Goal: Task Accomplishment & Management: Use online tool/utility

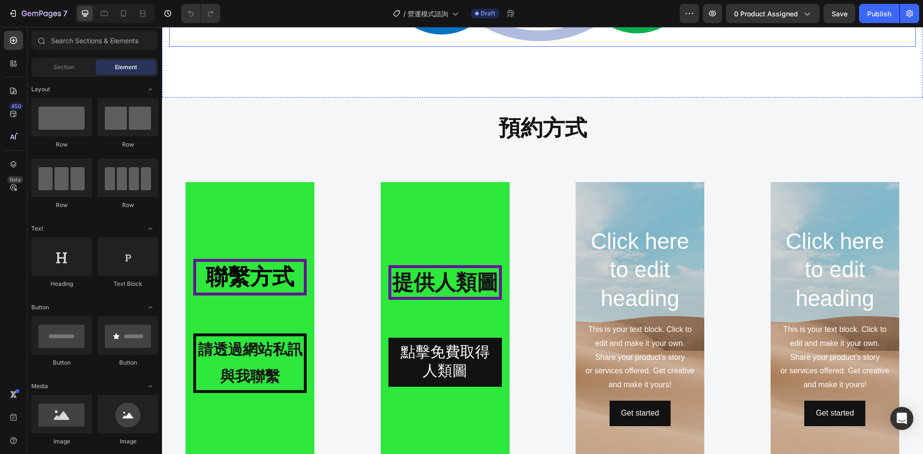
scroll to position [1042, 0]
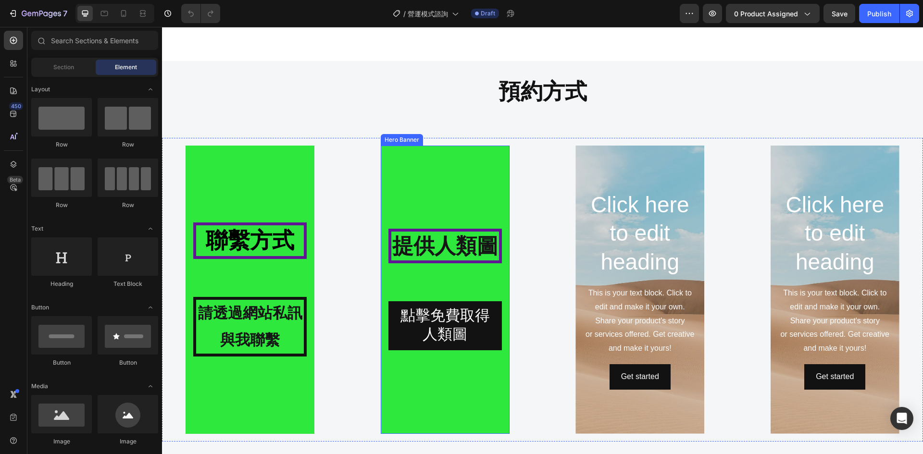
click at [438, 275] on div "提供人類圖 Heading 點擊免費取得人類圖 Button" at bounding box center [444, 290] width 113 height 122
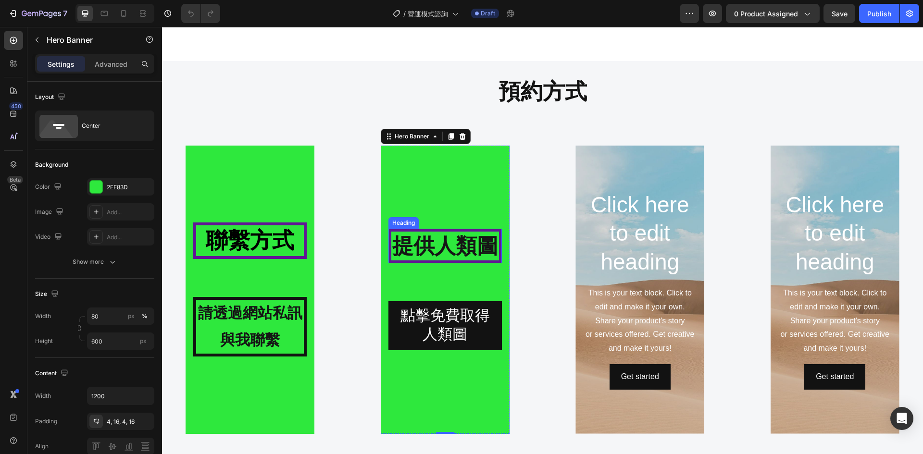
click at [452, 245] on strong "提供人類圖" at bounding box center [445, 246] width 106 height 24
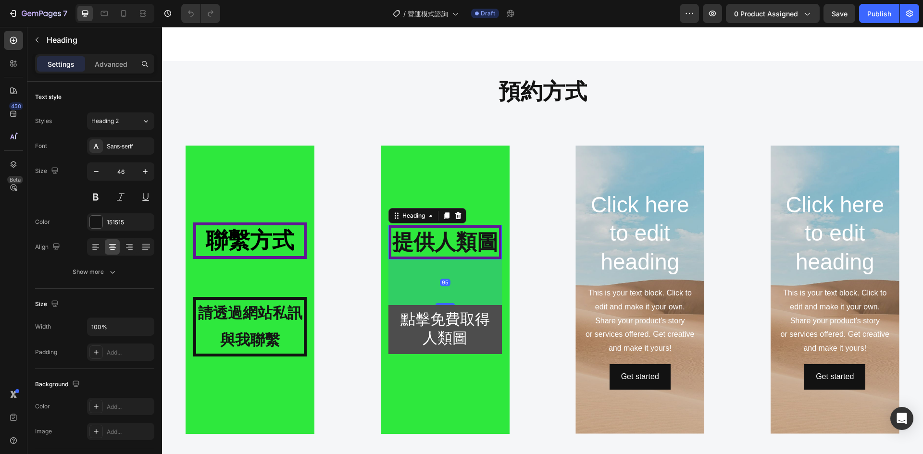
drag, startPoint x: 441, startPoint y: 300, endPoint x: 442, endPoint y: 308, distance: 7.8
click at [442, 308] on div "提供人類圖 Heading 95 點擊免費取得人類圖 Button" at bounding box center [444, 289] width 113 height 129
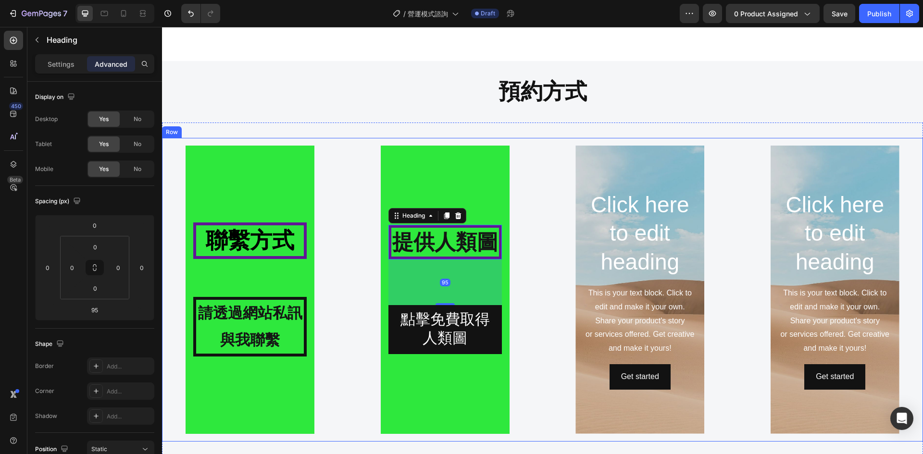
click at [518, 307] on div "提供人類圖 Heading 95 點擊免費取得人類圖 Button Hero Banner" at bounding box center [445, 290] width 161 height 288
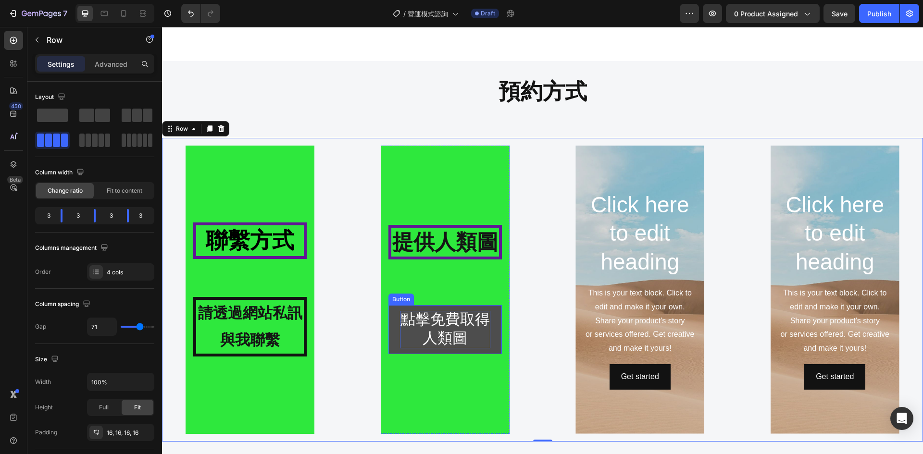
click at [483, 316] on p "點擊免費取得人類圖" at bounding box center [445, 329] width 90 height 37
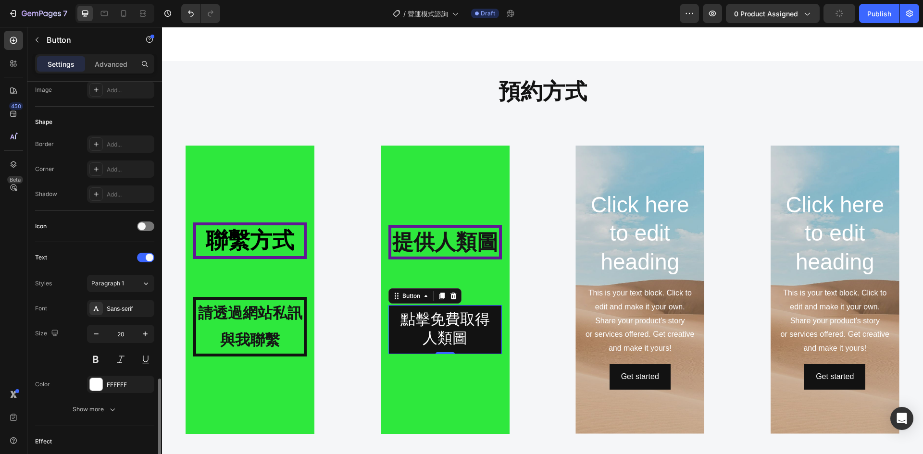
scroll to position [289, 0]
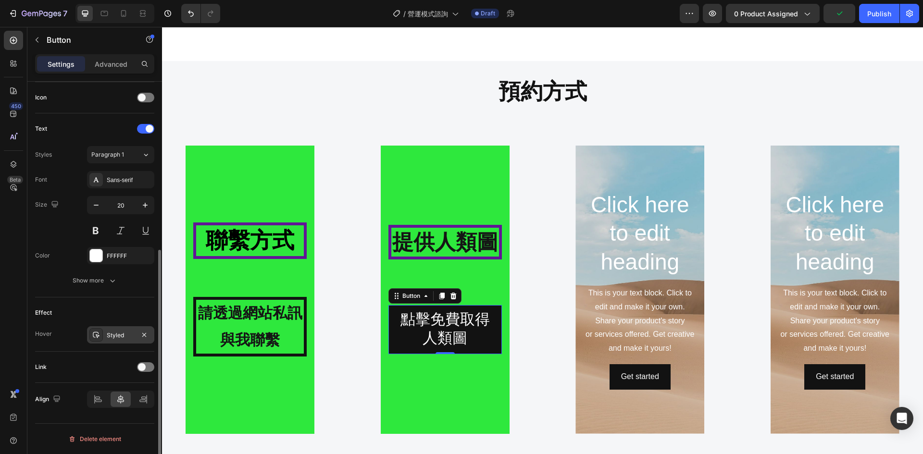
click at [131, 336] on div "Styled" at bounding box center [121, 335] width 28 height 9
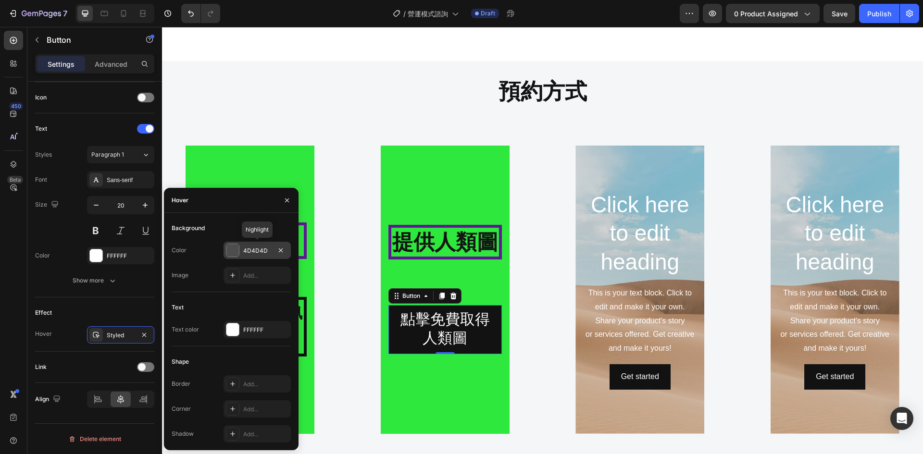
click at [234, 252] on div at bounding box center [232, 250] width 12 height 12
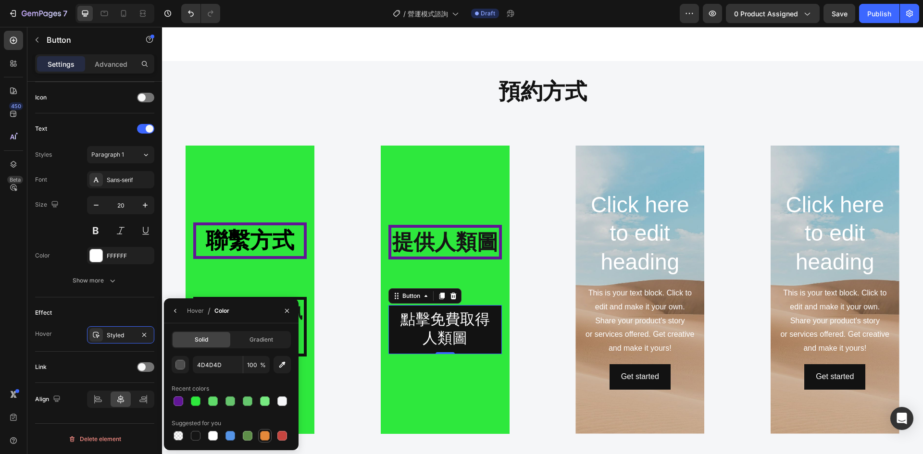
click at [267, 437] on div at bounding box center [265, 436] width 10 height 10
click at [175, 362] on div "button" at bounding box center [180, 365] width 10 height 10
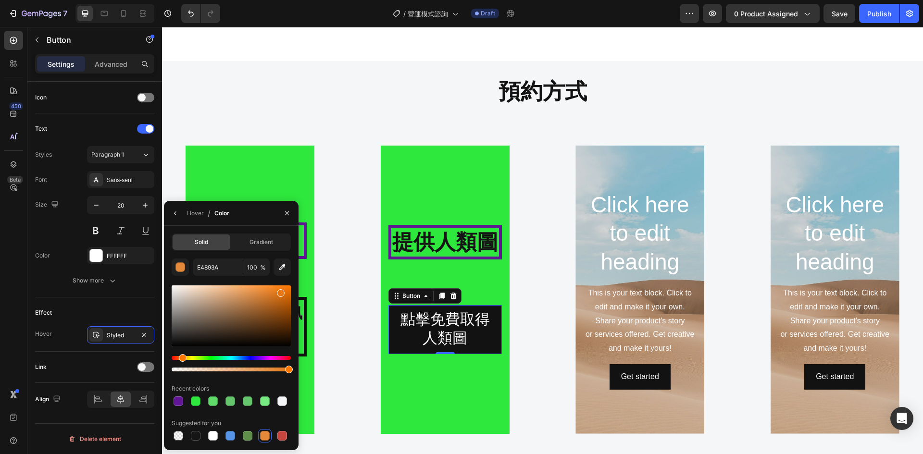
drag, startPoint x: 262, startPoint y: 295, endPoint x: 280, endPoint y: 291, distance: 18.2
click at [280, 291] on div at bounding box center [281, 293] width 8 height 8
type input "E57716"
click at [285, 208] on button "button" at bounding box center [286, 213] width 15 height 15
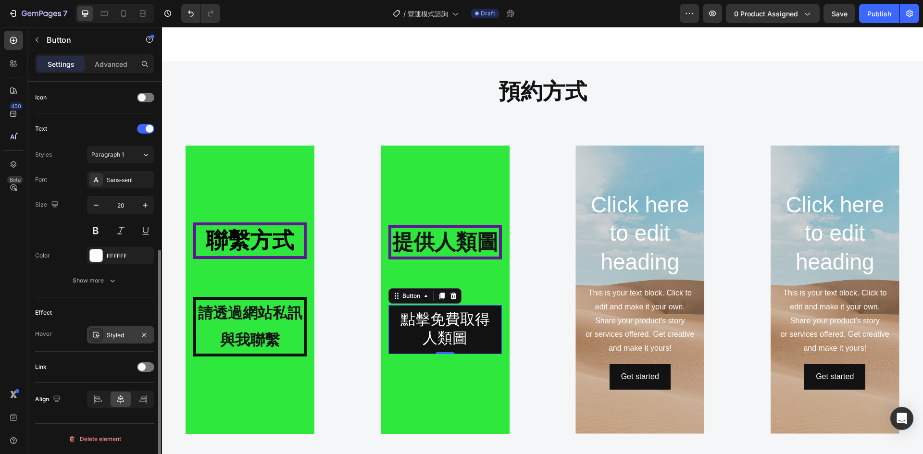
click at [120, 330] on div "Styled" at bounding box center [120, 334] width 67 height 17
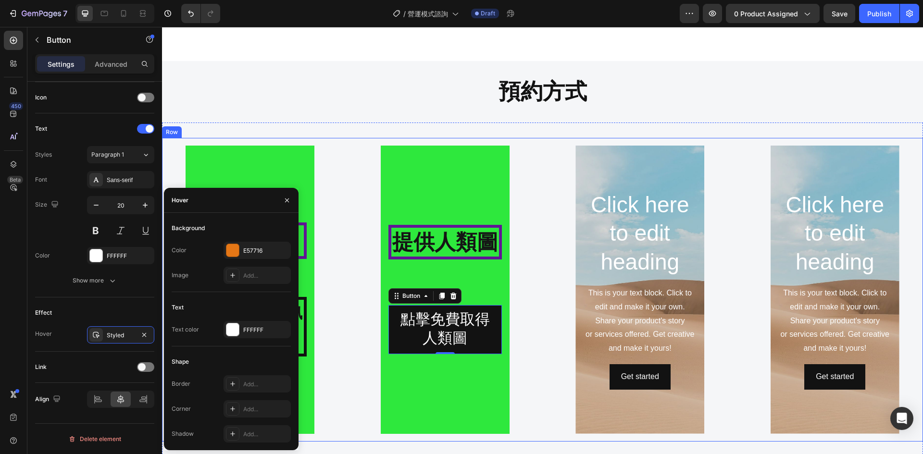
click at [548, 307] on div "聯繫方式 Heading 請透過網站私訊與我聯繫 Text Block Hero Banner 提供人類圖 Heading 點擊免費取得人類圖 Button …" at bounding box center [542, 290] width 761 height 304
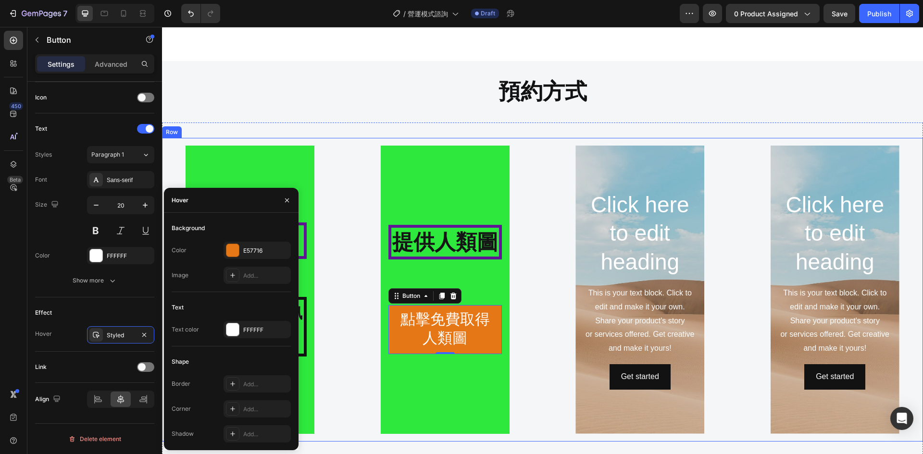
scroll to position [0, 0]
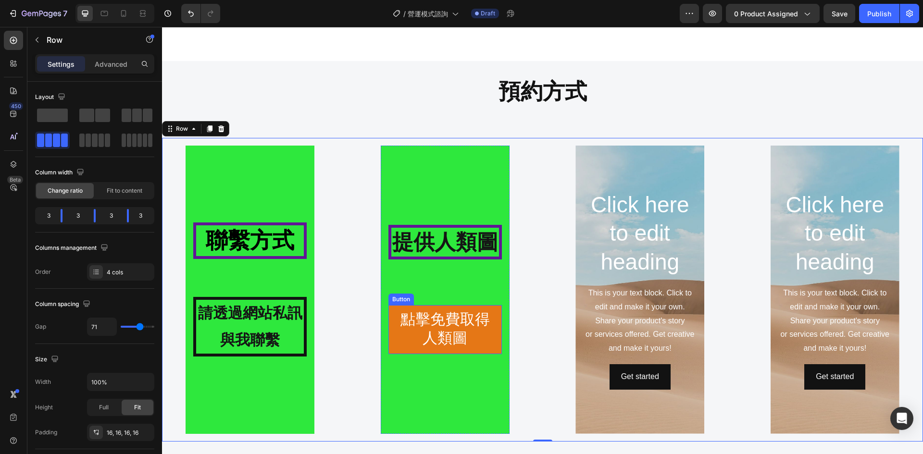
click at [395, 319] on button "點擊免費取得人類圖" at bounding box center [444, 329] width 113 height 49
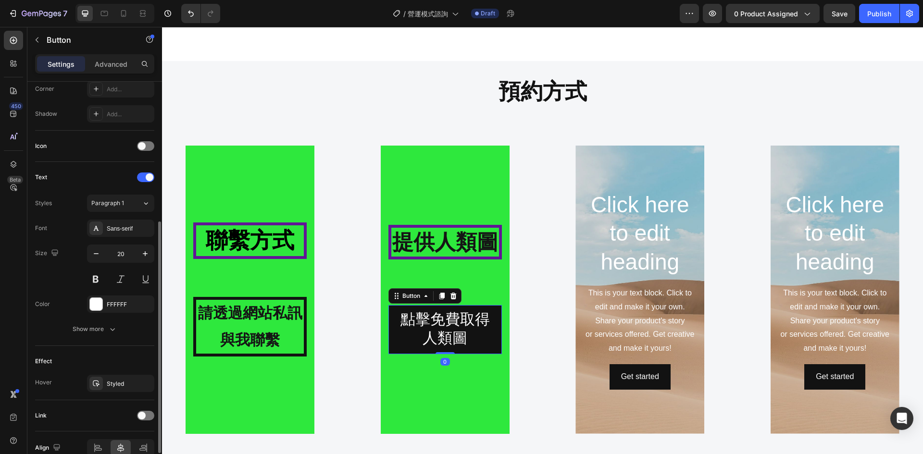
scroll to position [289, 0]
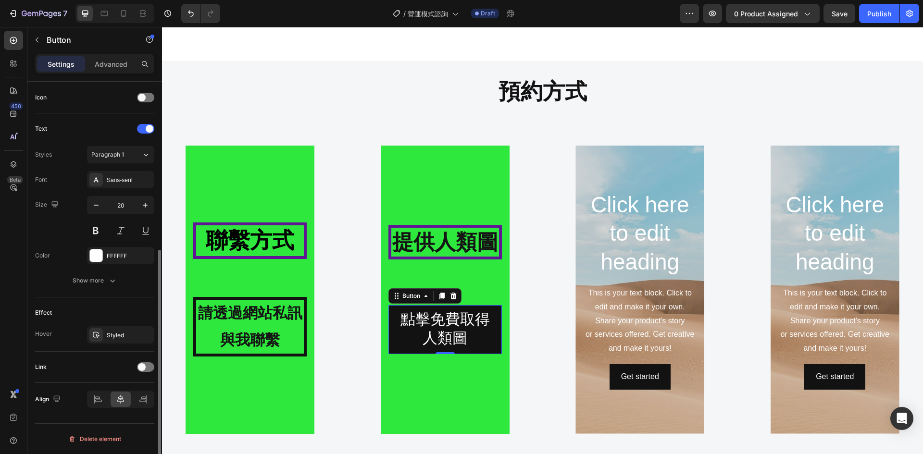
click at [145, 366] on span at bounding box center [142, 367] width 8 height 8
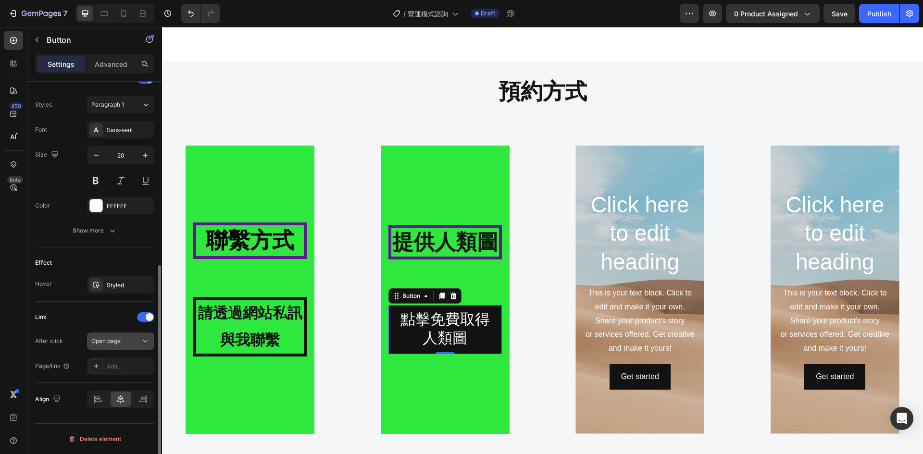
click at [143, 342] on icon at bounding box center [145, 342] width 10 height 10
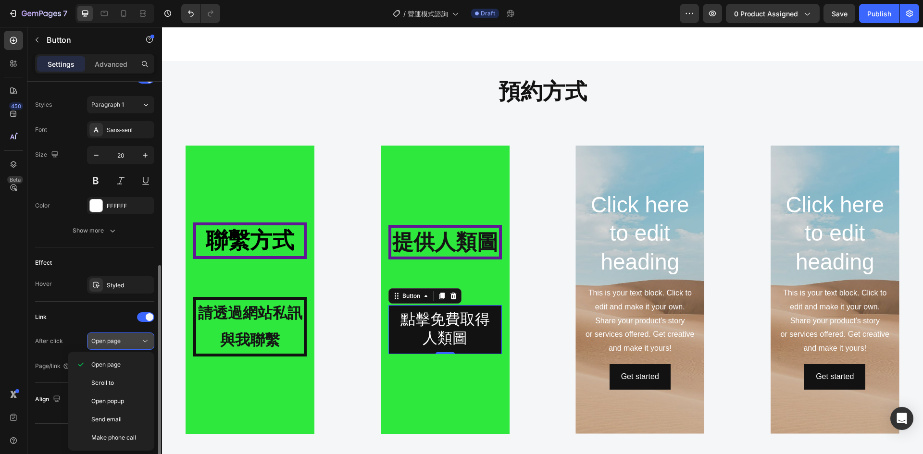
click at [144, 341] on icon at bounding box center [145, 341] width 5 height 2
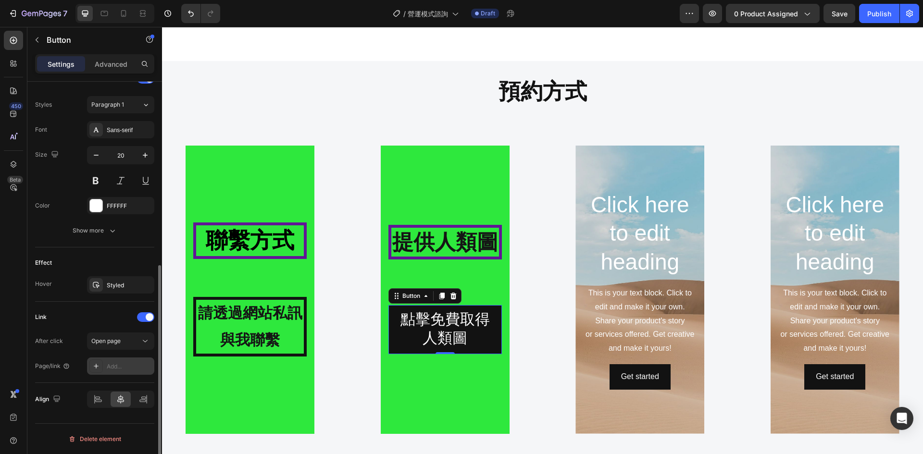
click at [126, 370] on div "Add..." at bounding box center [129, 366] width 45 height 9
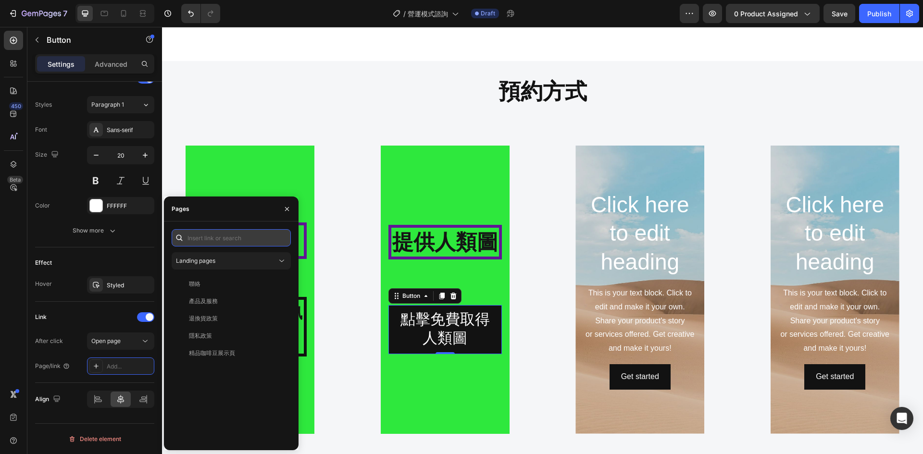
click at [230, 241] on input "text" at bounding box center [231, 237] width 119 height 17
paste input "https://humandesignasia.org/Get_Your_Chart"
type input "https://humandesignasia.org/Get_Your_Chart"
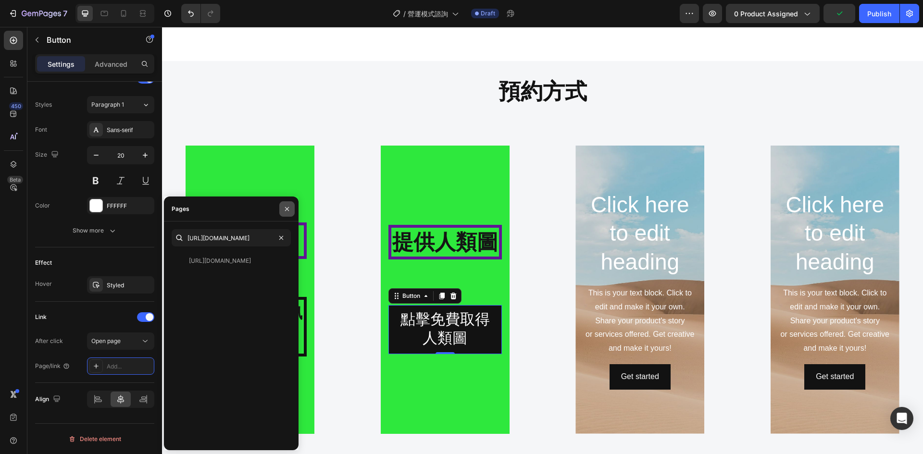
click at [292, 211] on button "button" at bounding box center [286, 208] width 15 height 15
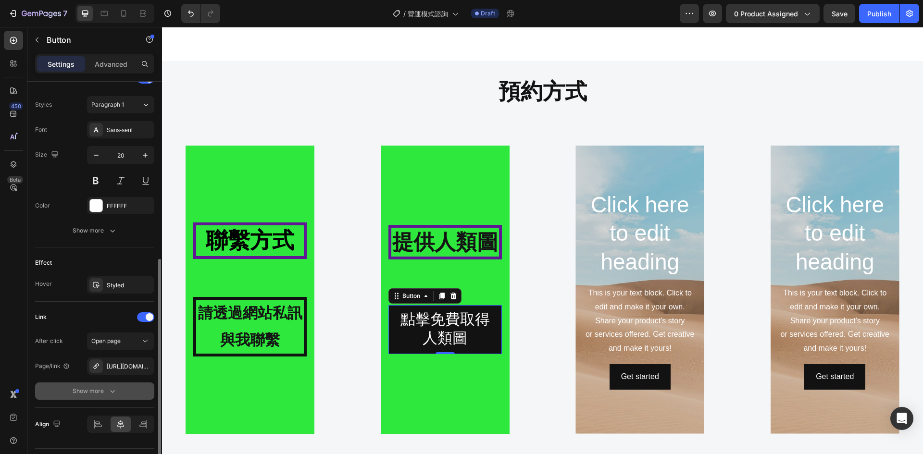
click at [109, 390] on icon "button" at bounding box center [113, 392] width 10 height 10
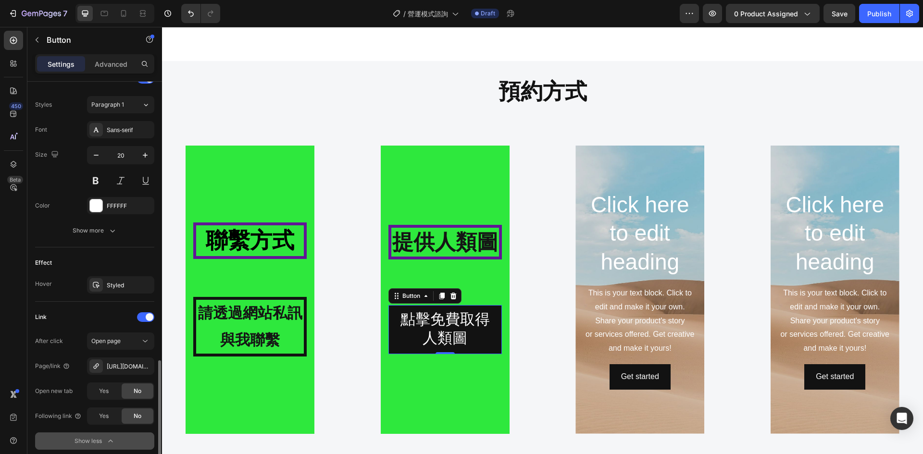
scroll to position [414, 0]
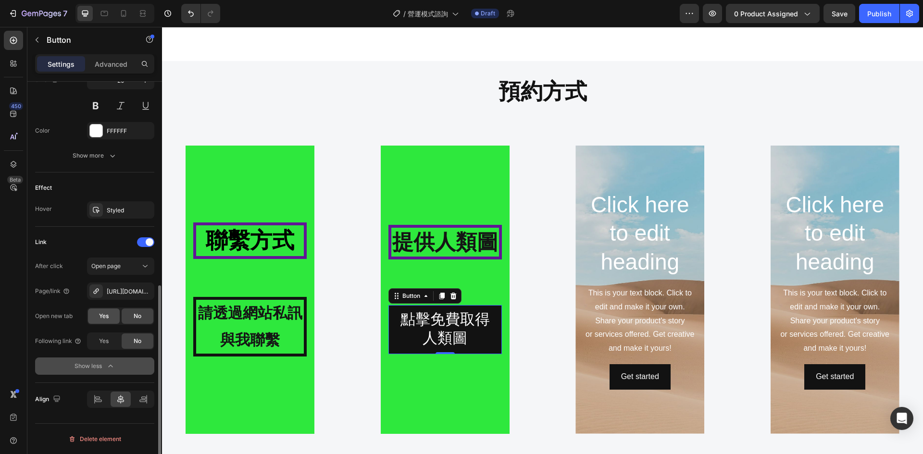
click at [109, 316] on div "Yes" at bounding box center [104, 316] width 32 height 15
click at [102, 342] on span "Yes" at bounding box center [104, 341] width 10 height 9
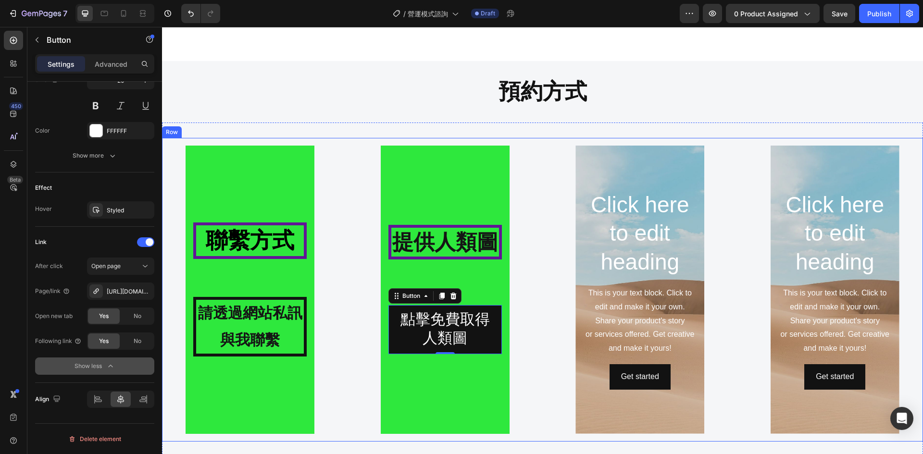
click at [521, 269] on div "提供人類圖 Heading 點擊免費取得人類圖 Button 0 Hero Banner" at bounding box center [445, 290] width 161 height 288
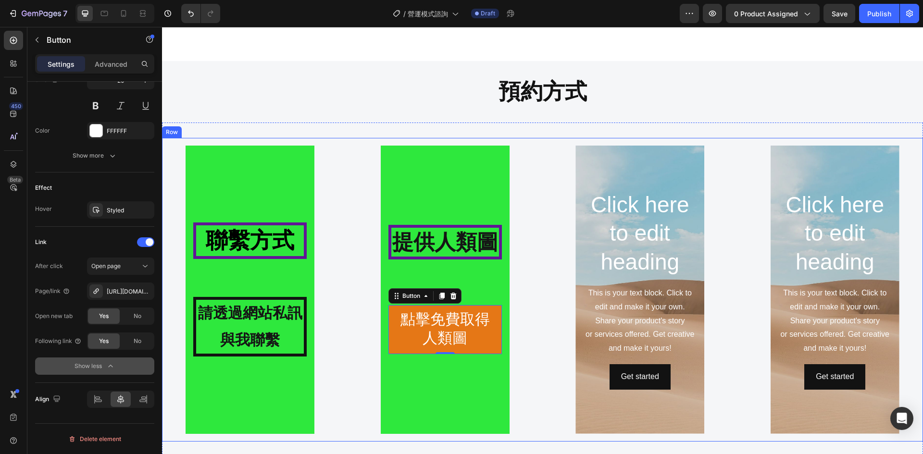
scroll to position [0, 0]
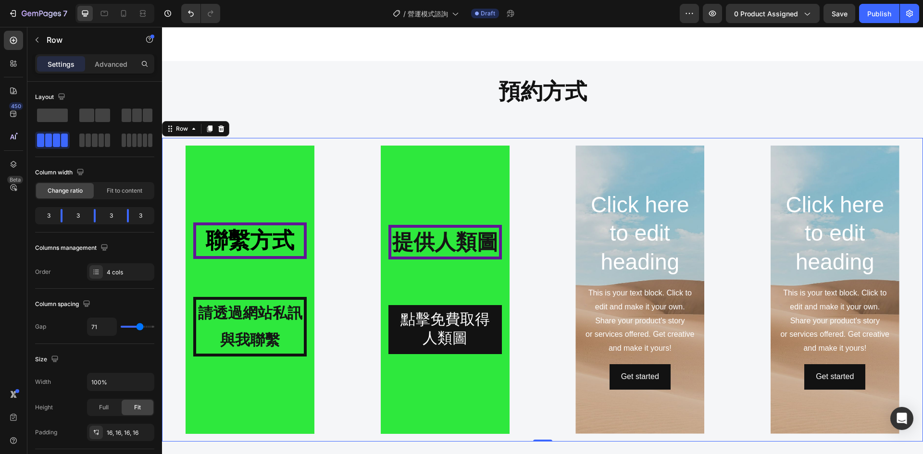
click at [533, 292] on div "聯繫方式 Heading 請透過網站私訊與我聯繫 Text Block Hero Banner 提供人類圖 Heading 點擊免費取得人類圖 Button …" at bounding box center [542, 290] width 761 height 304
click at [366, 306] on div "提供人類圖 Heading 點擊免費取得人類圖 Button Hero Banner" at bounding box center [445, 290] width 161 height 288
click at [245, 185] on div "Background Image" at bounding box center [250, 290] width 129 height 288
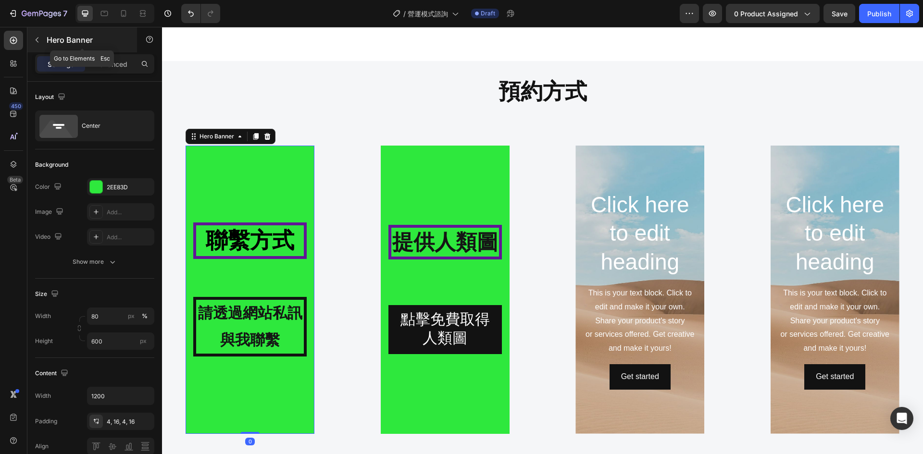
click at [38, 39] on icon "button" at bounding box center [37, 40] width 8 height 8
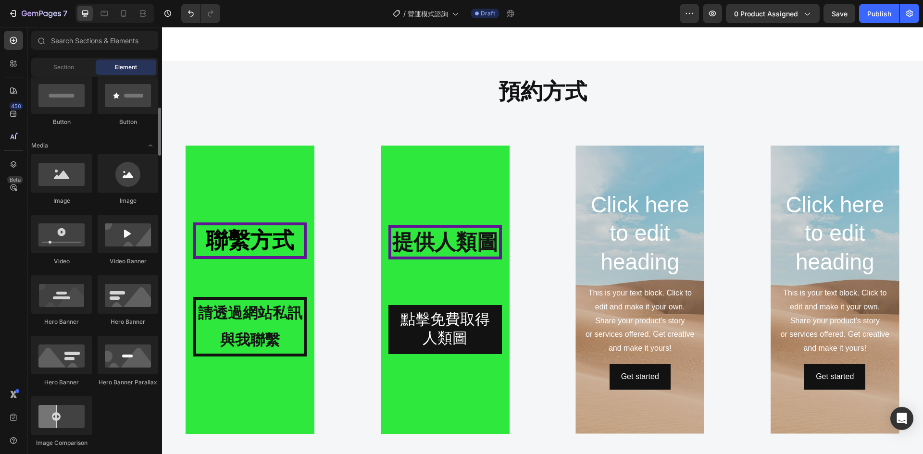
scroll to position [401, 0]
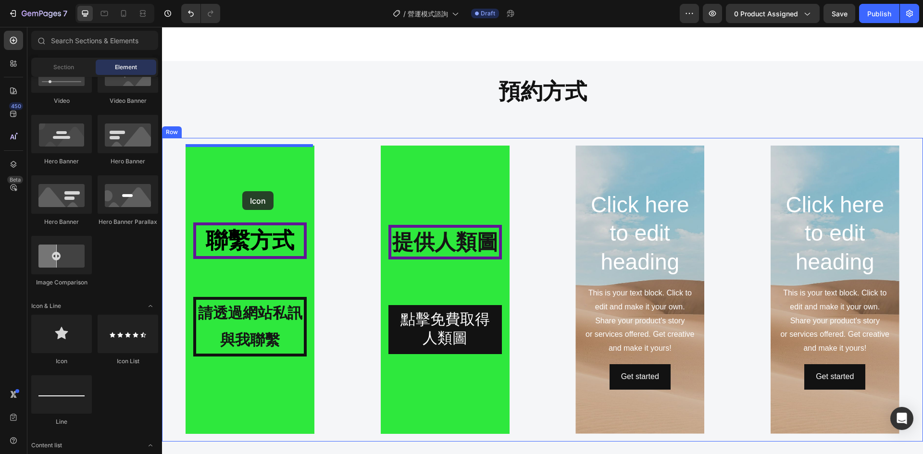
drag, startPoint x: 219, startPoint y: 363, endPoint x: 242, endPoint y: 191, distance: 173.2
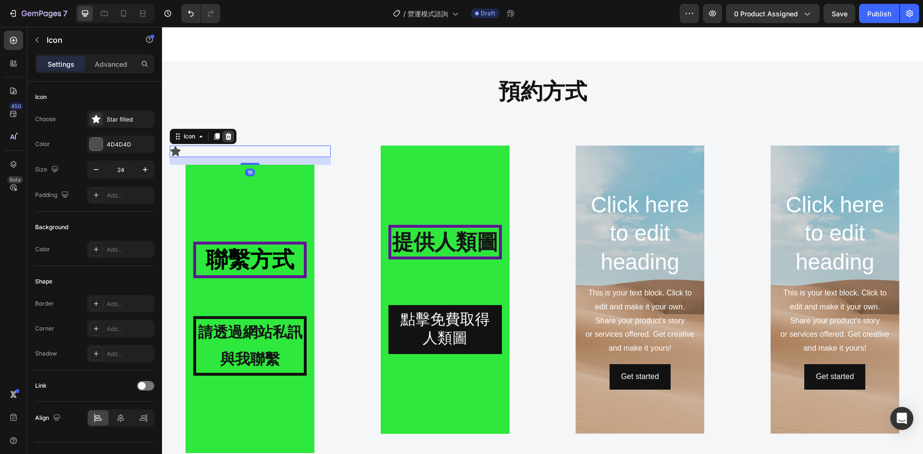
click at [233, 134] on div at bounding box center [229, 137] width 12 height 12
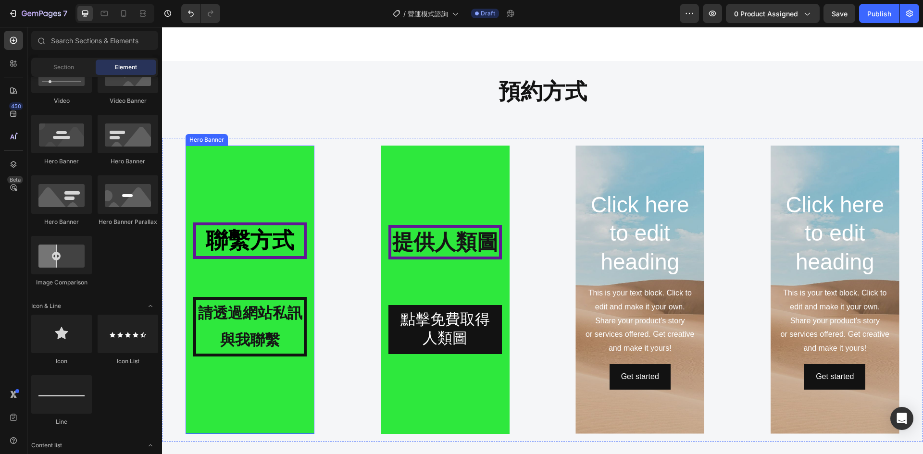
click at [255, 279] on div "聯繫方式 Heading 請透過網站私訊與我聯繫 Text Block" at bounding box center [249, 290] width 113 height 134
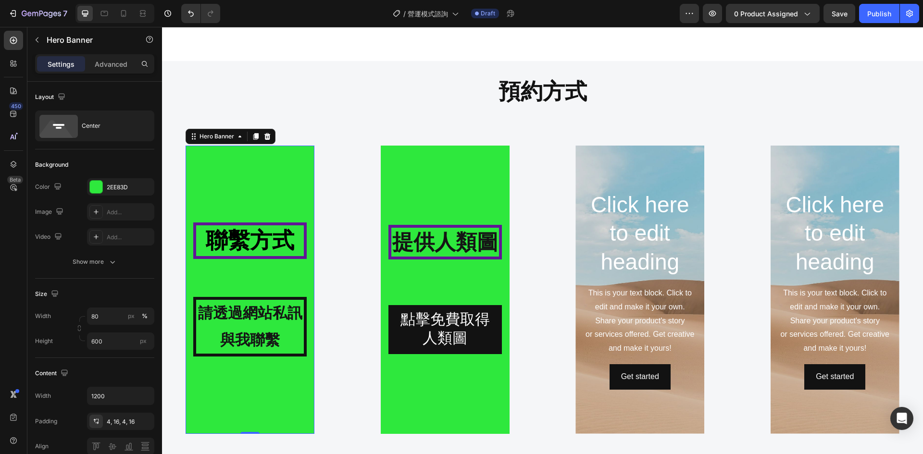
click at [260, 273] on div "聯繫方式 Heading 請透過網站私訊與我聯繫 Text Block" at bounding box center [249, 290] width 113 height 134
click at [39, 43] on icon "button" at bounding box center [37, 40] width 8 height 8
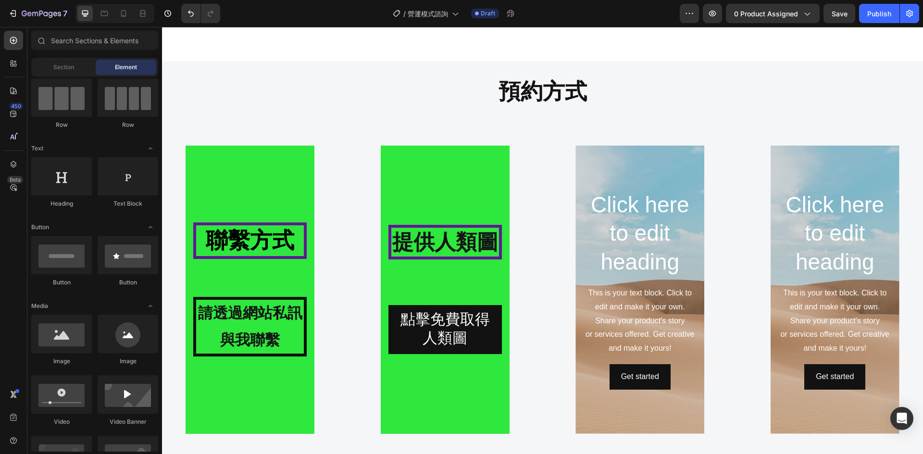
scroll to position [0, 0]
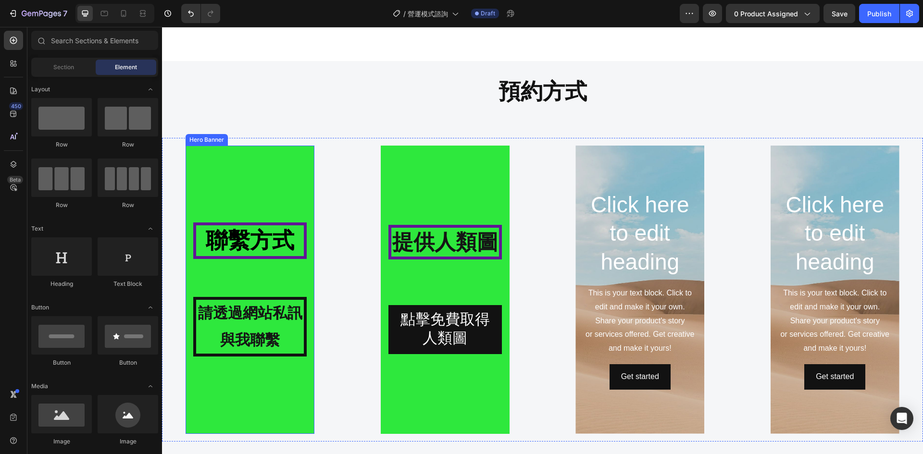
click at [231, 190] on div "Background Image" at bounding box center [250, 290] width 129 height 288
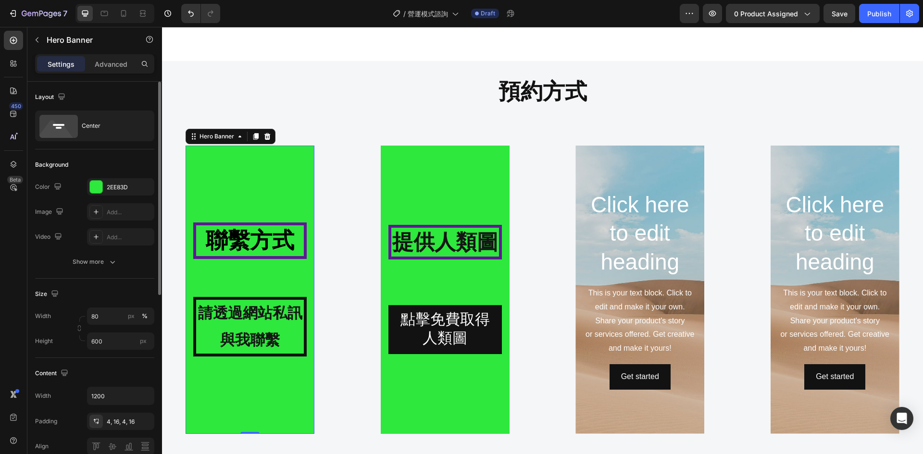
scroll to position [161, 0]
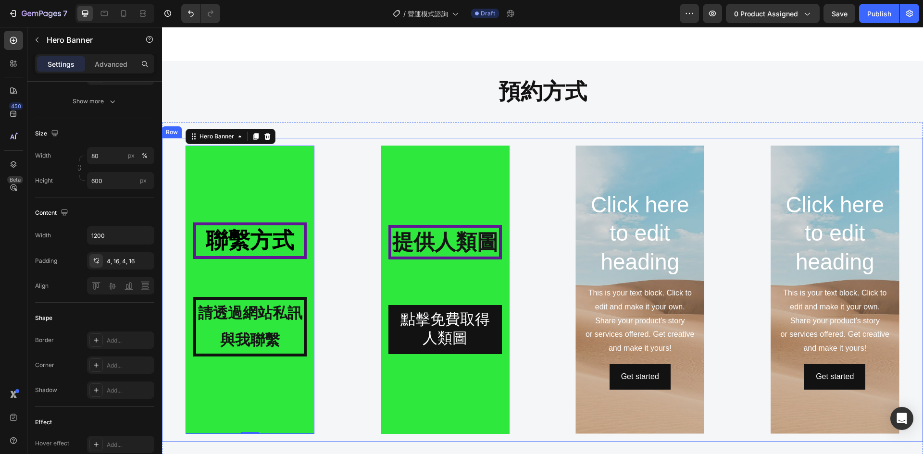
click at [346, 246] on div "聯繫方式 Heading 請透過網站私訊與我聯繫 Text Block Hero Banner 0 提供人類圖 Heading 點擊免費取得人類圖 Butto…" at bounding box center [542, 290] width 761 height 304
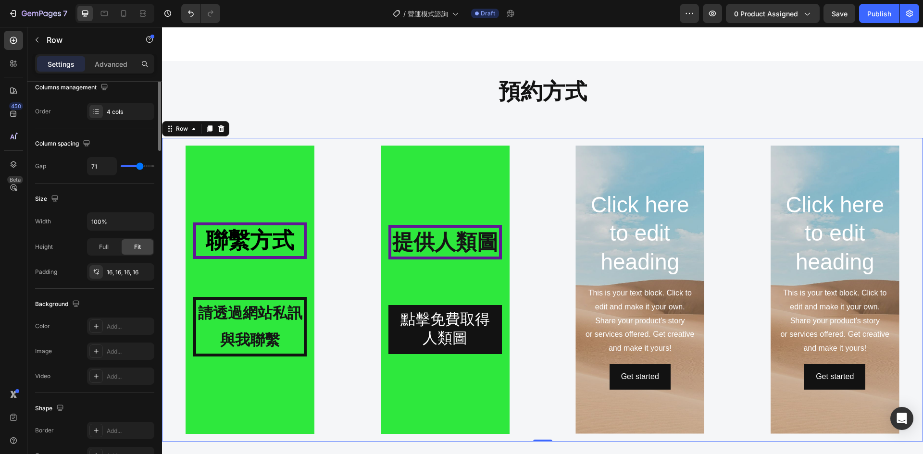
scroll to position [0, 0]
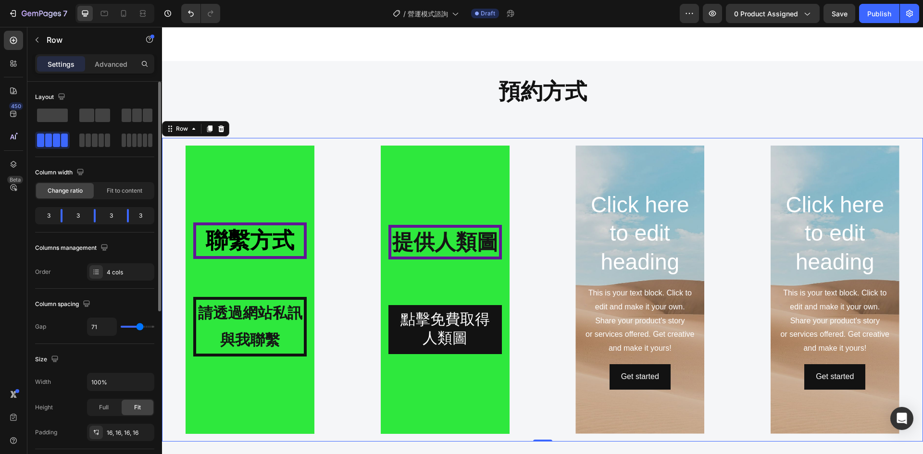
click at [135, 327] on div "71" at bounding box center [120, 327] width 67 height 18
type input "69"
type input "64"
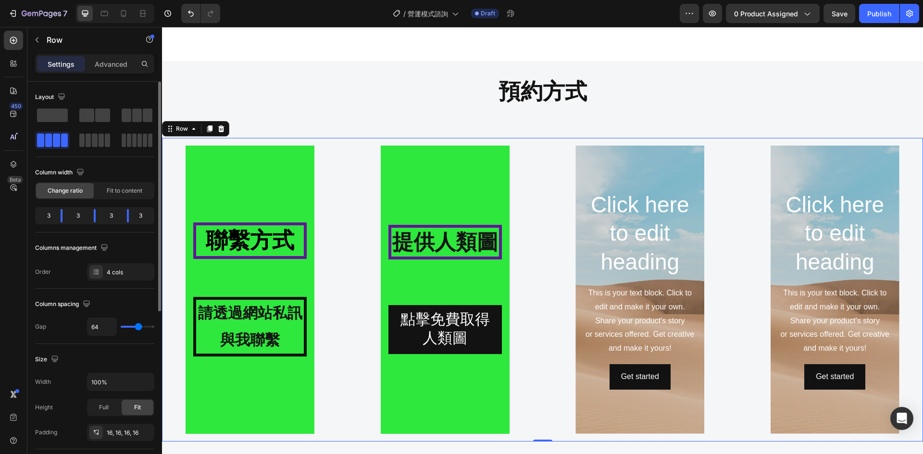
type input "62"
type input "60"
type input "58"
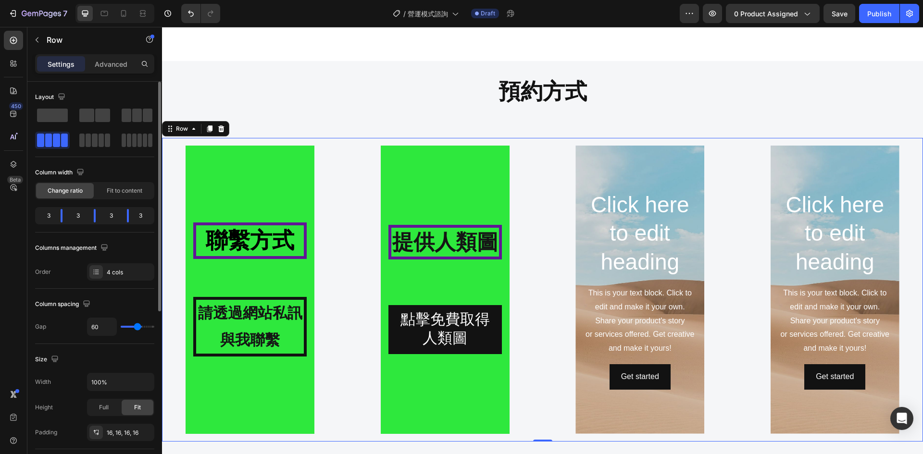
type input "58"
type input "56"
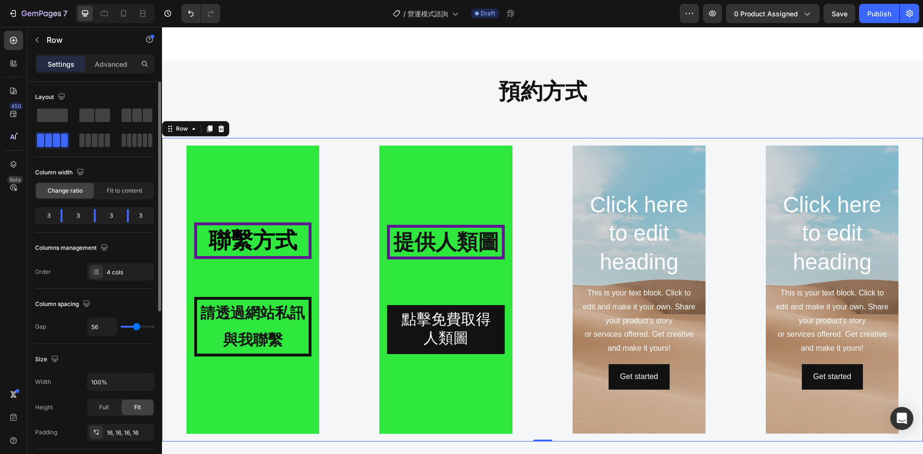
type input "53"
type input "51"
type input "49"
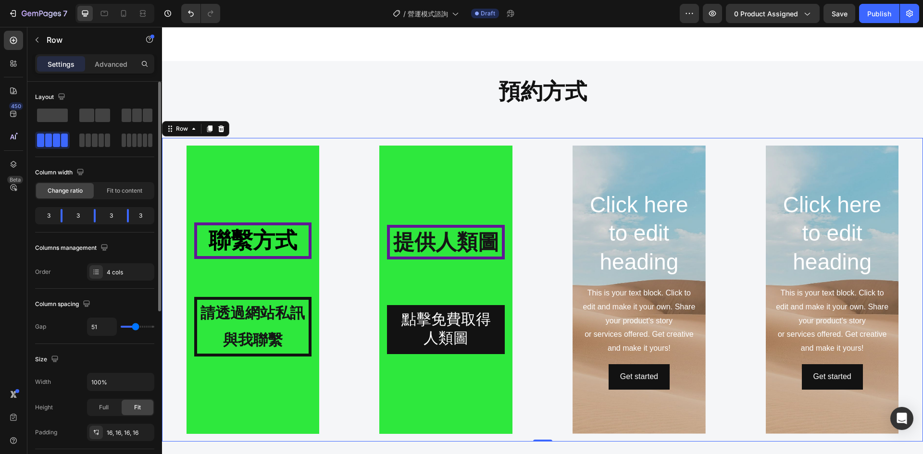
type input "49"
type input "47"
type input "44"
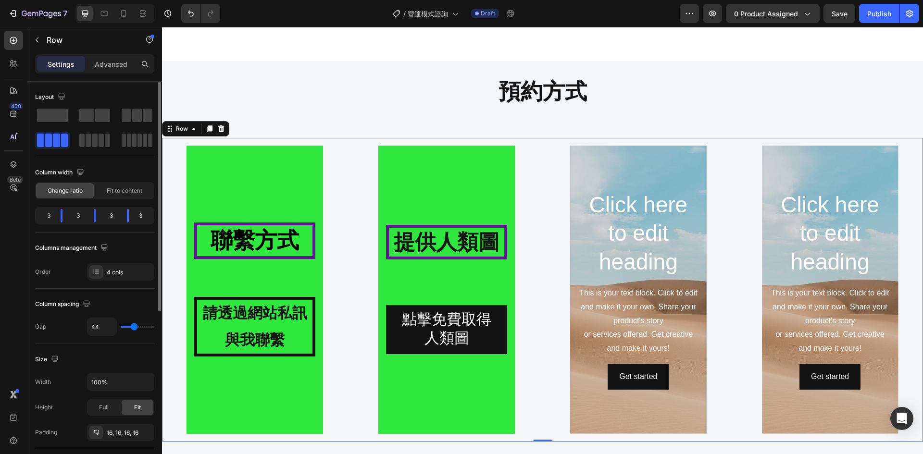
type input "42"
type input "40"
type input "38"
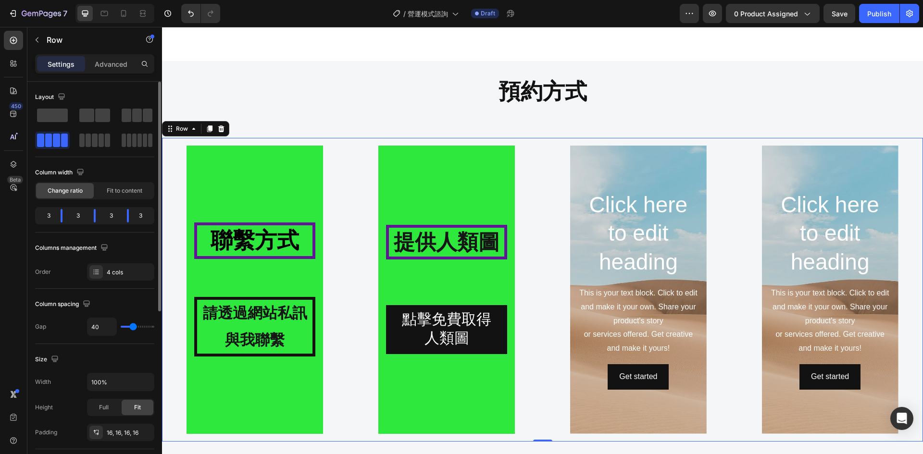
type input "38"
type input "36"
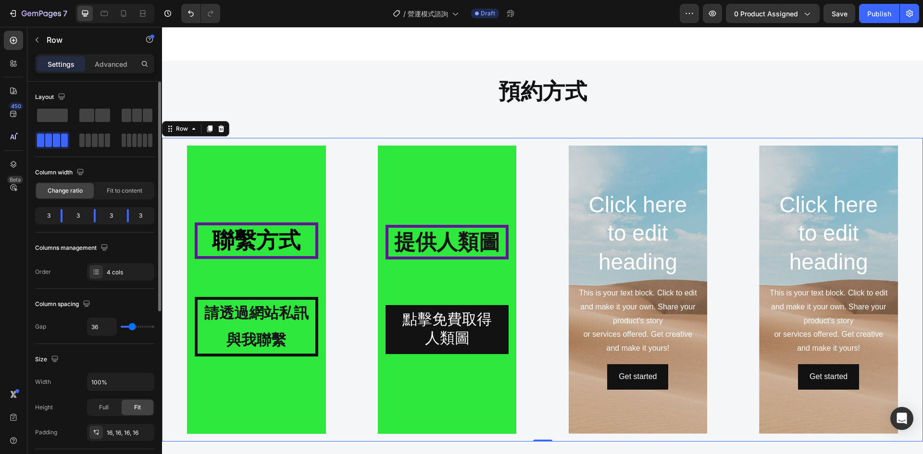
type input "33"
type input "31"
type input "29"
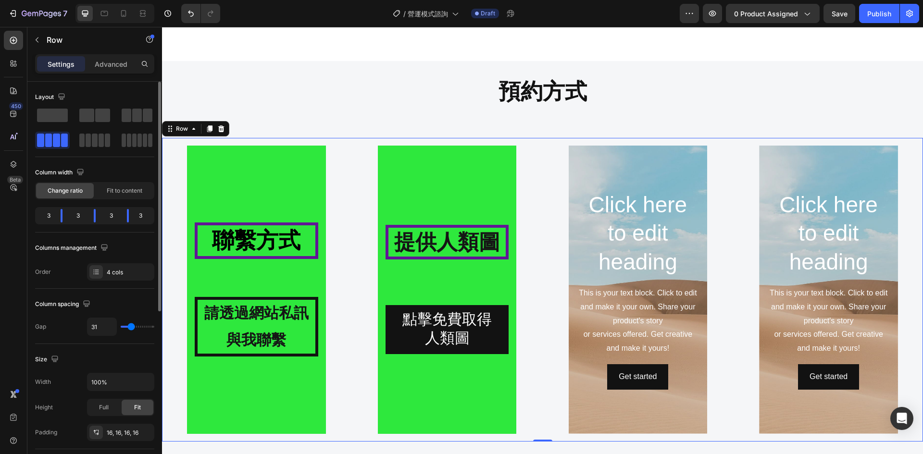
type input "29"
type input "27"
type input "24"
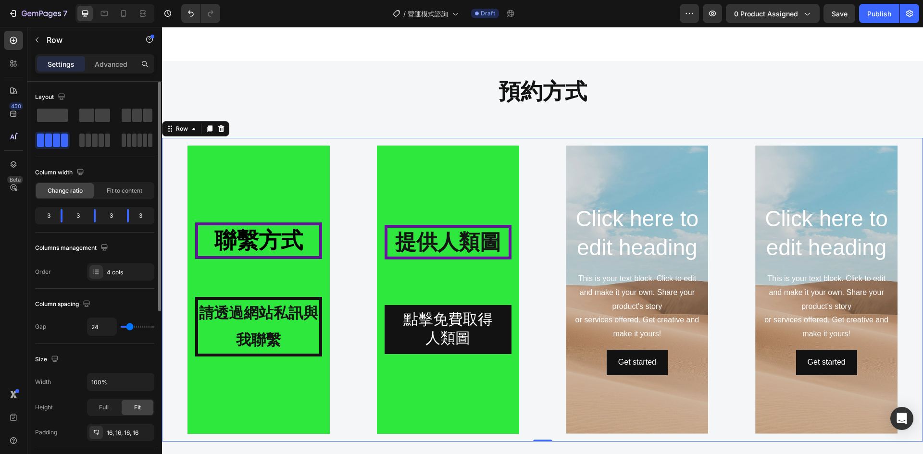
type input "22"
type input "20"
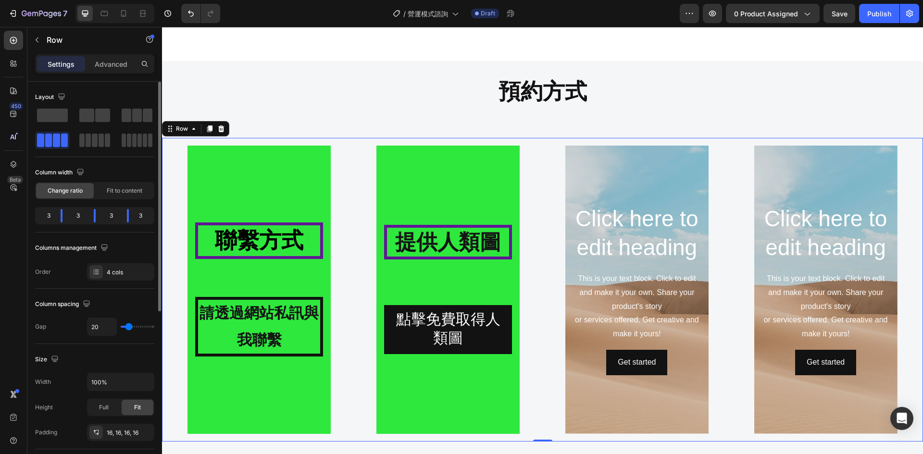
type input "18"
type input "16"
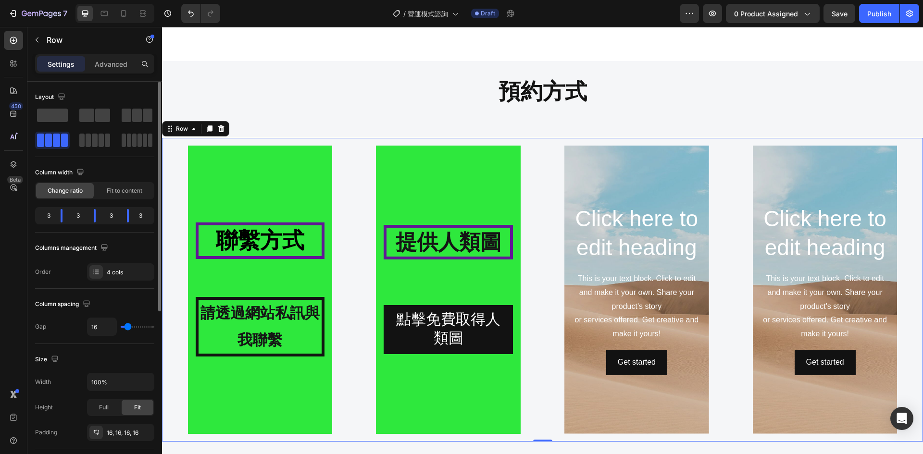
type input "13"
type input "11"
type input "9"
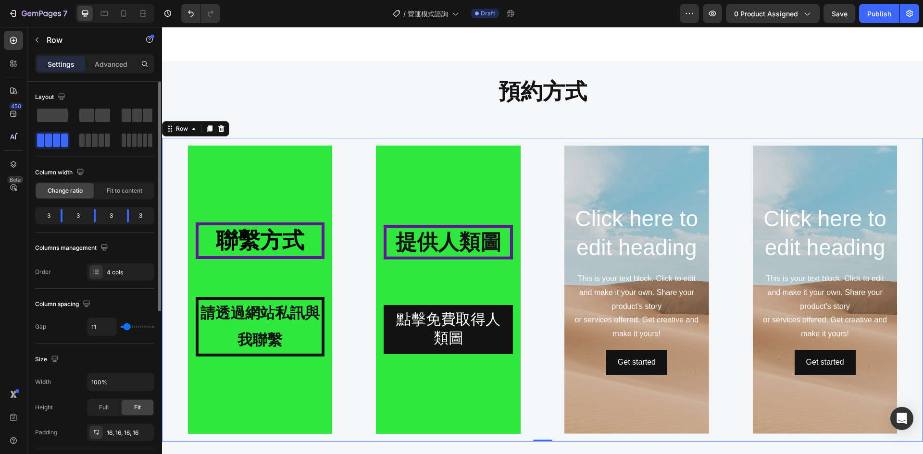
type input "9"
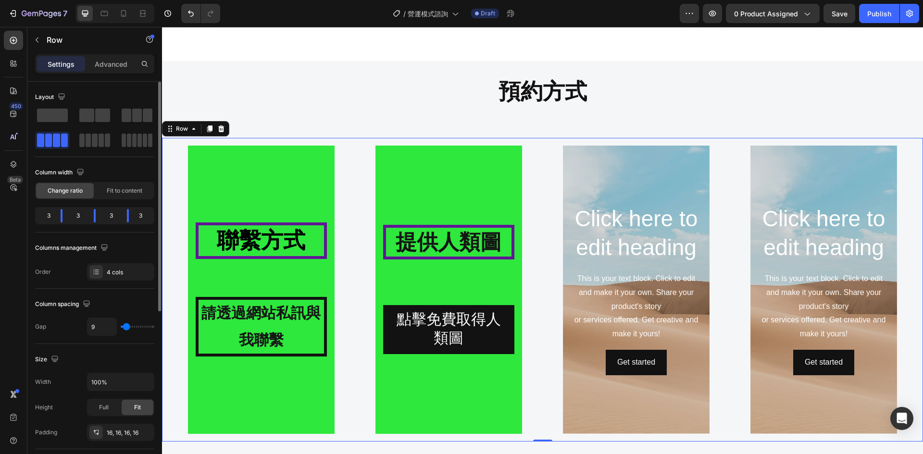
type input "7"
drag, startPoint x: 140, startPoint y: 326, endPoint x: 126, endPoint y: 328, distance: 14.1
type input "7"
click at [126, 328] on input "range" at bounding box center [138, 327] width 34 height 2
click at [275, 186] on div "Background Image" at bounding box center [261, 290] width 147 height 288
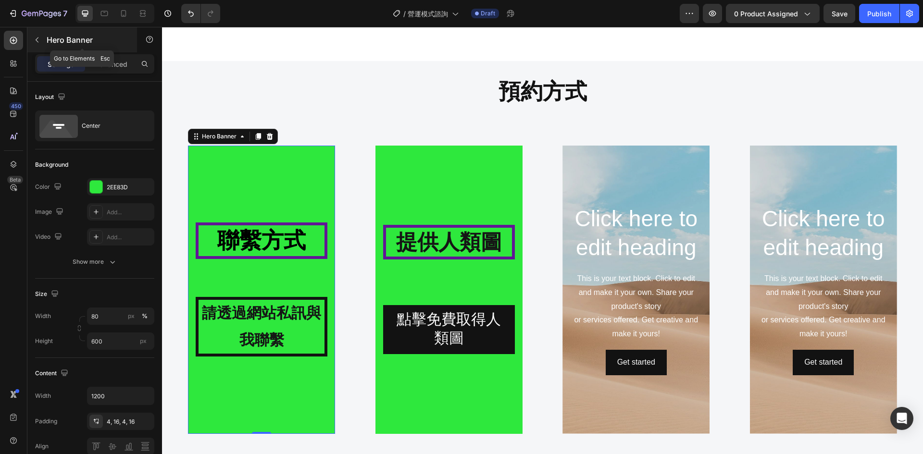
click at [36, 40] on icon "button" at bounding box center [37, 39] width 3 height 5
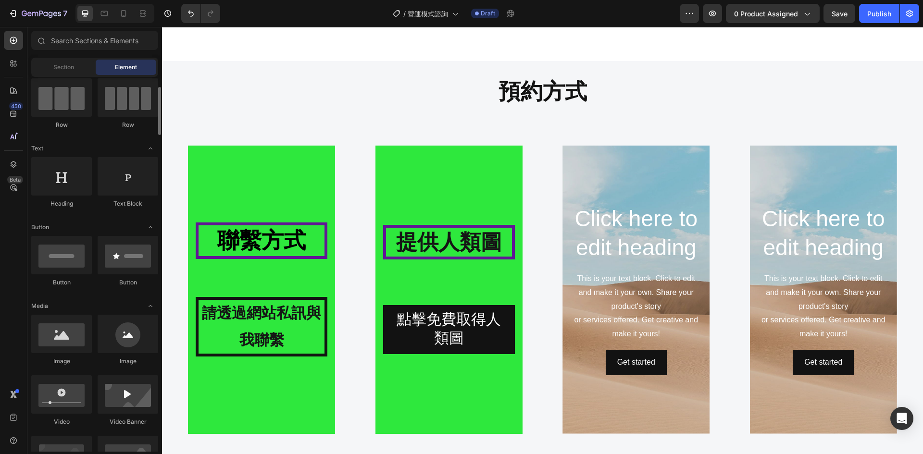
scroll to position [161, 0]
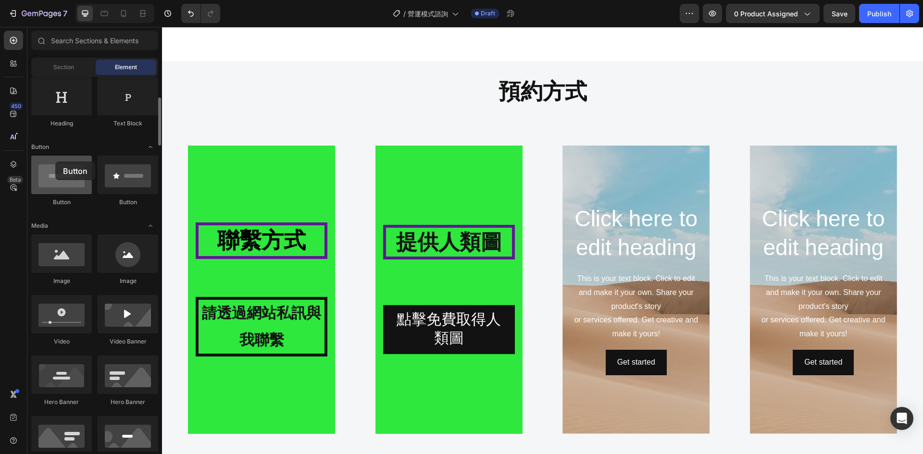
drag, startPoint x: 54, startPoint y: 182, endPoint x: 54, endPoint y: 177, distance: 4.8
click at [54, 177] on div at bounding box center [61, 175] width 61 height 38
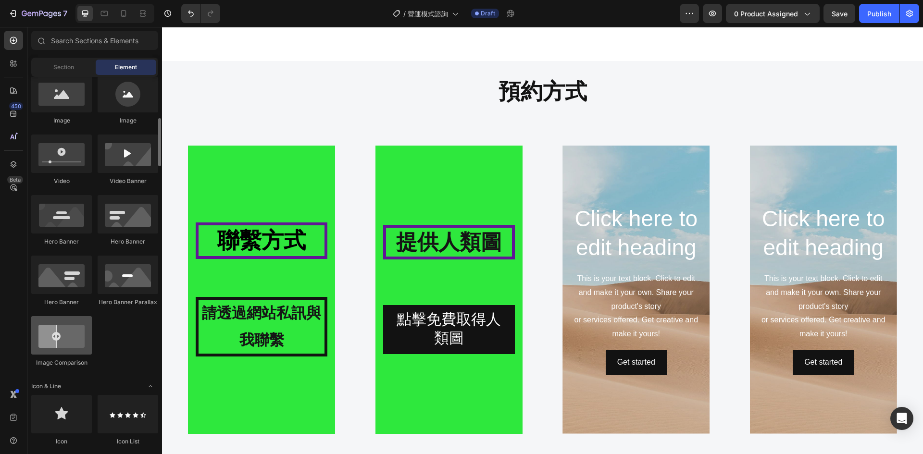
scroll to position [401, 0]
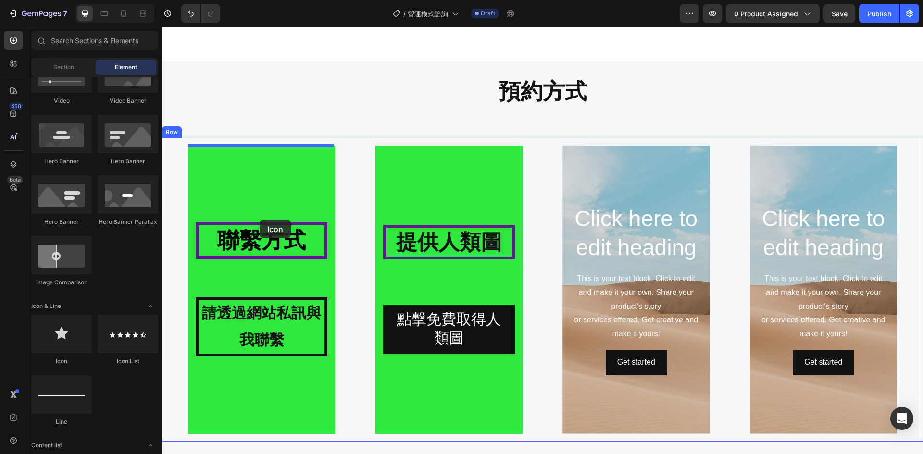
drag, startPoint x: 232, startPoint y: 368, endPoint x: 260, endPoint y: 220, distance: 151.1
click at [260, 220] on div "Background Image" at bounding box center [261, 290] width 147 height 288
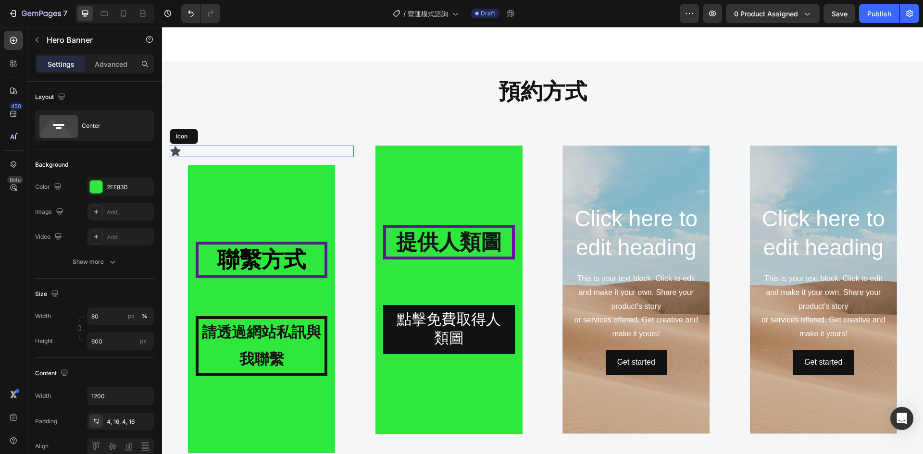
click at [195, 137] on div "Icon" at bounding box center [184, 136] width 28 height 15
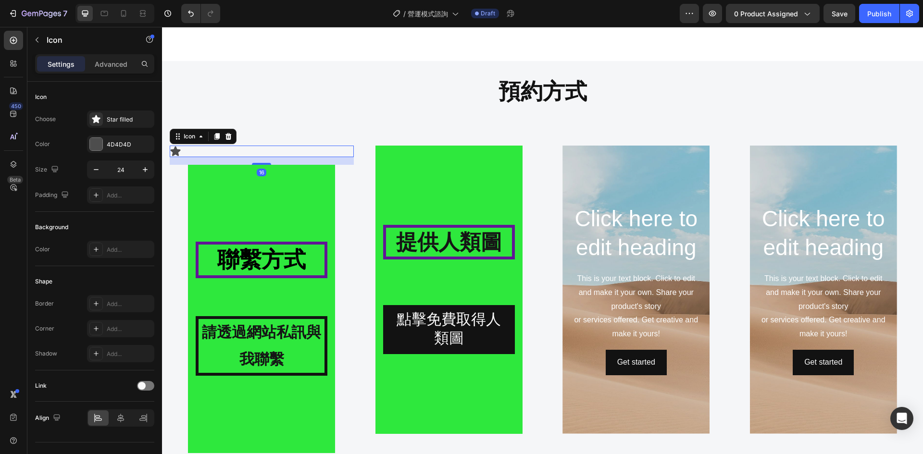
drag, startPoint x: 232, startPoint y: 139, endPoint x: 232, endPoint y: 149, distance: 9.1
click at [232, 139] on icon at bounding box center [229, 137] width 8 height 8
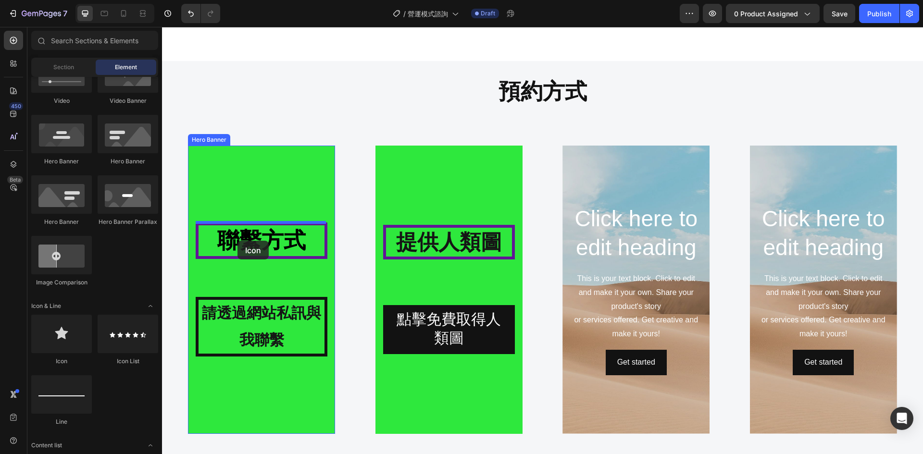
drag, startPoint x: 222, startPoint y: 366, endPoint x: 237, endPoint y: 241, distance: 126.0
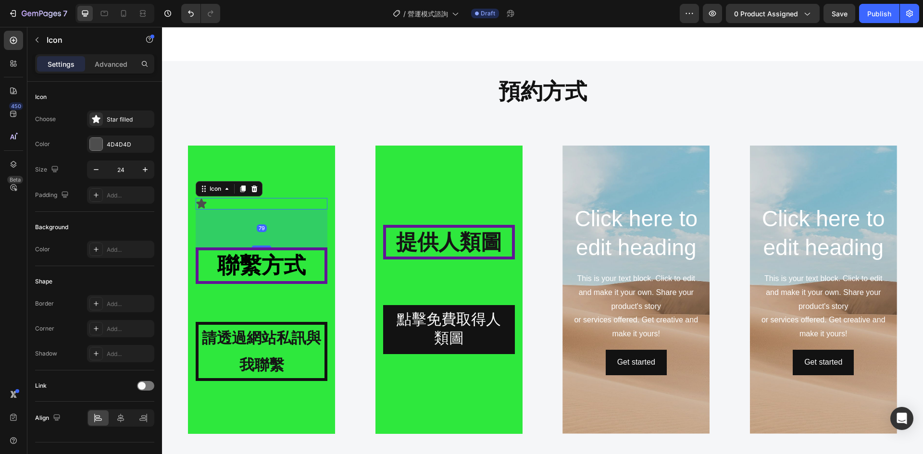
click at [251, 219] on div "79" at bounding box center [262, 229] width 132 height 38
click at [255, 207] on div "Icon 79" at bounding box center [262, 204] width 132 height 12
click at [252, 204] on div "Icon 79" at bounding box center [262, 204] width 132 height 12
click at [209, 202] on div "Icon 79" at bounding box center [262, 204] width 132 height 12
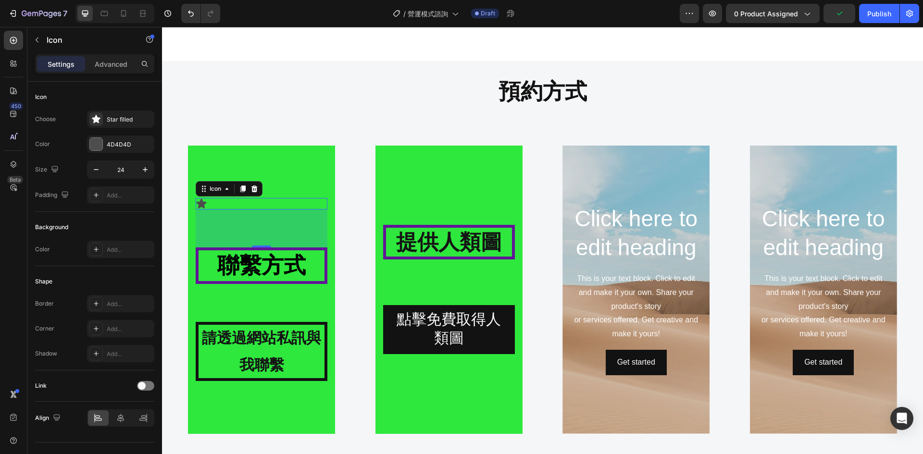
click at [274, 204] on div "Icon 79" at bounding box center [262, 204] width 132 height 12
click at [99, 114] on div at bounding box center [95, 118] width 13 height 13
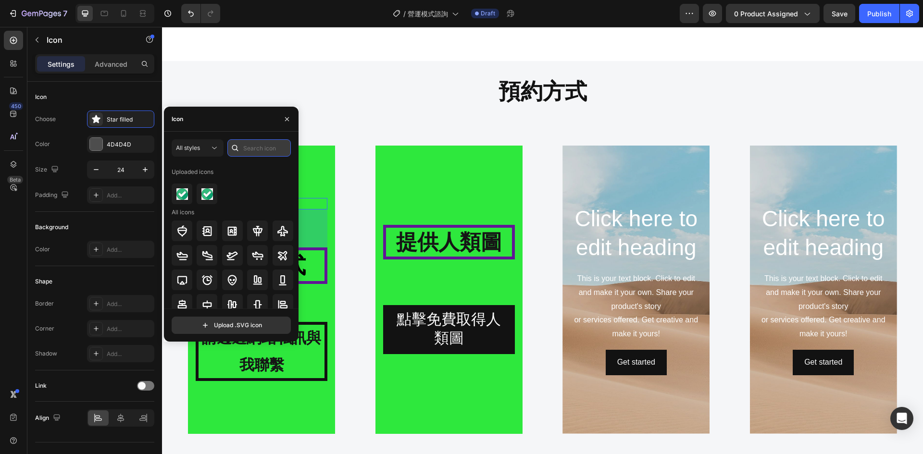
click at [252, 151] on input "text" at bounding box center [258, 147] width 63 height 17
type input "ㄅ"
type input "1"
click at [234, 279] on icon at bounding box center [232, 281] width 12 height 12
click at [329, 103] on h2 "預約方式" at bounding box center [542, 91] width 761 height 31
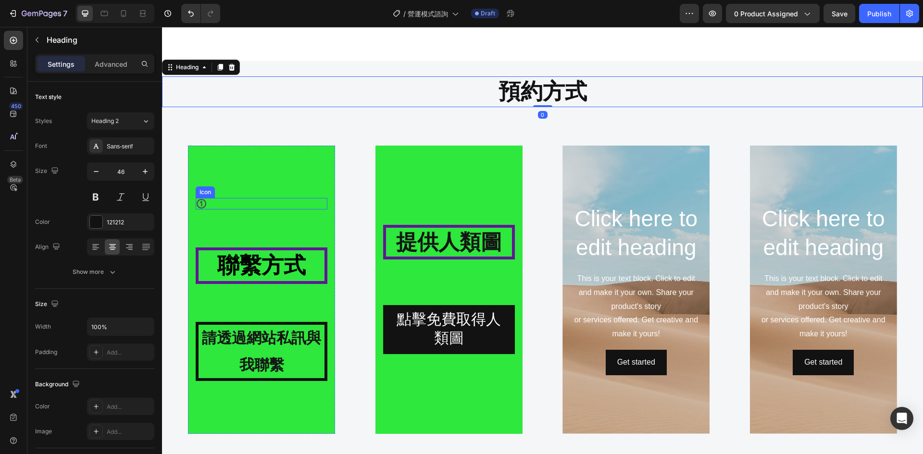
click at [222, 200] on div "Icon" at bounding box center [262, 204] width 132 height 12
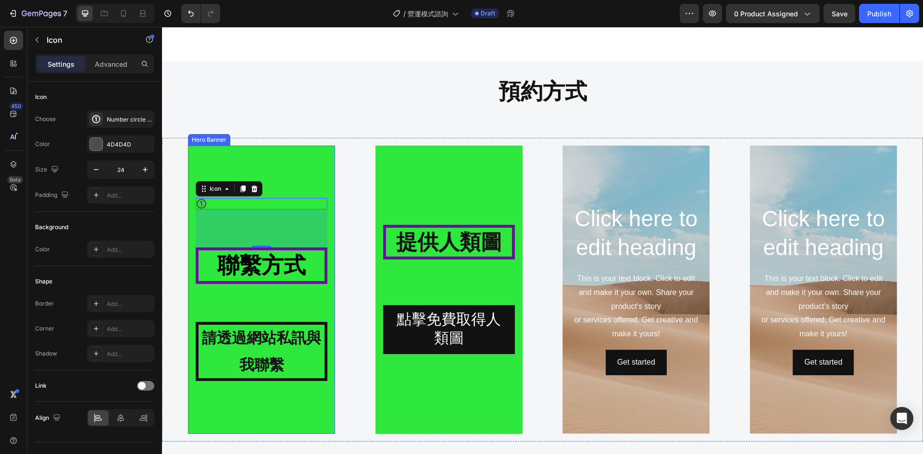
click at [262, 171] on div "Background Image" at bounding box center [261, 290] width 147 height 288
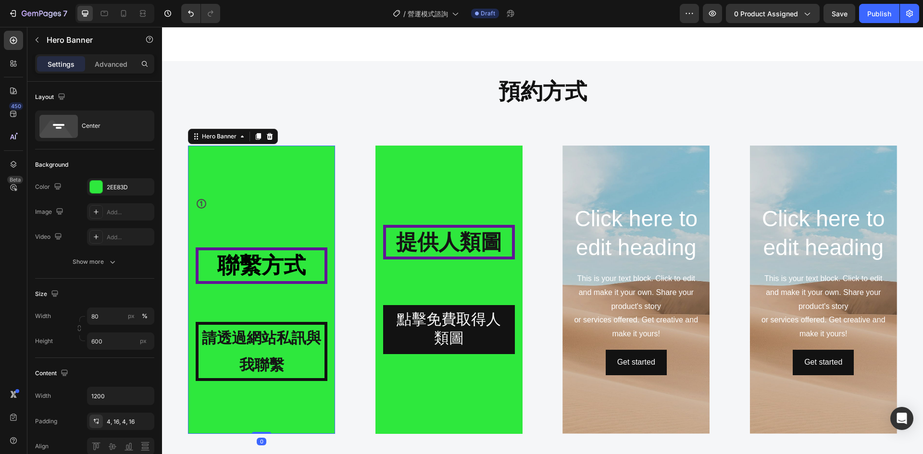
click at [245, 200] on div "Icon" at bounding box center [262, 204] width 132 height 12
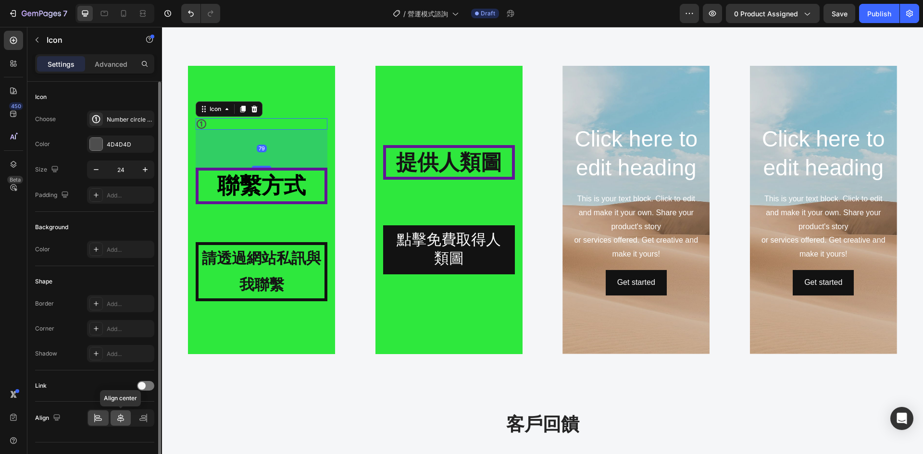
click at [119, 417] on icon at bounding box center [121, 418] width 10 height 10
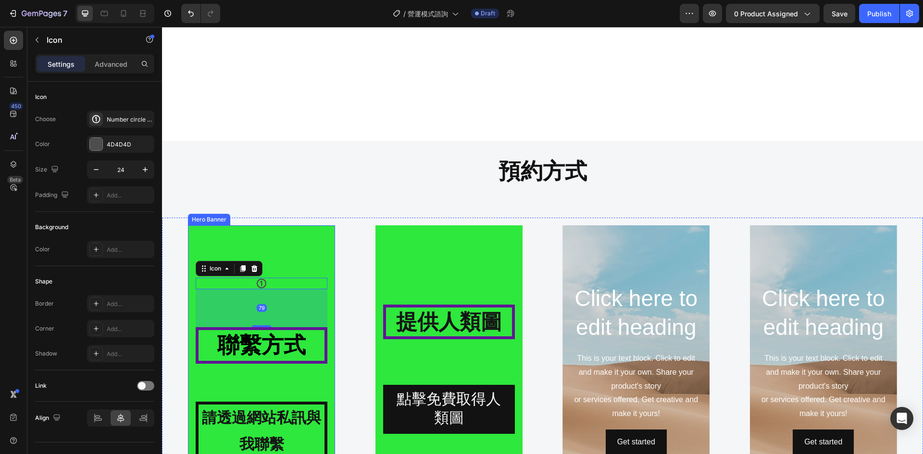
scroll to position [961, 0]
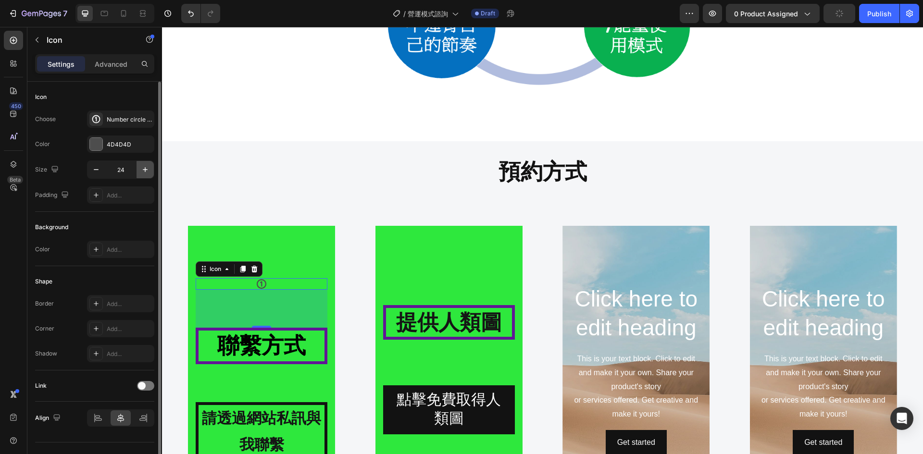
click at [145, 170] on icon "button" at bounding box center [145, 170] width 10 height 10
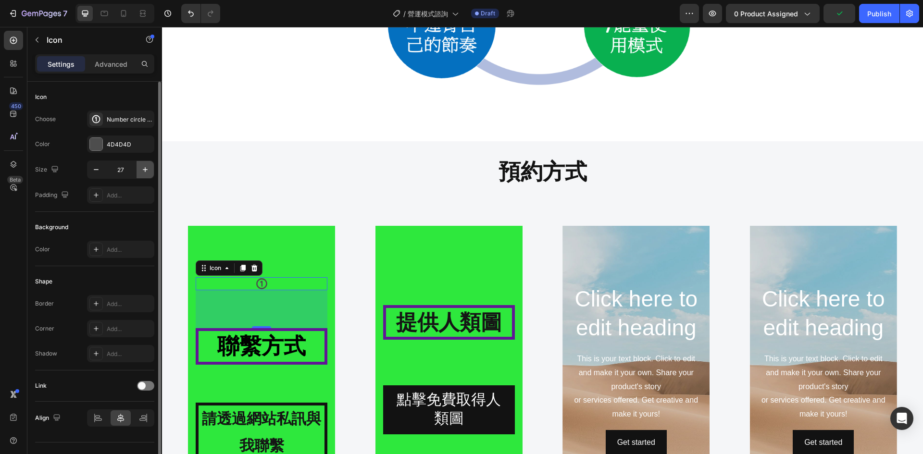
click at [145, 170] on icon "button" at bounding box center [145, 170] width 10 height 10
click at [144, 171] on icon "button" at bounding box center [145, 170] width 10 height 10
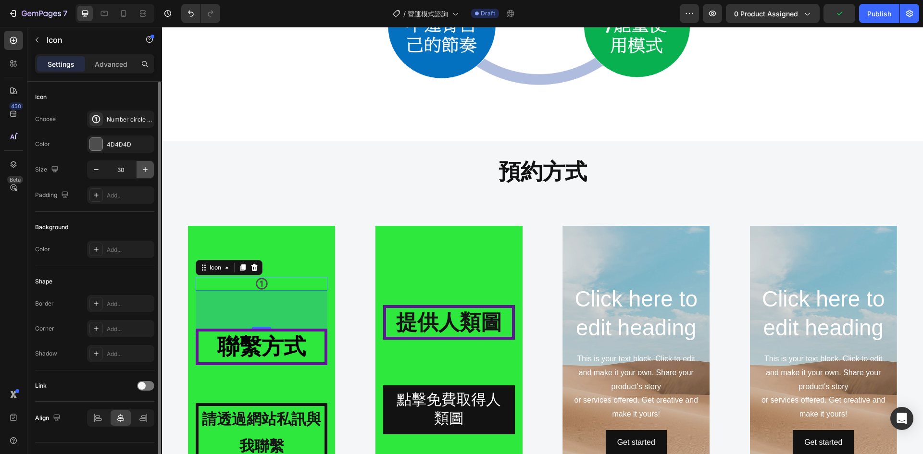
click at [144, 171] on icon "button" at bounding box center [145, 170] width 10 height 10
click at [142, 171] on icon "button" at bounding box center [145, 170] width 10 height 10
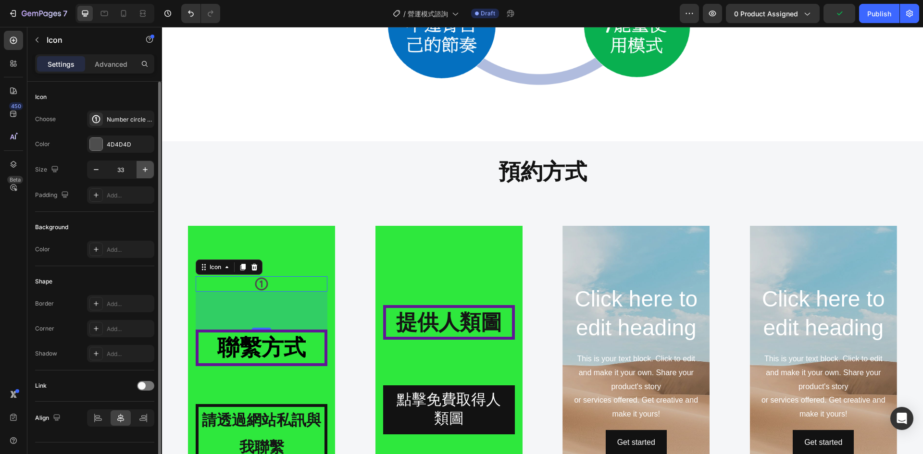
click at [142, 171] on icon "button" at bounding box center [145, 170] width 10 height 10
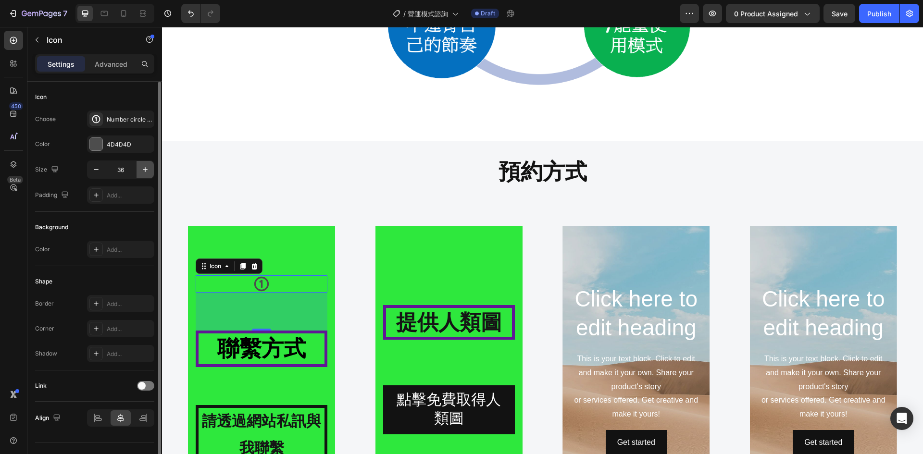
click at [142, 171] on icon "button" at bounding box center [145, 170] width 10 height 10
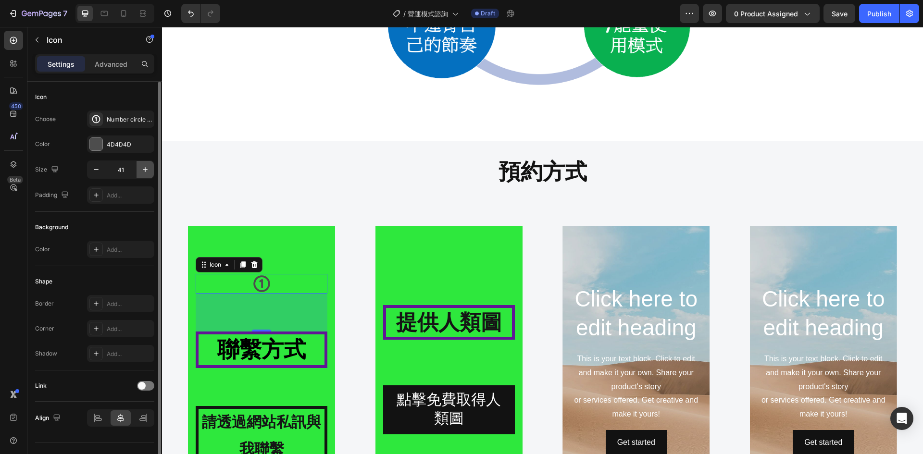
click at [142, 171] on icon "button" at bounding box center [145, 170] width 10 height 10
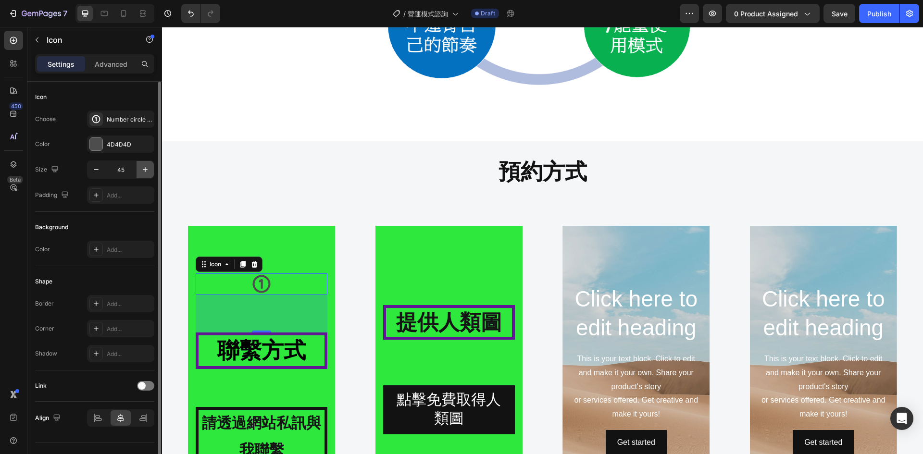
click at [142, 171] on icon "button" at bounding box center [145, 170] width 10 height 10
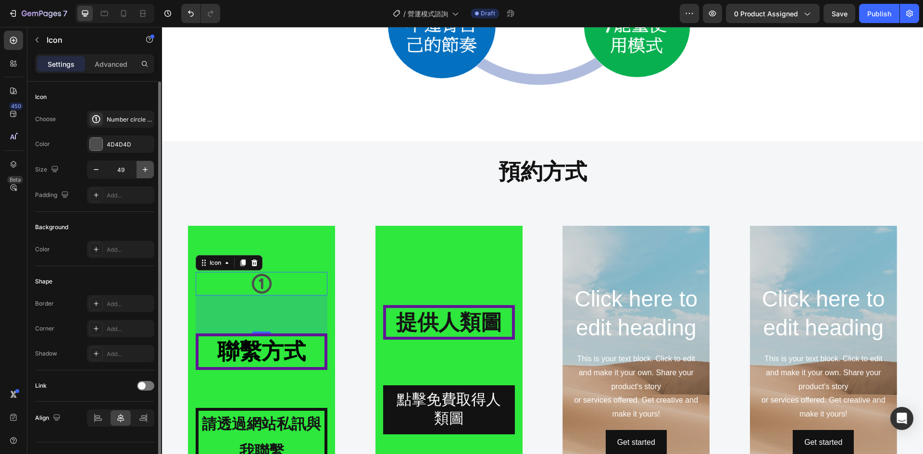
click at [142, 171] on icon "button" at bounding box center [145, 170] width 10 height 10
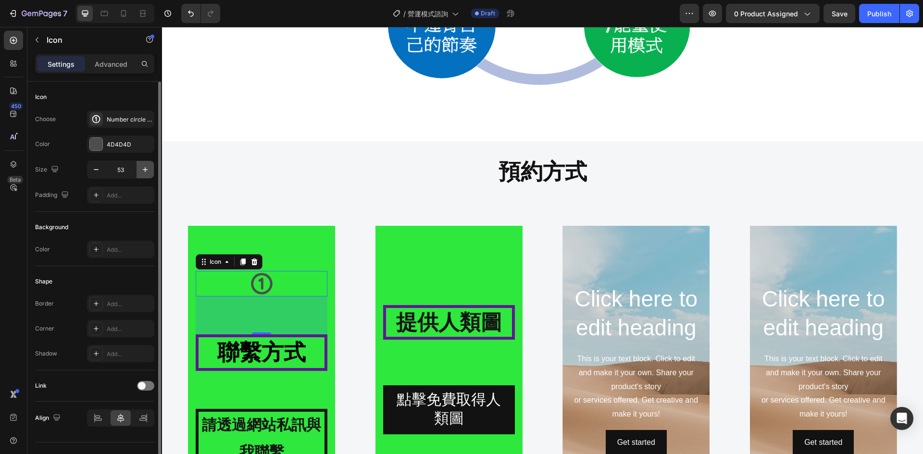
click at [142, 171] on icon "button" at bounding box center [145, 170] width 10 height 10
type input "57"
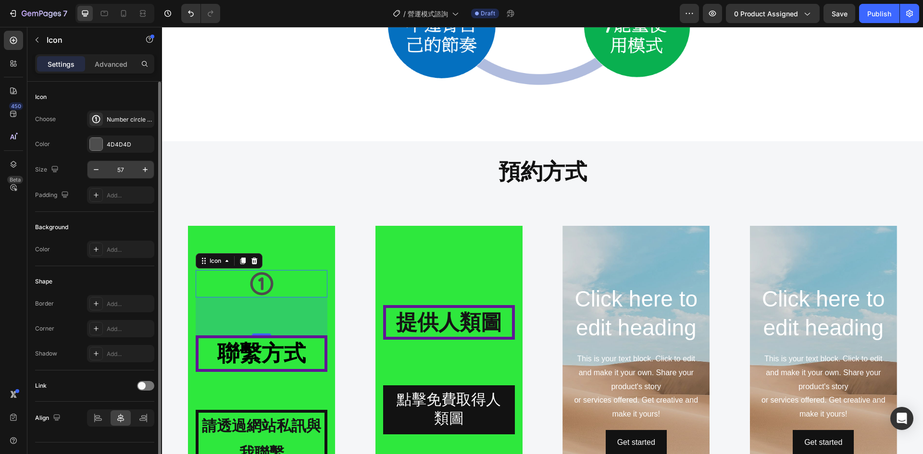
click at [122, 170] on input "57" at bounding box center [121, 169] width 32 height 17
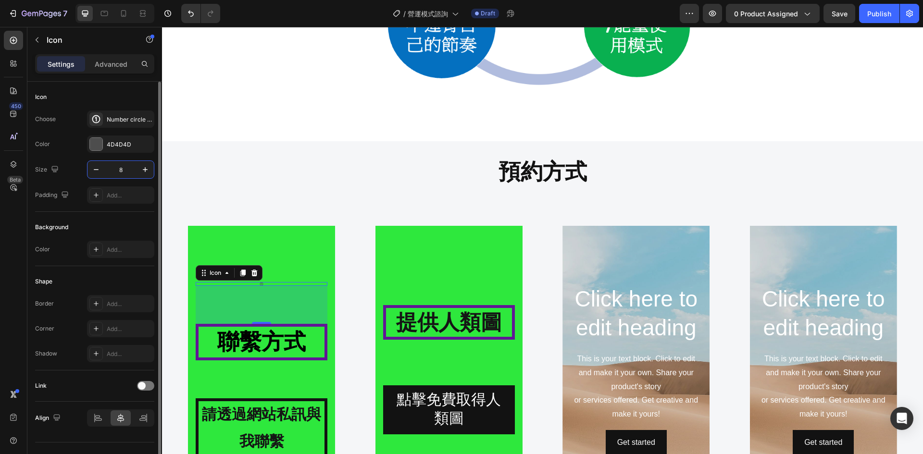
type input "80"
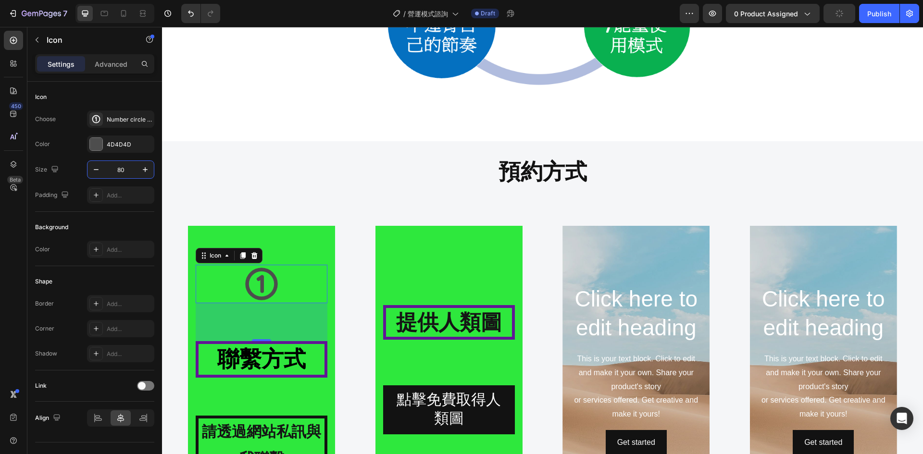
click at [318, 250] on div "Background Image" at bounding box center [261, 370] width 147 height 288
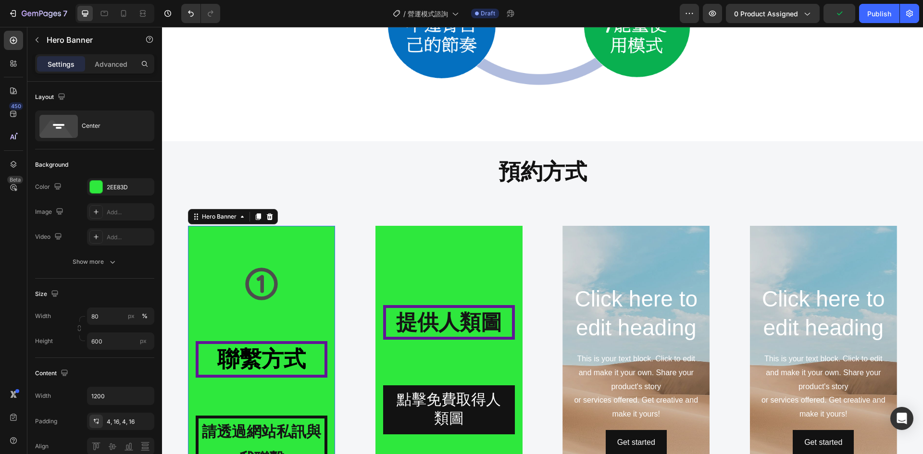
click at [296, 316] on div "Icon 聯繫方式 Heading 請透過網站私訊與我聯繫 Text Block" at bounding box center [262, 370] width 132 height 210
click at [271, 295] on icon at bounding box center [262, 284] width 33 height 33
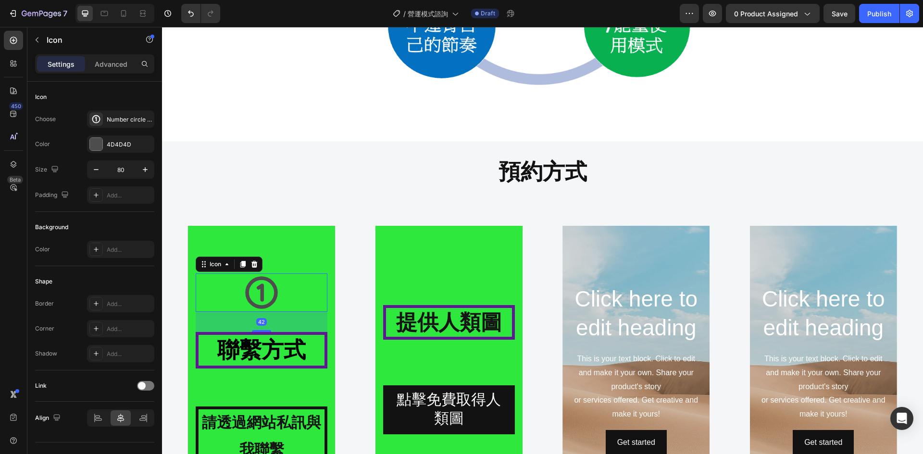
drag, startPoint x: 259, startPoint y: 340, endPoint x: 256, endPoint y: 323, distance: 17.9
click at [256, 312] on div "42" at bounding box center [262, 312] width 132 height 0
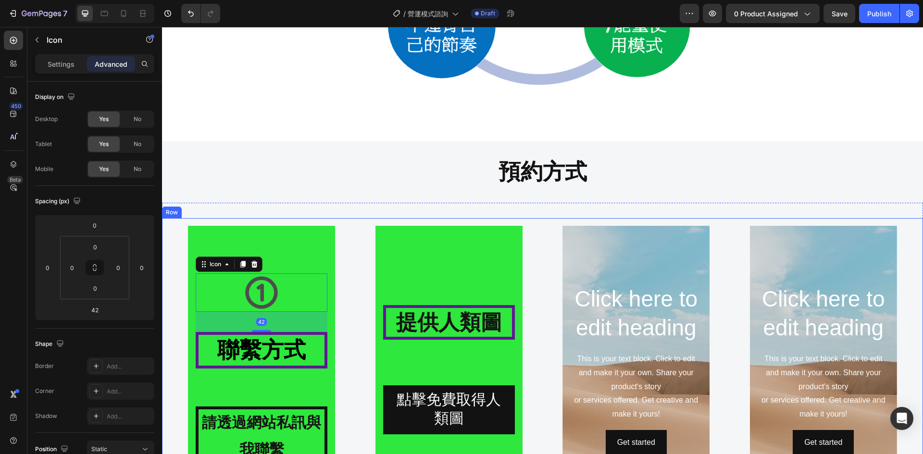
click at [352, 249] on div "Icon 42 聯繫方式 Heading 請透過網站私訊與我聯繫 Text Block Hero Banner 提供人類圖 Heading 點擊免費取得人類圖…" at bounding box center [542, 370] width 761 height 304
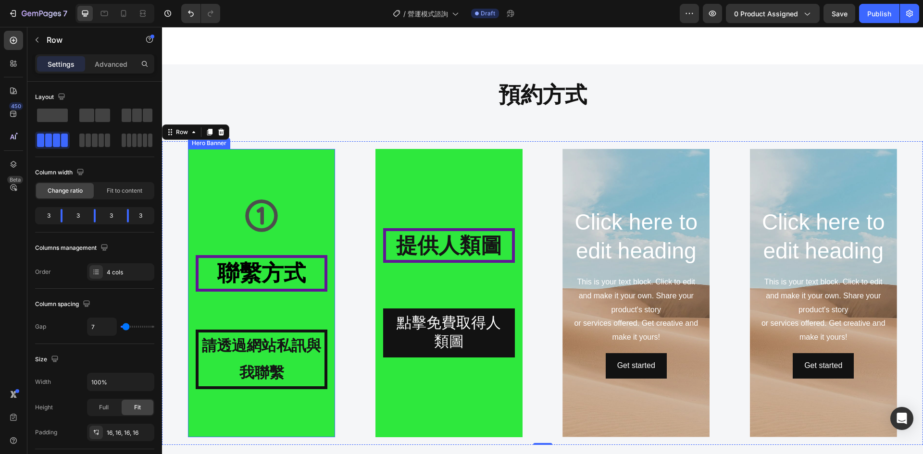
scroll to position [1042, 0]
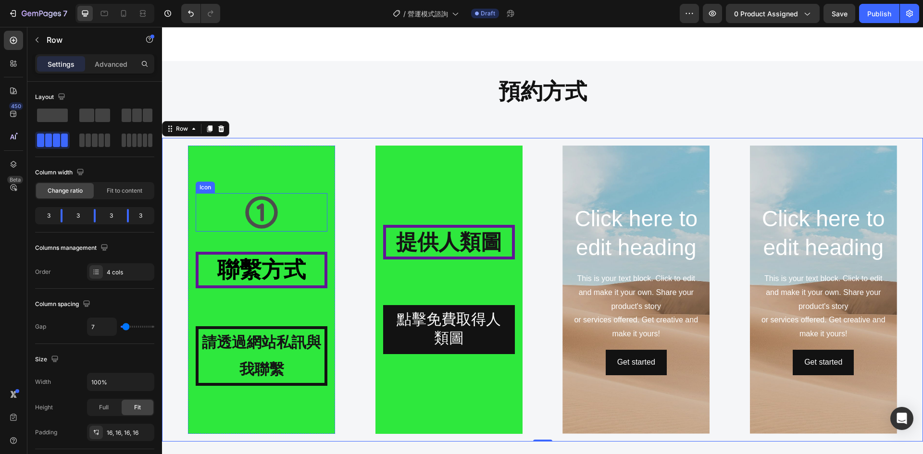
click at [280, 213] on div "Icon" at bounding box center [262, 212] width 132 height 38
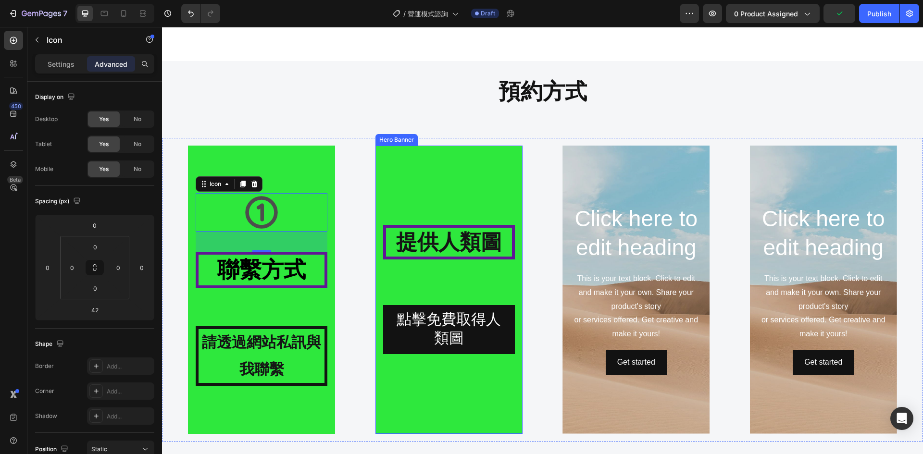
click at [435, 211] on div "Background Image" at bounding box center [448, 290] width 147 height 288
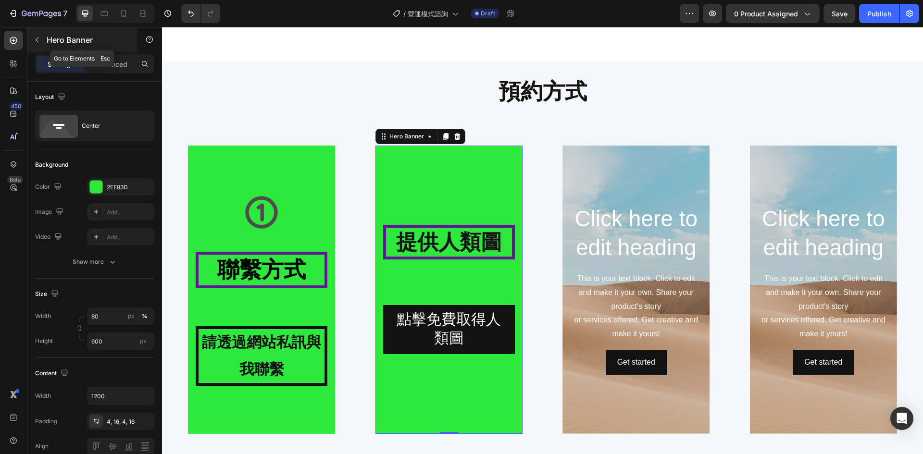
click at [41, 40] on button "button" at bounding box center [36, 39] width 15 height 15
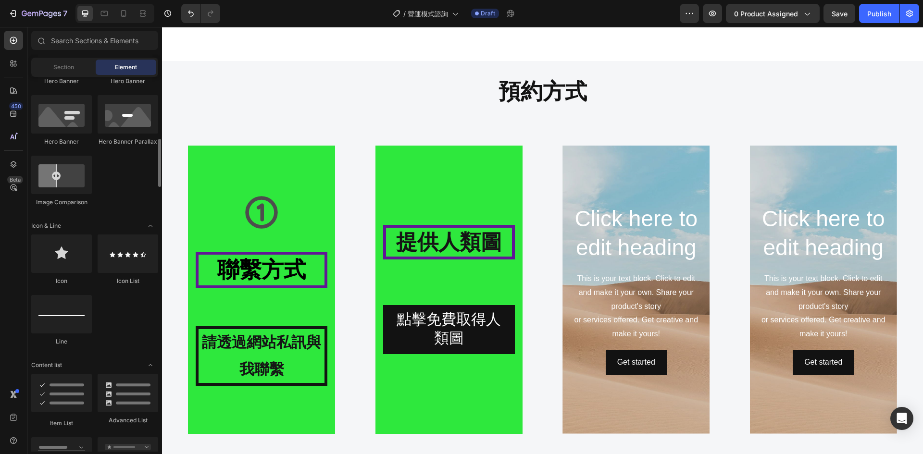
scroll to position [401, 0]
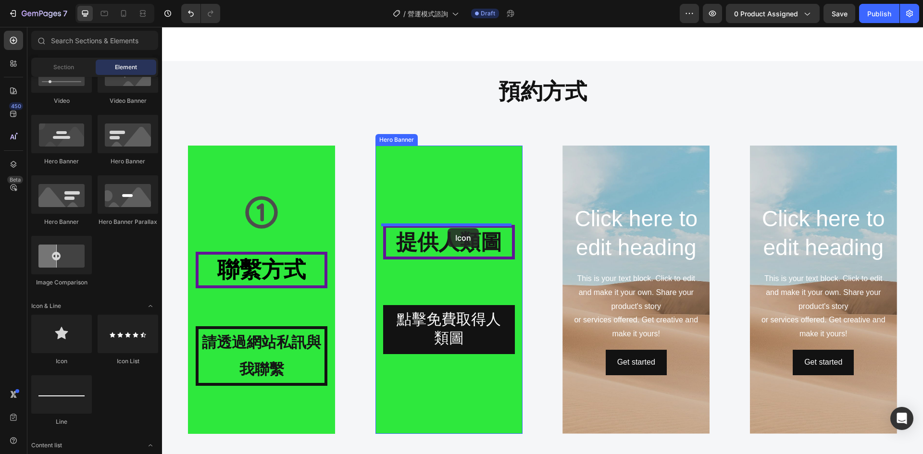
drag, startPoint x: 235, startPoint y: 359, endPoint x: 448, endPoint y: 228, distance: 249.5
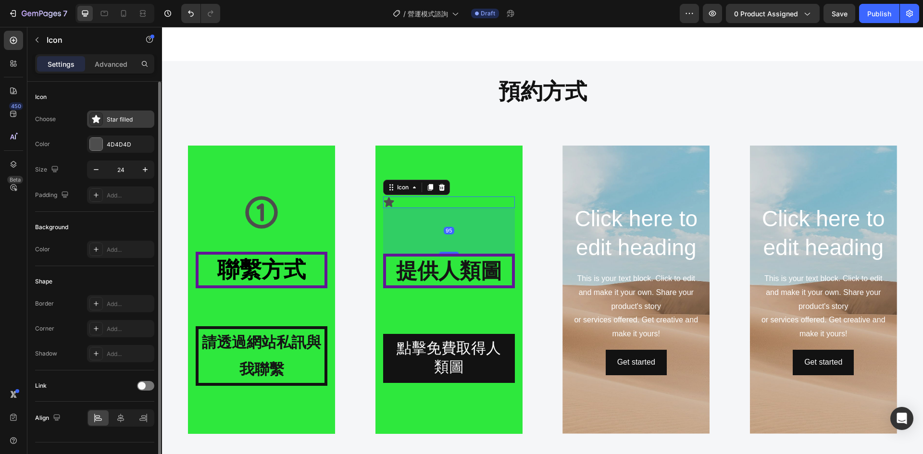
click at [117, 120] on div "Star filled" at bounding box center [129, 119] width 45 height 9
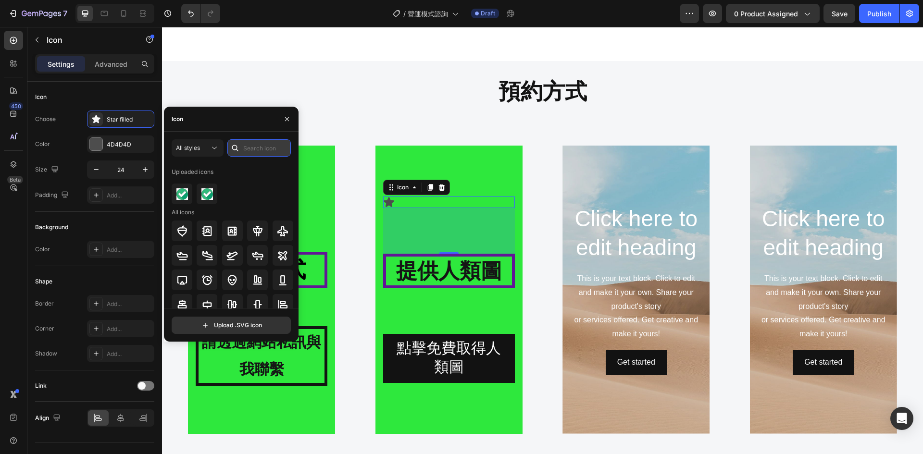
click at [261, 151] on input "text" at bounding box center [258, 147] width 63 height 17
type input "2"
click at [177, 256] on icon at bounding box center [182, 255] width 10 height 10
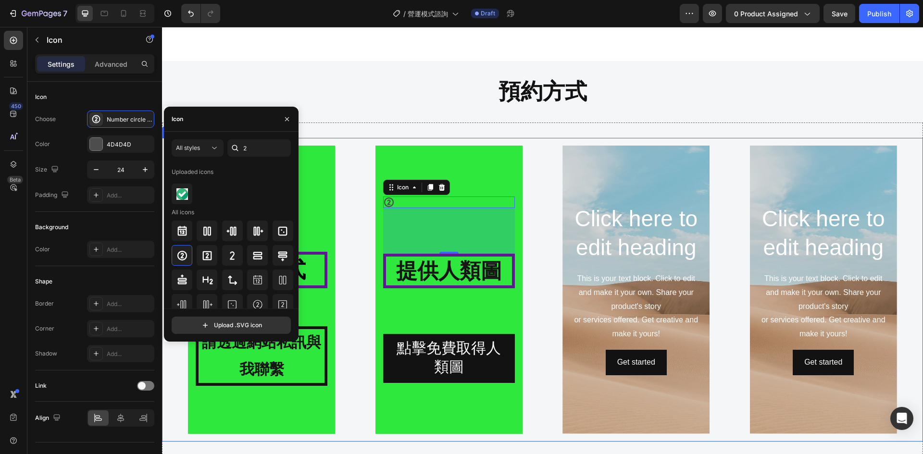
click at [366, 208] on div "Icon 95 提供人類圖 Heading 點擊免費取得人類圖 Button Hero Banner" at bounding box center [449, 290] width 184 height 288
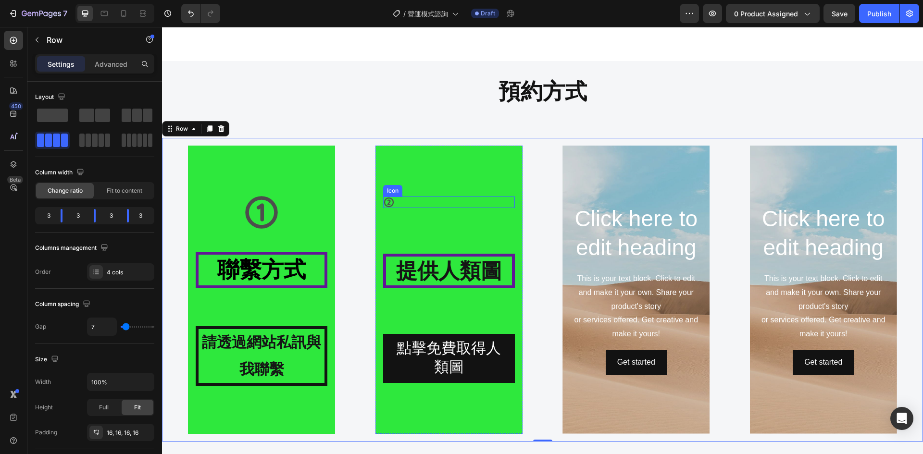
click at [422, 202] on div "Icon" at bounding box center [449, 203] width 132 height 12
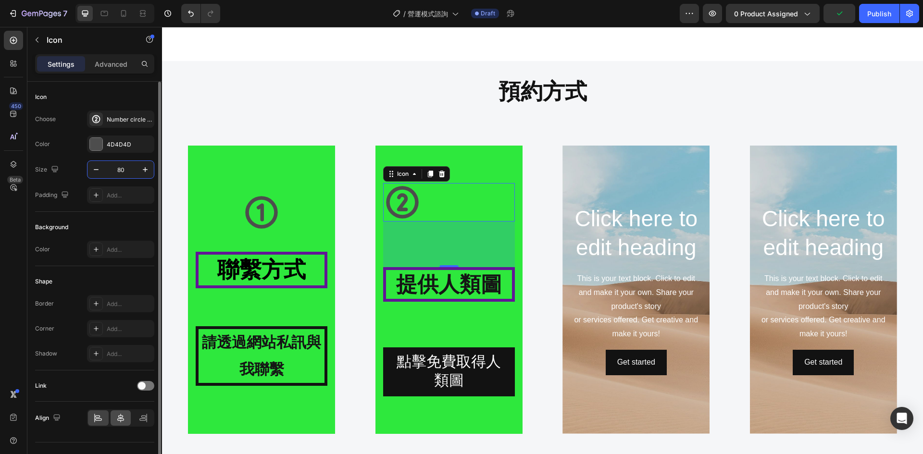
type input "80"
click at [120, 412] on div at bounding box center [121, 418] width 21 height 15
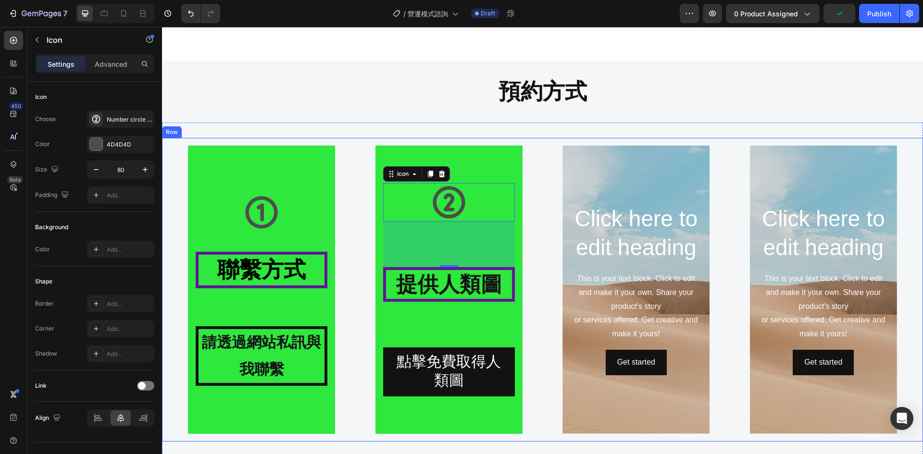
click at [551, 189] on div "Click here to edit heading Heading This is your text block. Click to edit and m…" at bounding box center [636, 290] width 184 height 288
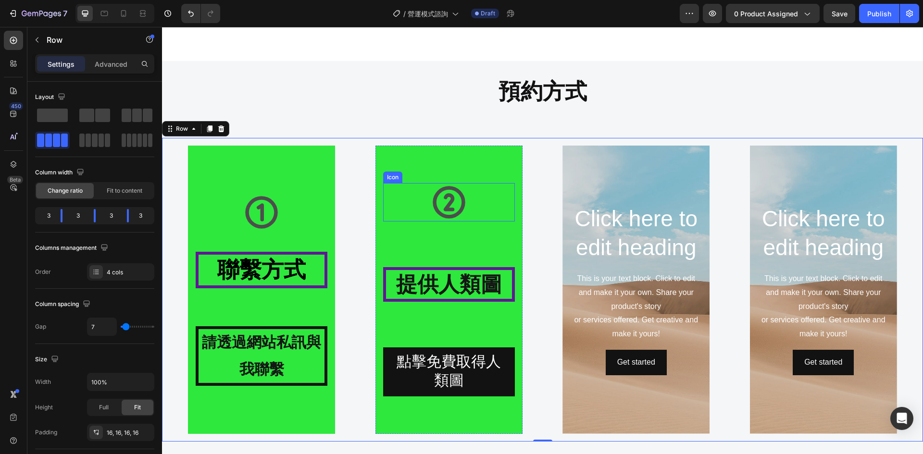
click at [454, 214] on icon at bounding box center [449, 202] width 33 height 33
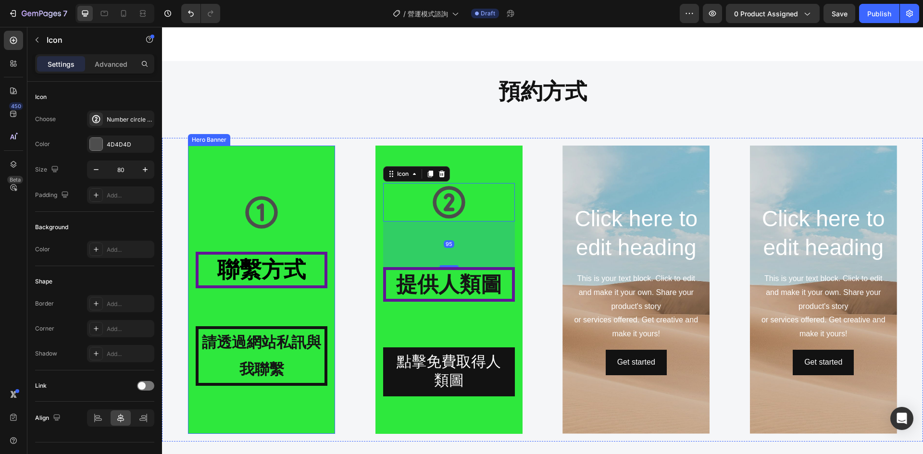
click at [289, 207] on div "Icon" at bounding box center [262, 212] width 132 height 38
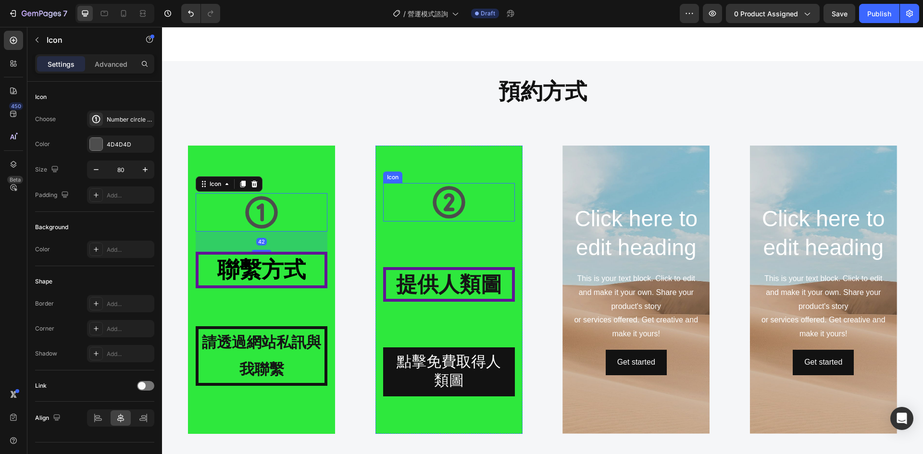
drag, startPoint x: 476, startPoint y: 216, endPoint x: 472, endPoint y: 223, distance: 7.9
click at [476, 216] on div "Icon" at bounding box center [449, 202] width 132 height 38
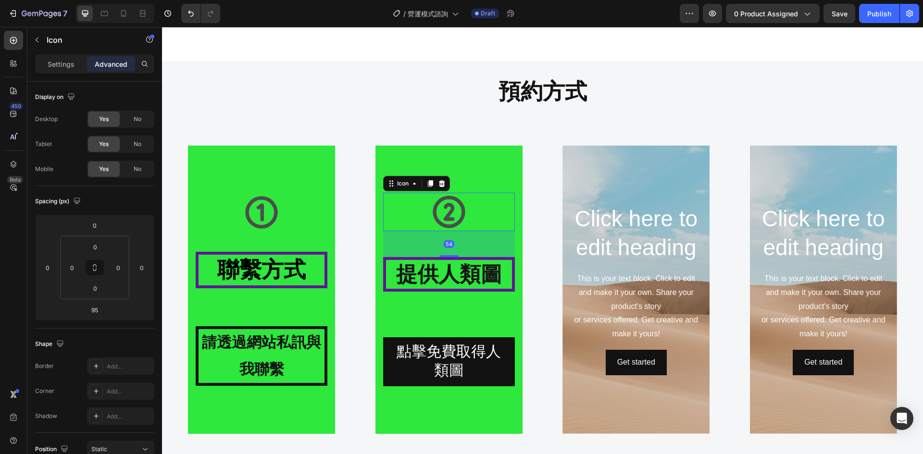
drag, startPoint x: 448, startPoint y: 266, endPoint x: 449, endPoint y: 246, distance: 19.8
click at [449, 231] on div "54" at bounding box center [449, 231] width 132 height 0
type input "54"
click at [287, 213] on div "Icon" at bounding box center [262, 212] width 132 height 38
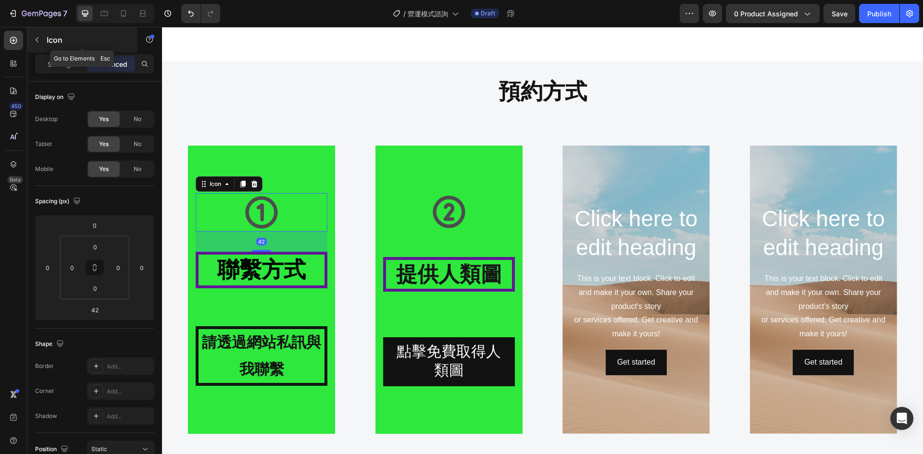
click at [37, 40] on icon "button" at bounding box center [37, 40] width 8 height 8
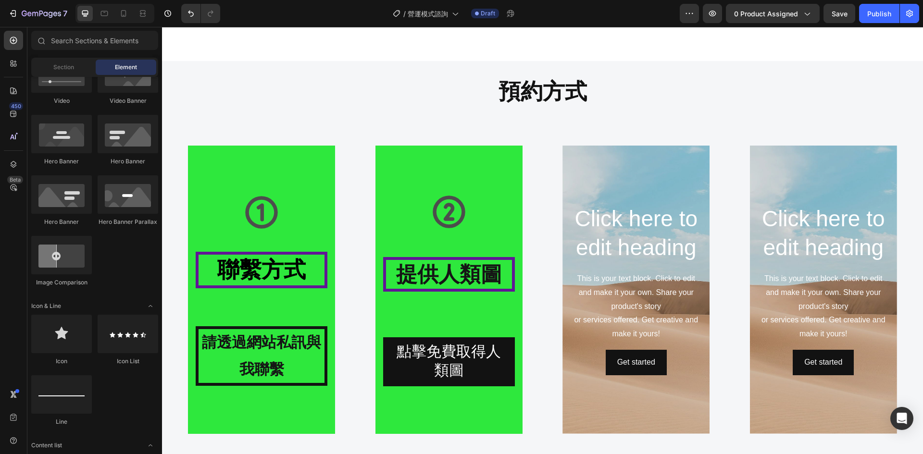
scroll to position [2537, 0]
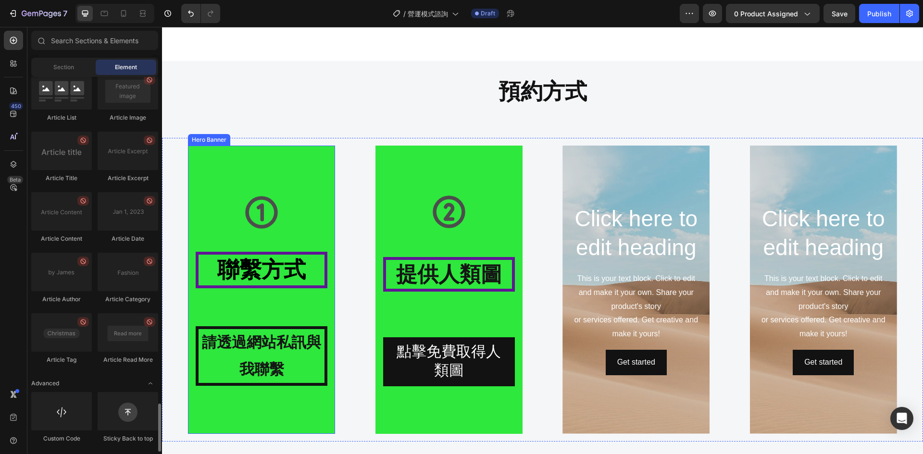
click at [318, 212] on div "Icon" at bounding box center [262, 212] width 132 height 38
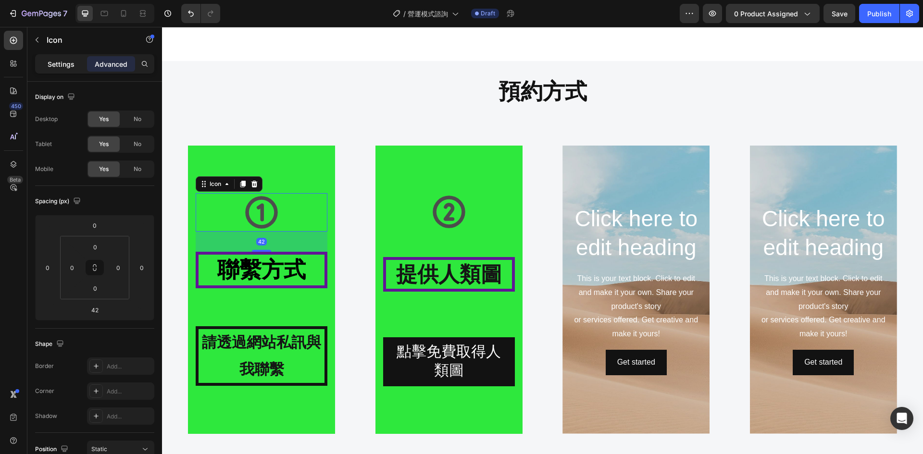
click at [71, 67] on p "Settings" at bounding box center [61, 64] width 27 height 10
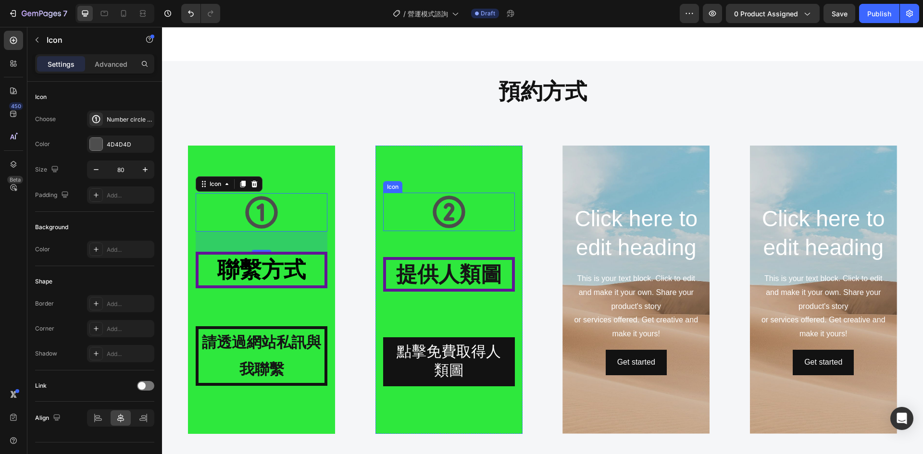
click at [484, 212] on div "Icon" at bounding box center [449, 212] width 132 height 38
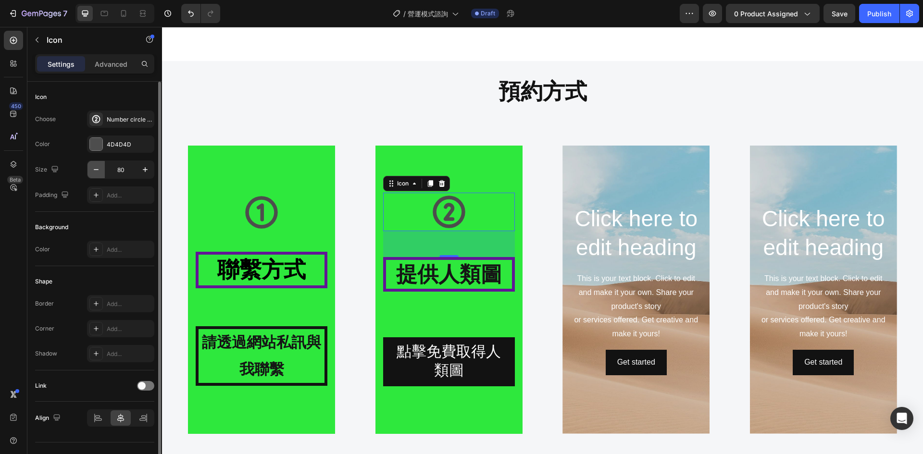
click at [96, 170] on icon "button" at bounding box center [96, 169] width 5 height 1
type input "78"
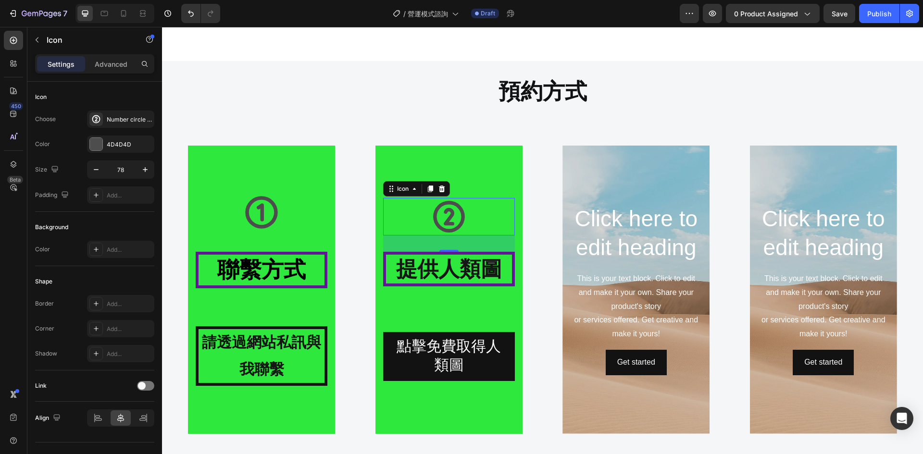
drag, startPoint x: 445, startPoint y: 256, endPoint x: 445, endPoint y: 247, distance: 9.6
click at [445, 236] on div "34" at bounding box center [449, 236] width 132 height 0
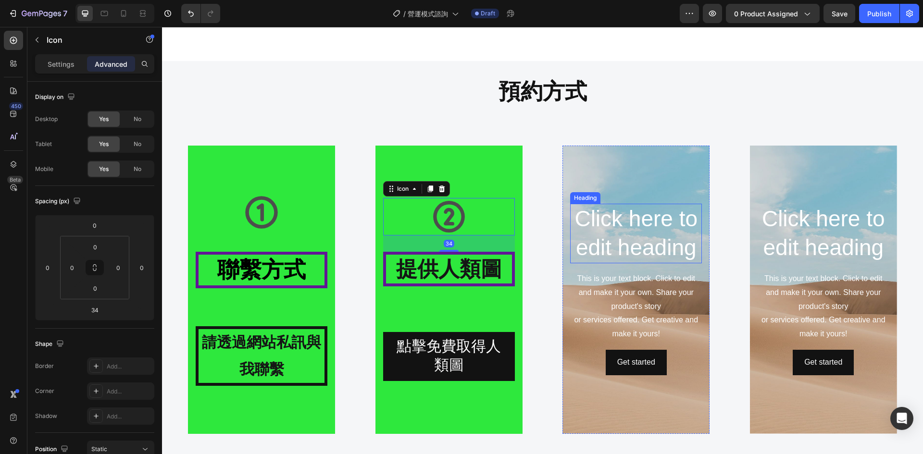
click at [545, 244] on div "Click here to edit heading Heading This is your text block. Click to edit and m…" at bounding box center [636, 290] width 184 height 288
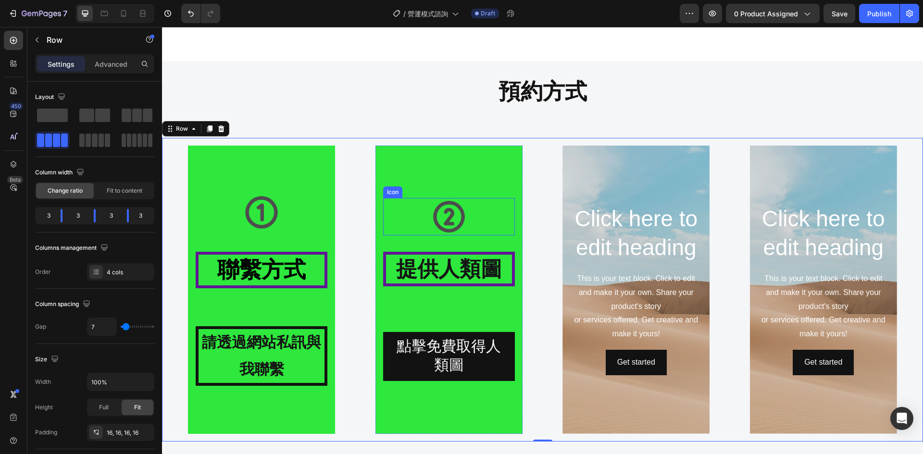
click at [488, 210] on div "Icon" at bounding box center [449, 216] width 132 height 37
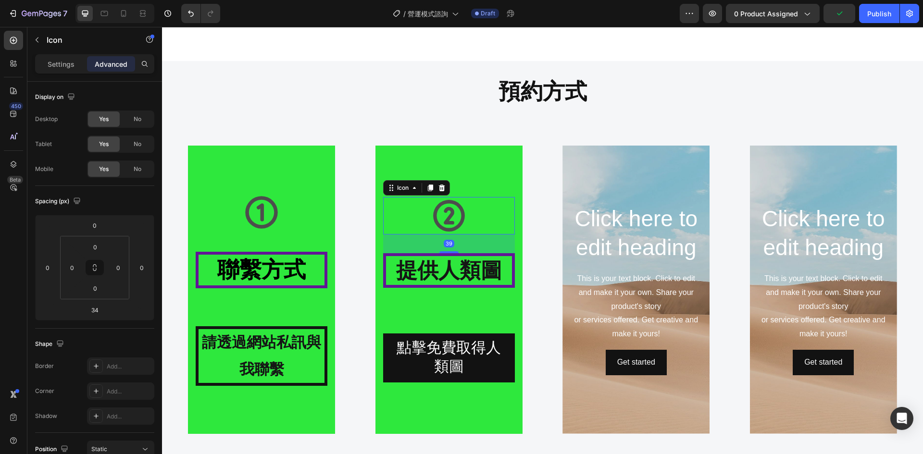
click at [446, 253] on div "Icon 39 提供人類圖 Heading 點擊免費取得人類圖 Button" at bounding box center [449, 290] width 132 height 186
type input "39"
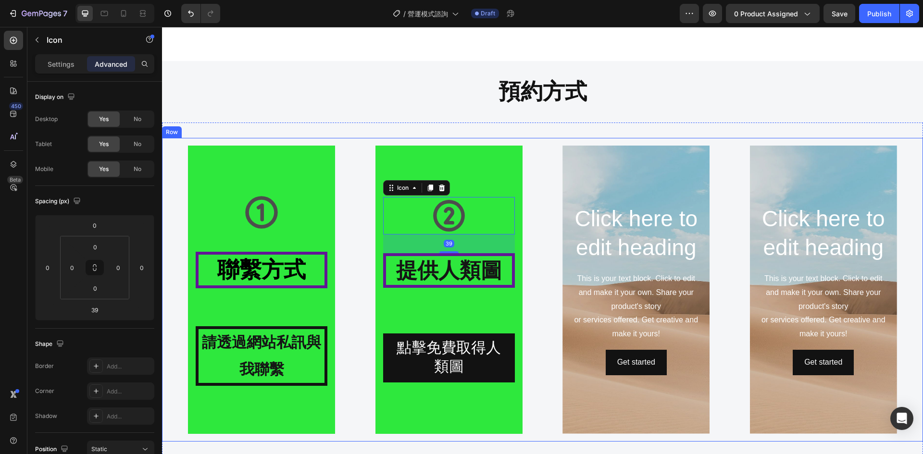
click at [527, 238] on div "Icon 39 提供人類圖 Heading 點擊免費取得人類圖 Button Hero Banner" at bounding box center [449, 290] width 184 height 288
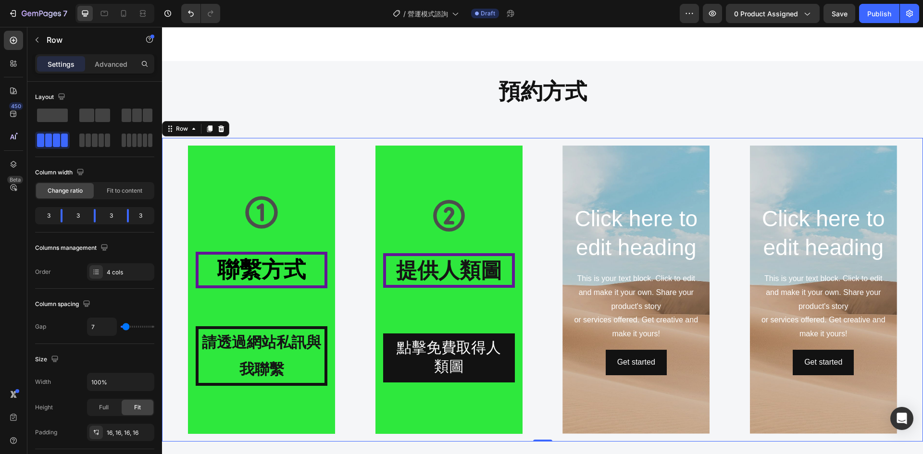
click at [603, 228] on h2 "Click here to edit heading" at bounding box center [636, 234] width 132 height 60
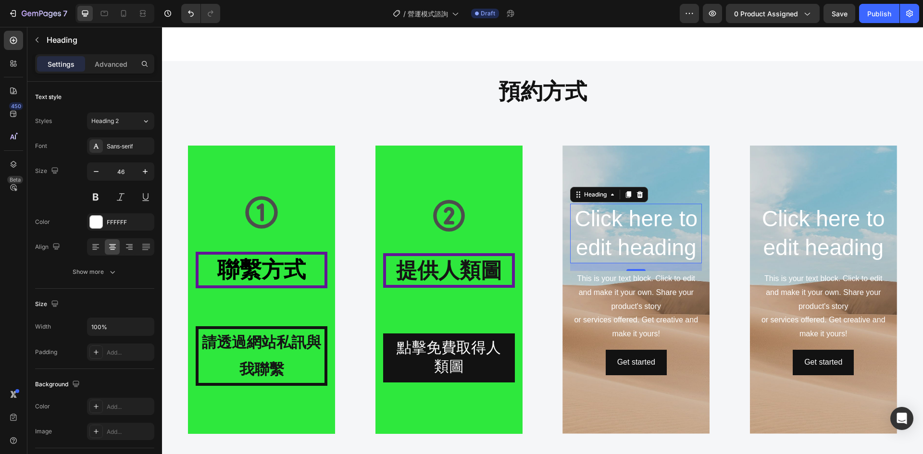
click at [668, 246] on h2 "Click here to edit heading" at bounding box center [636, 234] width 132 height 60
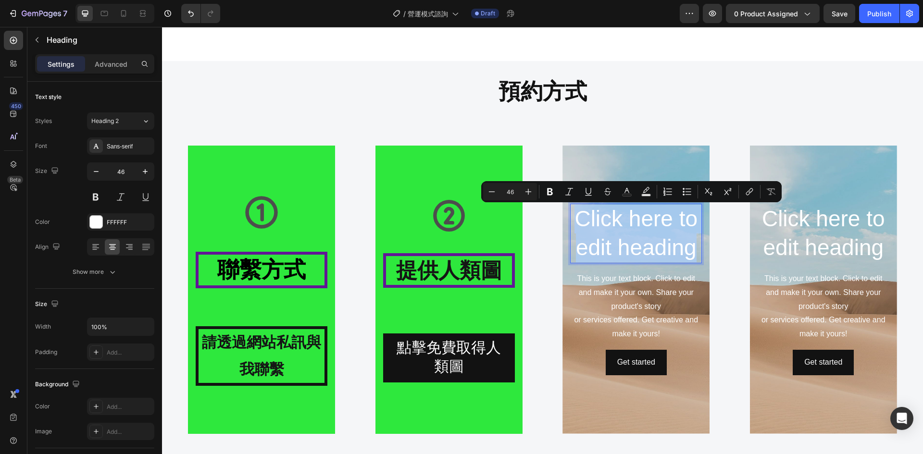
drag, startPoint x: 690, startPoint y: 250, endPoint x: 576, endPoint y: 223, distance: 117.0
click at [576, 223] on p "Click here to edit heading" at bounding box center [636, 234] width 130 height 58
click at [650, 316] on div "This is your text block. Click to edit and make it your own. Share your product…" at bounding box center [636, 306] width 132 height 71
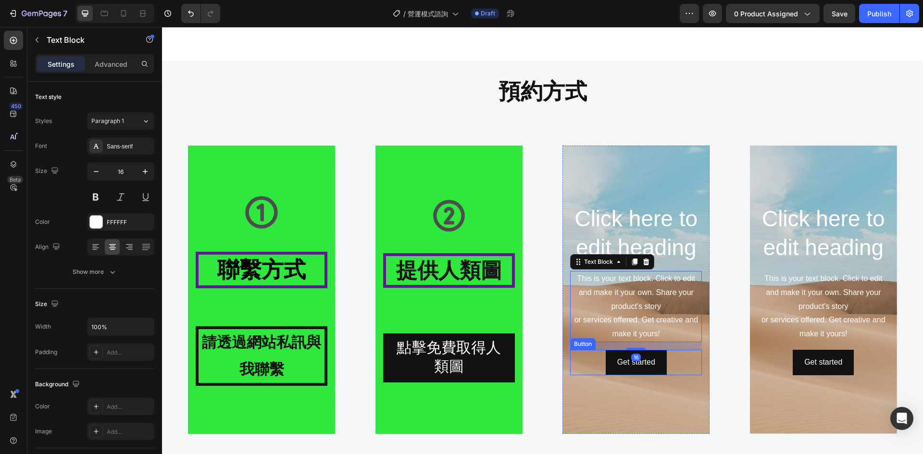
click at [673, 370] on div "Get started Button" at bounding box center [636, 362] width 132 height 25
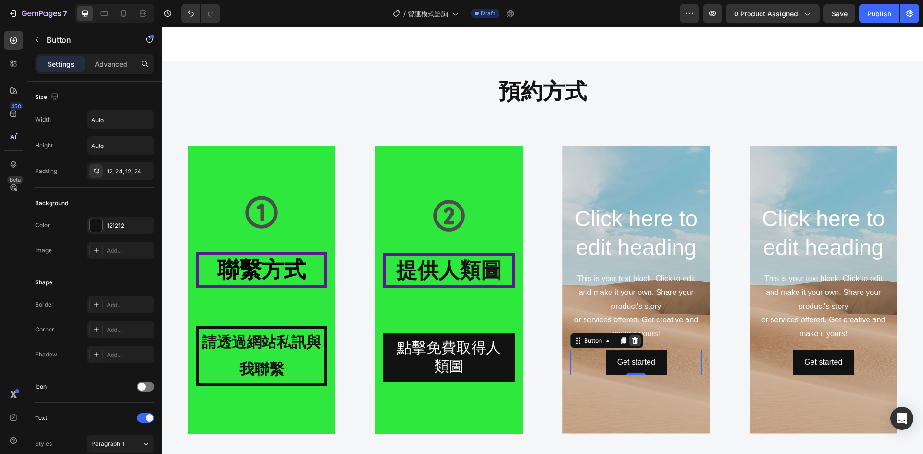
click at [631, 341] on icon at bounding box center [635, 341] width 8 height 8
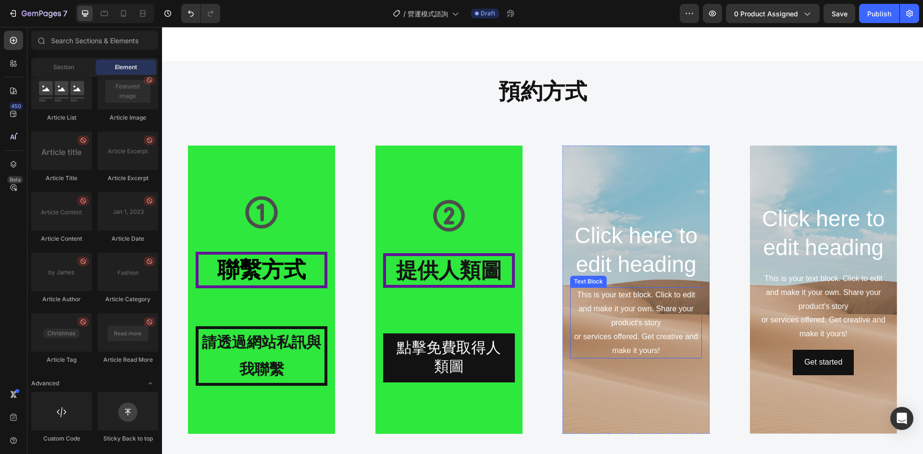
click at [644, 335] on div "This is your text block. Click to edit and make it your own. Share your product…" at bounding box center [636, 322] width 132 height 71
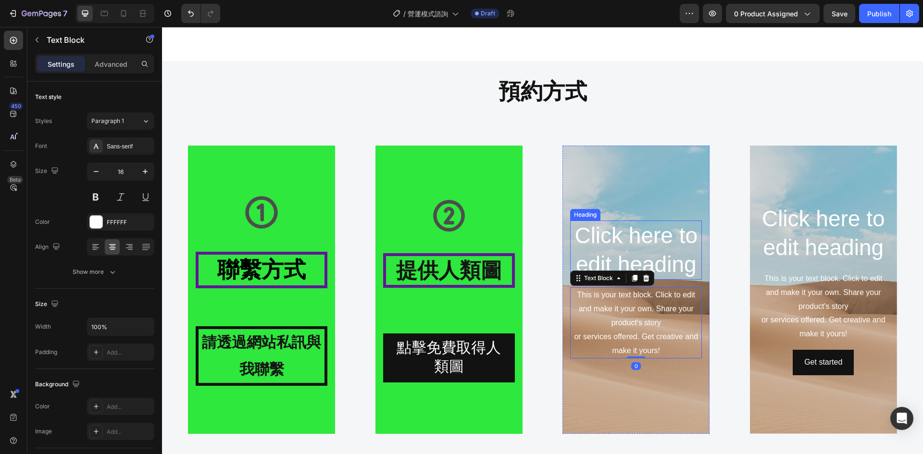
click at [659, 254] on p "Click here to edit heading" at bounding box center [636, 251] width 130 height 58
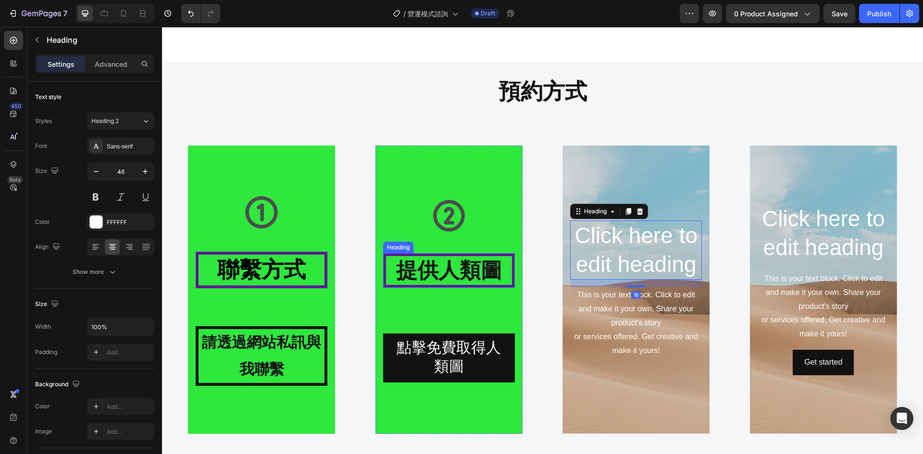
click at [481, 255] on h2 "提供人類圖" at bounding box center [449, 270] width 132 height 35
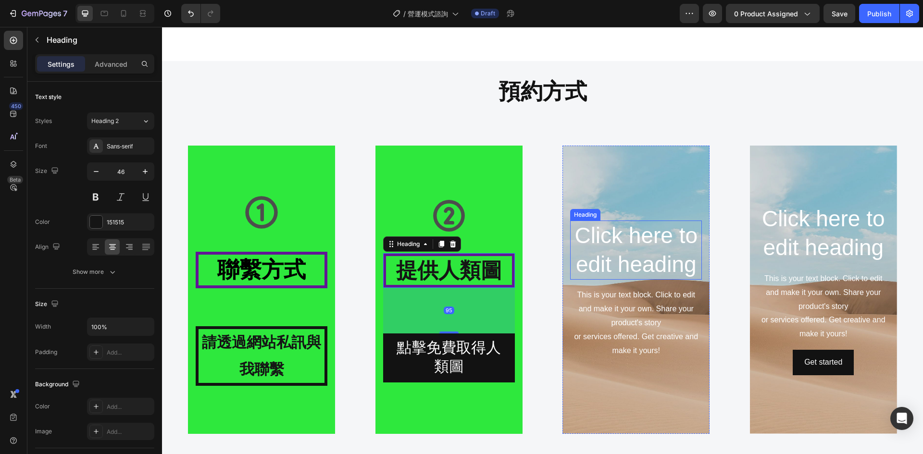
click at [620, 243] on p "Click here to edit heading" at bounding box center [636, 251] width 130 height 58
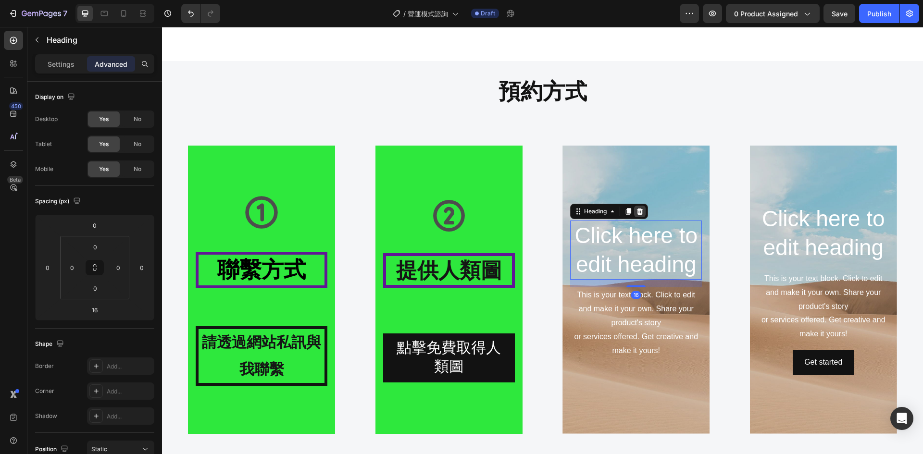
click at [634, 212] on div at bounding box center [640, 212] width 12 height 12
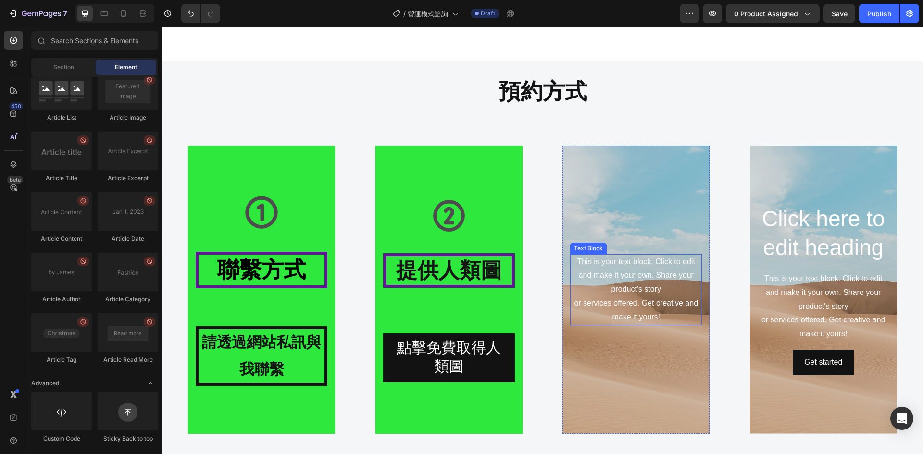
click at [624, 282] on div "This is your text block. Click to edit and make it your own. Share your product…" at bounding box center [636, 289] width 132 height 71
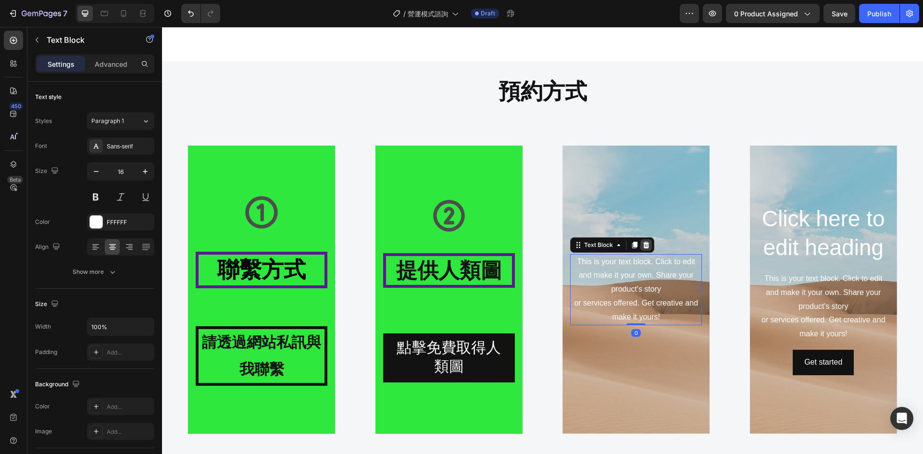
click at [643, 244] on icon at bounding box center [646, 244] width 6 height 7
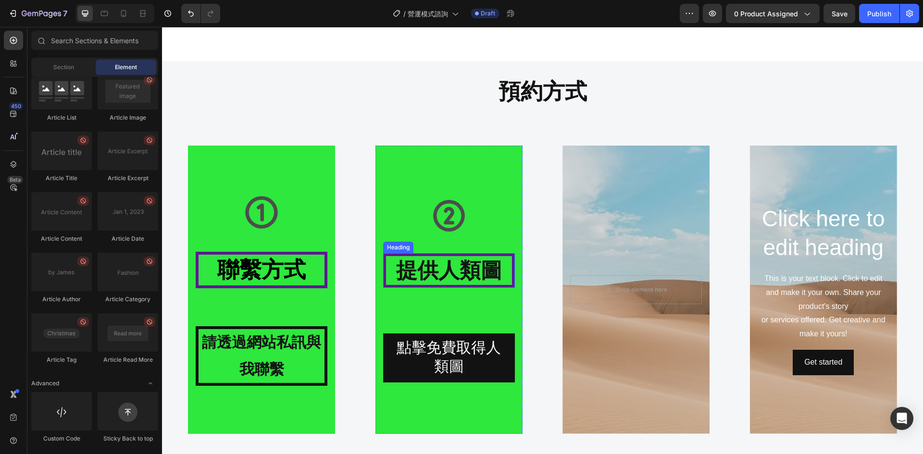
click at [462, 262] on strong "提供人類圖" at bounding box center [449, 271] width 106 height 24
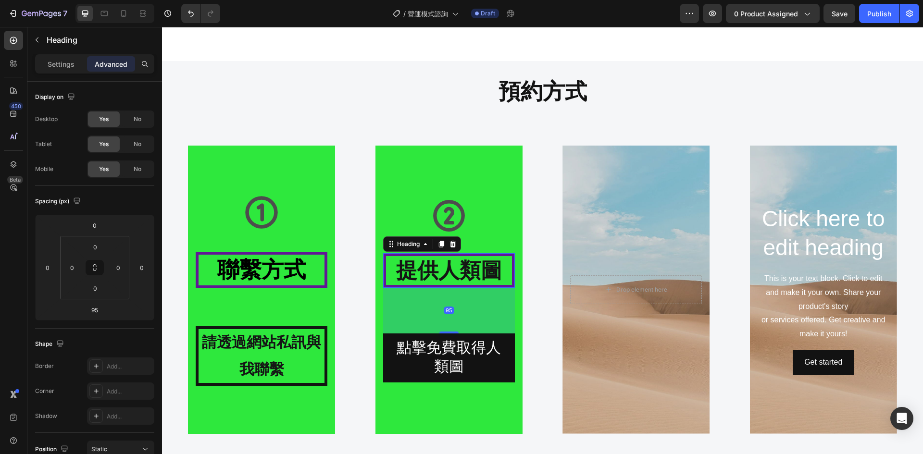
copy p "Click here to edit heading"
click at [628, 236] on div "Background Image" at bounding box center [635, 290] width 147 height 288
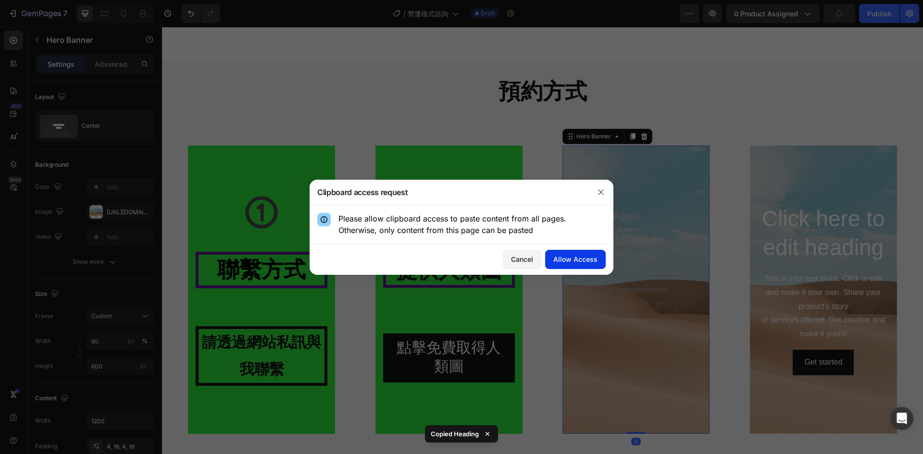
click at [576, 262] on div "Allow Access" at bounding box center [575, 259] width 44 height 10
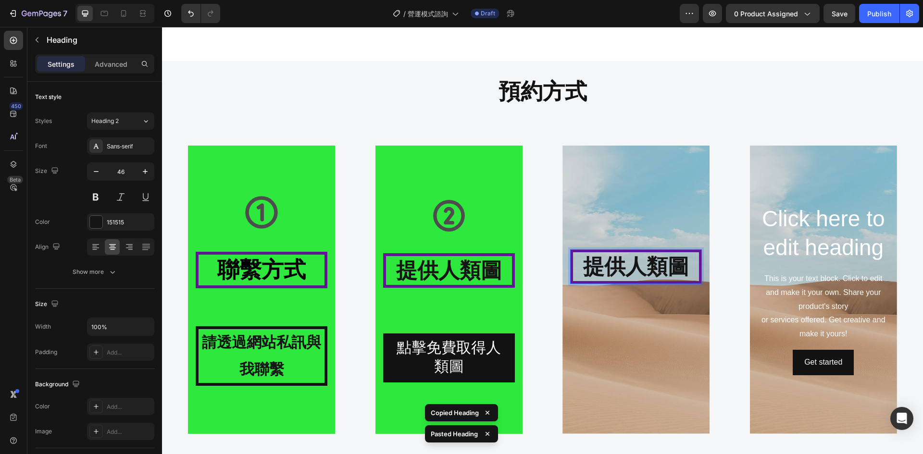
click at [677, 264] on strong "提供人類圖" at bounding box center [636, 267] width 106 height 24
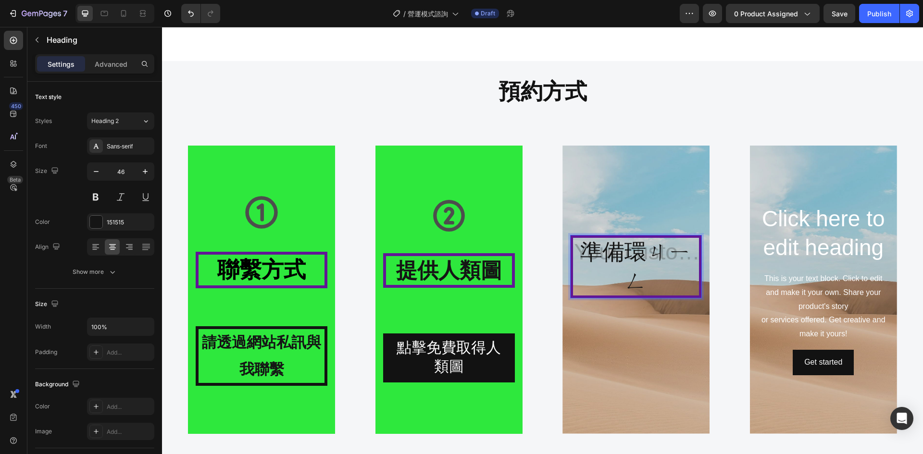
scroll to position [1042, 0]
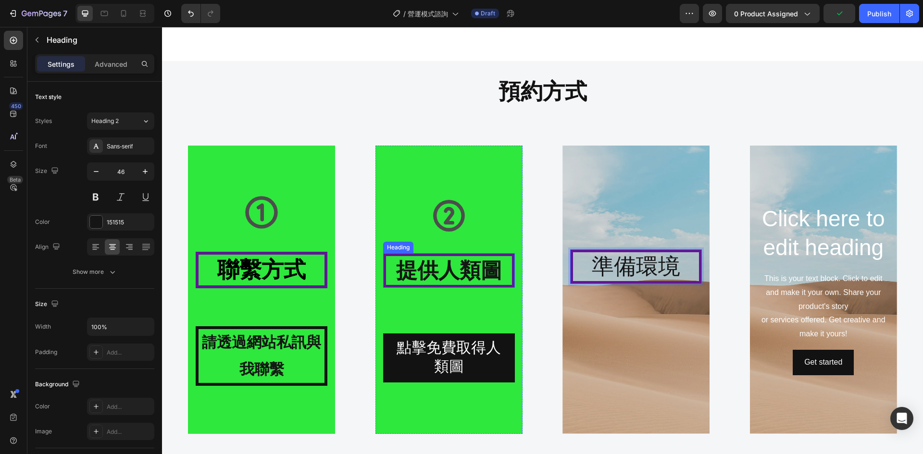
click at [479, 273] on strong "提供人類圖" at bounding box center [449, 271] width 106 height 24
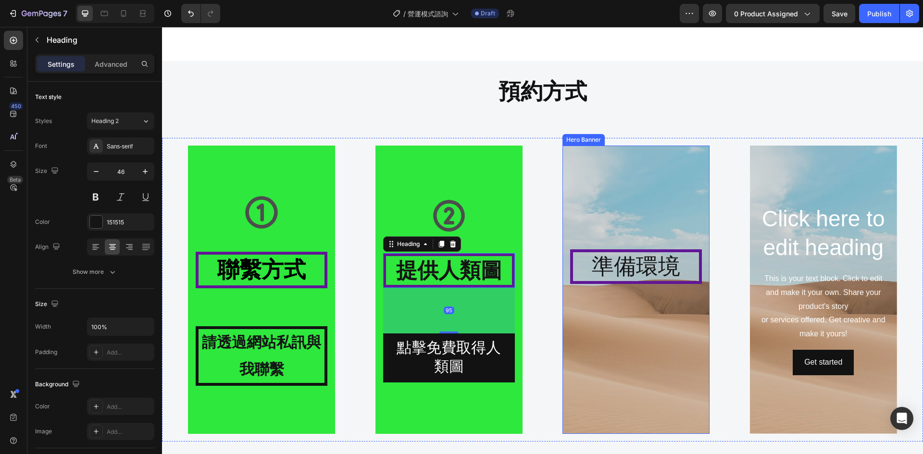
click at [624, 265] on p "準備環境" at bounding box center [636, 266] width 126 height 29
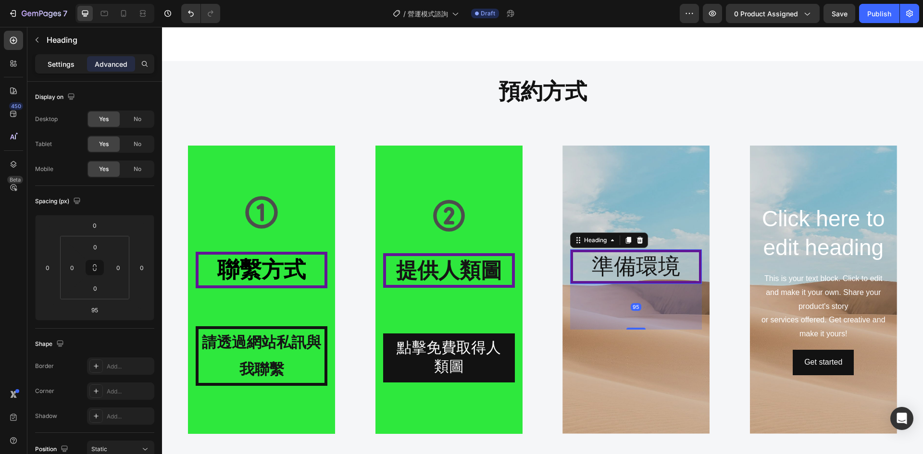
click at [70, 61] on p "Settings" at bounding box center [61, 64] width 27 height 10
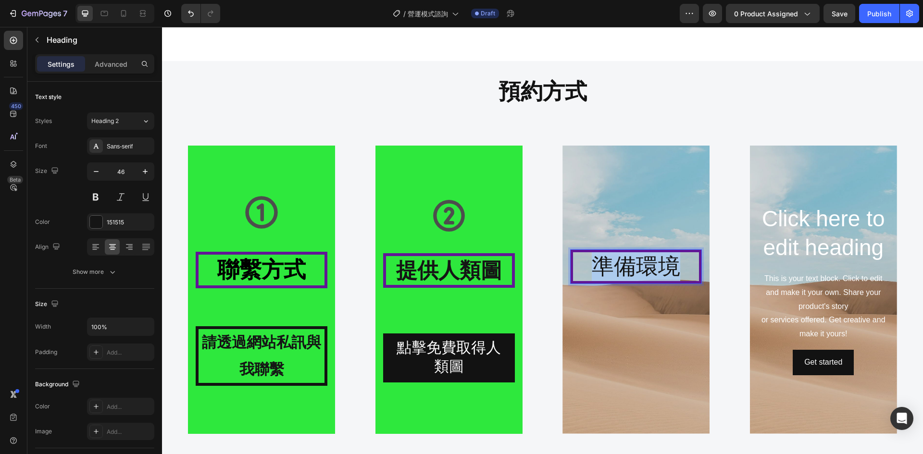
drag, startPoint x: 675, startPoint y: 265, endPoint x: 592, endPoint y: 265, distance: 82.7
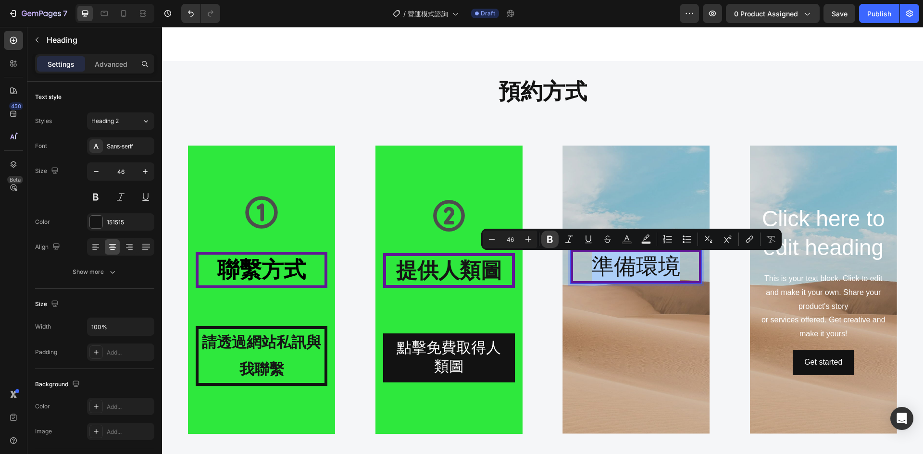
click at [553, 239] on icon "Editor contextual toolbar" at bounding box center [550, 240] width 10 height 10
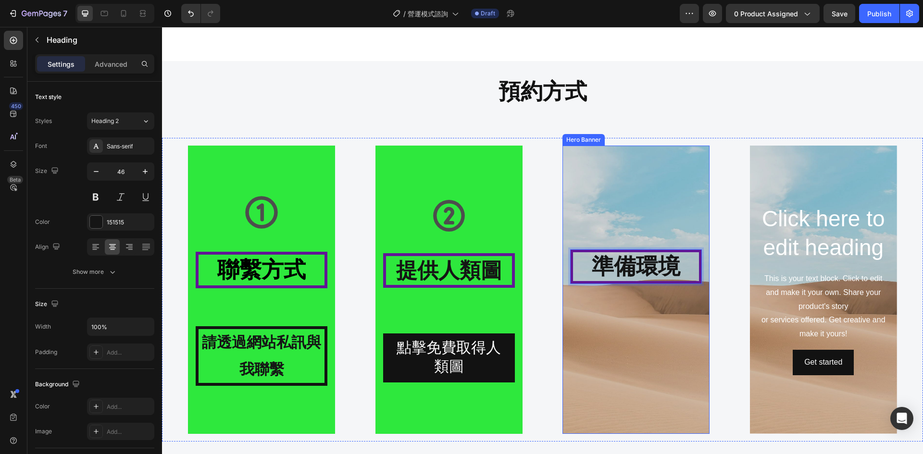
click at [636, 306] on div "準備環境 Heading 95" at bounding box center [636, 290] width 132 height 80
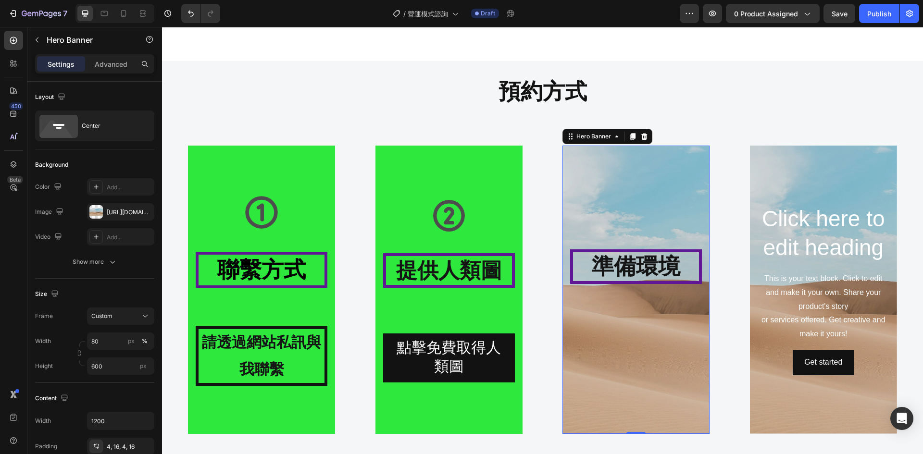
click at [624, 214] on div "Background Image" at bounding box center [635, 290] width 147 height 288
click at [459, 212] on icon at bounding box center [449, 216] width 32 height 32
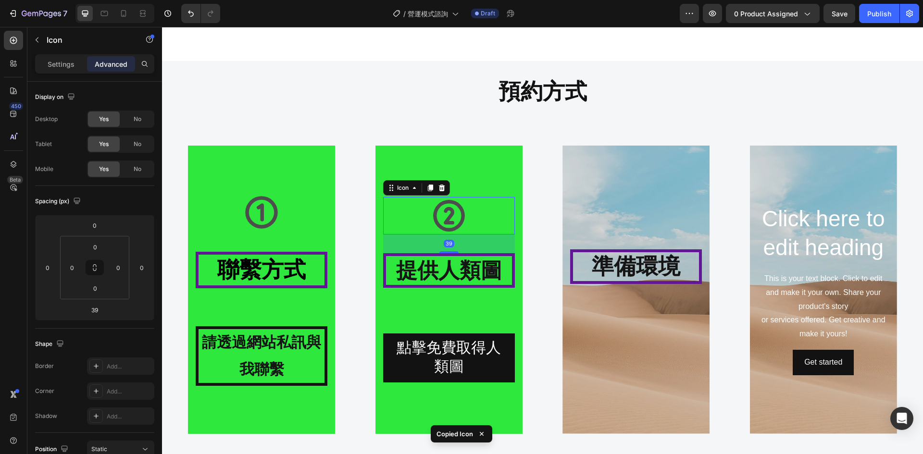
click at [632, 208] on div "Background Image" at bounding box center [635, 290] width 147 height 288
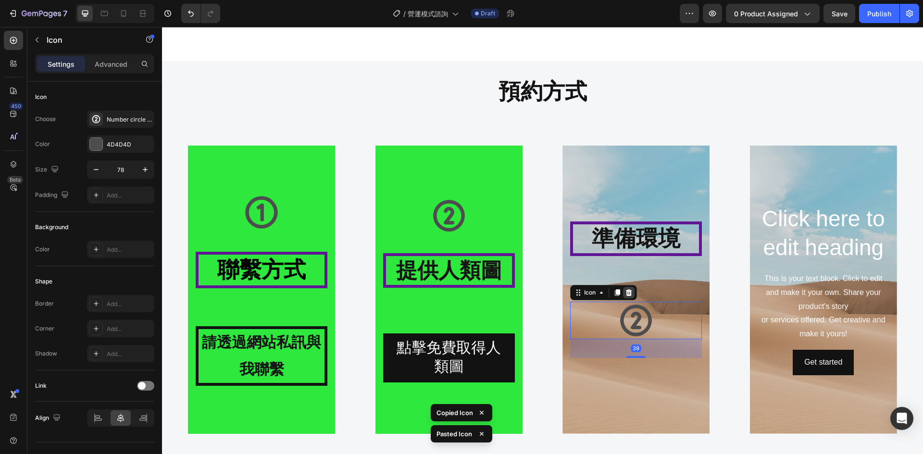
click at [626, 292] on icon at bounding box center [629, 292] width 6 height 7
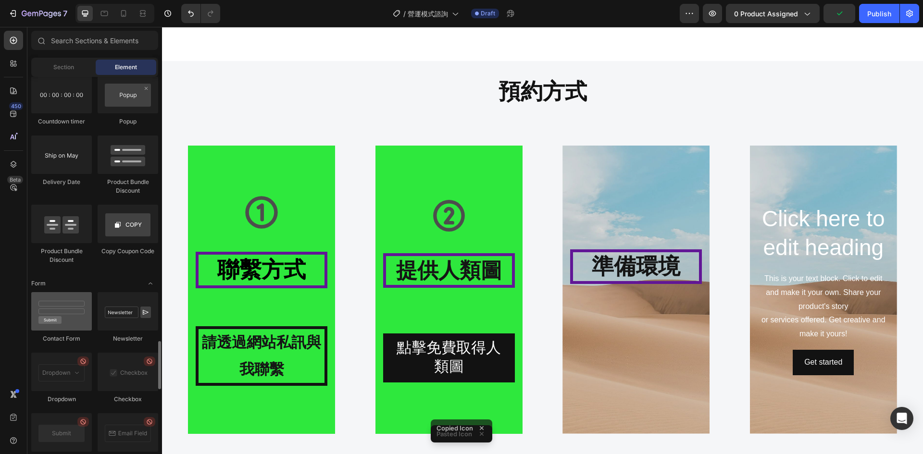
scroll to position [1895, 0]
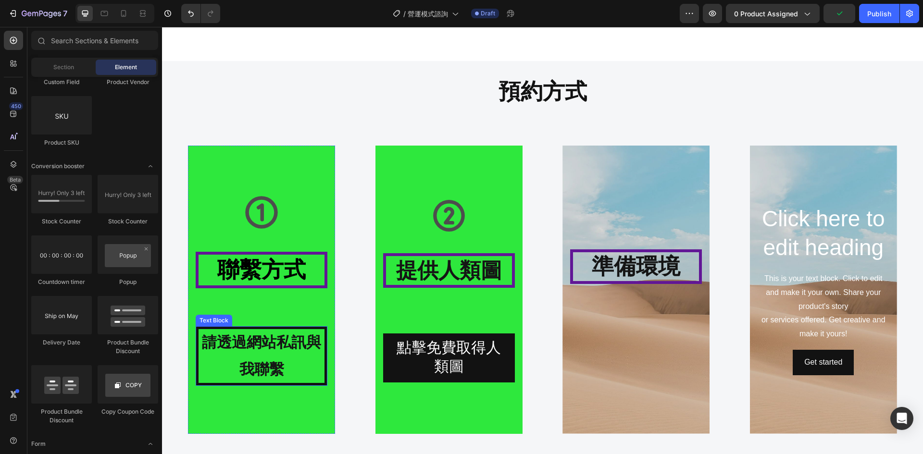
click at [308, 341] on strong "請透過網站私訊與我聯繫" at bounding box center [261, 356] width 119 height 44
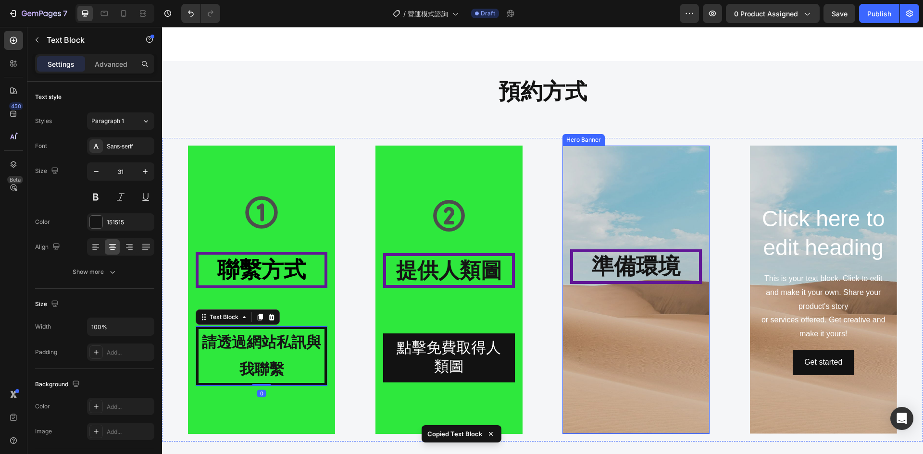
click at [624, 352] on div "Background Image" at bounding box center [635, 290] width 147 height 288
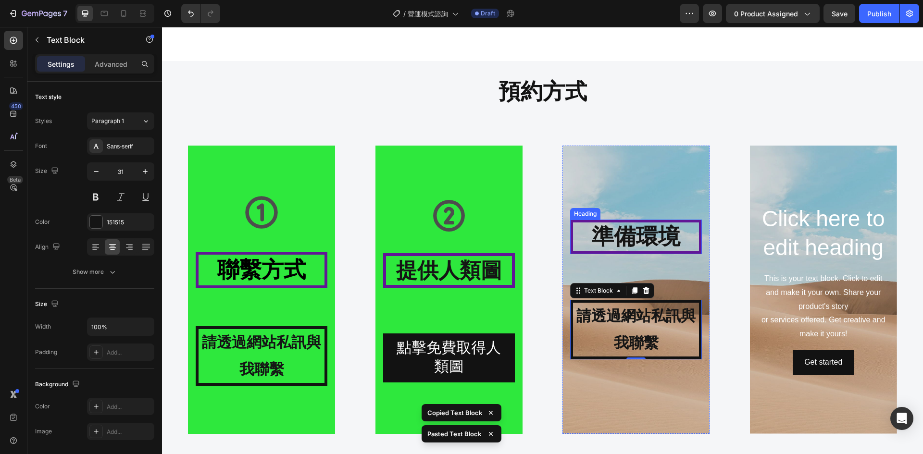
click at [618, 249] on strong "準備環境" at bounding box center [636, 236] width 88 height 25
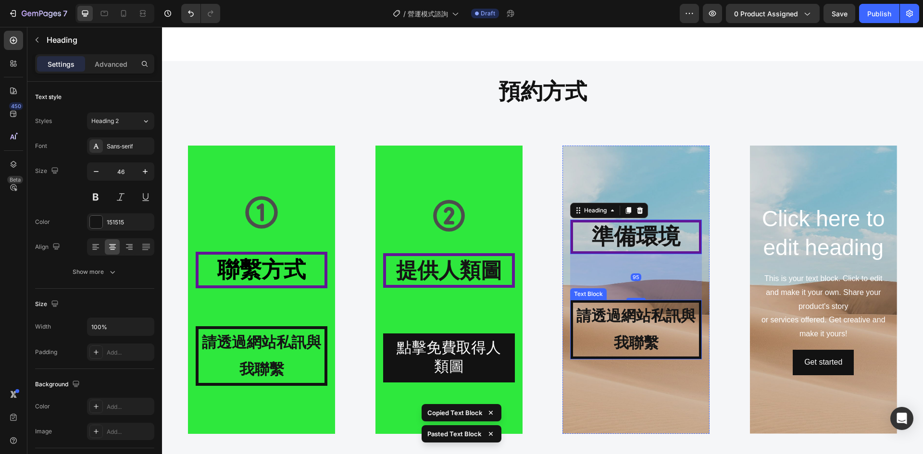
click at [655, 331] on p "請透過網站私訊與我聯繫" at bounding box center [636, 330] width 126 height 54
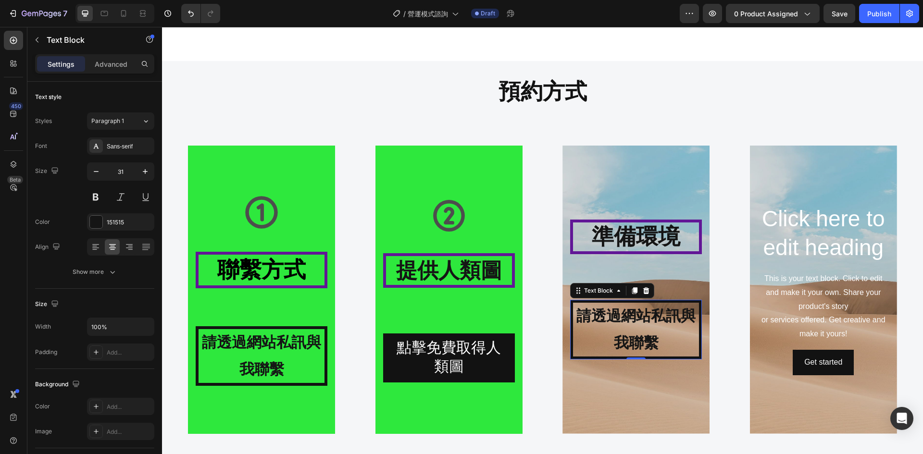
click at [646, 337] on strong "請透過網站私訊與我聯繫" at bounding box center [635, 330] width 119 height 44
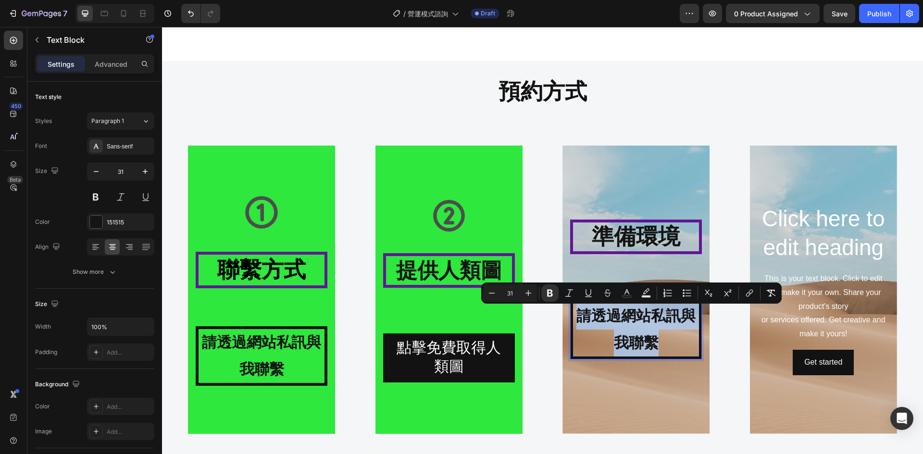
drag, startPoint x: 652, startPoint y: 342, endPoint x: 579, endPoint y: 316, distance: 77.7
click at [579, 316] on strong "請透過網站私訊與我聯繫" at bounding box center [635, 330] width 119 height 44
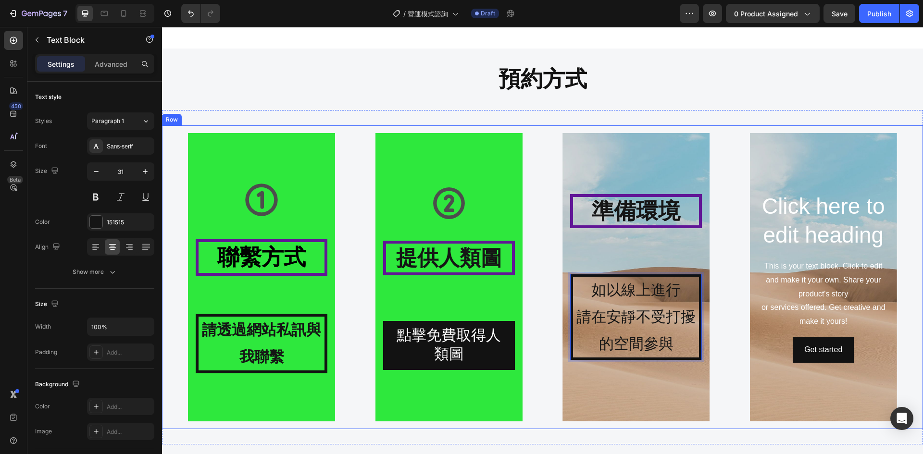
scroll to position [1095, 0]
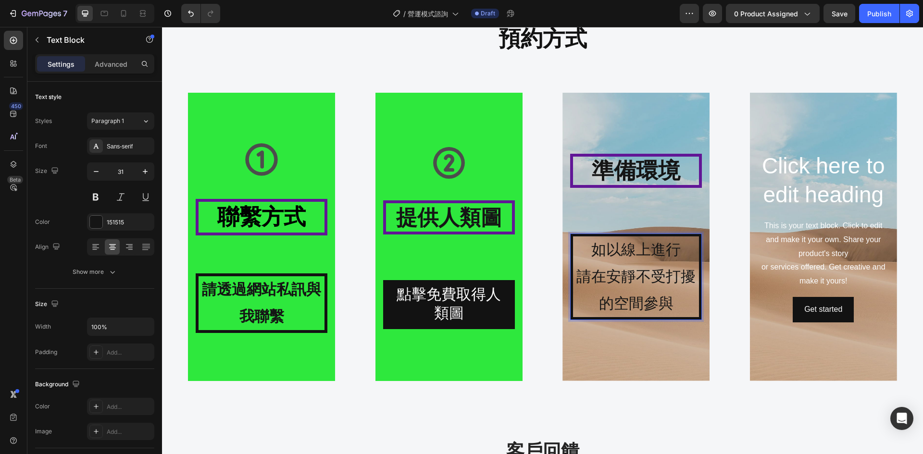
click at [671, 301] on p "請在安靜不受打擾的空間參與" at bounding box center [636, 290] width 126 height 54
click at [669, 331] on div "Background Image" at bounding box center [635, 237] width 147 height 288
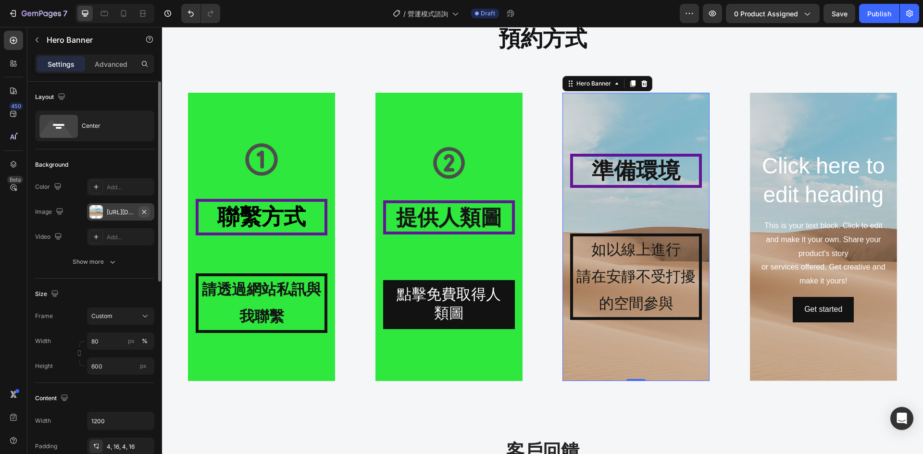
click at [145, 212] on icon "button" at bounding box center [144, 212] width 4 height 4
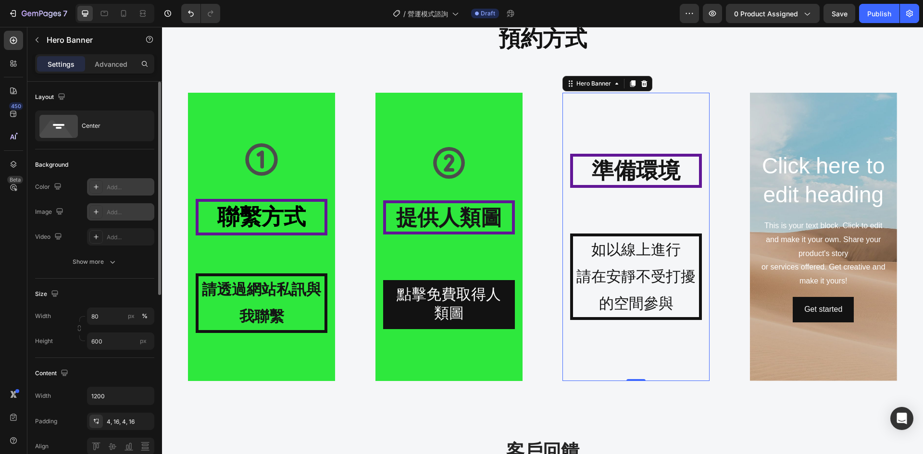
click at [108, 186] on div "Add..." at bounding box center [129, 187] width 45 height 9
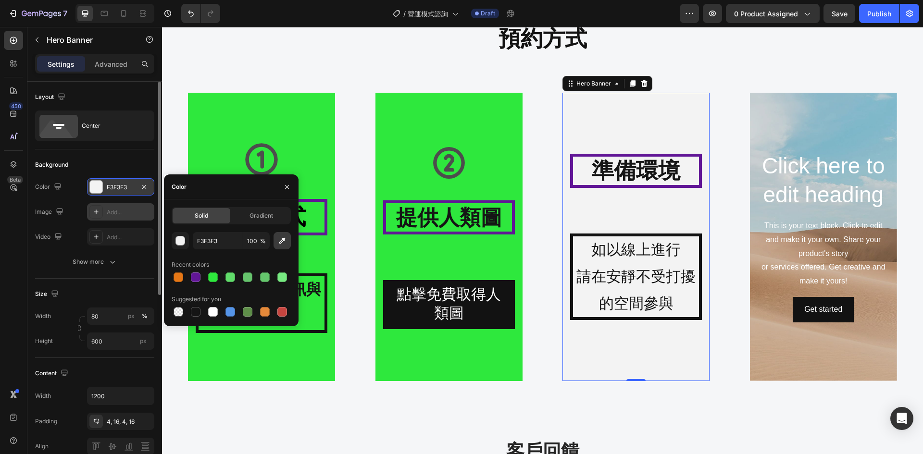
click at [284, 244] on icon "button" at bounding box center [282, 241] width 10 height 10
type input "2EE83D"
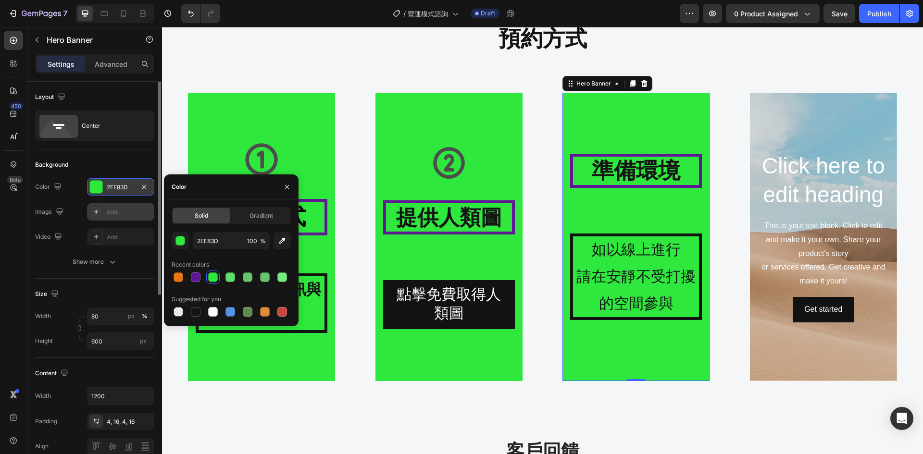
click at [647, 344] on div "Background Image" at bounding box center [635, 237] width 147 height 288
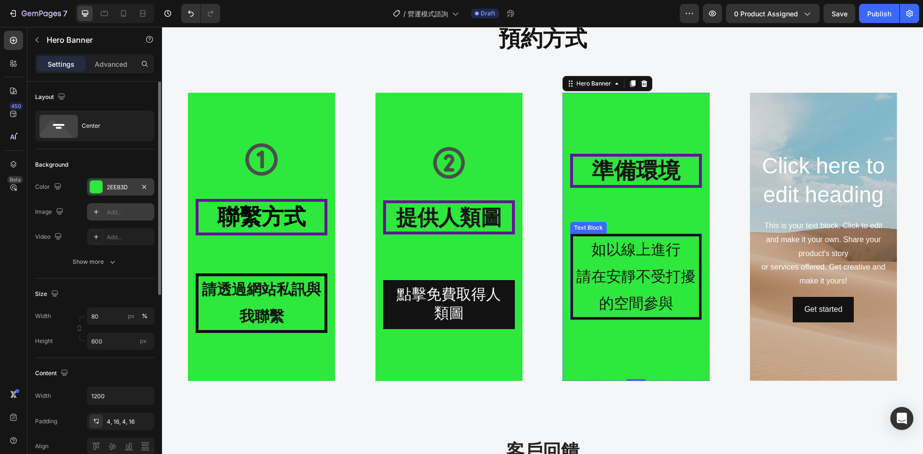
click at [651, 272] on p "請在安靜不受打擾的空間參與" at bounding box center [636, 290] width 126 height 54
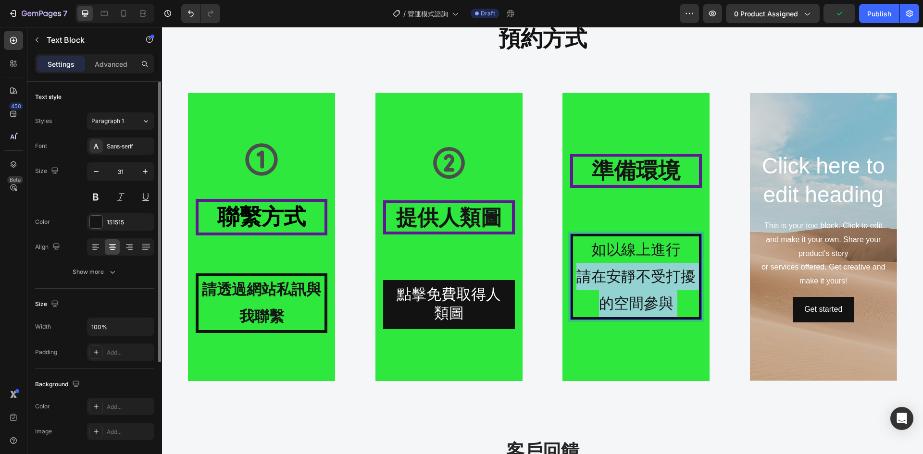
drag, startPoint x: 665, startPoint y: 302, endPoint x: 577, endPoint y: 244, distance: 105.7
click at [577, 244] on div "如以線上進行 請在安靜不受打擾的空間參與" at bounding box center [636, 277] width 132 height 86
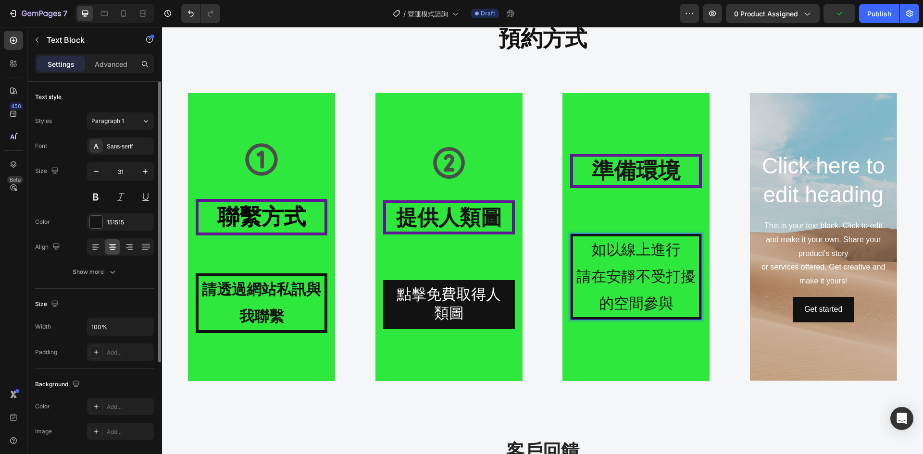
click at [597, 246] on p "如以線上進行" at bounding box center [636, 250] width 126 height 27
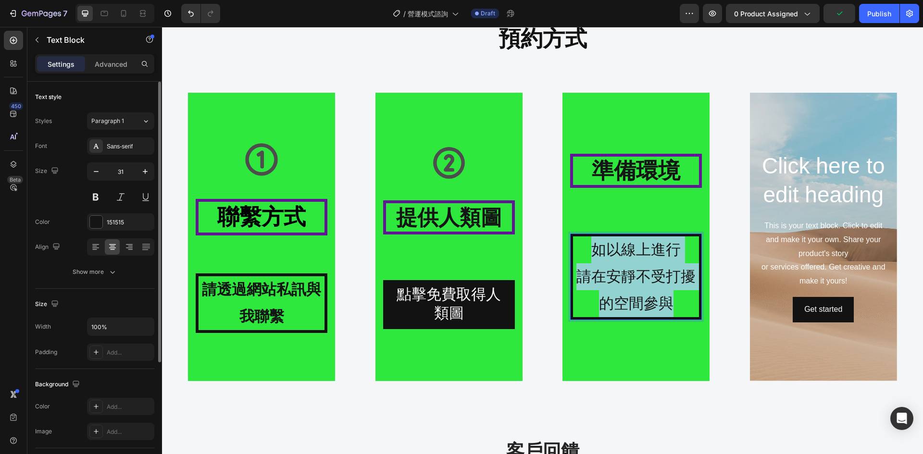
drag, startPoint x: 664, startPoint y: 302, endPoint x: 592, endPoint y: 250, distance: 89.2
click at [592, 250] on div "如以線上進行 請在安靜不受打擾的空間參與" at bounding box center [636, 277] width 132 height 86
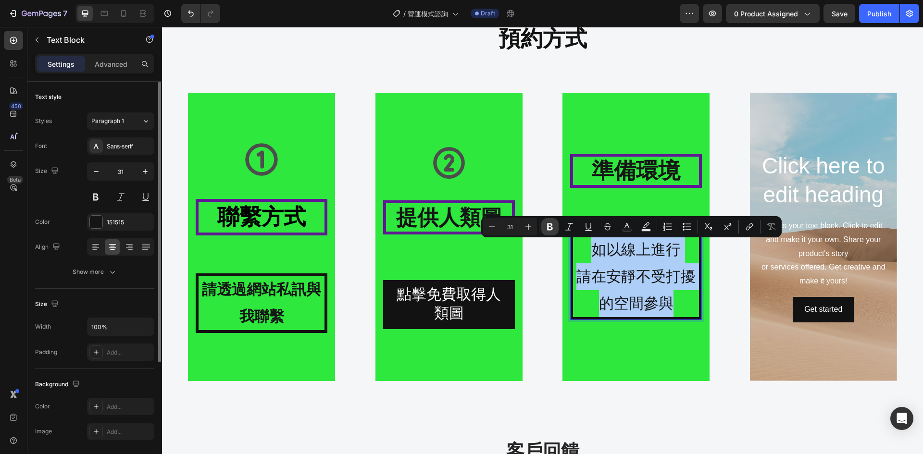
click at [551, 227] on icon "Editor contextual toolbar" at bounding box center [550, 227] width 6 height 7
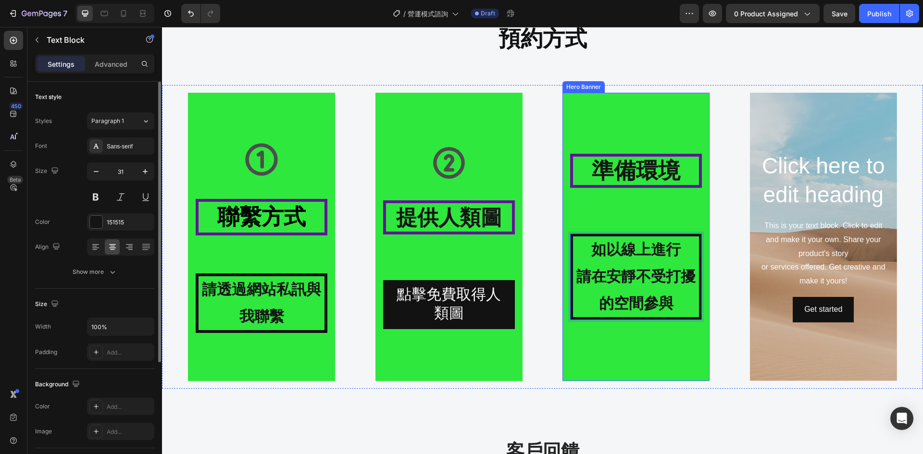
click at [640, 327] on div "Background Image" at bounding box center [635, 237] width 147 height 288
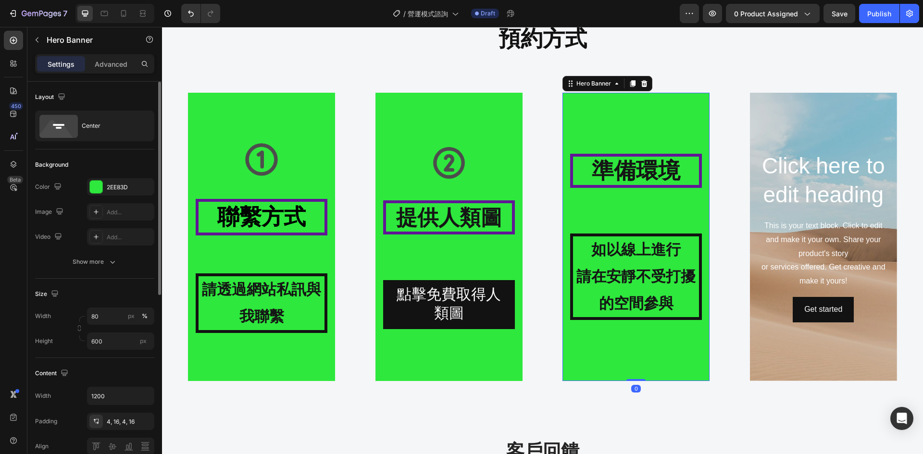
click at [638, 206] on div "⁠⁠⁠⁠⁠⁠⁠ 準備環境 Heading 如以線上進行 請在安靜不受打擾的空間參與 Text Block" at bounding box center [636, 237] width 132 height 166
click at [624, 239] on p "如以線上進行" at bounding box center [636, 250] width 126 height 27
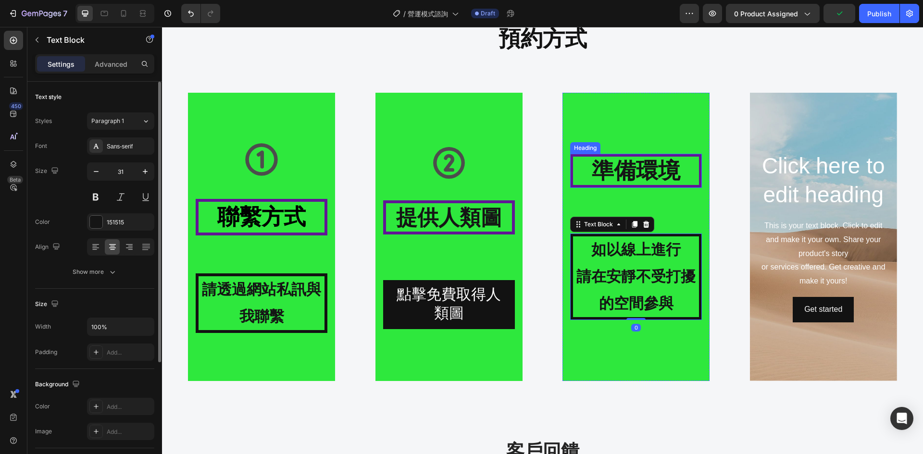
click at [632, 184] on p "⁠⁠⁠⁠⁠⁠⁠ 準備環境" at bounding box center [636, 171] width 126 height 29
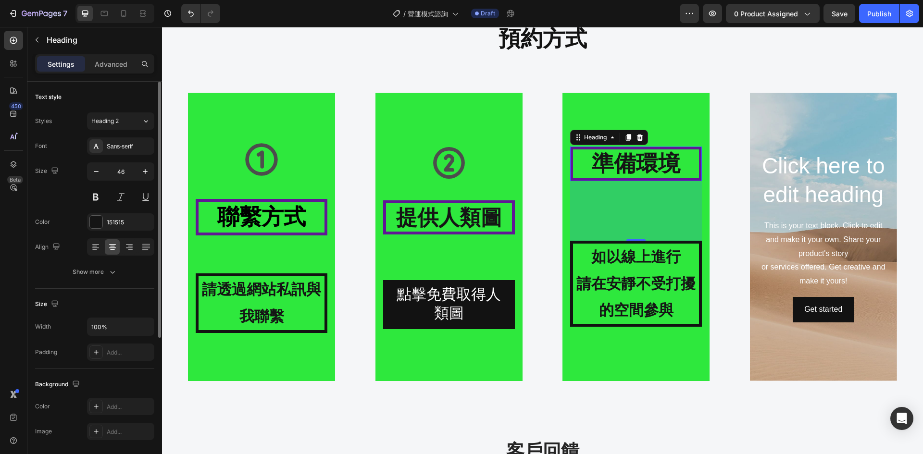
drag, startPoint x: 634, startPoint y: 232, endPoint x: 636, endPoint y: 246, distance: 14.1
click at [636, 246] on div "⁠⁠⁠⁠⁠⁠⁠ 準備環境 Heading 124 如以線上進行 請在安靜不受打擾的空間參與 Text Block" at bounding box center [636, 237] width 132 height 180
click at [637, 291] on strong "請在安靜不受打擾的空間參與" at bounding box center [635, 297] width 119 height 44
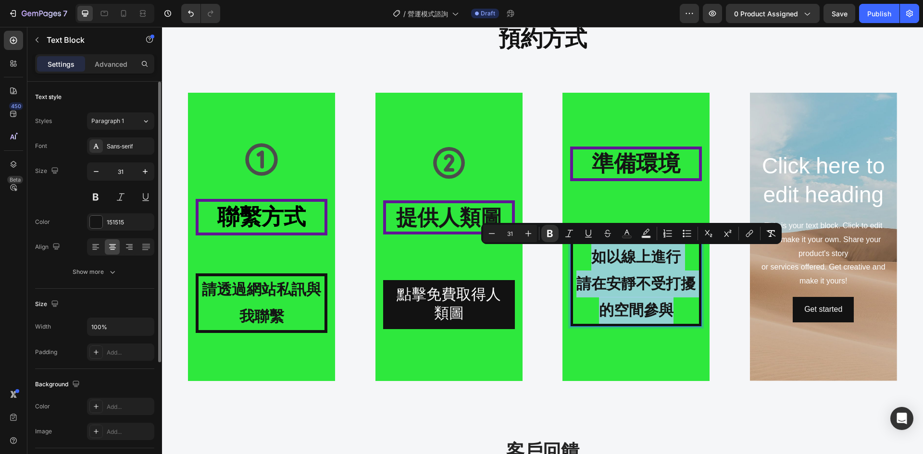
drag, startPoint x: 665, startPoint y: 305, endPoint x: 590, endPoint y: 251, distance: 92.7
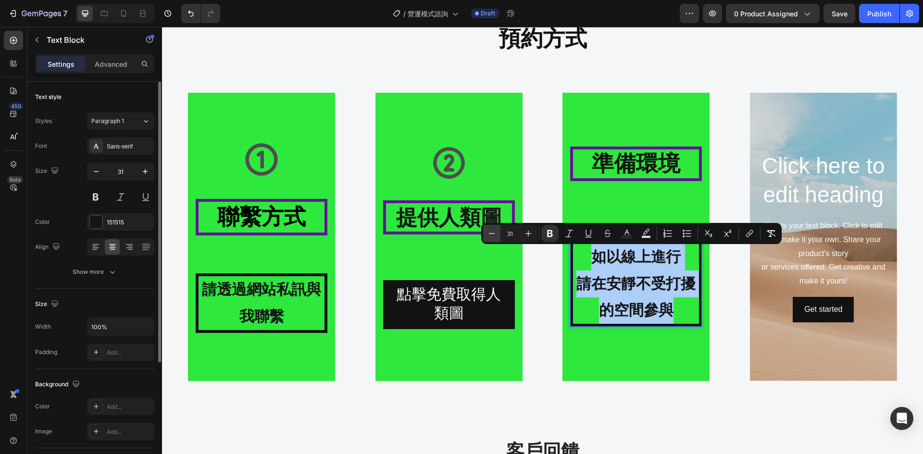
click at [493, 237] on icon "Editor contextual toolbar" at bounding box center [492, 234] width 10 height 10
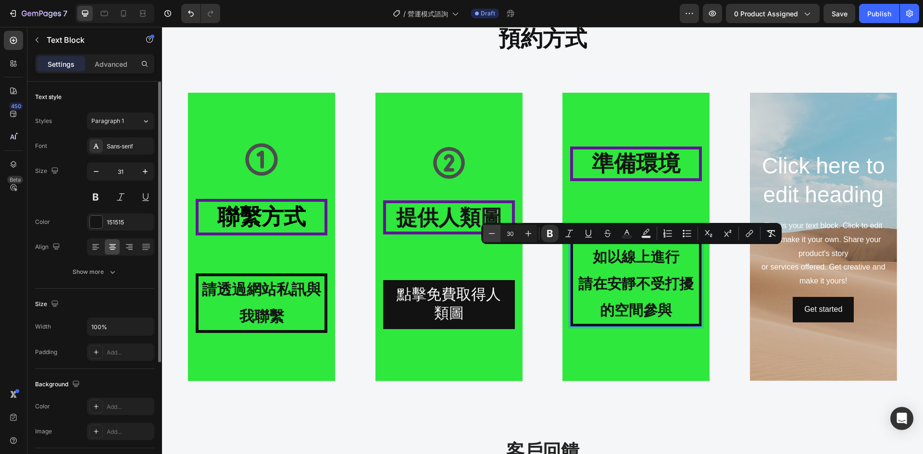
click at [493, 237] on icon "Editor contextual toolbar" at bounding box center [492, 234] width 10 height 10
type input "29"
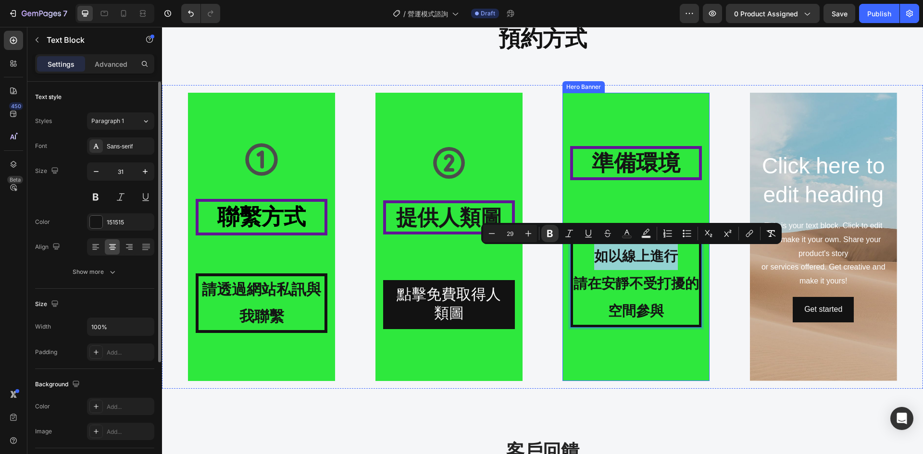
click at [592, 342] on div "Background Image" at bounding box center [635, 237] width 147 height 288
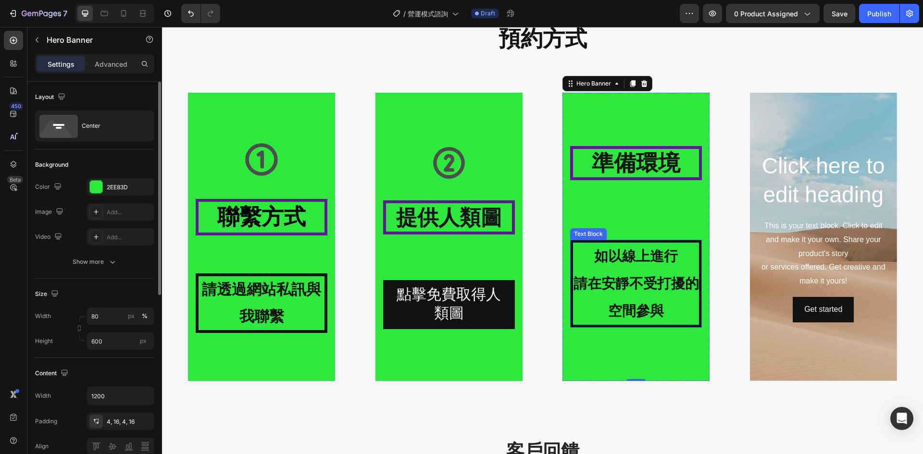
click at [640, 313] on strong "請在安靜不受打擾的空間參與" at bounding box center [636, 297] width 125 height 43
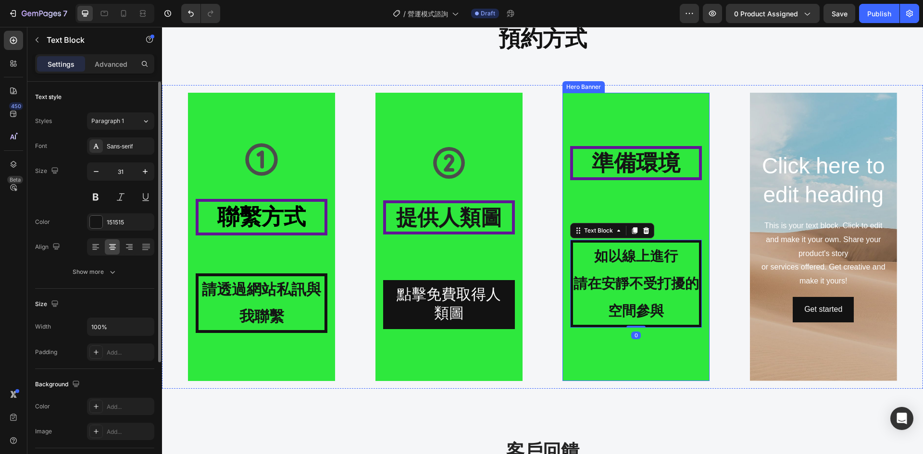
click at [634, 365] on div "Background Image" at bounding box center [635, 237] width 147 height 288
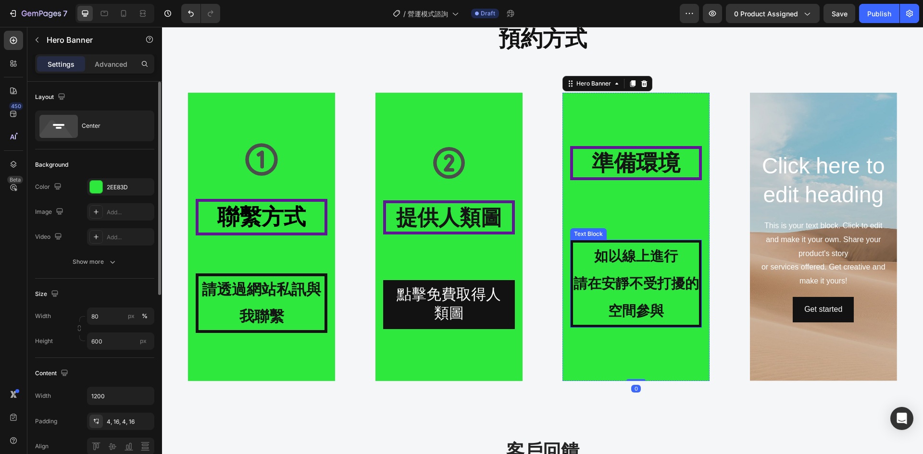
click at [637, 298] on p "請在安靜不受打擾的空間參與" at bounding box center [636, 297] width 126 height 55
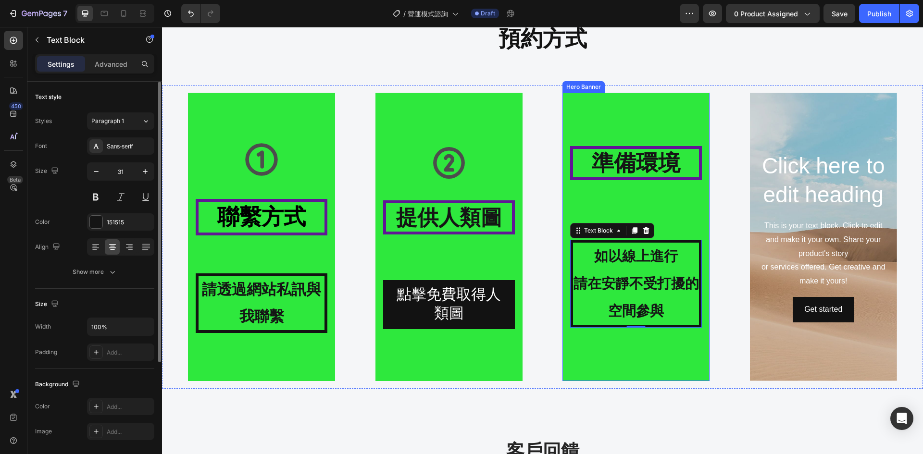
click at [674, 217] on div "⁠⁠⁠⁠⁠⁠⁠ 準備環境 Heading 如以線上進行 請在安靜不受打擾的空間參與 Text Block 0" at bounding box center [636, 237] width 132 height 182
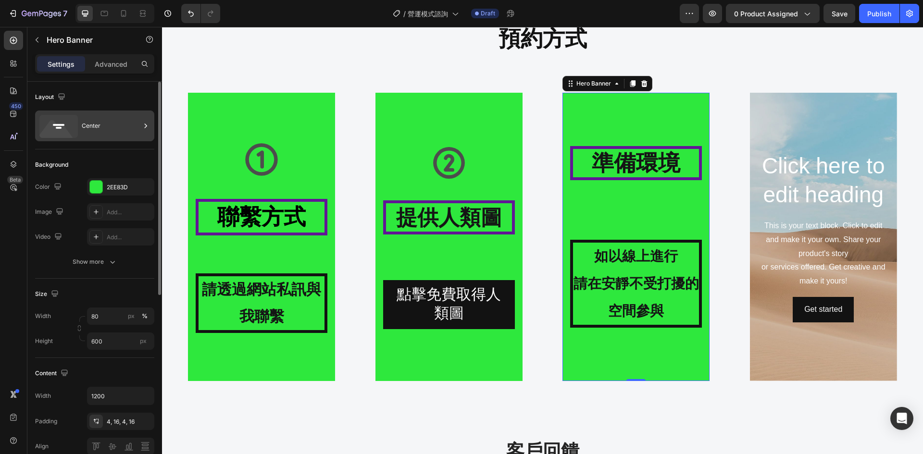
click at [86, 129] on div "Center" at bounding box center [111, 126] width 59 height 22
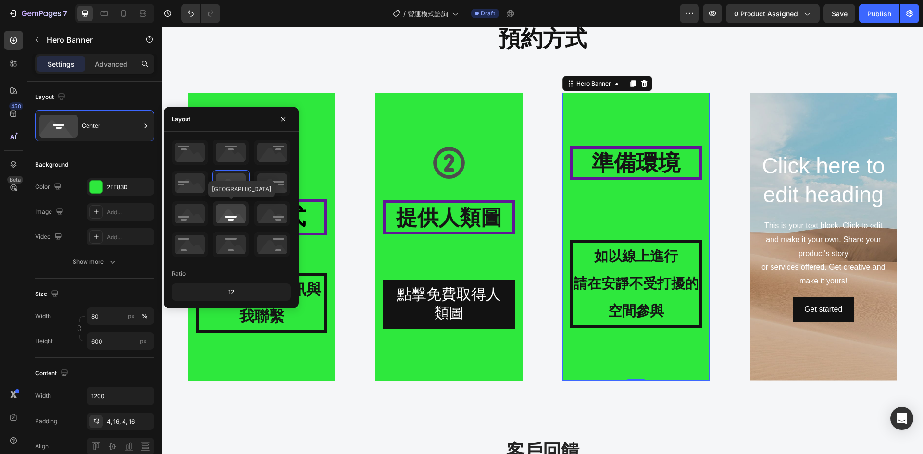
click at [230, 217] on icon at bounding box center [231, 213] width 36 height 25
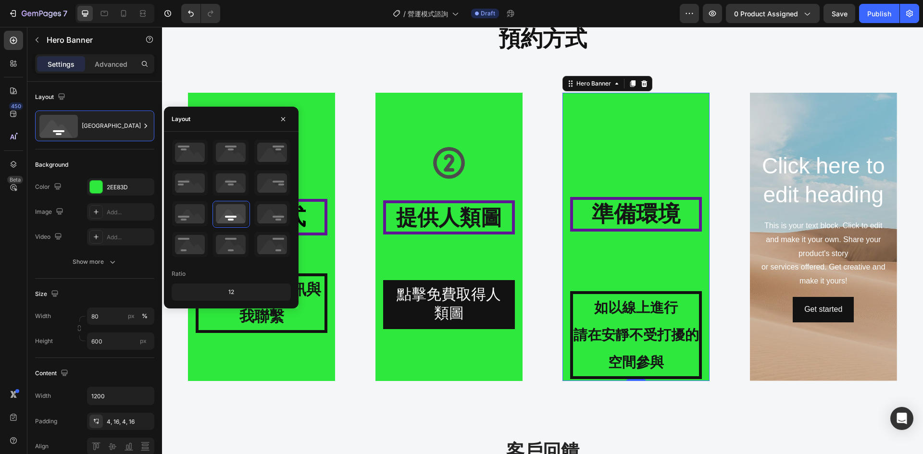
click at [639, 279] on div "⁠⁠⁠⁠⁠⁠⁠ 準備環境 Heading 如以線上進行 請在安靜不受打擾的空間參與 Text Block" at bounding box center [636, 288] width 132 height 182
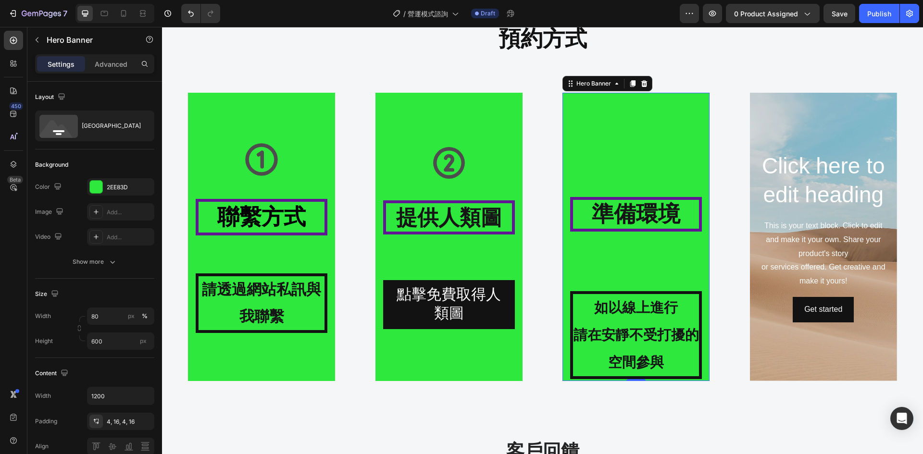
click at [644, 207] on strong "準備環境" at bounding box center [636, 213] width 88 height 25
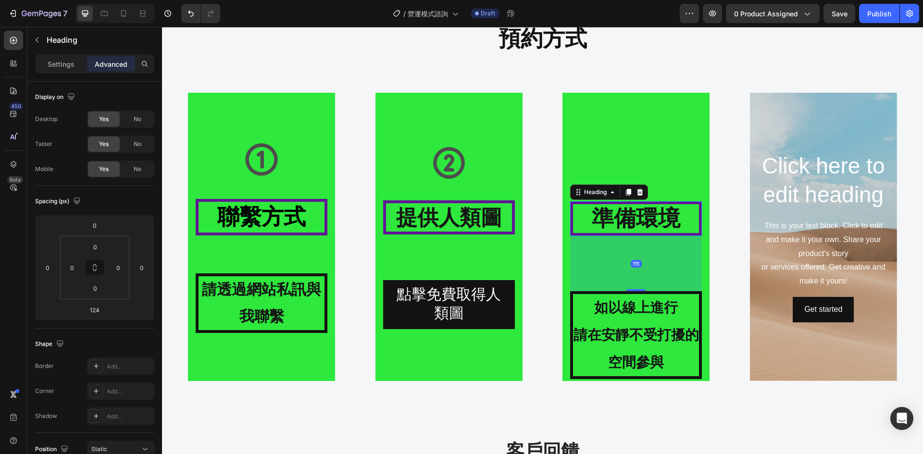
click at [630, 236] on div "115" at bounding box center [636, 236] width 132 height 0
type input "115"
click at [673, 378] on div "如以線上進行 請在安靜不受打擾的空間參與" at bounding box center [636, 334] width 132 height 87
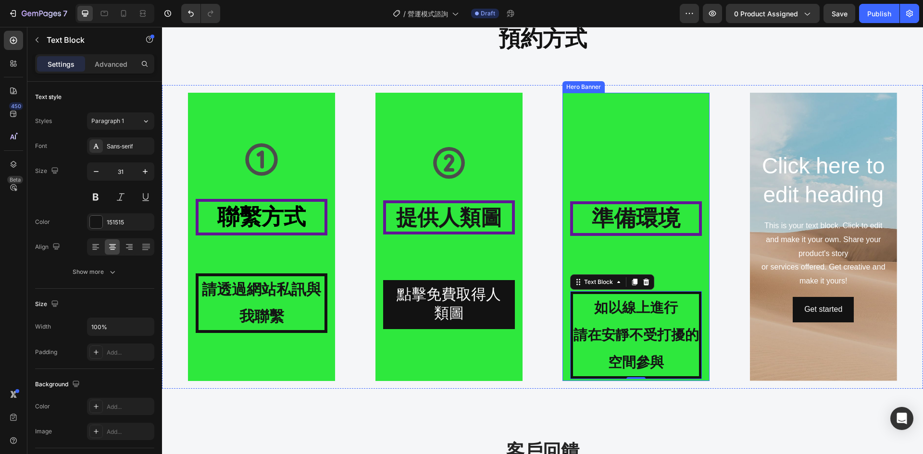
click at [703, 318] on div "⁠⁠⁠⁠⁠⁠⁠ 準備環境 Heading 如以線上進行 請在安靜不受打擾的空間參與 Text Block 0" at bounding box center [635, 290] width 147 height 181
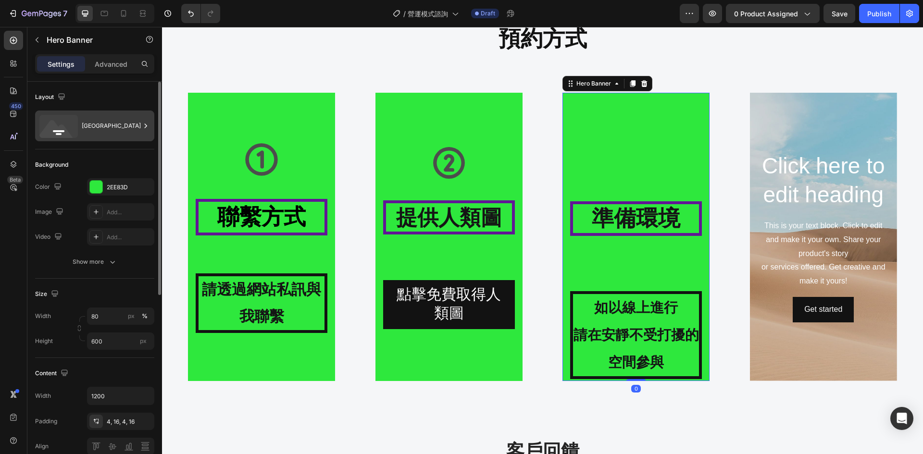
click at [116, 131] on div "Bottom center" at bounding box center [111, 126] width 59 height 22
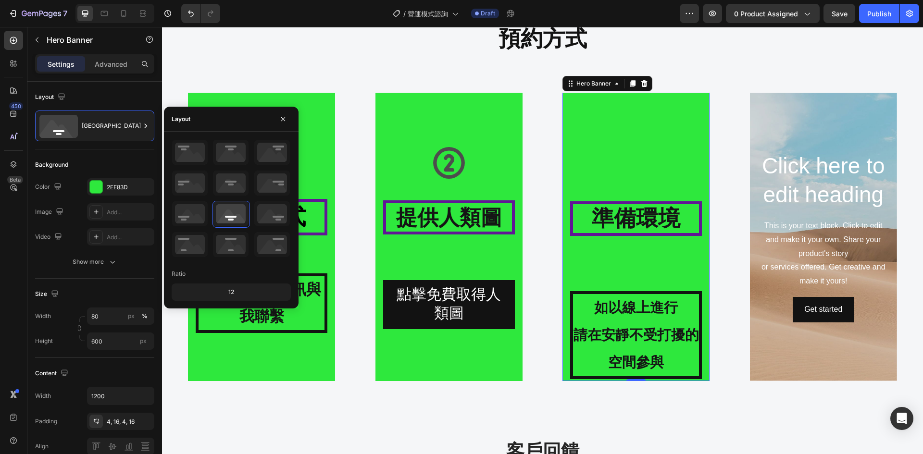
click at [242, 289] on div "12" at bounding box center [231, 292] width 115 height 13
click at [234, 289] on div "12" at bounding box center [231, 292] width 115 height 13
click at [270, 211] on icon at bounding box center [272, 213] width 36 height 25
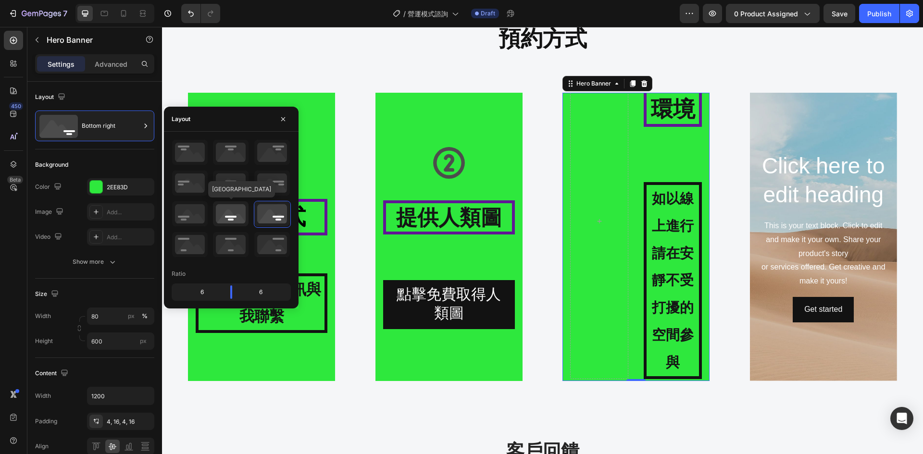
click at [239, 217] on icon at bounding box center [231, 213] width 36 height 25
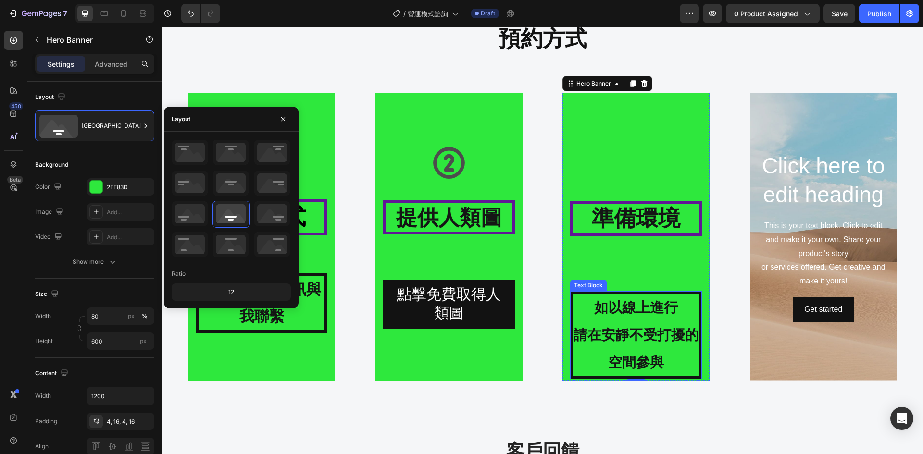
click at [680, 358] on p "請在安靜不受打擾的空間參與" at bounding box center [636, 349] width 126 height 55
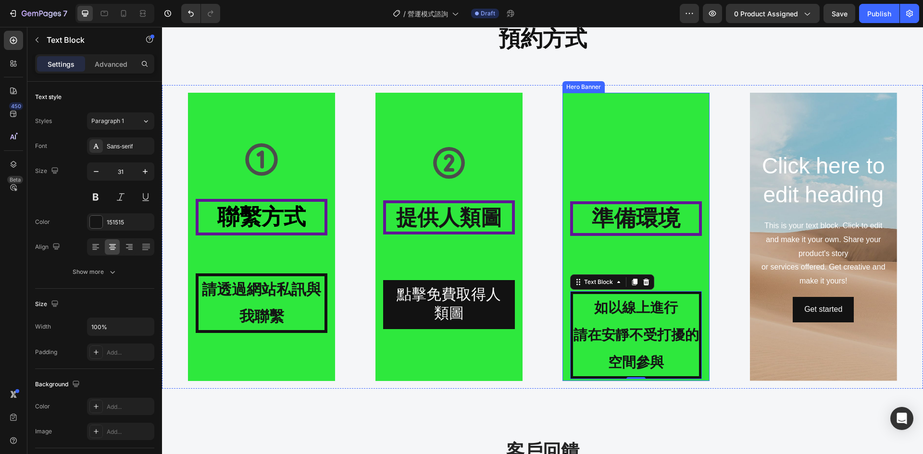
click at [703, 261] on div "⁠⁠⁠⁠⁠⁠⁠ 準備環境 Heading 如以線上進行 請在安靜不受打擾的空間參與 Text Block 0" at bounding box center [635, 290] width 147 height 181
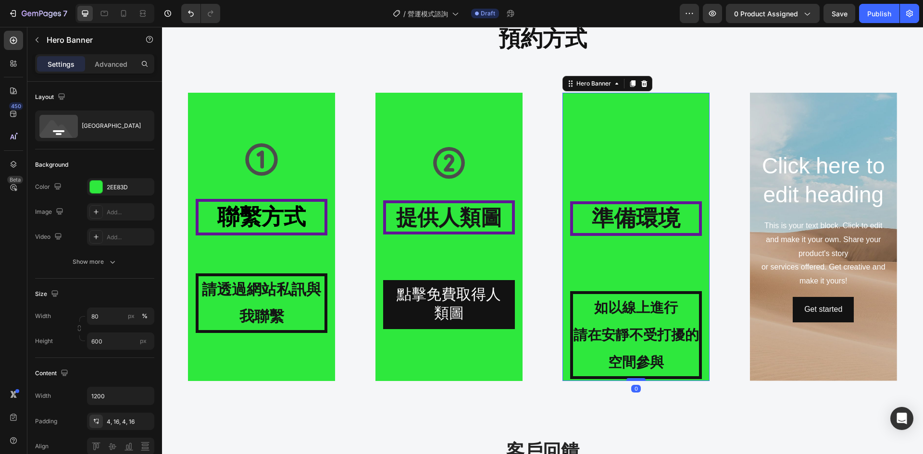
click at [637, 381] on div at bounding box center [635, 379] width 19 height 3
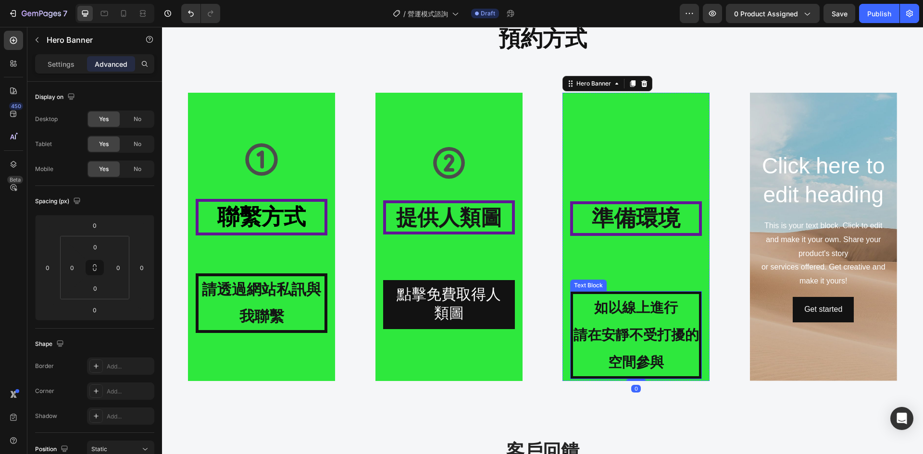
click at [644, 294] on div "如以線上進行 請在安靜不受打擾的空間參與" at bounding box center [636, 334] width 132 height 87
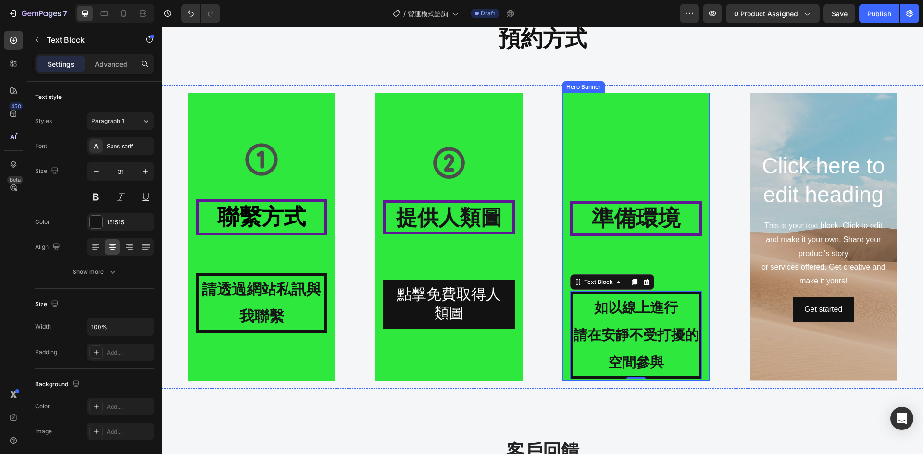
click at [635, 236] on h2 "⁠⁠⁠⁠⁠⁠⁠ 準備環境" at bounding box center [636, 218] width 132 height 35
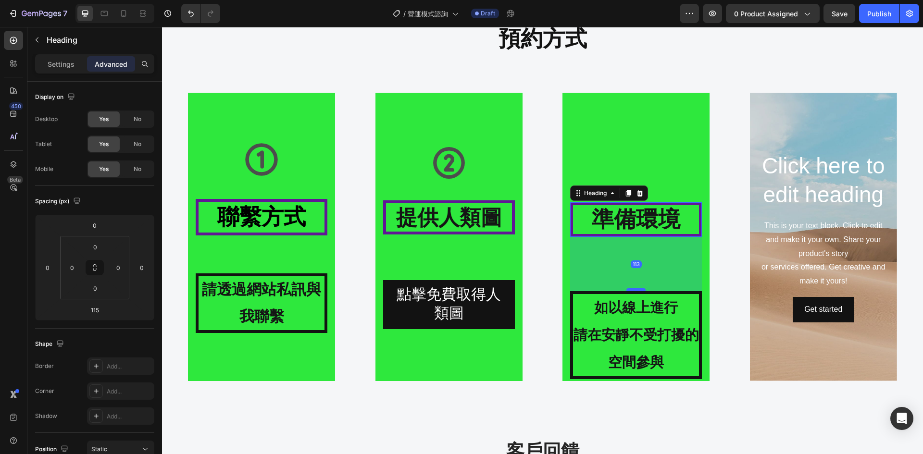
click at [629, 289] on div at bounding box center [635, 289] width 19 height 3
type input "113"
click at [644, 193] on div "Heading" at bounding box center [609, 193] width 78 height 15
click at [646, 171] on div "Background Image" at bounding box center [635, 237] width 147 height 288
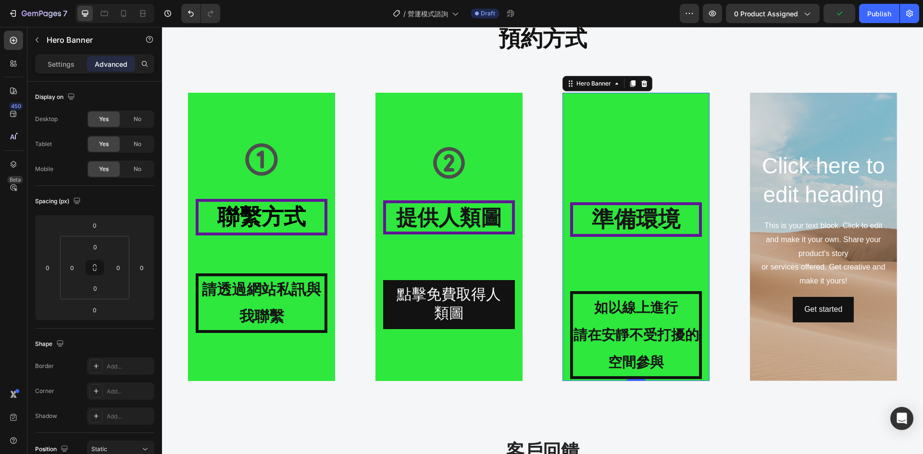
click at [634, 269] on div "⁠⁠⁠⁠⁠⁠⁠ 準備環境 Heading 如以線上進行 請在安靜不受打擾的空間參與 Text Block" at bounding box center [636, 290] width 132 height 176
click at [630, 306] on strong "如以線上進行" at bounding box center [636, 307] width 84 height 15
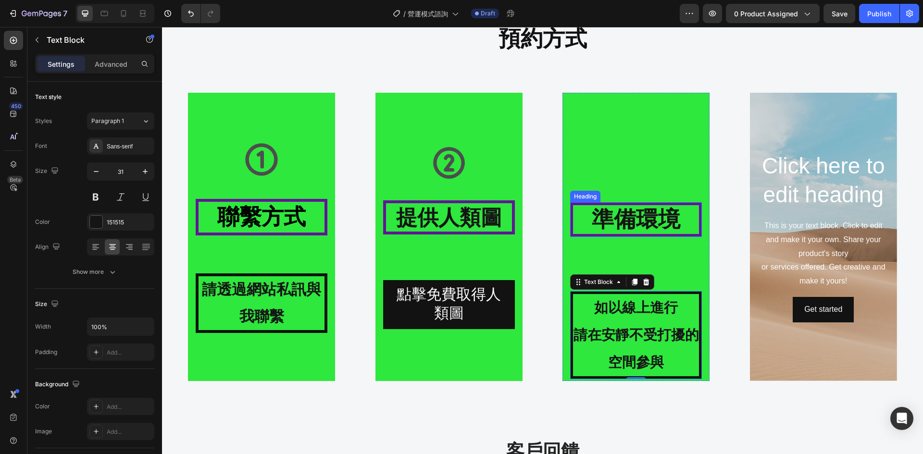
click at [630, 229] on strong "準備環境" at bounding box center [636, 219] width 88 height 25
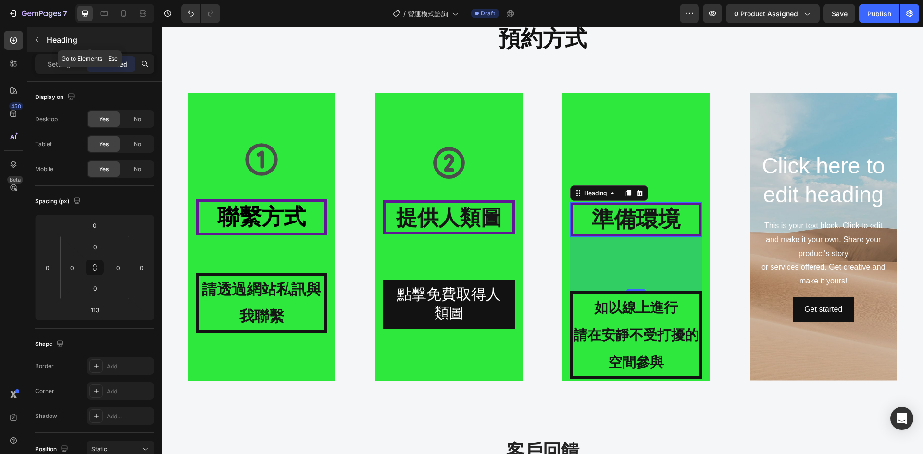
click at [41, 39] on button "button" at bounding box center [36, 39] width 15 height 15
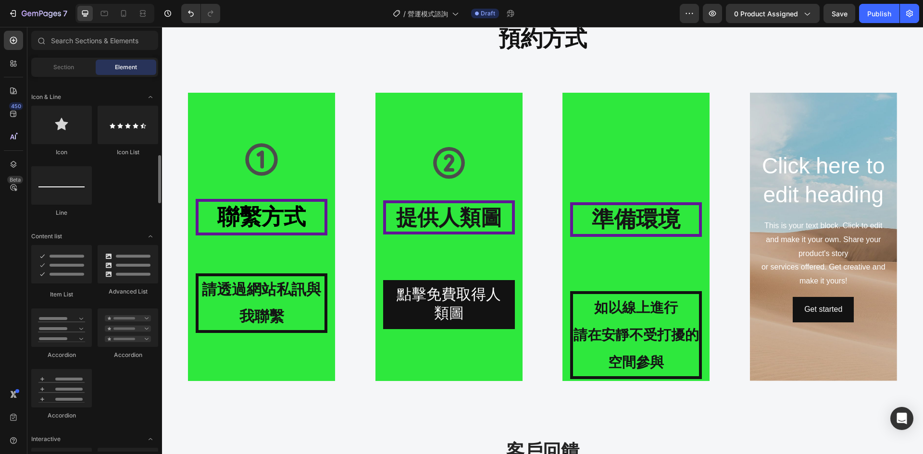
scroll to position [450, 0]
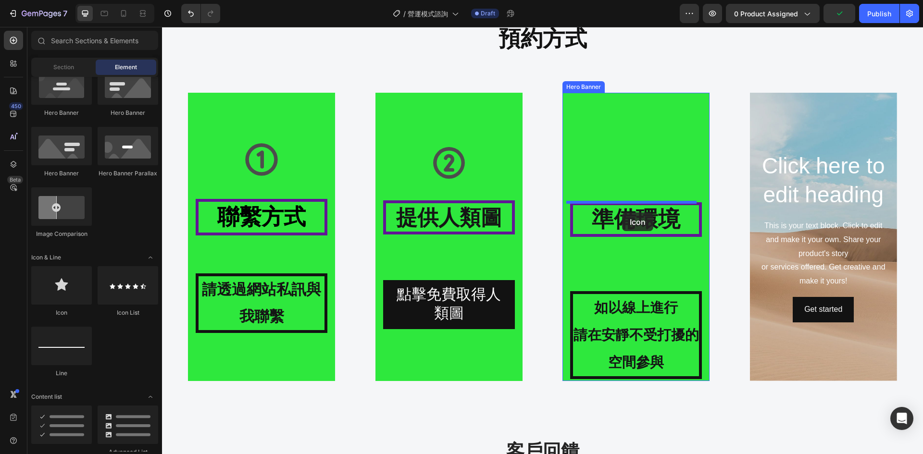
drag, startPoint x: 223, startPoint y: 312, endPoint x: 622, endPoint y: 212, distance: 411.2
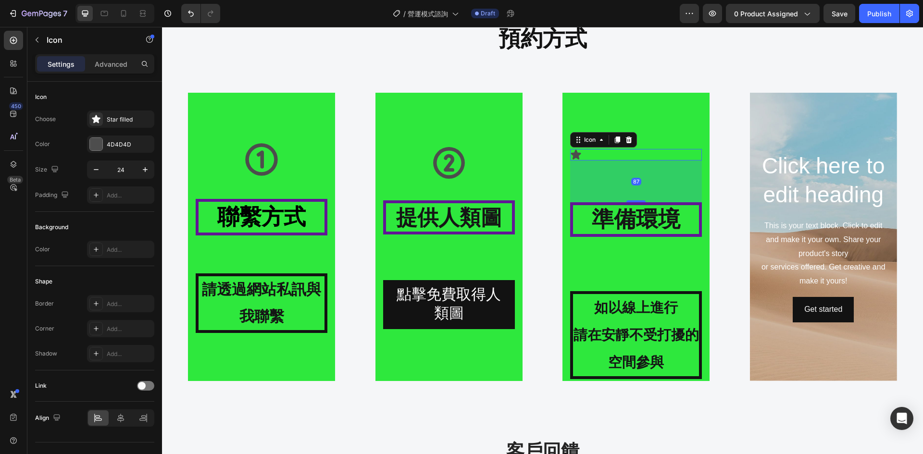
drag, startPoint x: 634, startPoint y: 200, endPoint x: 633, endPoint y: 187, distance: 12.5
click at [633, 161] on div "87" at bounding box center [636, 161] width 132 height 0
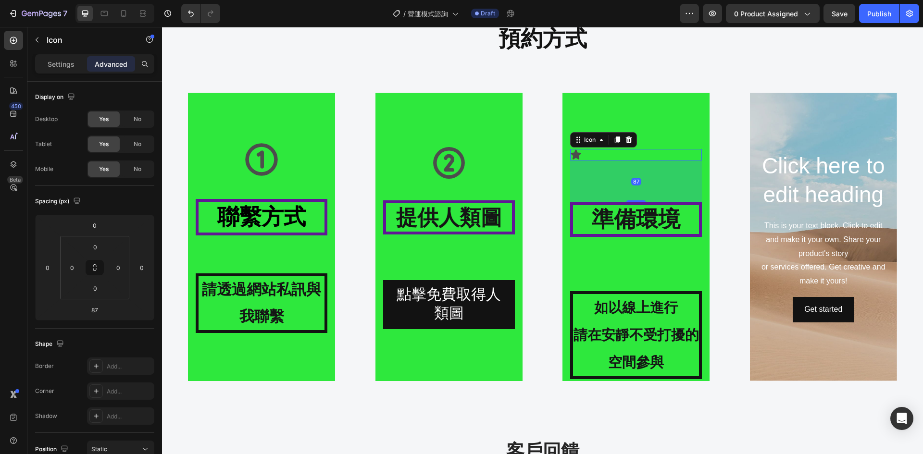
click at [604, 155] on div "Icon 87" at bounding box center [636, 155] width 132 height 12
click at [45, 39] on div "Icon" at bounding box center [82, 39] width 110 height 25
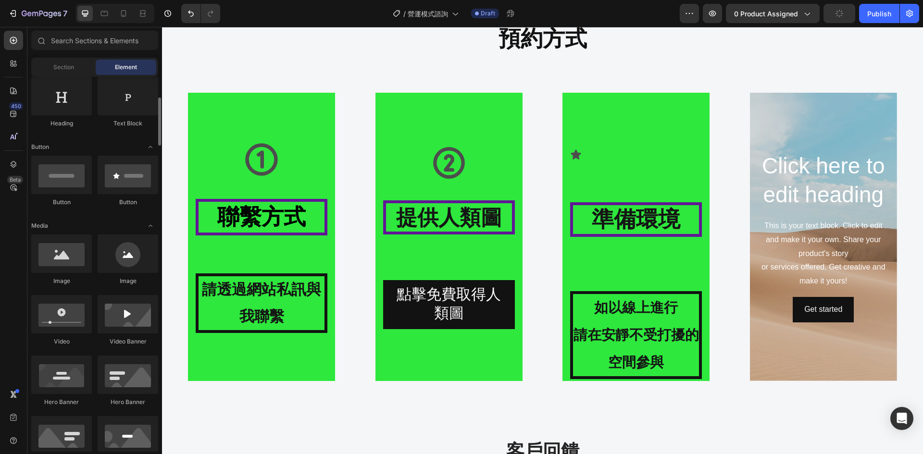
scroll to position [0, 0]
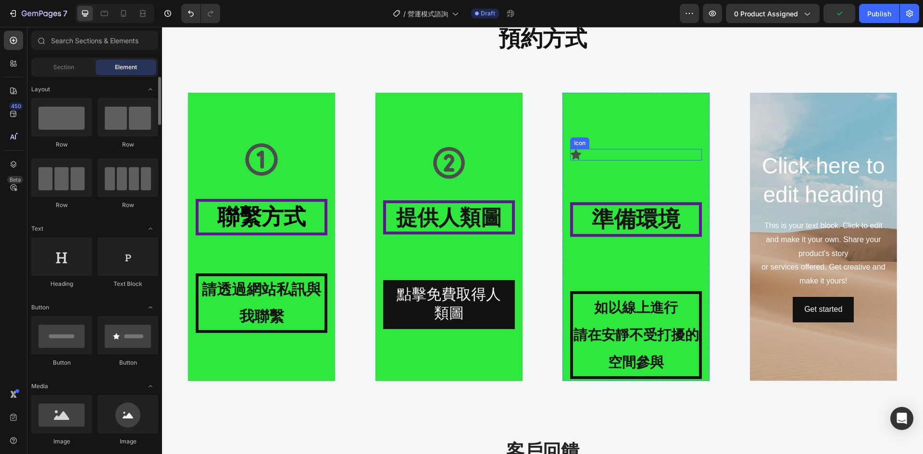
click at [631, 158] on div "Icon" at bounding box center [636, 155] width 132 height 12
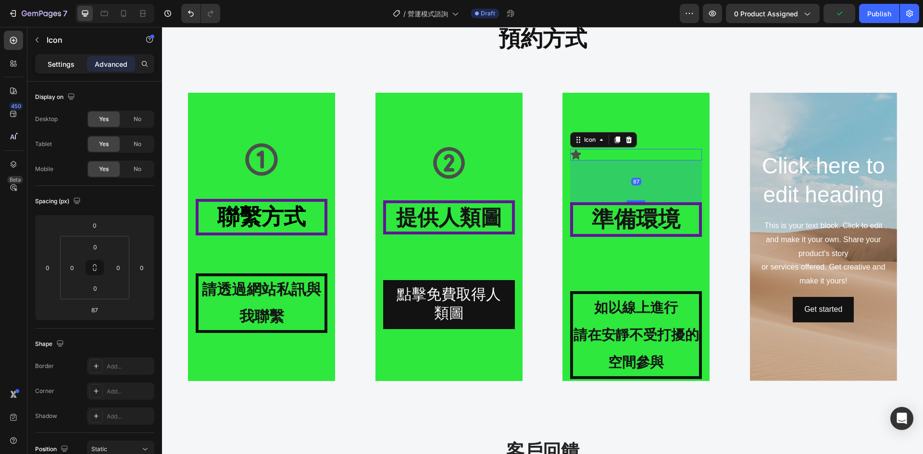
click at [45, 64] on div "Settings" at bounding box center [61, 63] width 48 height 15
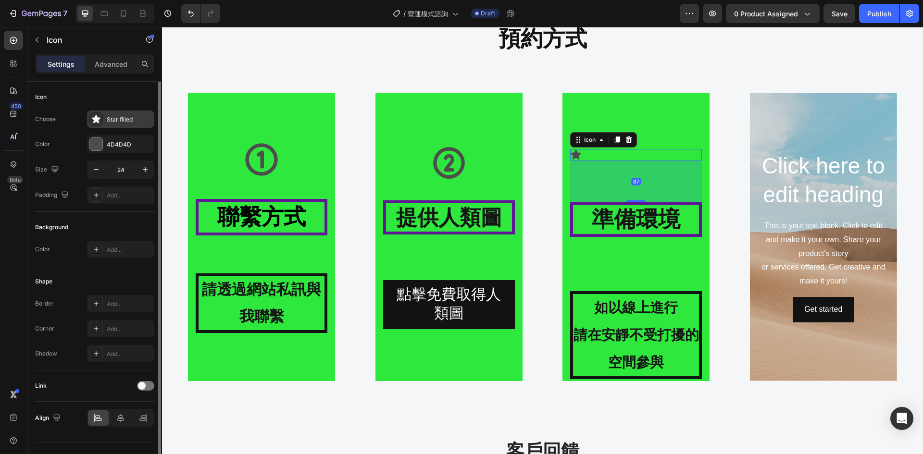
click at [111, 124] on div "Star filled" at bounding box center [129, 119] width 45 height 9
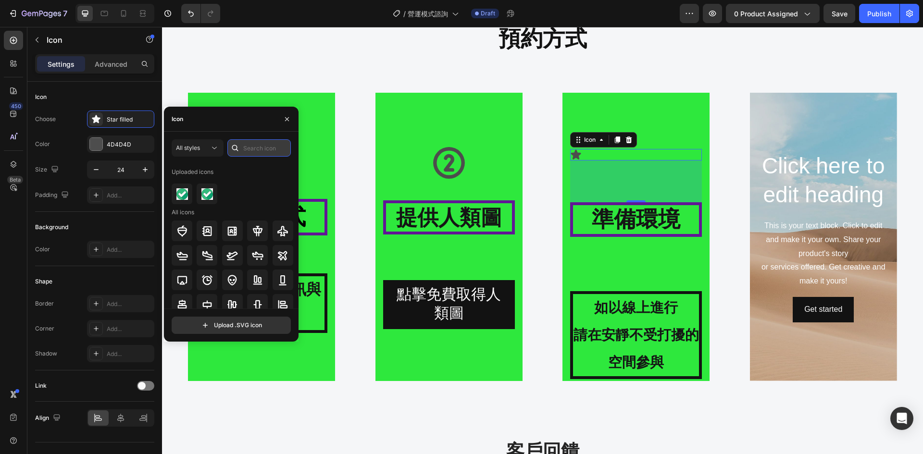
click at [254, 146] on input "text" at bounding box center [258, 147] width 63 height 17
type input "3"
click at [267, 187] on div at bounding box center [233, 194] width 122 height 21
click at [265, 147] on input "3" at bounding box center [258, 147] width 63 height 17
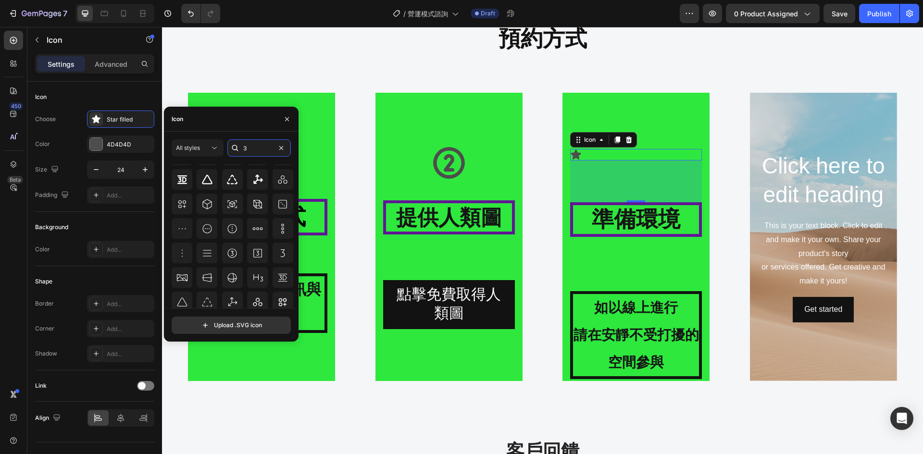
scroll to position [142, 0]
click at [234, 253] on icon at bounding box center [232, 254] width 12 height 12
click at [606, 155] on div "Icon 87" at bounding box center [636, 155] width 132 height 12
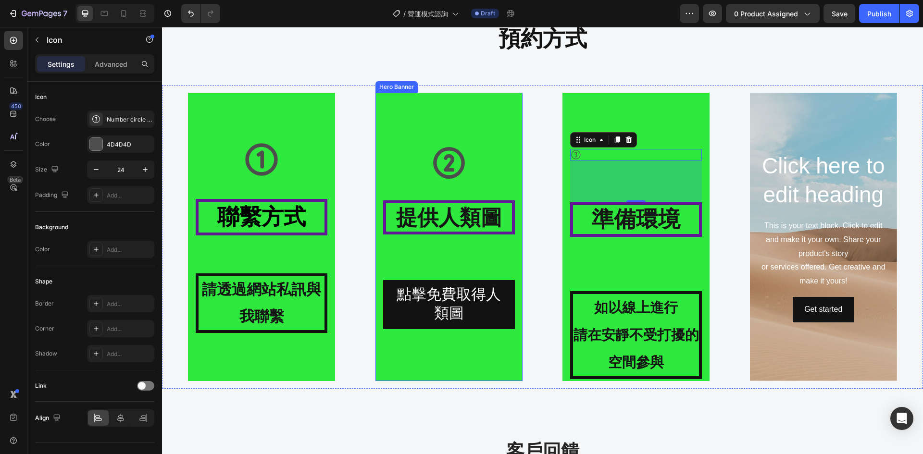
click at [443, 149] on icon at bounding box center [449, 163] width 32 height 32
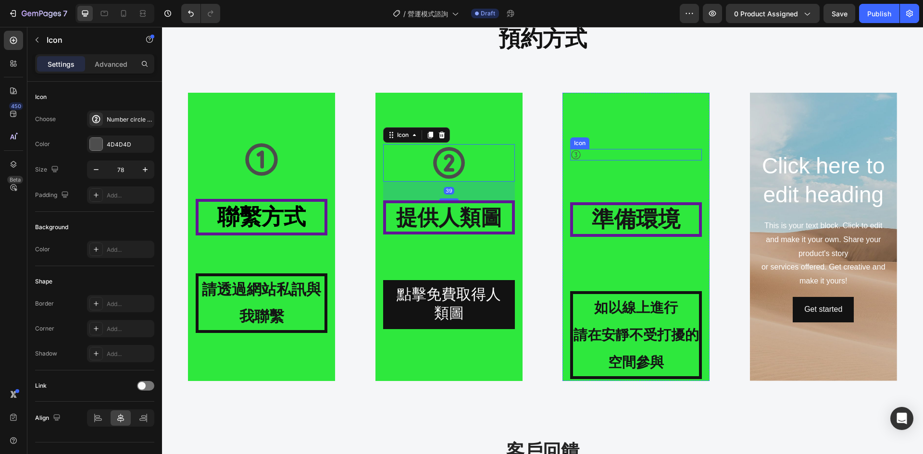
click at [606, 152] on div "Icon" at bounding box center [636, 155] width 132 height 12
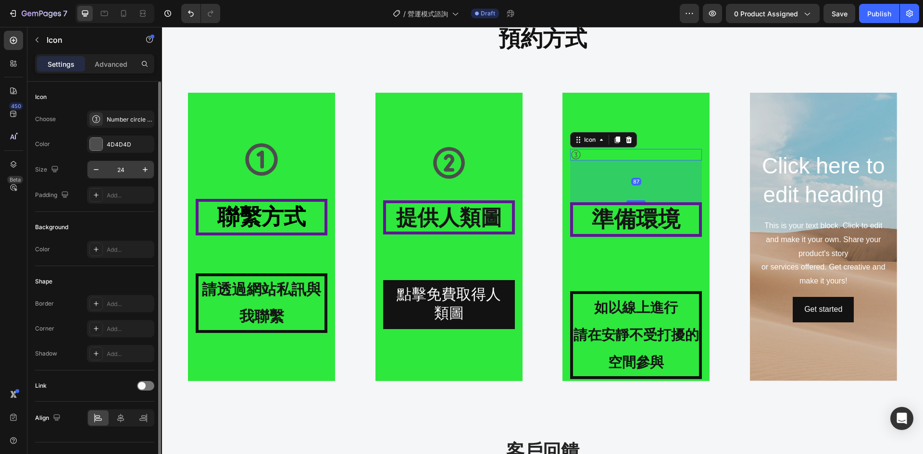
click at [132, 170] on input "24" at bounding box center [121, 169] width 32 height 17
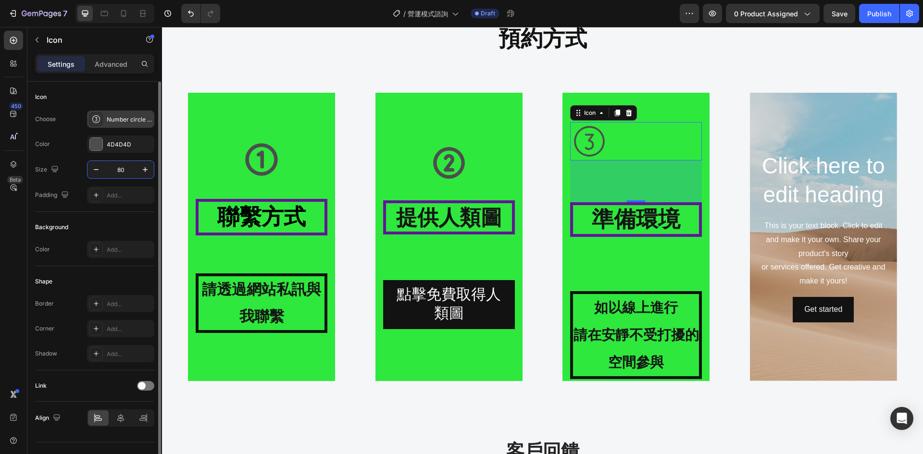
type input "80"
click at [111, 114] on div "Number circle three light" at bounding box center [120, 119] width 67 height 17
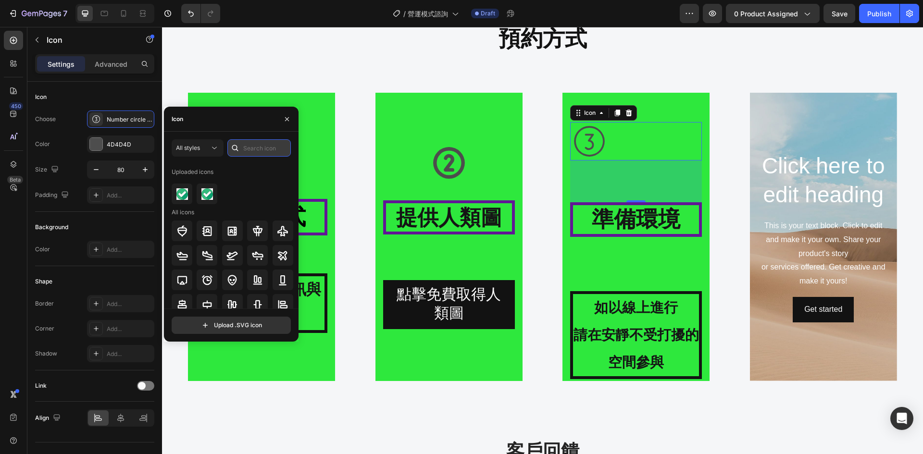
click at [259, 145] on input "text" at bounding box center [258, 147] width 63 height 17
type input "3"
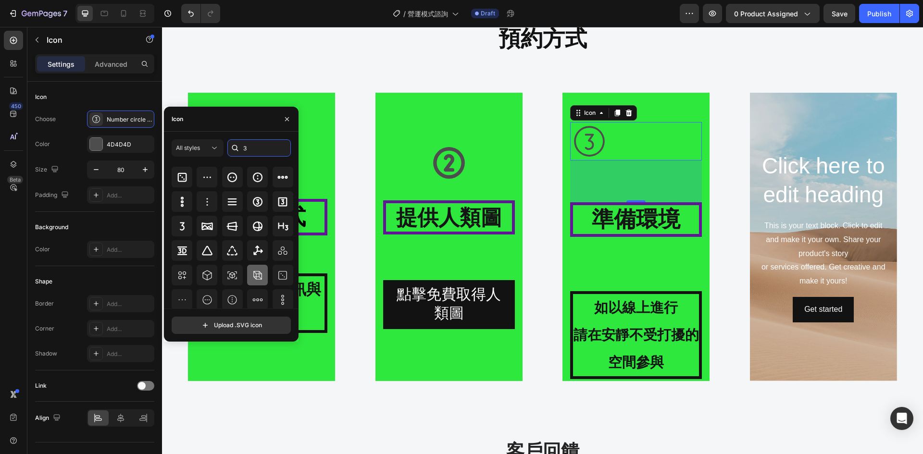
scroll to position [80, 0]
click at [247, 203] on div at bounding box center [257, 199] width 21 height 21
click at [281, 113] on button "button" at bounding box center [286, 119] width 15 height 15
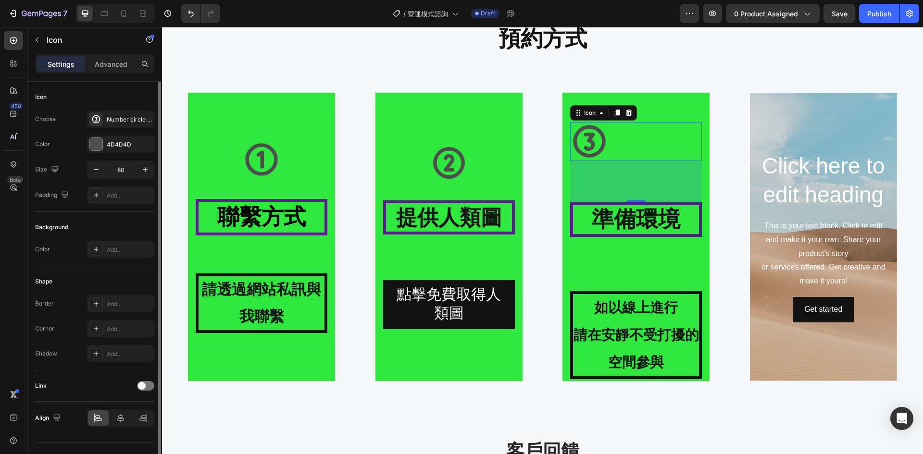
scroll to position [19, 0]
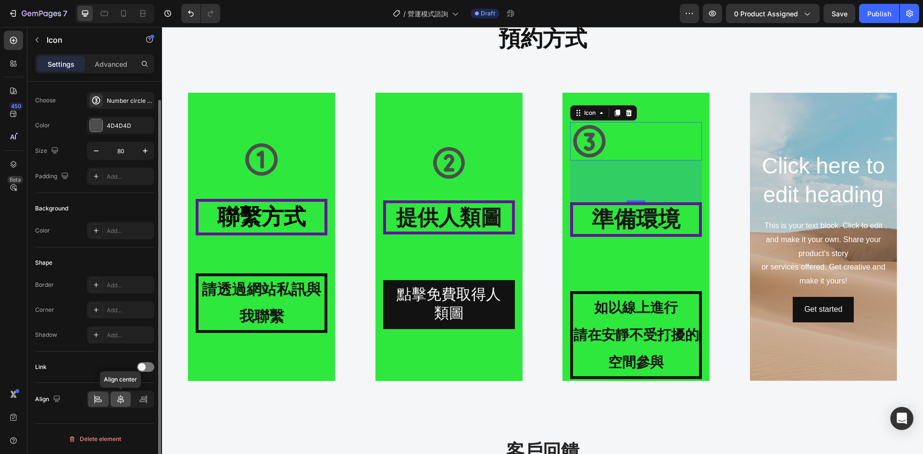
click at [119, 400] on icon at bounding box center [121, 400] width 10 height 10
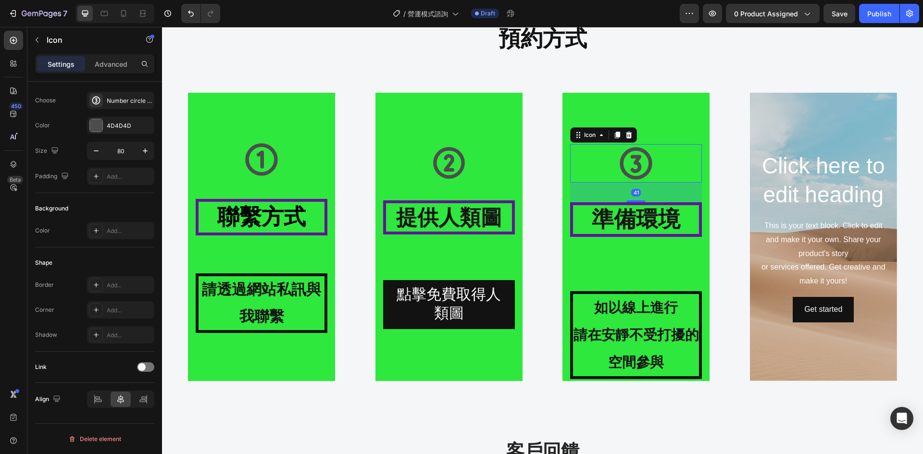
drag, startPoint x: 635, startPoint y: 201, endPoint x: 632, endPoint y: 179, distance: 22.3
click at [632, 179] on div "Icon 41" at bounding box center [636, 163] width 132 height 38
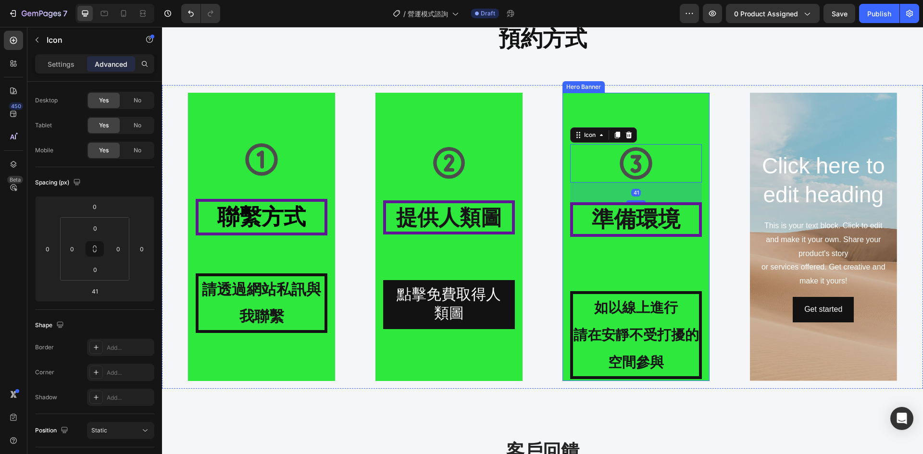
click at [709, 175] on div "Icon 41 ⁠⁠⁠⁠⁠⁠⁠ 準備環境 Heading 如以線上進行 請在安靜不受打擾的空間參與 Text Block Hero Banner" at bounding box center [636, 237] width 184 height 288
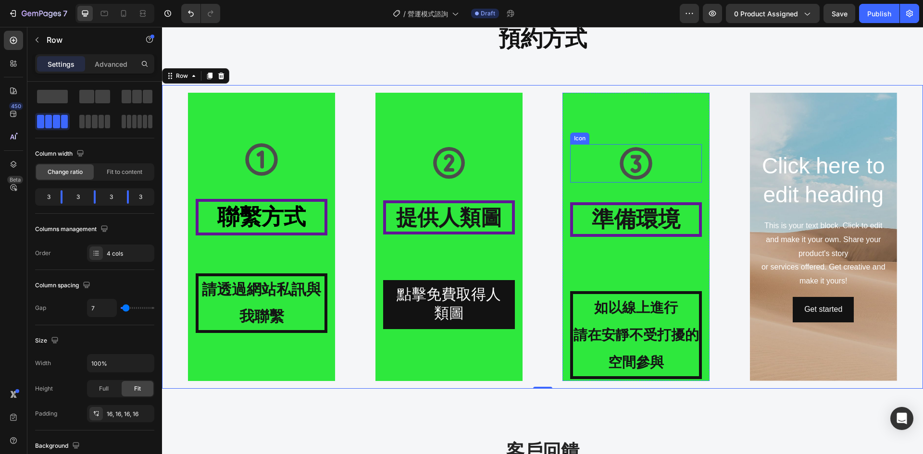
scroll to position [0, 0]
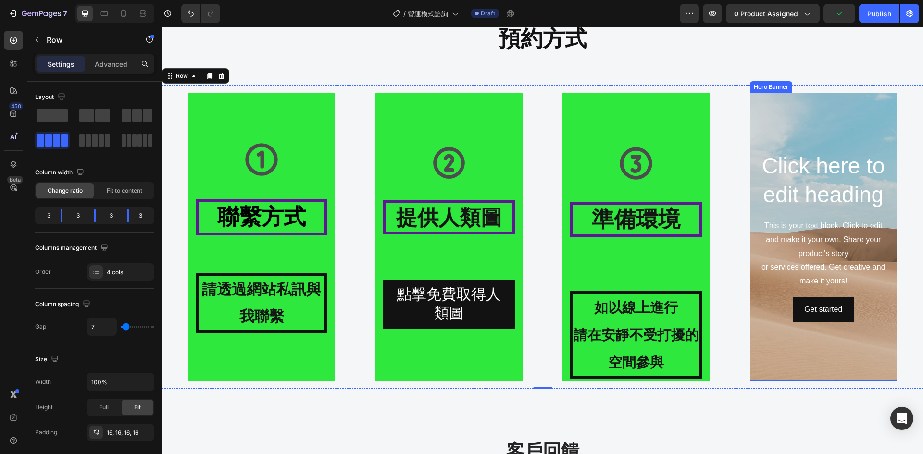
click at [804, 129] on div "Background Image" at bounding box center [823, 237] width 147 height 288
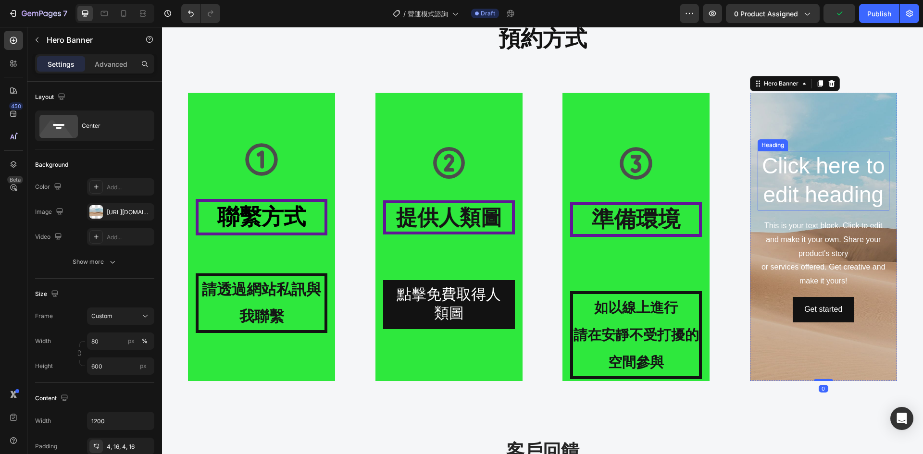
click at [826, 182] on h2 "Click here to edit heading" at bounding box center [824, 181] width 132 height 60
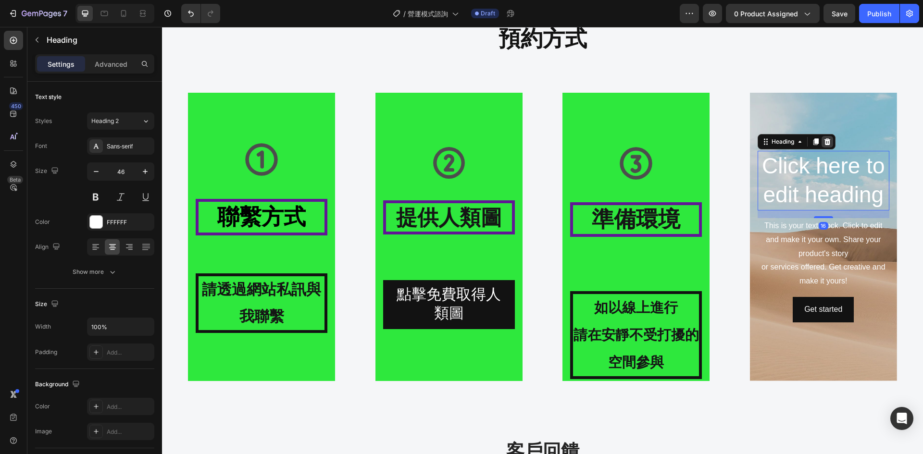
click at [824, 142] on icon at bounding box center [828, 142] width 8 height 8
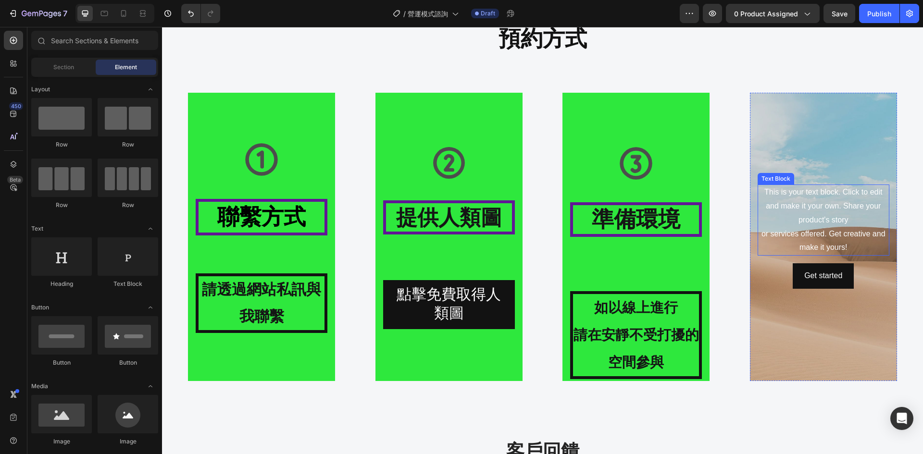
click at [821, 208] on div "This is your text block. Click to edit and make it your own. Share your product…" at bounding box center [824, 220] width 132 height 71
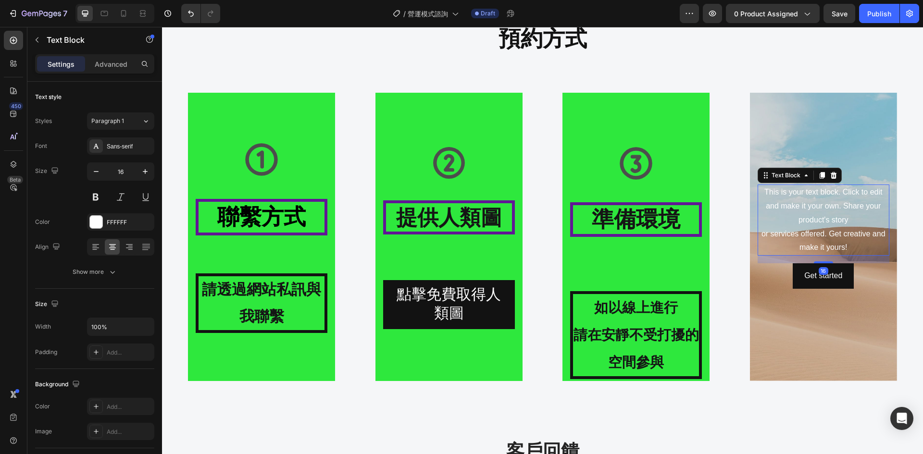
click at [835, 172] on div "Text Block" at bounding box center [800, 175] width 84 height 15
click at [830, 178] on icon at bounding box center [833, 175] width 6 height 7
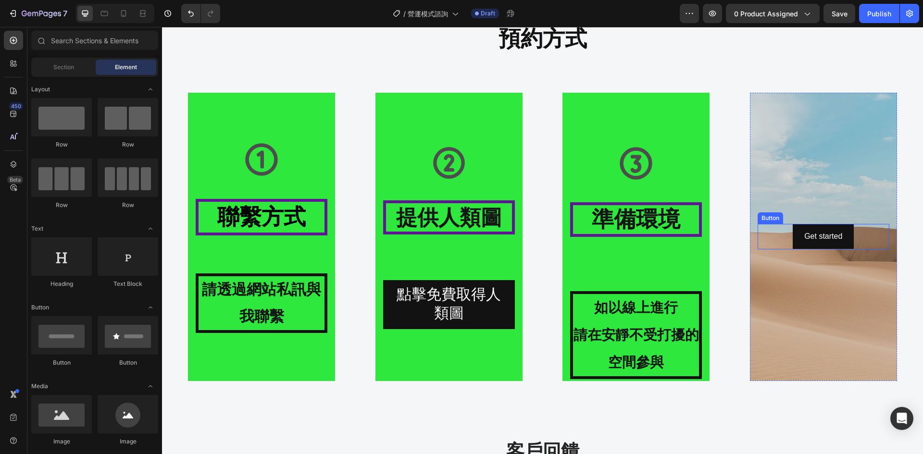
click at [855, 238] on div "Get started Button" at bounding box center [824, 236] width 132 height 25
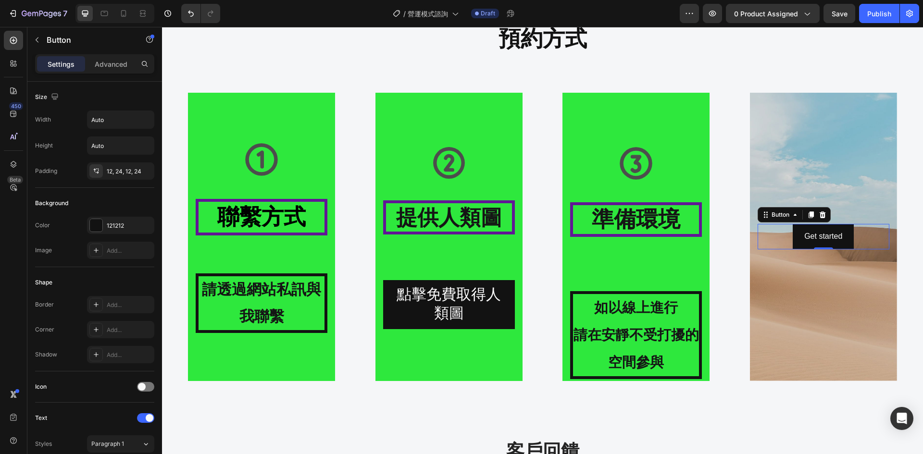
drag, startPoint x: 814, startPoint y: 214, endPoint x: 797, endPoint y: 222, distance: 19.4
click at [819, 214] on icon at bounding box center [823, 215] width 8 height 8
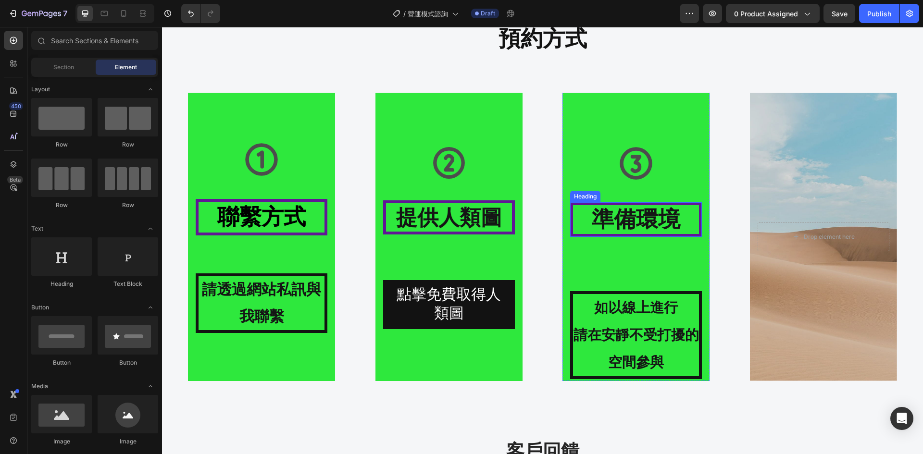
click at [642, 217] on strong "準備環境" at bounding box center [636, 219] width 88 height 25
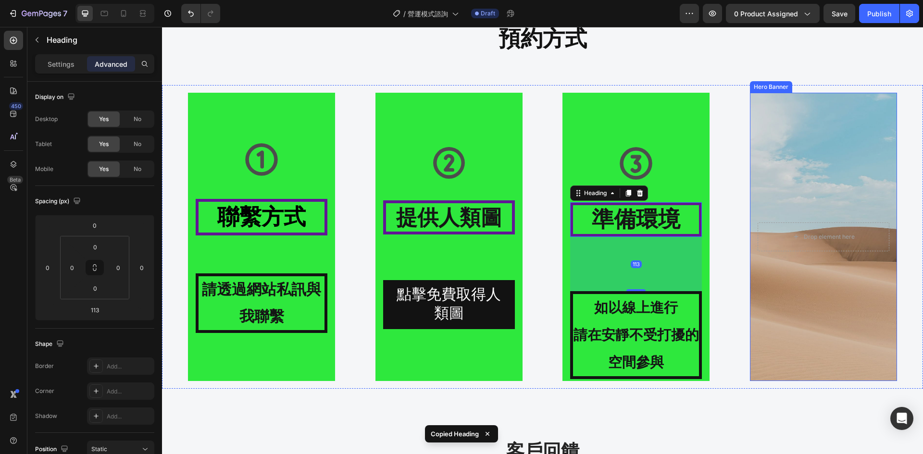
click at [808, 195] on div "Background Image" at bounding box center [823, 237] width 147 height 288
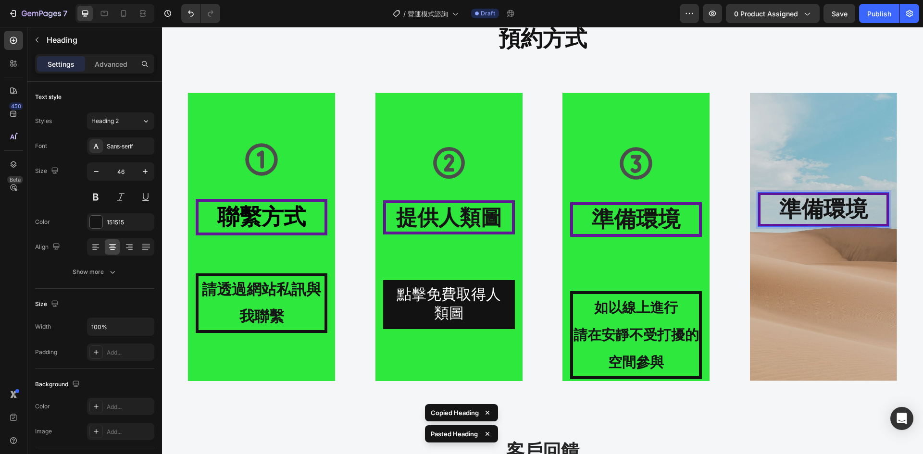
click at [862, 204] on p "準備環境" at bounding box center [824, 209] width 126 height 29
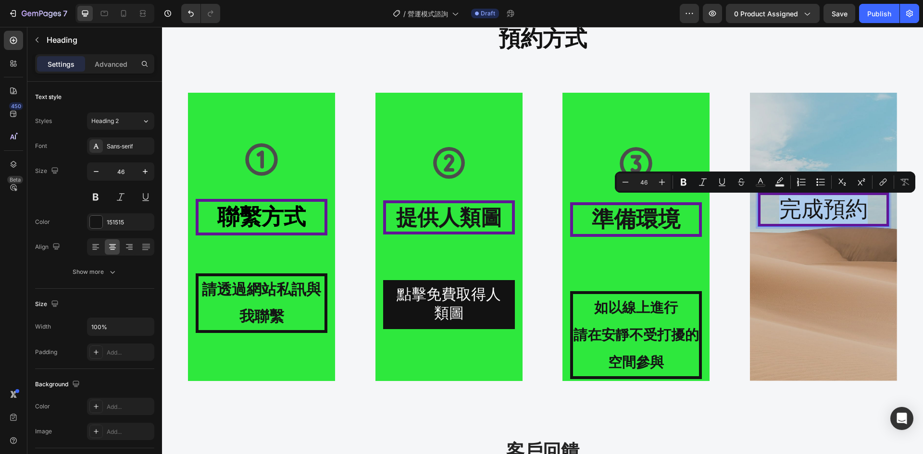
drag, startPoint x: 855, startPoint y: 204, endPoint x: 778, endPoint y: 207, distance: 77.0
click at [778, 207] on p "完成預約" at bounding box center [824, 209] width 126 height 29
click at [681, 178] on icon "Editor contextual toolbar" at bounding box center [684, 182] width 10 height 10
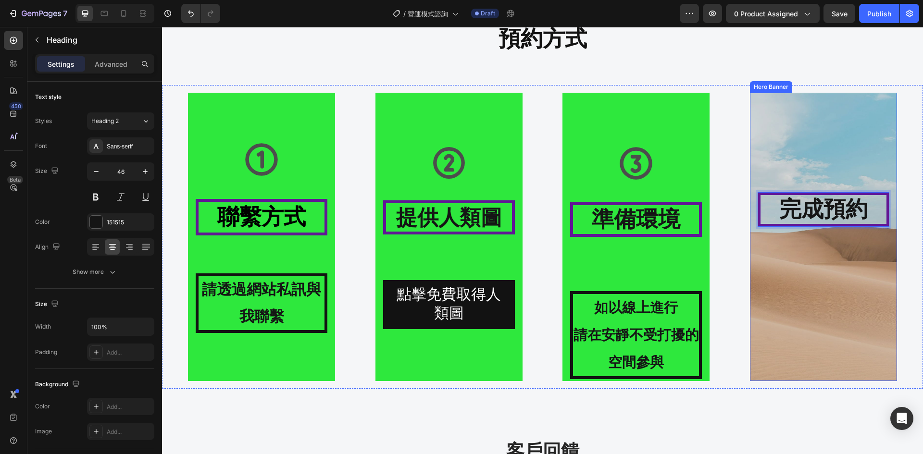
click at [833, 306] on div "Background Image" at bounding box center [823, 237] width 147 height 288
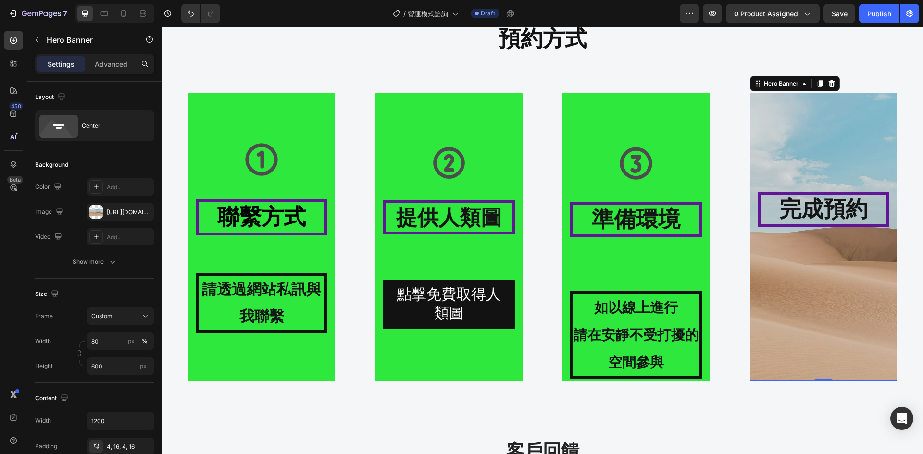
click at [810, 252] on div "⁠⁠⁠⁠⁠⁠⁠ 完成預約 Heading" at bounding box center [824, 236] width 132 height 89
click at [669, 300] on strong "如以線上進行" at bounding box center [636, 307] width 84 height 15
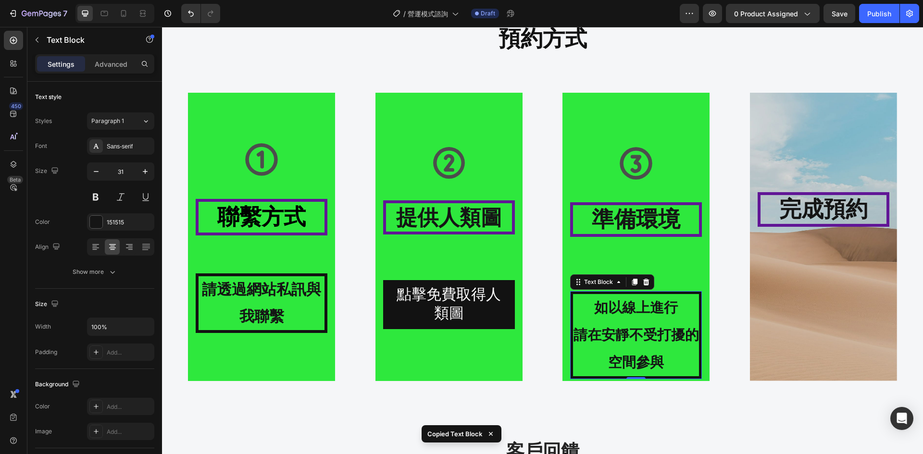
click at [803, 315] on div "Background Image" at bounding box center [823, 237] width 147 height 288
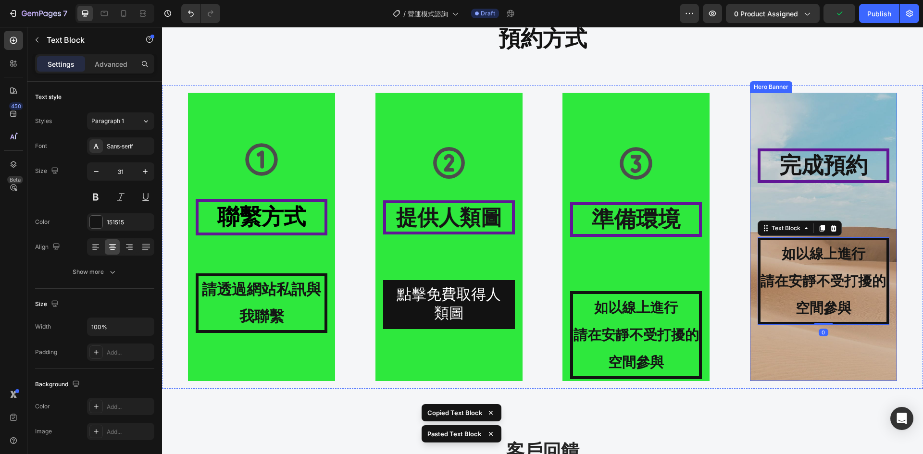
click at [788, 110] on div "Background Image" at bounding box center [823, 237] width 147 height 288
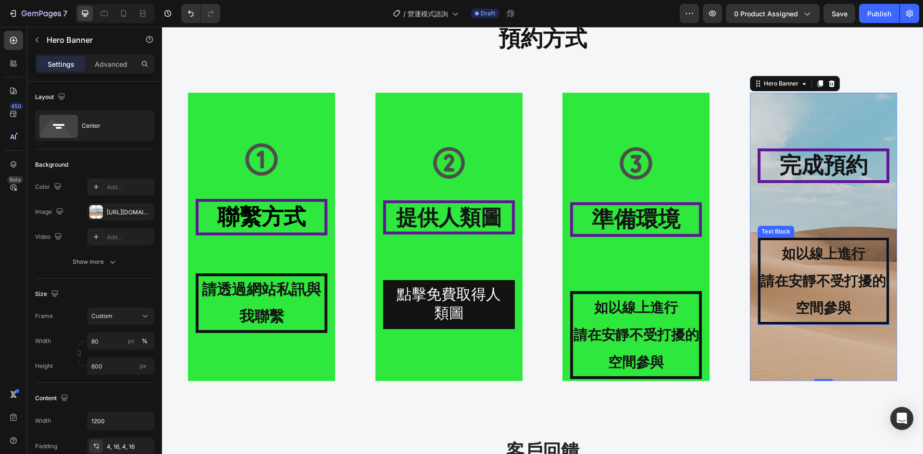
click at [845, 297] on p "請在安靜不受打擾的空間參與" at bounding box center [824, 295] width 126 height 55
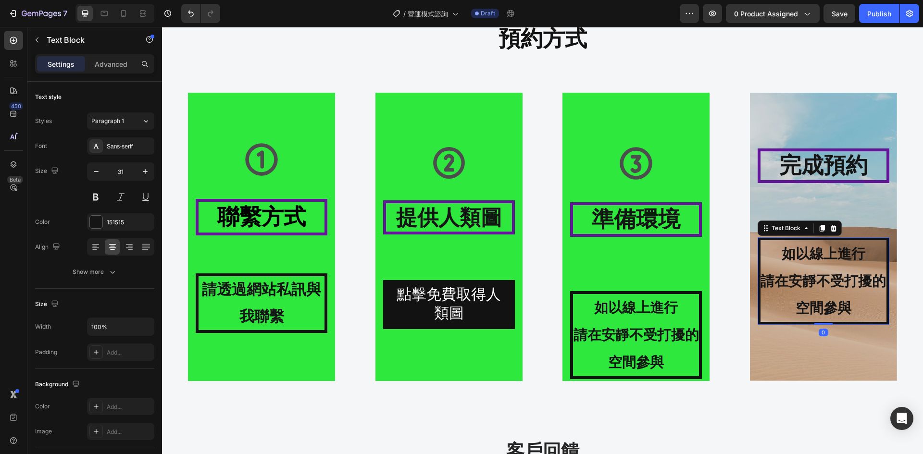
click at [853, 306] on p "請在安靜不受打擾的空間參與" at bounding box center [824, 295] width 126 height 55
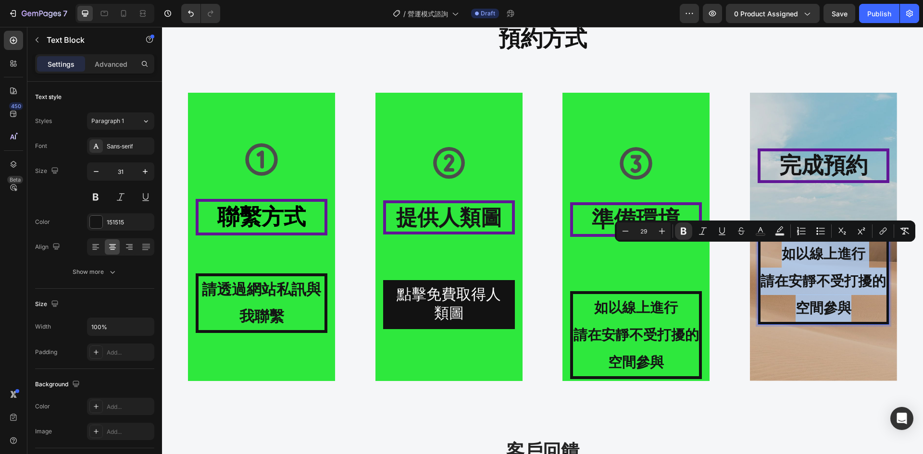
drag, startPoint x: 853, startPoint y: 306, endPoint x: 778, endPoint y: 251, distance: 92.9
click at [778, 251] on div "如以線上進行 請在安靜不受打擾的空間參與" at bounding box center [824, 280] width 132 height 87
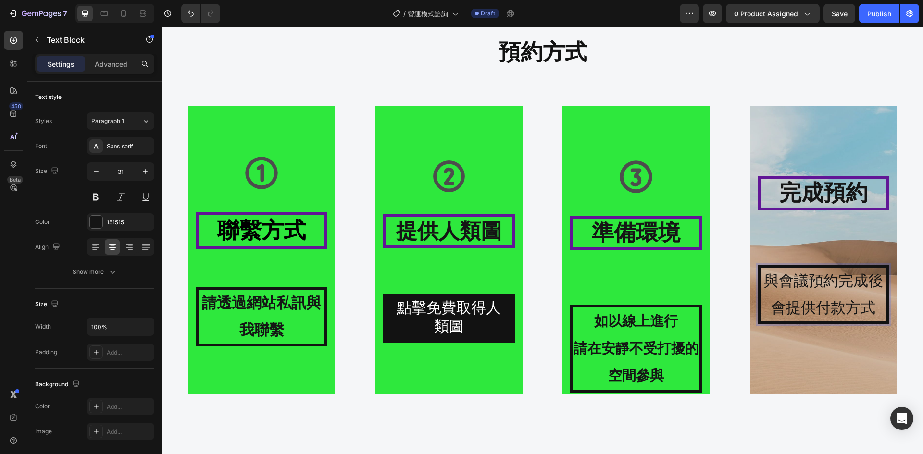
scroll to position [1068, 0]
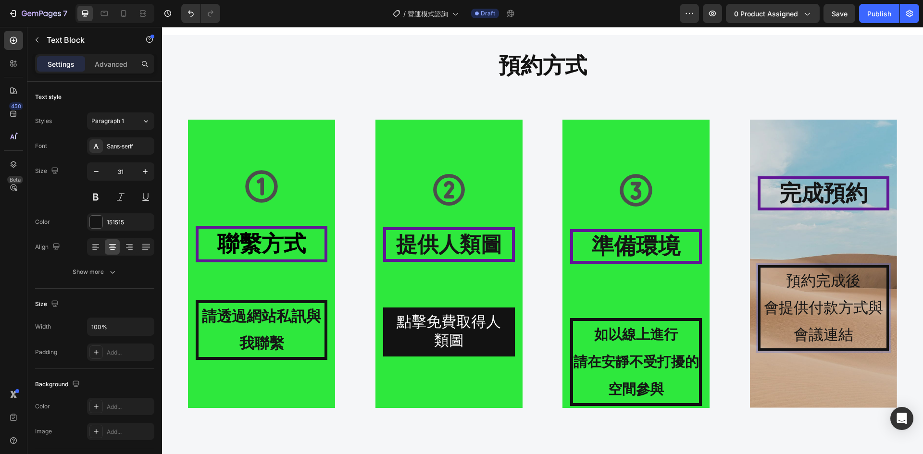
click at [852, 335] on p "會提供付款方式與會議連結" at bounding box center [824, 322] width 126 height 54
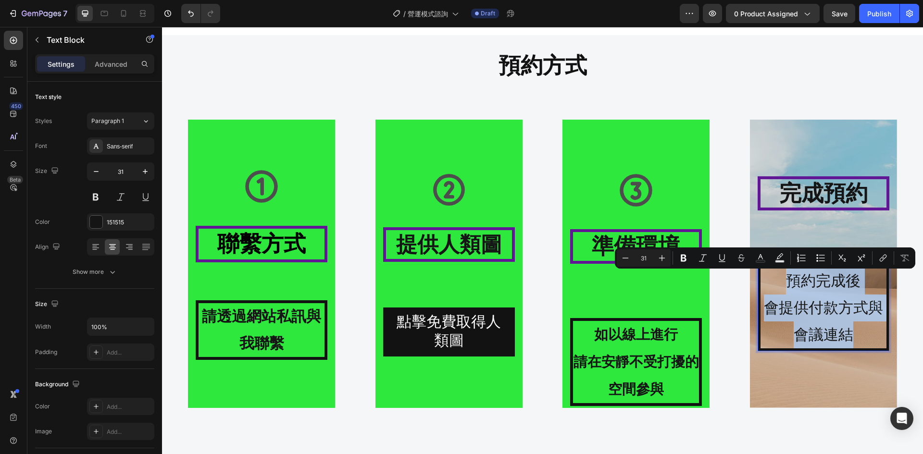
drag, startPoint x: 852, startPoint y: 335, endPoint x: 775, endPoint y: 280, distance: 95.1
click at [775, 280] on div "預約完成後 會提供付款方式與會議連結" at bounding box center [824, 308] width 132 height 86
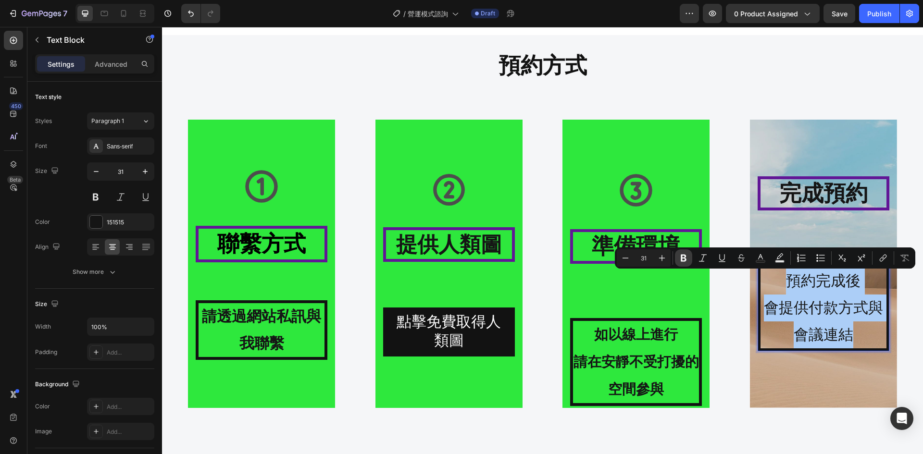
click at [681, 261] on icon "Editor contextual toolbar" at bounding box center [684, 258] width 10 height 10
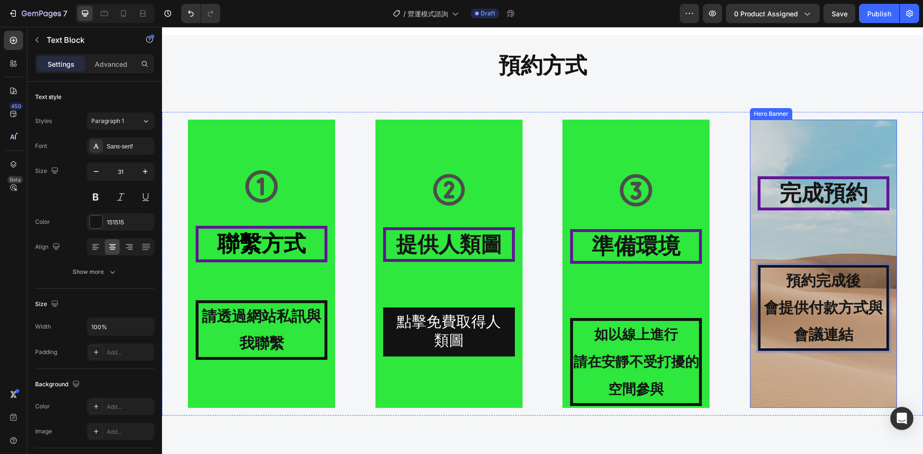
click at [788, 228] on div "⁠⁠⁠⁠⁠⁠⁠ 完成預約 Heading 預約完成後 會提供付款方式與會議連結 Text Block 0" at bounding box center [824, 263] width 132 height 175
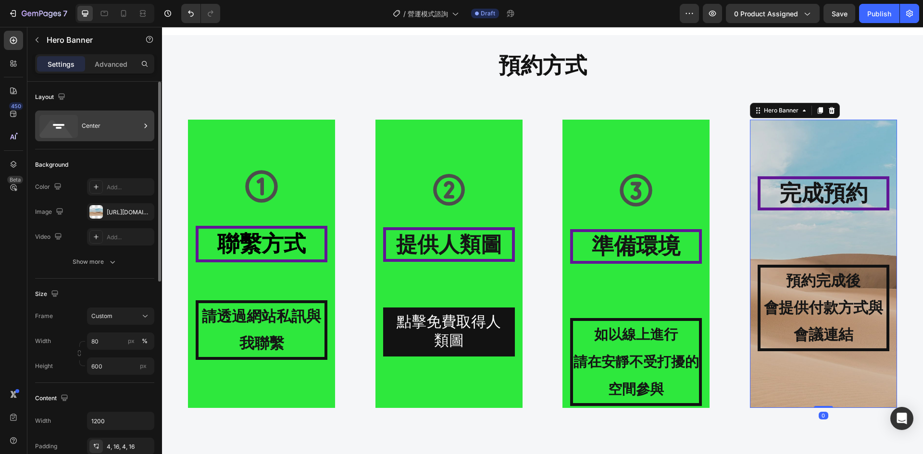
click at [135, 123] on div "Center" at bounding box center [111, 126] width 59 height 22
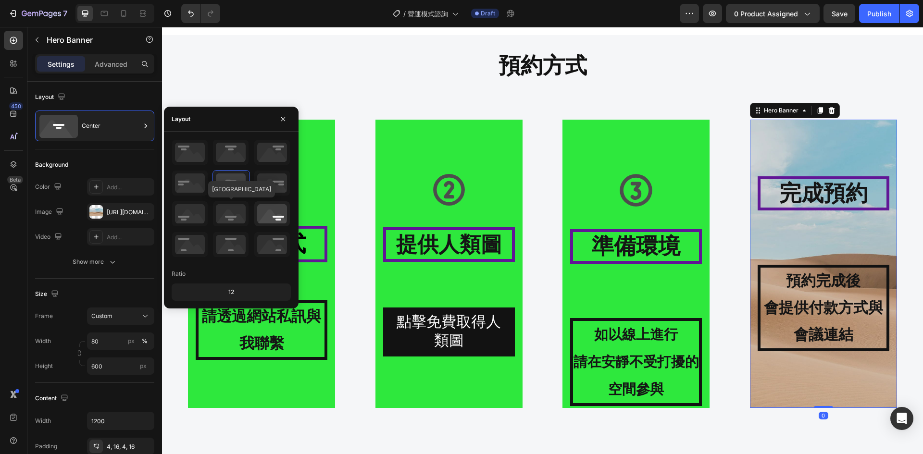
click at [239, 213] on icon at bounding box center [231, 213] width 36 height 25
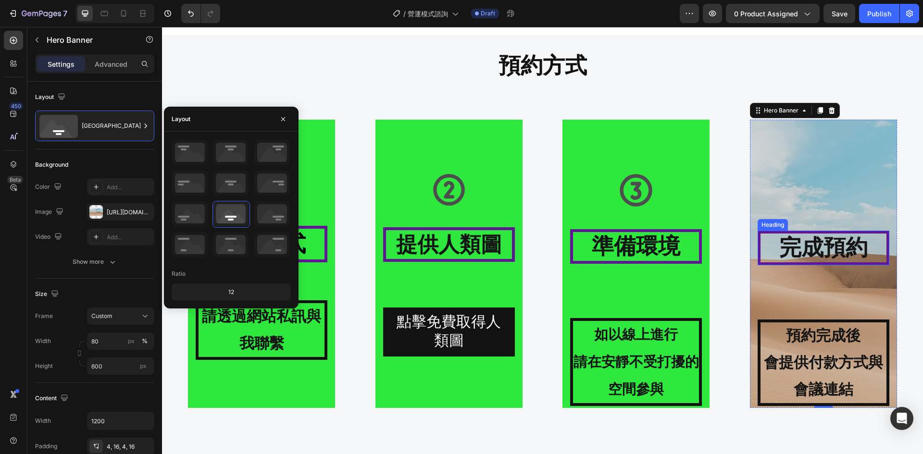
click at [823, 194] on div "Background Image" at bounding box center [823, 264] width 147 height 288
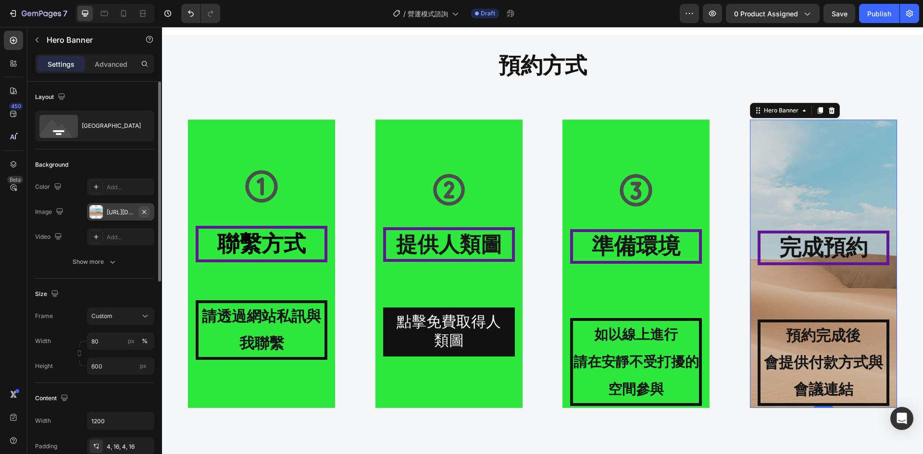
click at [149, 209] on button "button" at bounding box center [144, 212] width 12 height 12
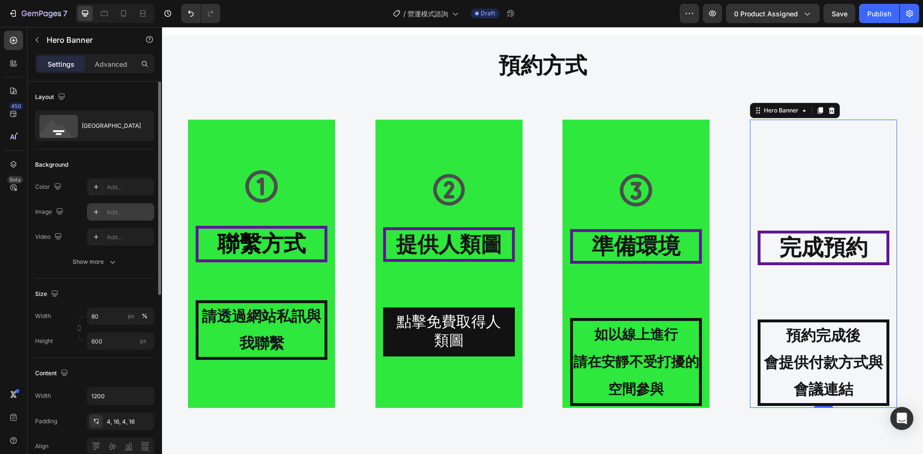
click at [112, 185] on div "Add..." at bounding box center [129, 187] width 45 height 9
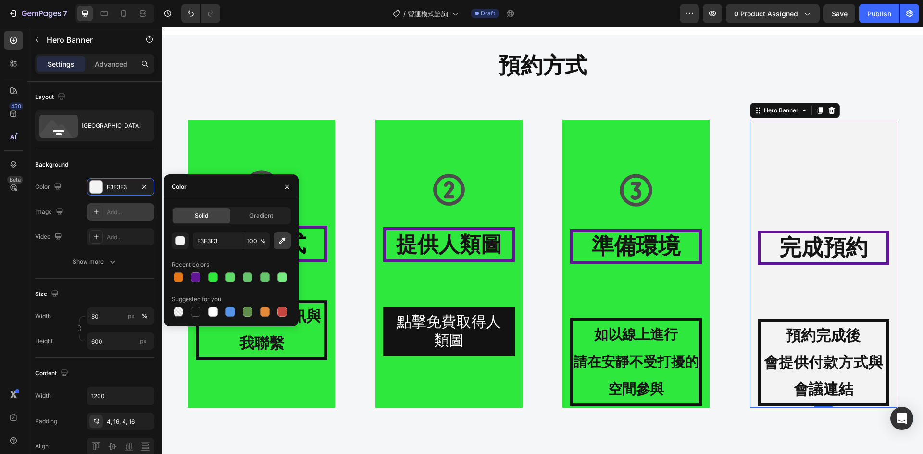
click at [281, 242] on icon "button" at bounding box center [282, 241] width 10 height 10
type input "2EE83D"
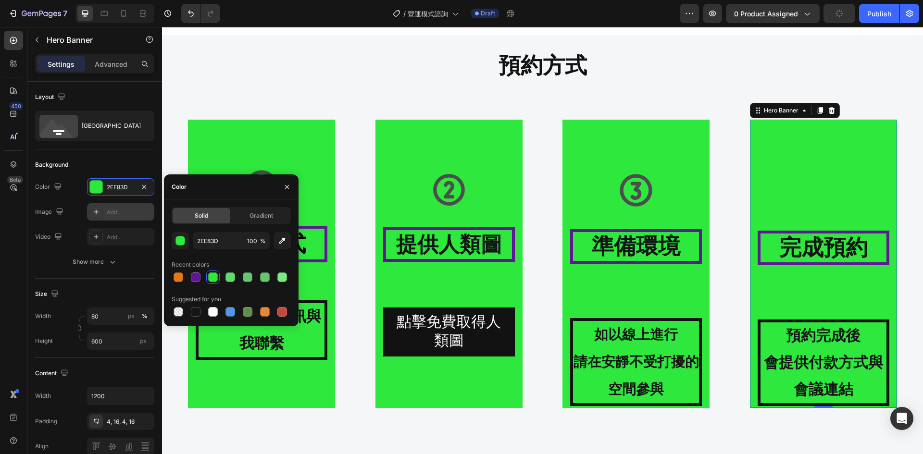
click at [827, 198] on div "Background Image" at bounding box center [823, 264] width 147 height 288
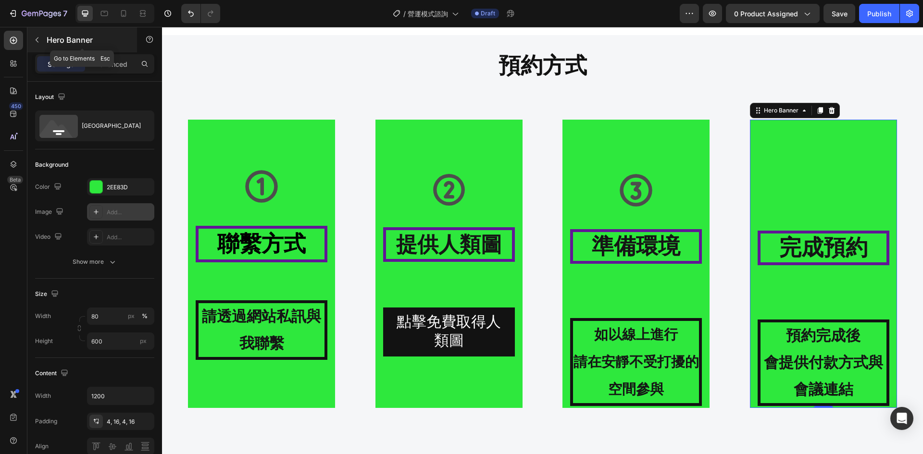
click at [37, 37] on icon "button" at bounding box center [37, 40] width 8 height 8
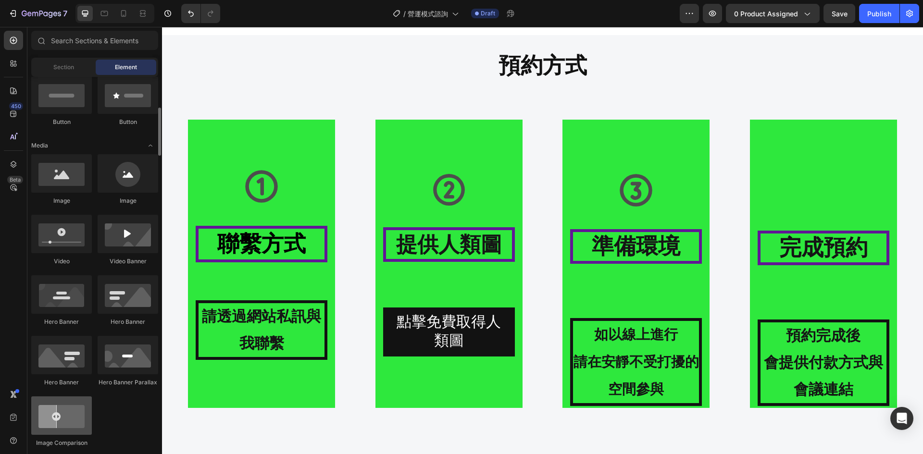
scroll to position [401, 0]
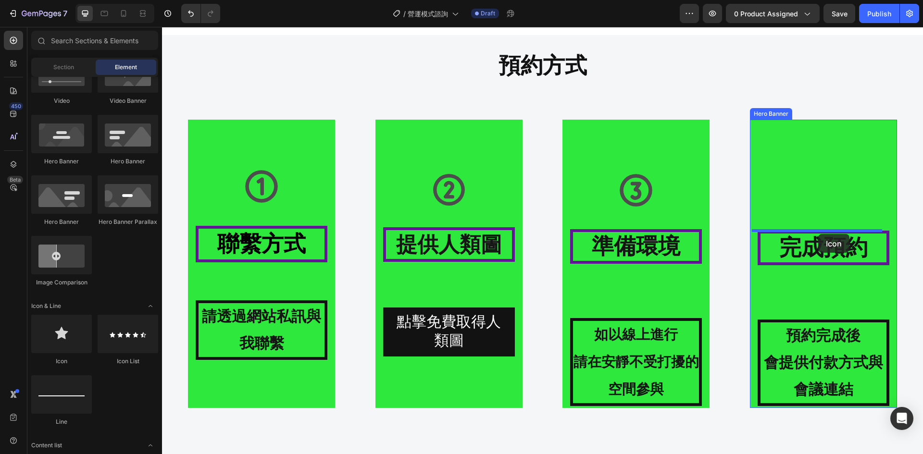
drag, startPoint x: 224, startPoint y: 372, endPoint x: 818, endPoint y: 234, distance: 610.5
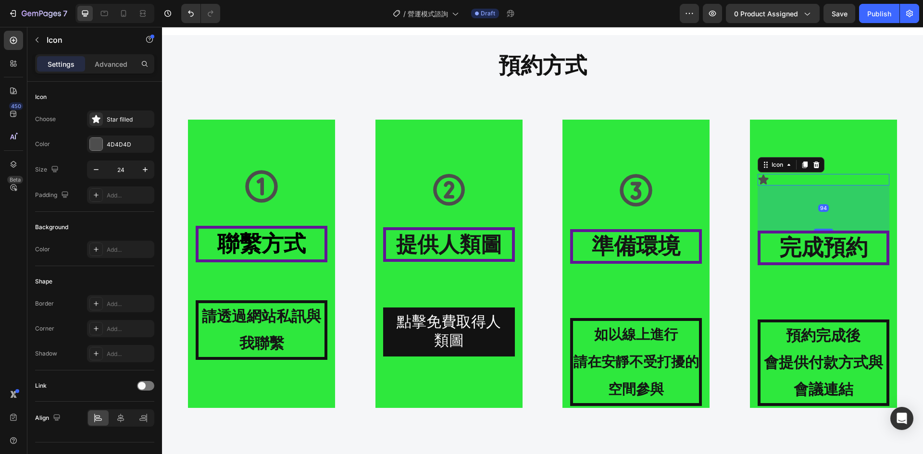
drag, startPoint x: 820, startPoint y: 229, endPoint x: 819, endPoint y: 220, distance: 9.2
click at [819, 186] on div "94" at bounding box center [824, 186] width 132 height 0
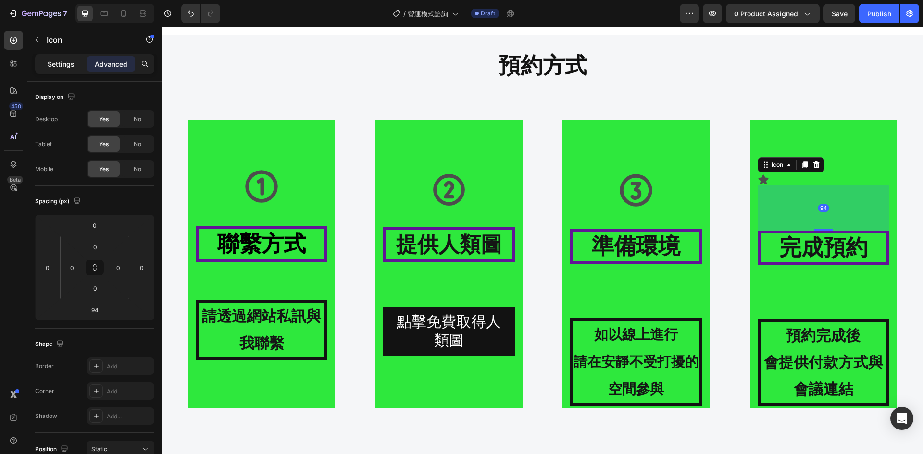
click at [65, 63] on p "Settings" at bounding box center [61, 64] width 27 height 10
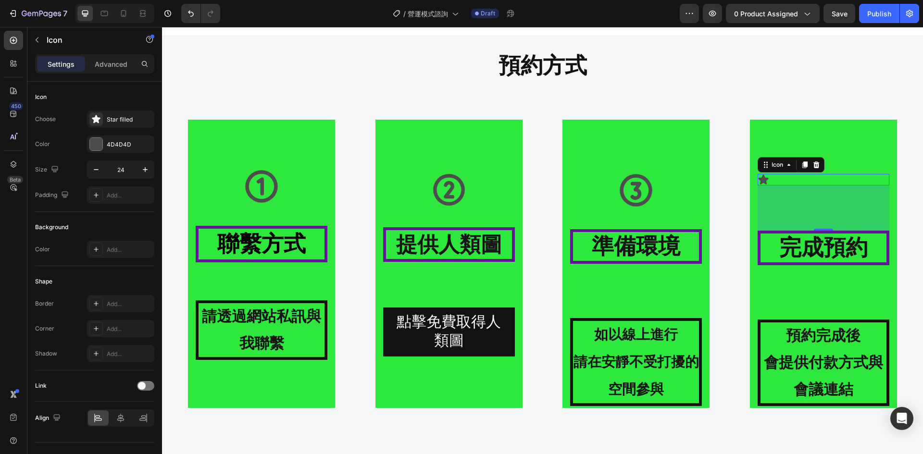
click at [786, 177] on div "Icon 94" at bounding box center [824, 180] width 132 height 12
click at [112, 121] on div "Star filled" at bounding box center [129, 119] width 45 height 9
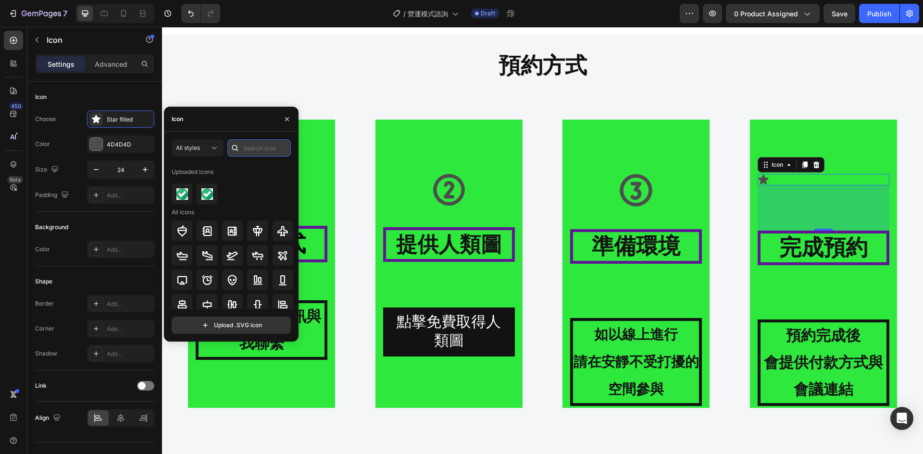
click at [271, 144] on input "text" at bounding box center [258, 147] width 63 height 17
type input "4"
click at [274, 232] on div at bounding box center [283, 231] width 21 height 21
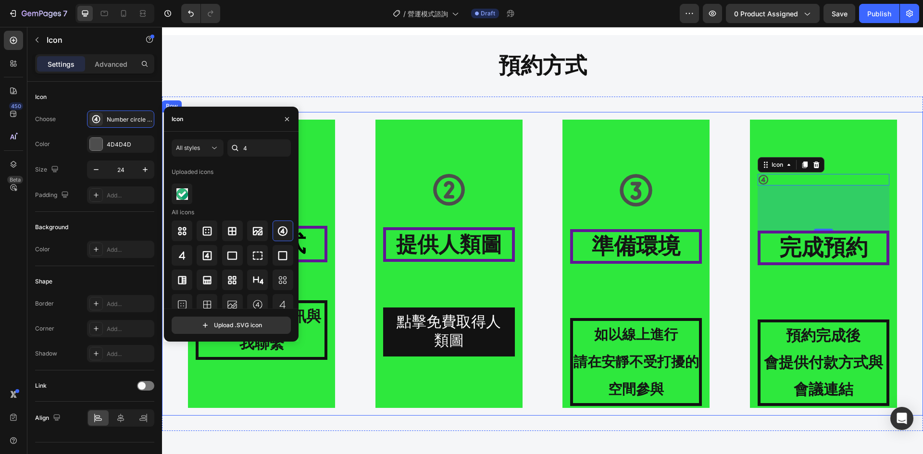
click at [724, 164] on div "Icon 聯繫方式 Heading 請透過網站私訊與我聯繫 Text Block Hero Banner Icon 提供人類圖 Heading 點擊免費取得人…" at bounding box center [542, 264] width 761 height 304
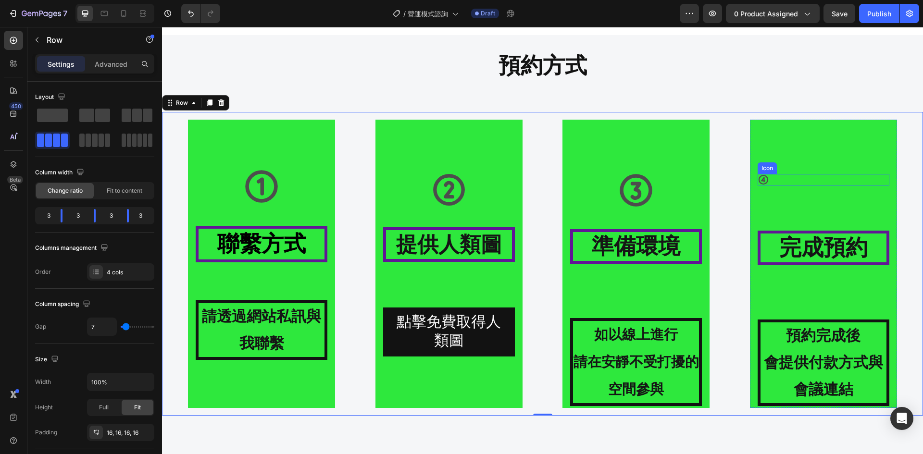
click at [803, 178] on div "Icon" at bounding box center [824, 180] width 132 height 12
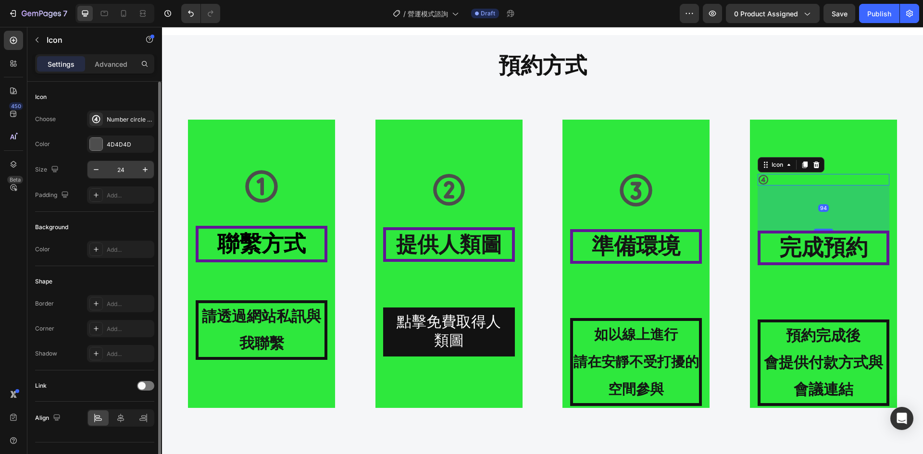
click at [133, 170] on input "24" at bounding box center [121, 169] width 32 height 17
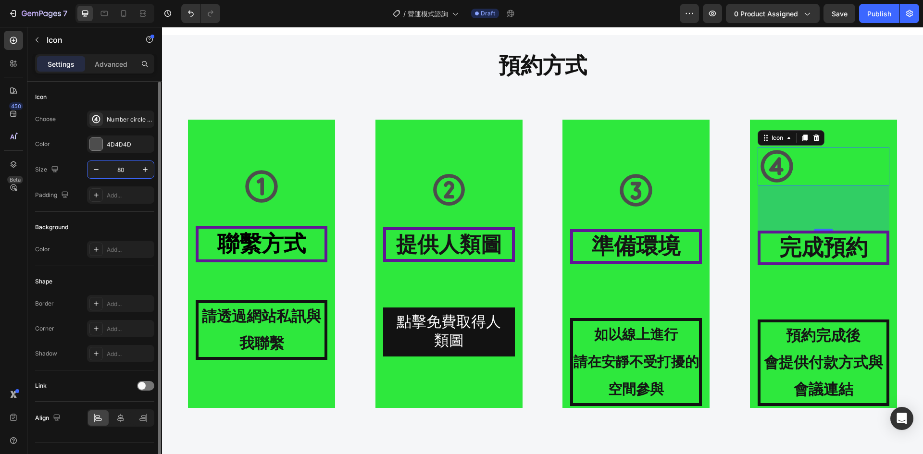
scroll to position [19, 0]
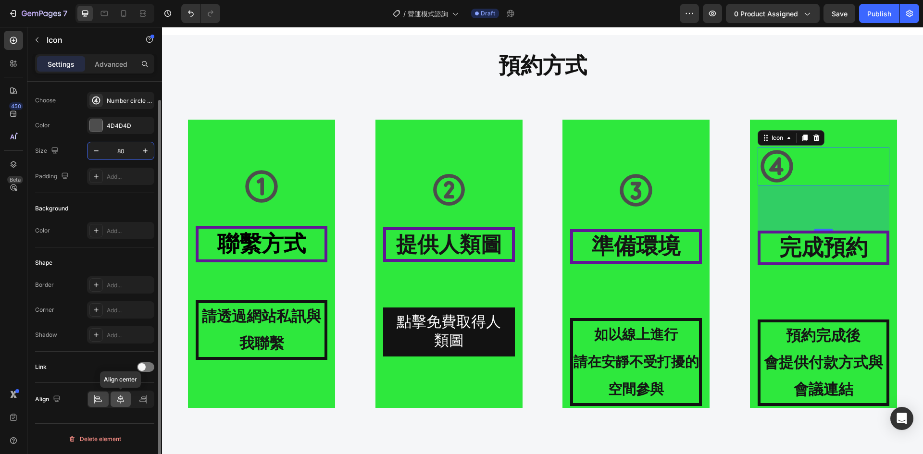
type input "80"
click at [125, 399] on icon at bounding box center [121, 400] width 10 height 10
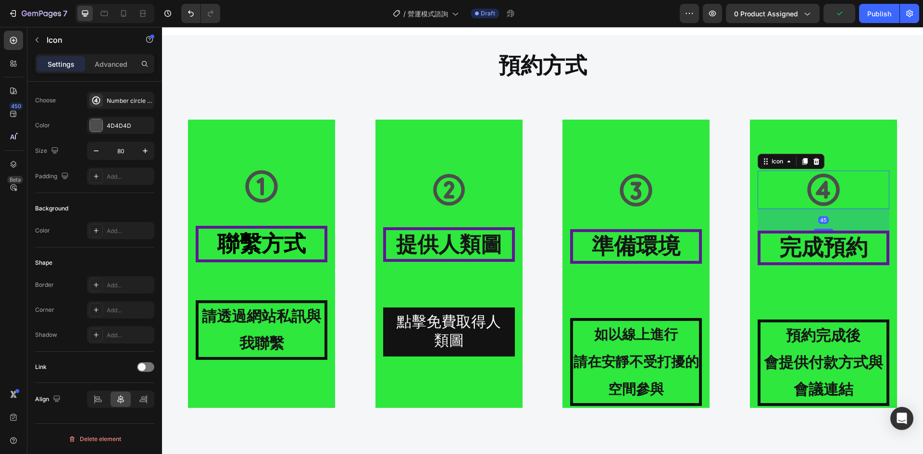
drag, startPoint x: 816, startPoint y: 229, endPoint x: 816, endPoint y: 205, distance: 23.6
click at [816, 205] on div "Icon 45" at bounding box center [824, 190] width 132 height 38
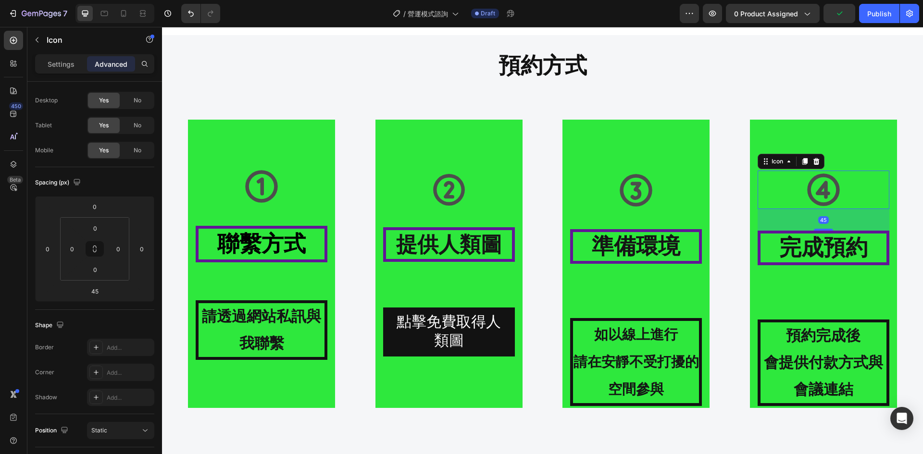
click at [783, 205] on div "Icon 45" at bounding box center [824, 190] width 132 height 38
click at [723, 254] on div "Icon ⁠⁠⁠⁠⁠⁠⁠ 準備環境 Heading 如以線上進行 請在安靜不受打擾的空間參與 Text Block Hero Banner" at bounding box center [636, 264] width 184 height 288
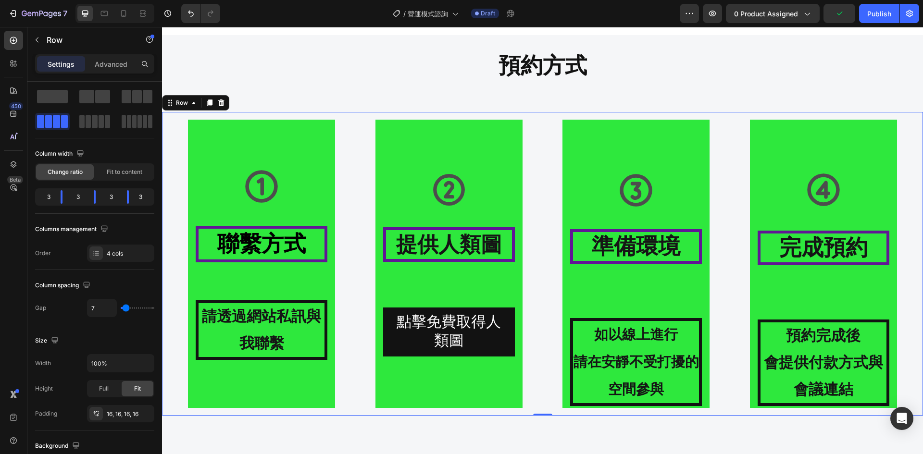
scroll to position [0, 0]
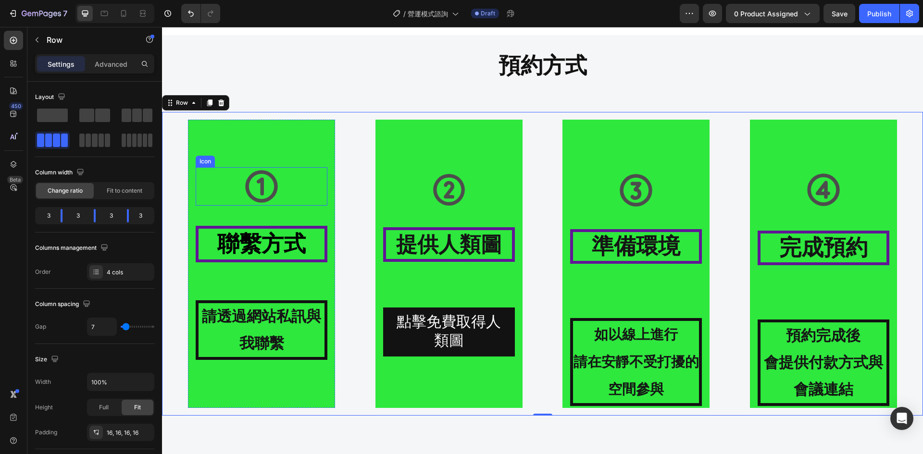
click at [279, 182] on icon at bounding box center [261, 186] width 38 height 38
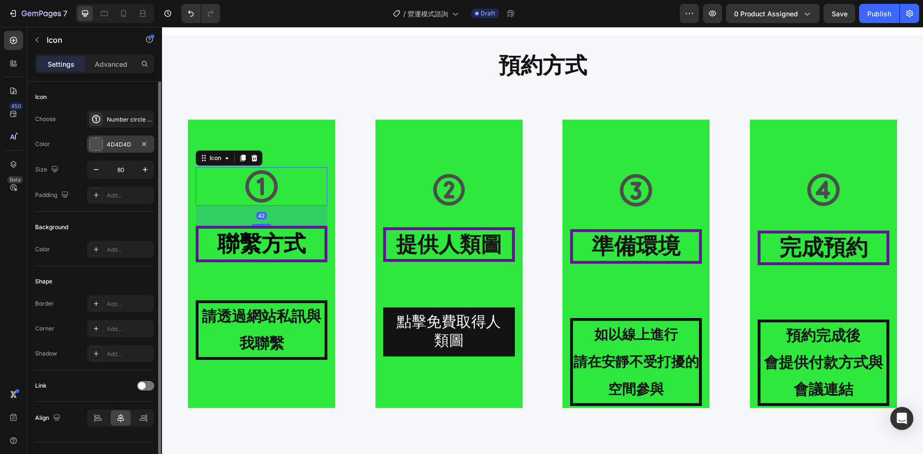
click at [93, 142] on div at bounding box center [96, 144] width 12 height 12
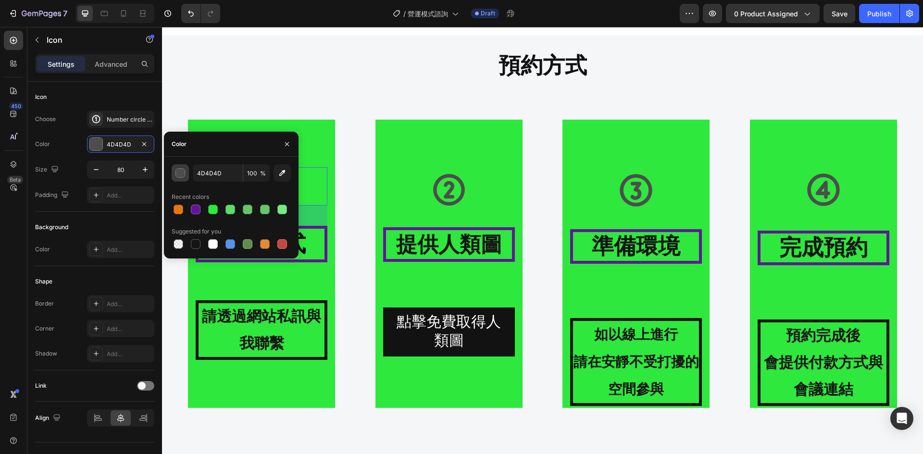
click at [176, 170] on div "button" at bounding box center [181, 174] width 10 height 10
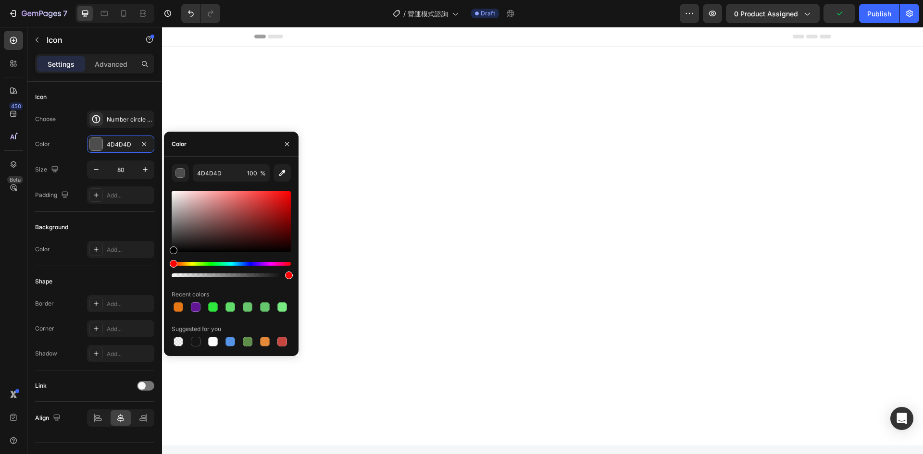
scroll to position [1068, 0]
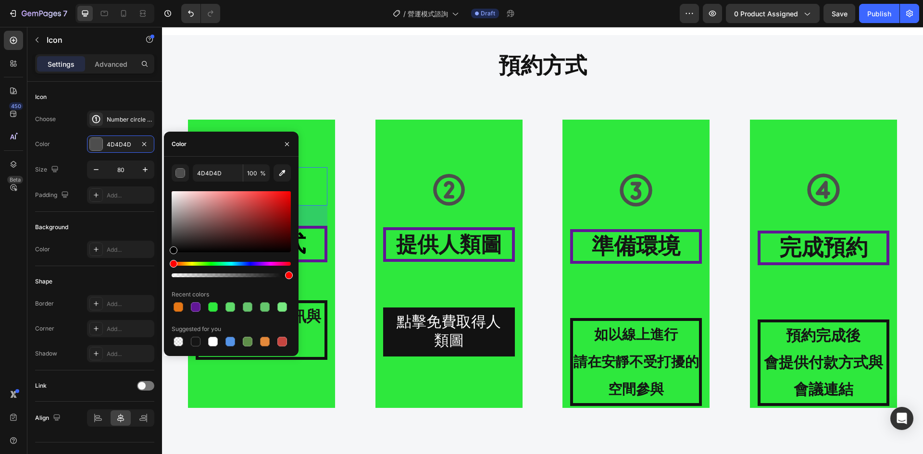
click at [194, 341] on div at bounding box center [196, 342] width 10 height 10
type input "151515"
click at [368, 169] on div "Icon 提供人類圖 Heading 點擊免費取得人類圖 Button Hero Banner" at bounding box center [449, 264] width 184 height 288
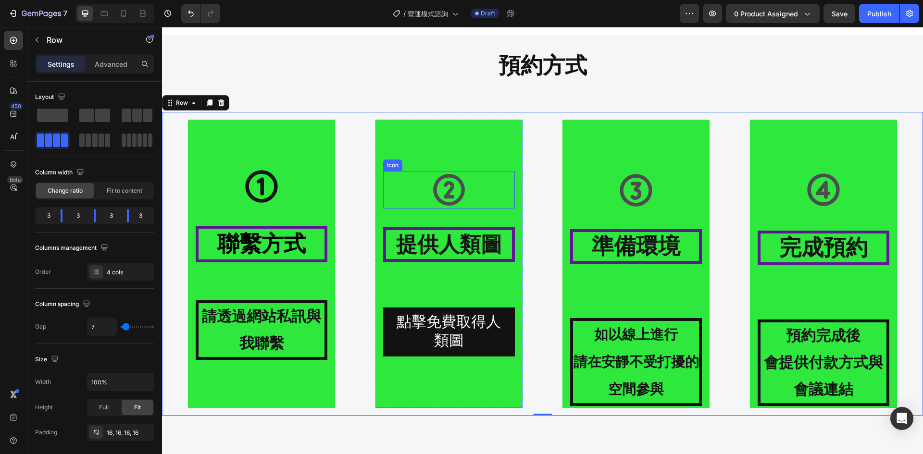
click at [470, 185] on div "Icon" at bounding box center [449, 189] width 132 height 37
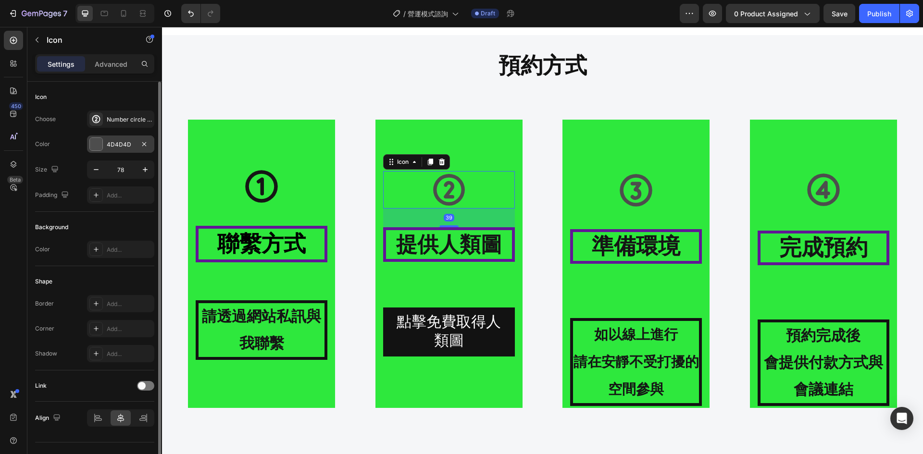
click at [128, 142] on div "4D4D4D" at bounding box center [121, 144] width 28 height 9
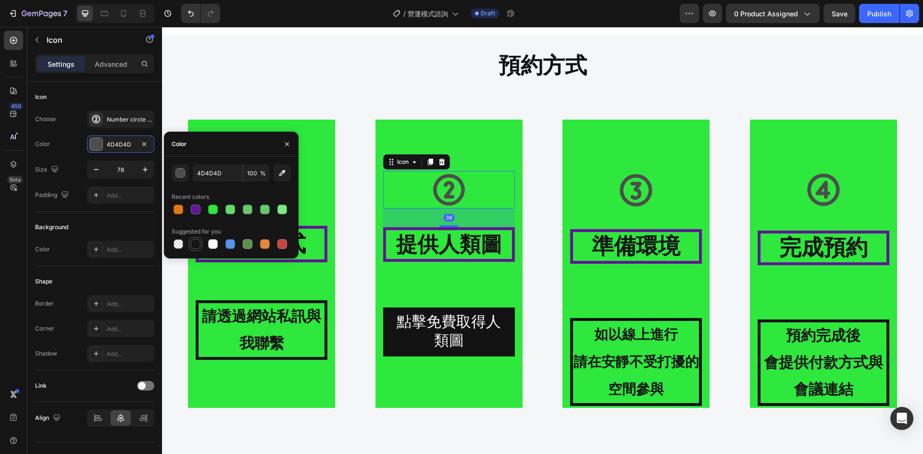
click at [193, 241] on div at bounding box center [196, 244] width 10 height 10
type input "151515"
click at [588, 194] on div "Icon" at bounding box center [636, 190] width 132 height 38
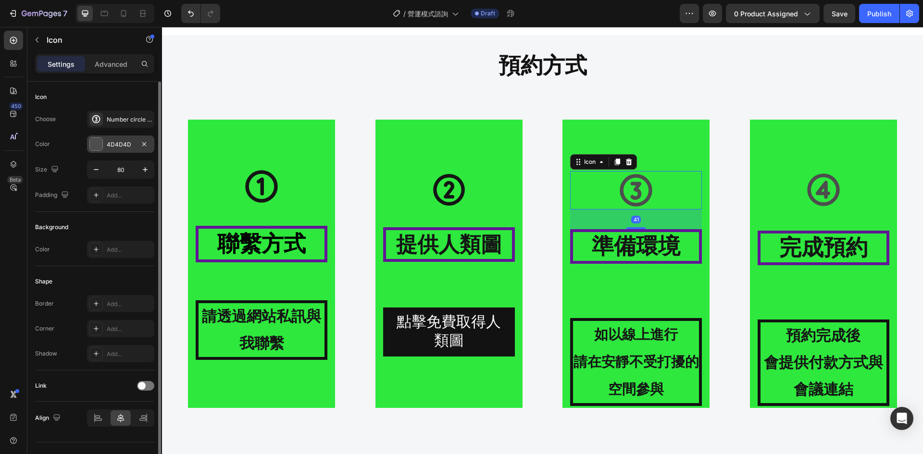
click at [123, 148] on div "4D4D4D" at bounding box center [121, 144] width 28 height 9
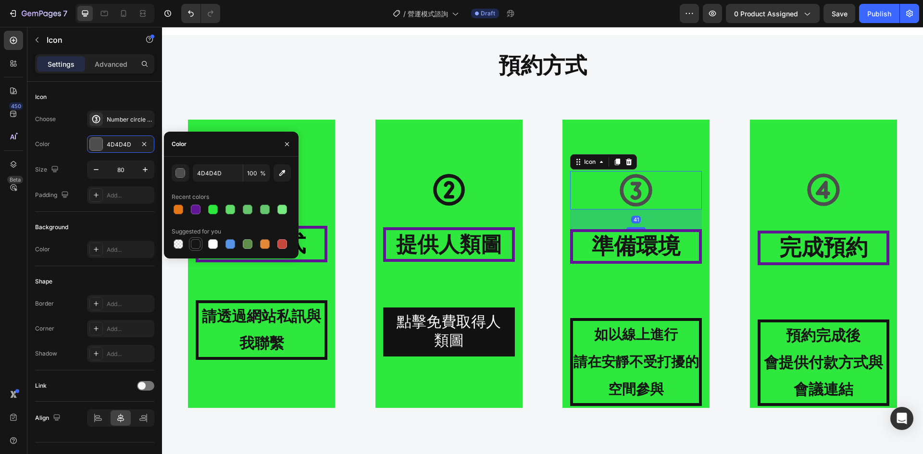
click at [198, 242] on div at bounding box center [196, 244] width 10 height 10
type input "151515"
click at [787, 188] on div "Icon" at bounding box center [824, 190] width 132 height 38
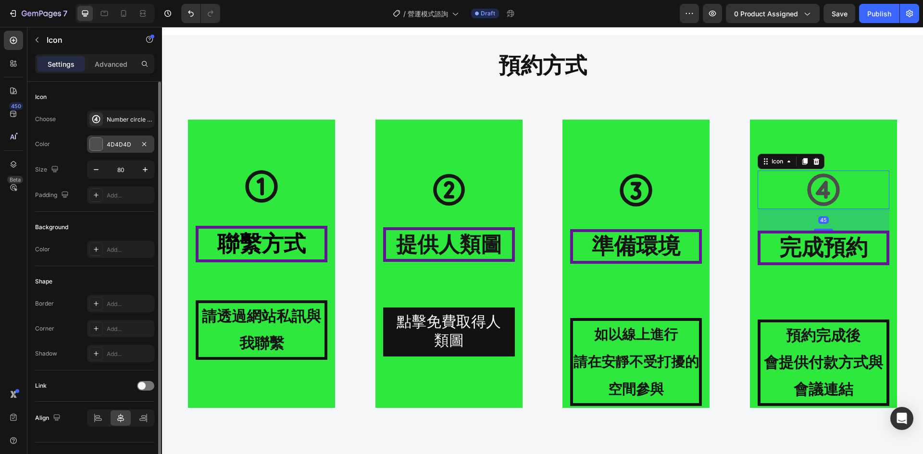
click at [111, 151] on div "4D4D4D" at bounding box center [120, 144] width 67 height 17
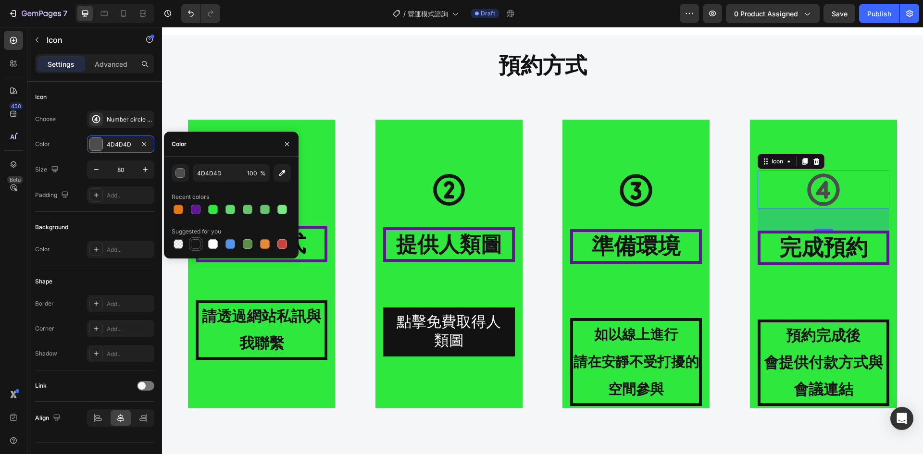
click at [197, 241] on div at bounding box center [196, 244] width 10 height 10
type input "151515"
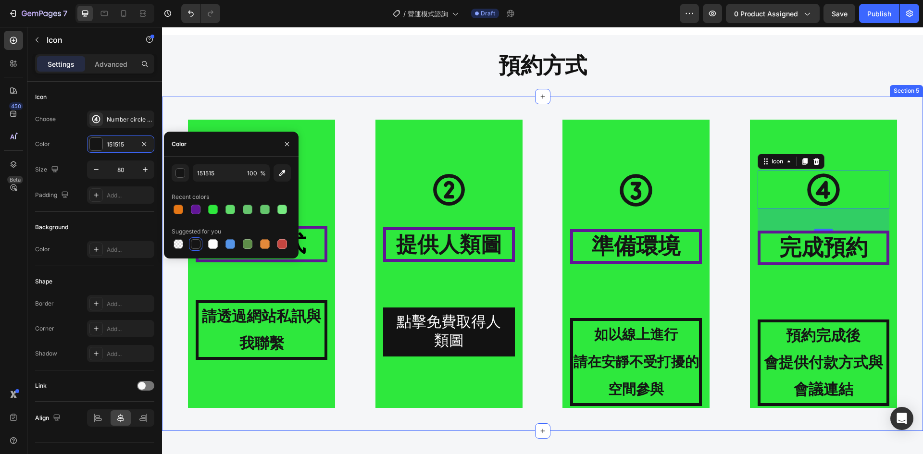
click at [375, 102] on div "Icon 聯繫方式 Heading 請透過網站私訊與我聯繫 Text Block Hero Banner Icon 提供人類圖 Heading 點擊免費取得人…" at bounding box center [542, 264] width 761 height 335
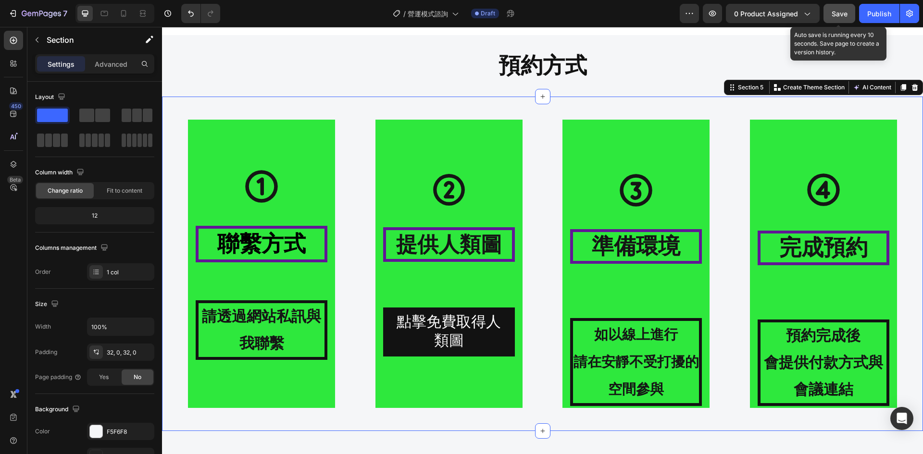
click at [835, 22] on button "Save" at bounding box center [840, 13] width 32 height 19
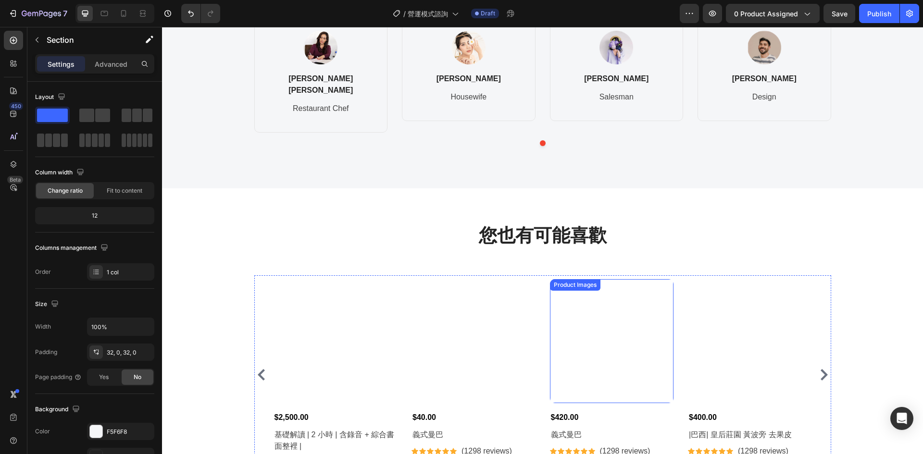
scroll to position [1865, 0]
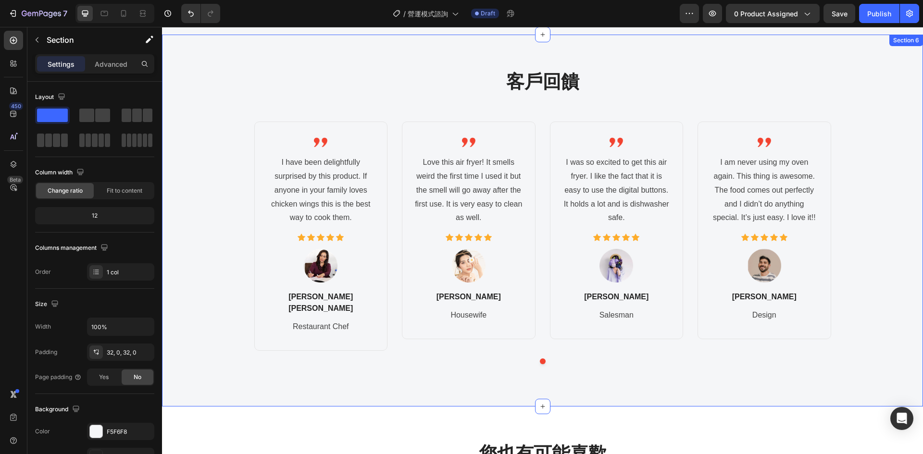
click at [215, 105] on div "客戶回饋 Heading Image I have been delightfully surprised by this product. If anyon…" at bounding box center [542, 220] width 747 height 303
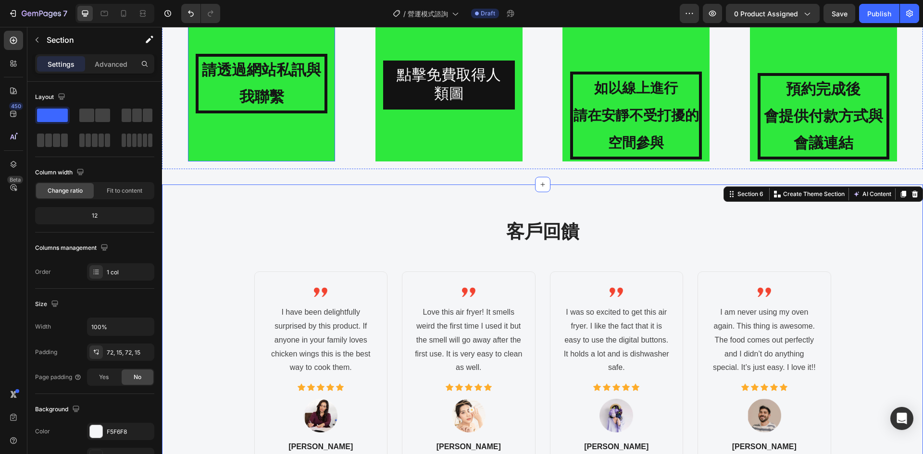
scroll to position [1304, 0]
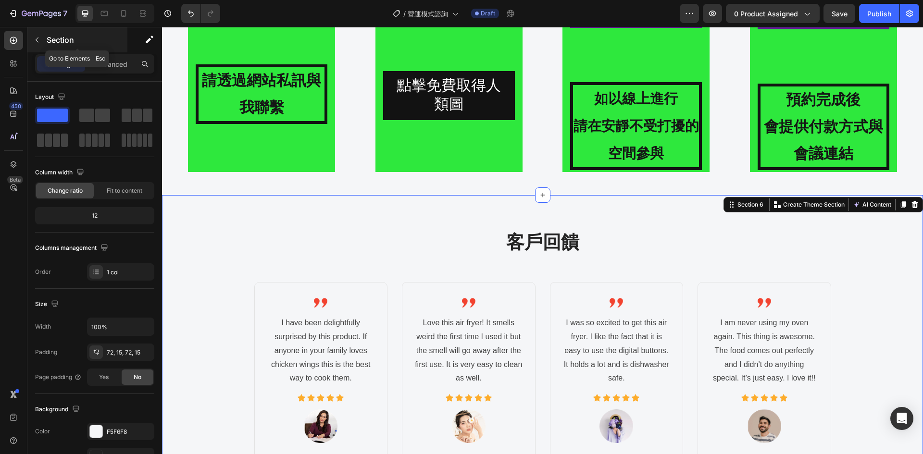
click at [42, 40] on button "button" at bounding box center [36, 39] width 15 height 15
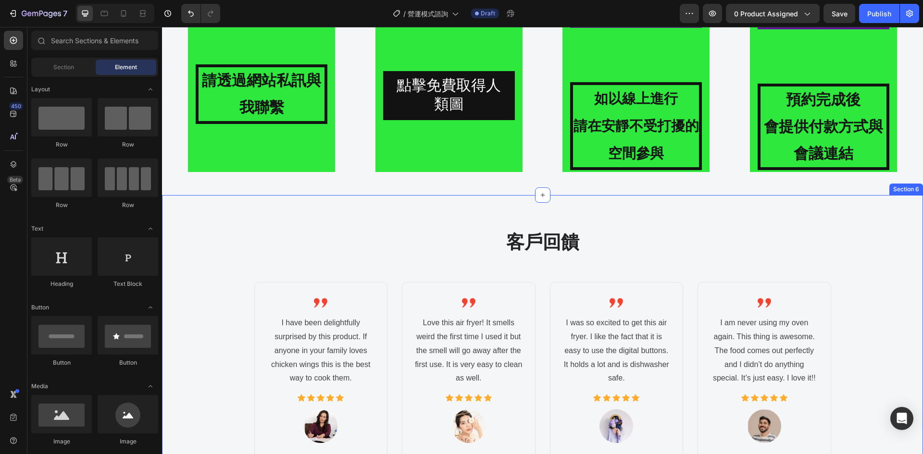
click at [232, 223] on div "客戶回饋 Heading Image I have been delightfully surprised by this product. If anyon…" at bounding box center [542, 381] width 761 height 372
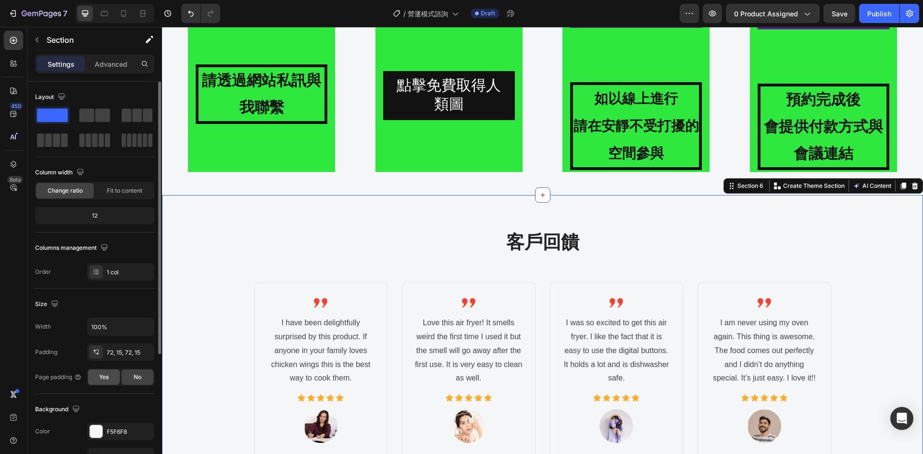
scroll to position [80, 0]
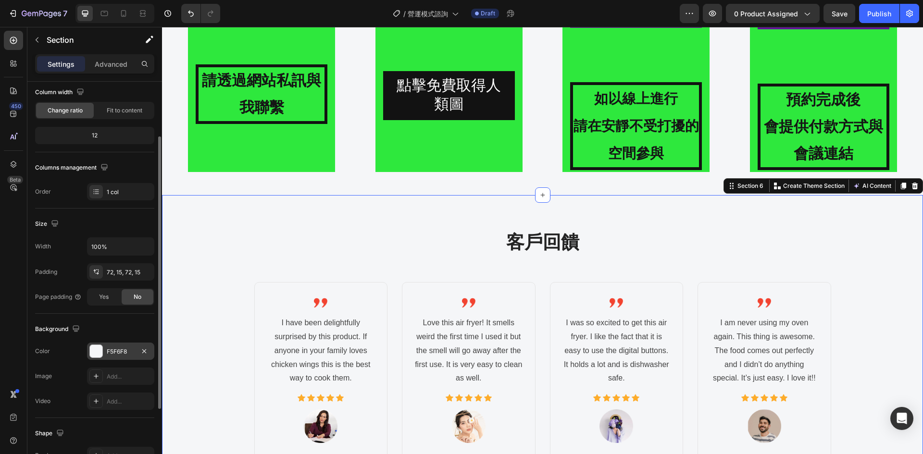
click at [112, 350] on div "F5F6F8" at bounding box center [121, 352] width 28 height 9
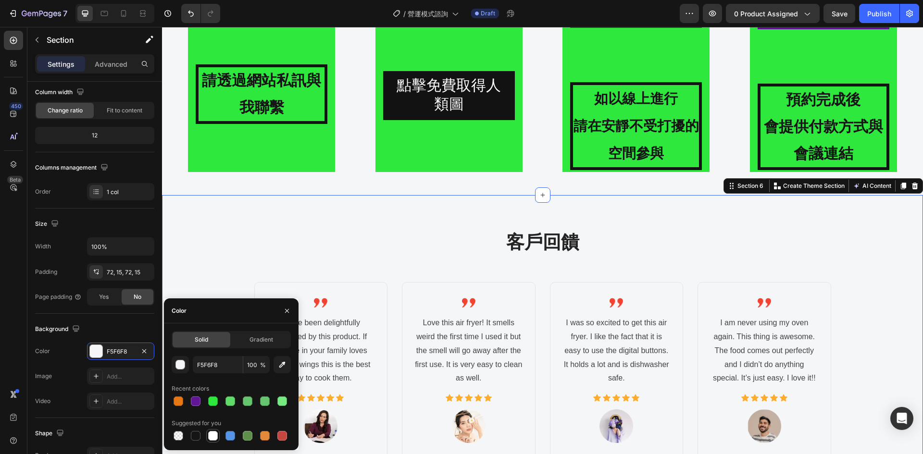
click at [211, 436] on div at bounding box center [213, 436] width 10 height 10
type input "FFFFFF"
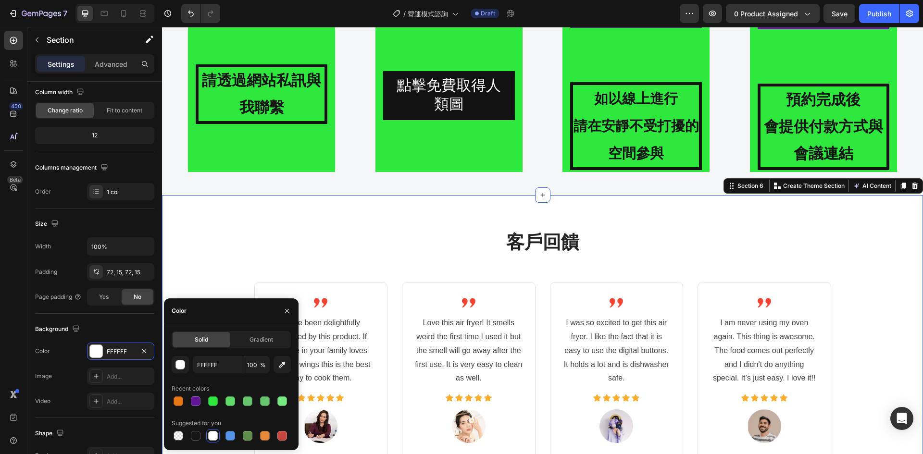
click at [345, 266] on div "客戶回饋 Heading Image I have been delightfully surprised by this product. If anyon…" at bounding box center [542, 381] width 747 height 303
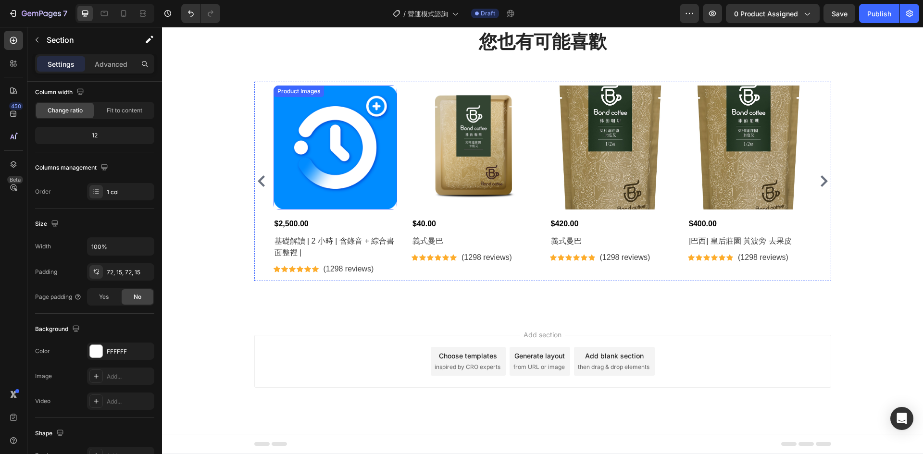
scroll to position [1705, 0]
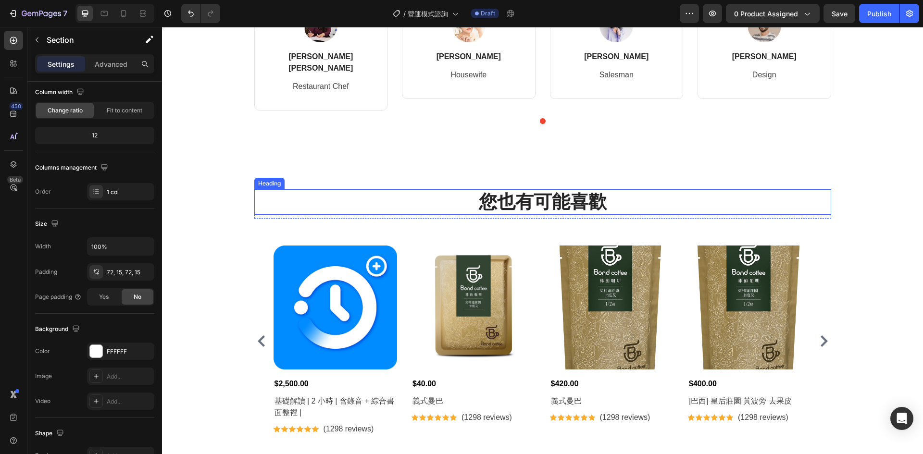
click at [261, 201] on h2 "您也有可能喜歡" at bounding box center [542, 201] width 577 height 25
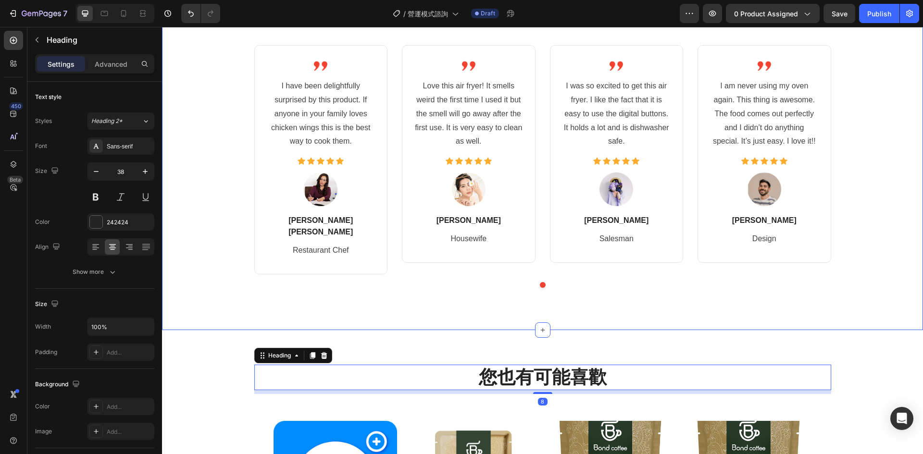
scroll to position [1544, 0]
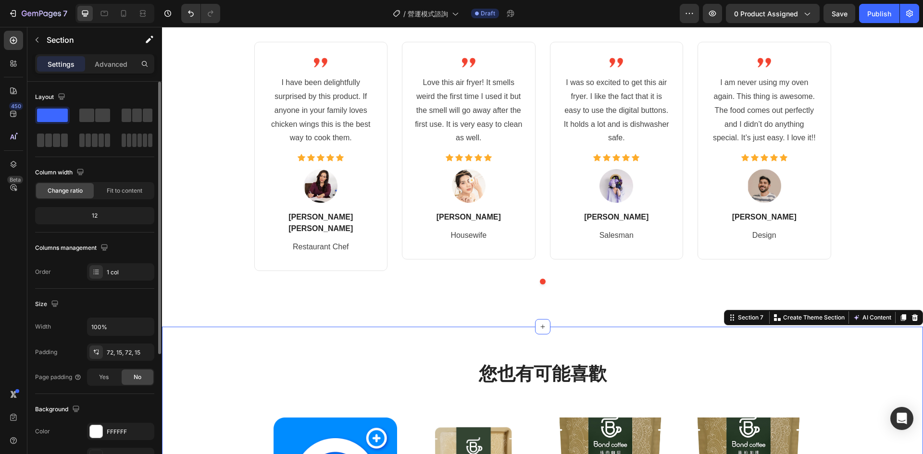
scroll to position [80, 0]
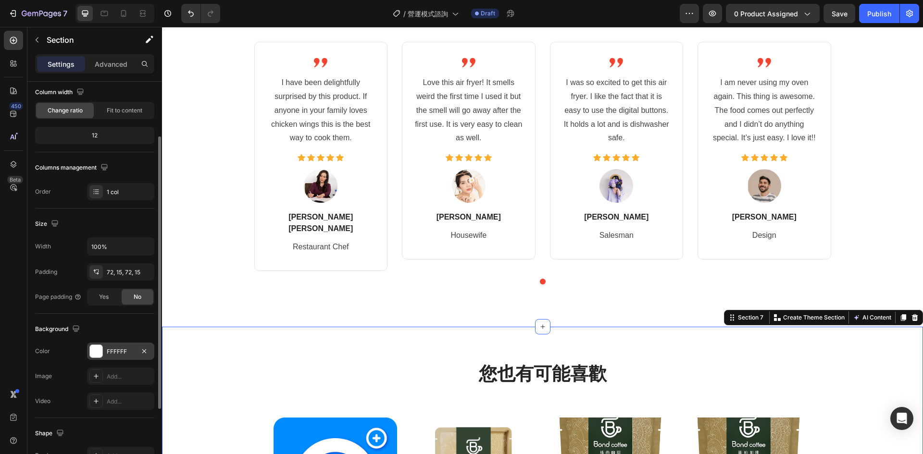
click at [111, 350] on div "FFFFFF" at bounding box center [121, 352] width 28 height 9
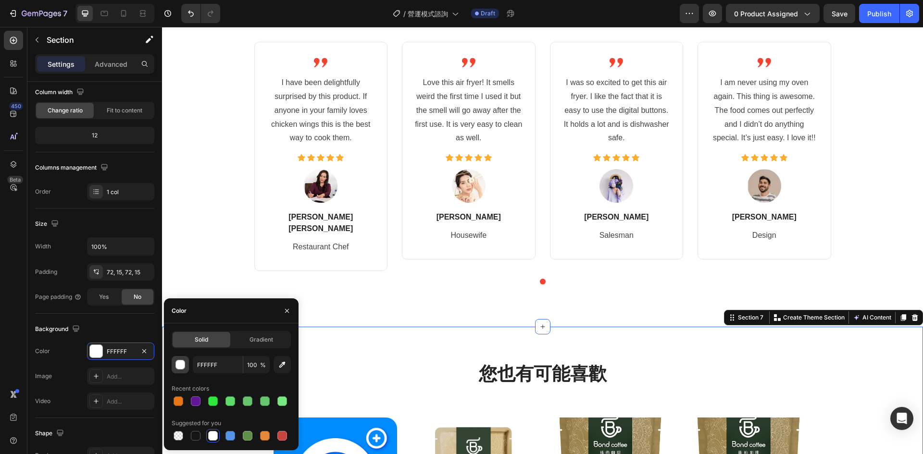
click at [180, 365] on div "button" at bounding box center [181, 366] width 10 height 10
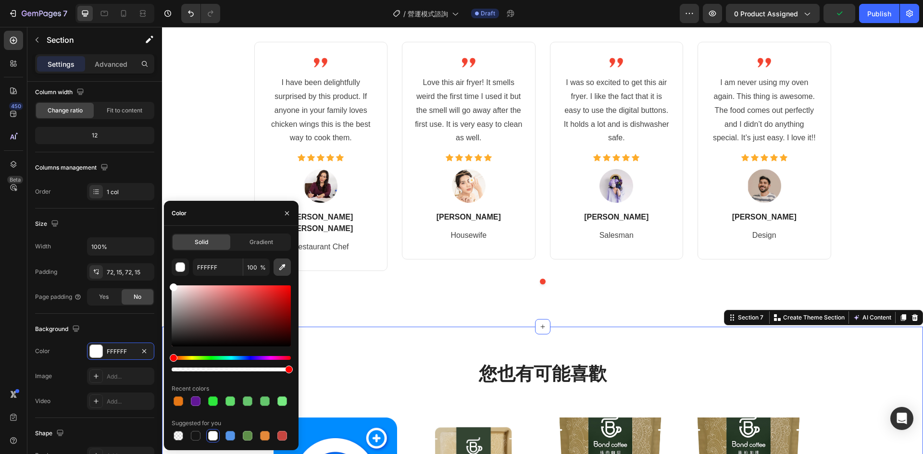
click at [279, 265] on icon "button" at bounding box center [282, 267] width 10 height 10
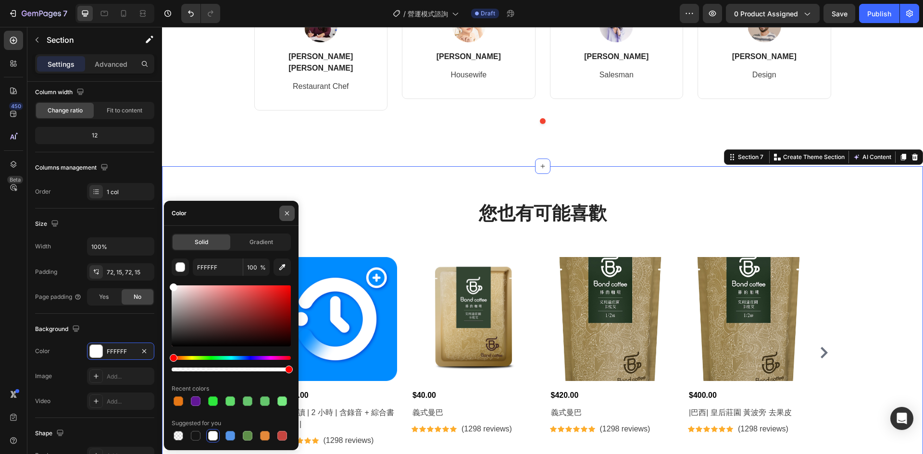
click at [292, 212] on button "button" at bounding box center [286, 213] width 15 height 15
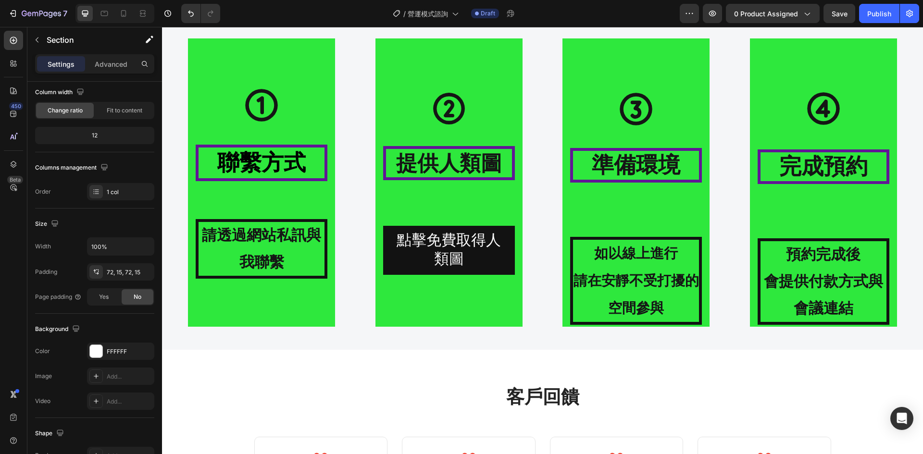
scroll to position [1144, 0]
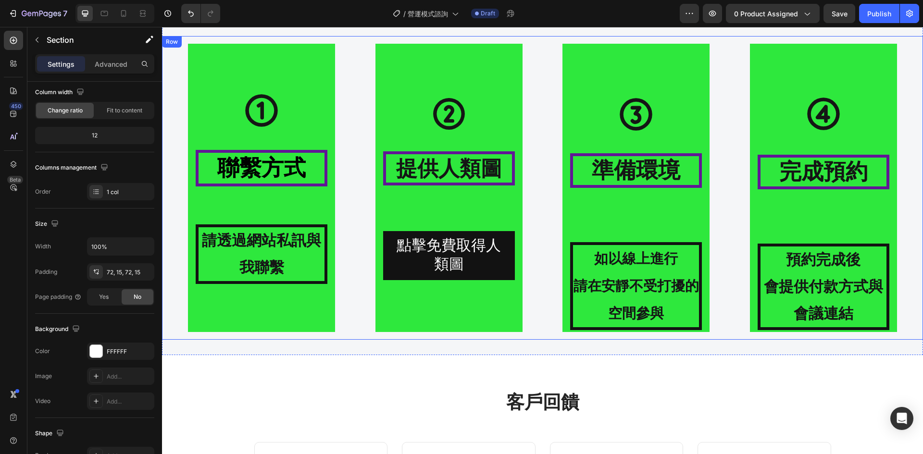
click at [337, 241] on div "Icon 聯繫方式 Heading 請透過網站私訊與我聯繫 Text Block Hero Banner" at bounding box center [262, 188] width 184 height 288
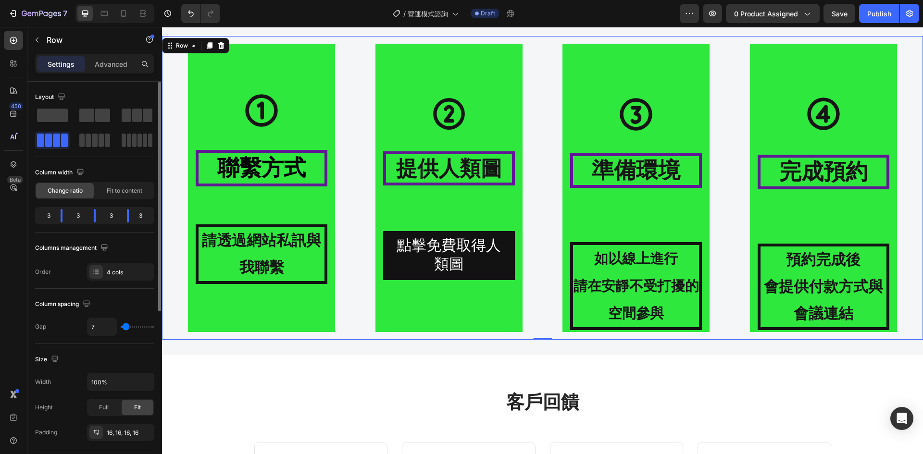
scroll to position [80, 0]
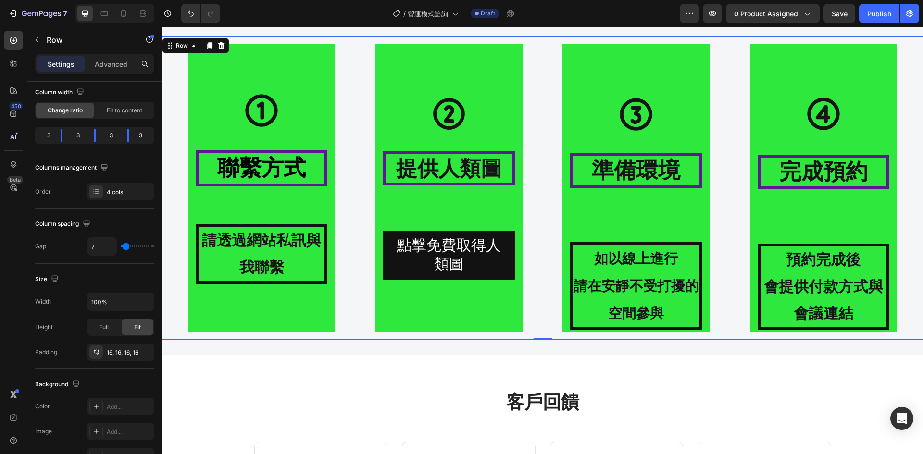
drag, startPoint x: 349, startPoint y: 117, endPoint x: 308, endPoint y: 316, distance: 203.6
click at [349, 117] on div "Icon 聯繫方式 Heading 請透過網站私訊與我聯繫 Text Block Hero Banner" at bounding box center [262, 188] width 184 height 288
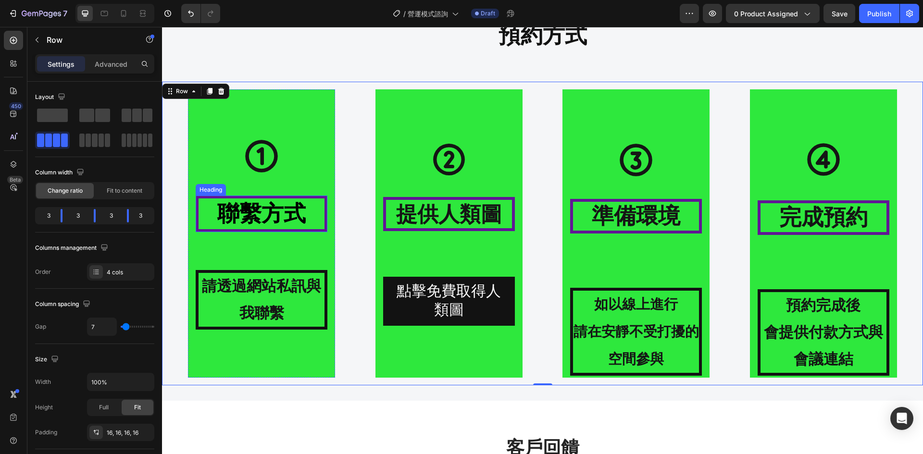
scroll to position [984, 0]
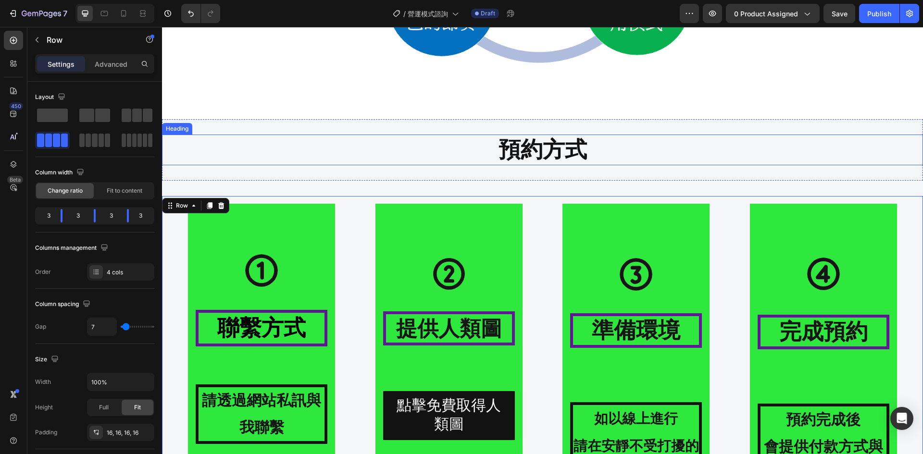
click at [325, 160] on h2 "預約方式" at bounding box center [542, 150] width 761 height 31
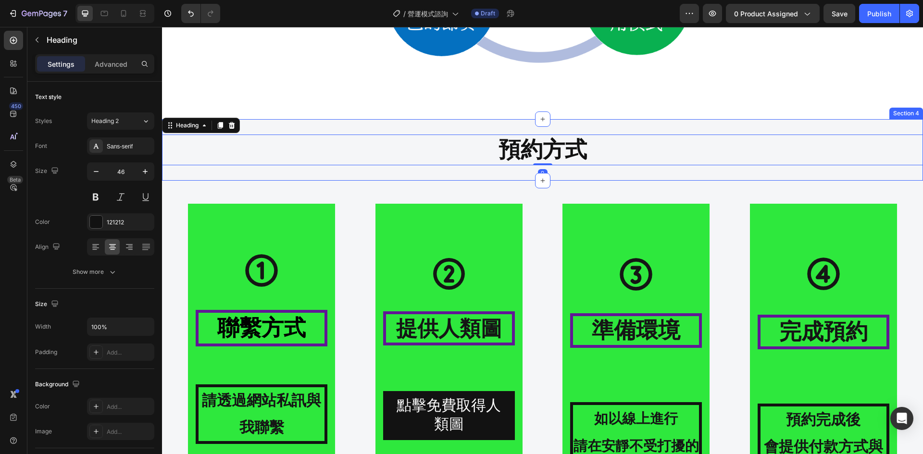
click at [295, 176] on div "預約方式 Heading 0 Section 4" at bounding box center [542, 150] width 761 height 62
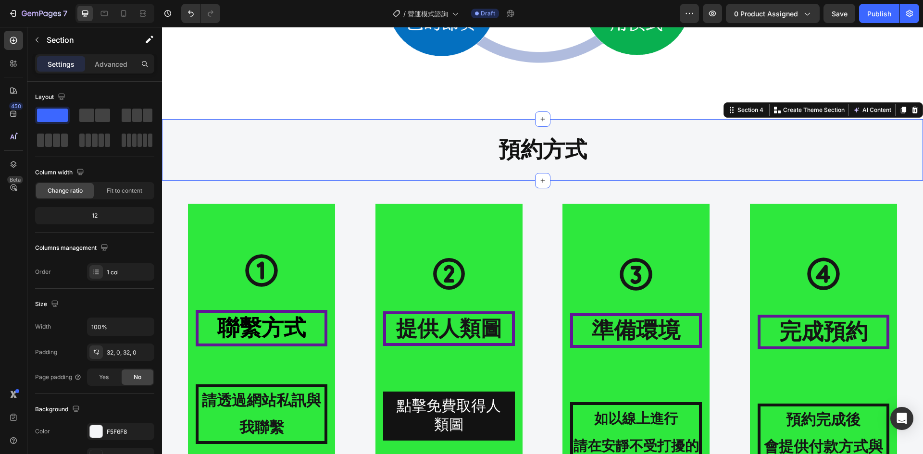
click at [220, 128] on div "預約方式 Heading Section 4 You can create reusable sections Create Theme Section AI…" at bounding box center [542, 150] width 761 height 62
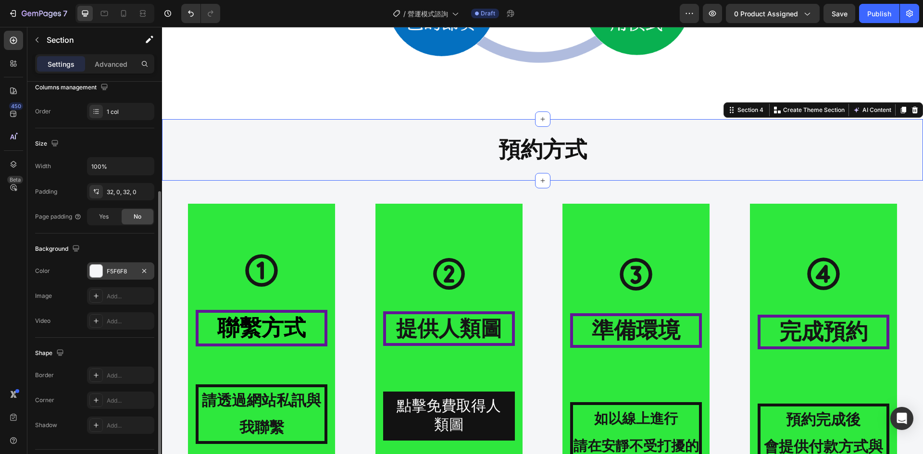
click at [109, 268] on div "F5F6F8" at bounding box center [121, 271] width 28 height 9
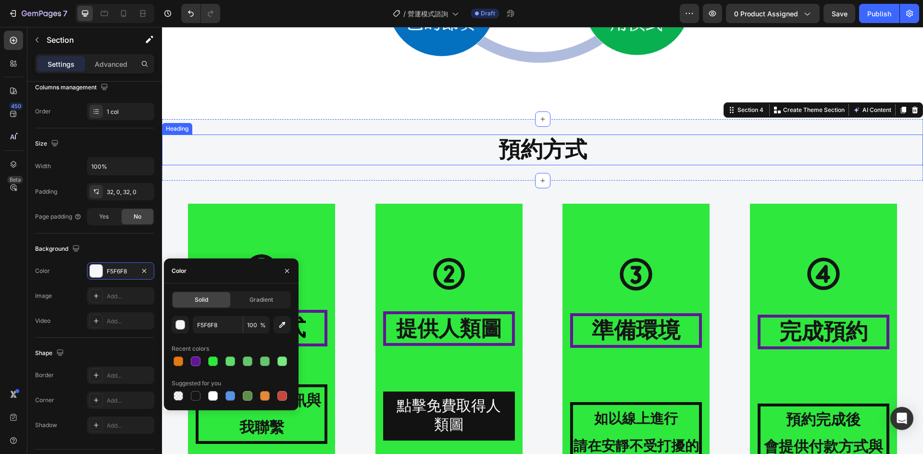
click at [262, 161] on h2 "預約方式" at bounding box center [542, 150] width 761 height 31
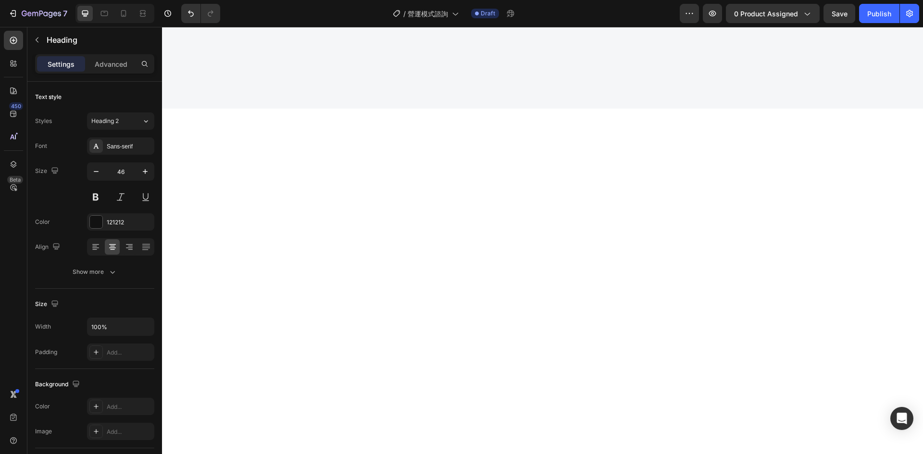
scroll to position [1865, 0]
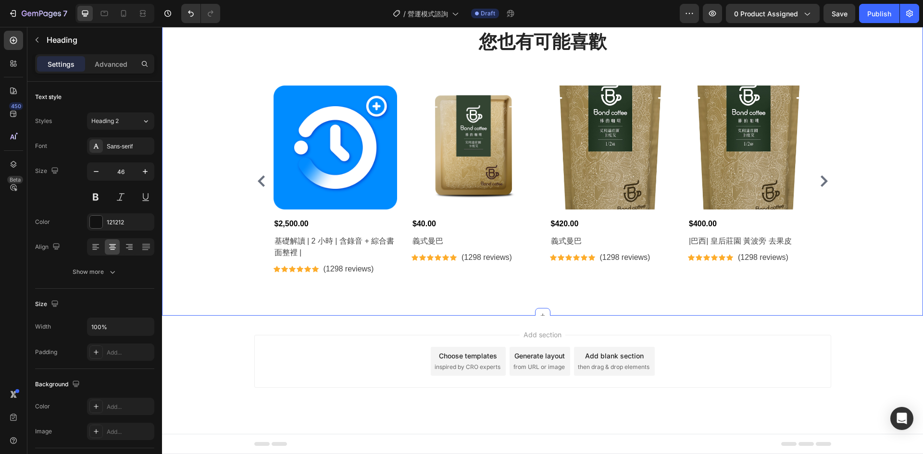
click at [219, 268] on div "您也有可能喜歡 Heading Row Product Images $2,500.00 Product Price Product Price 基礎解讀 |…" at bounding box center [542, 155] width 747 height 252
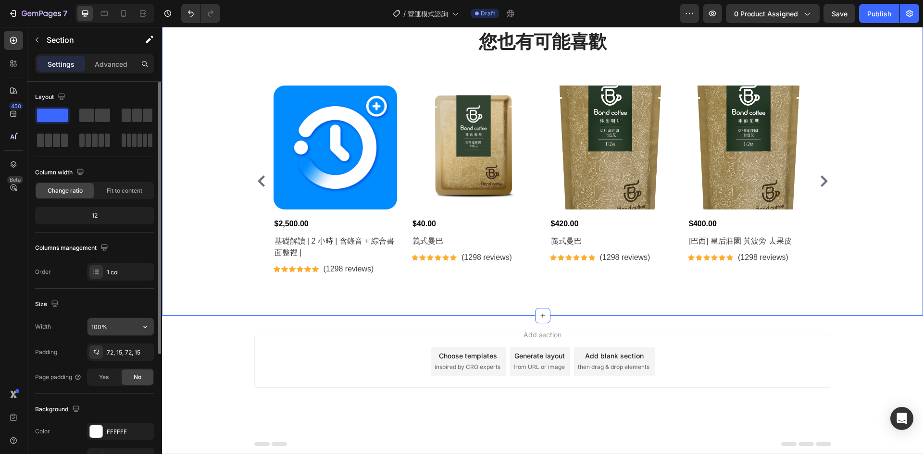
scroll to position [161, 0]
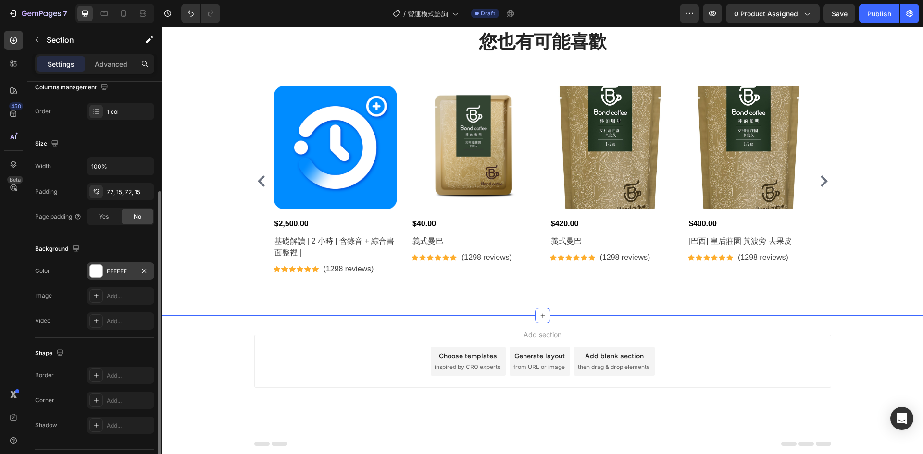
click at [122, 275] on div "FFFFFF" at bounding box center [121, 271] width 28 height 9
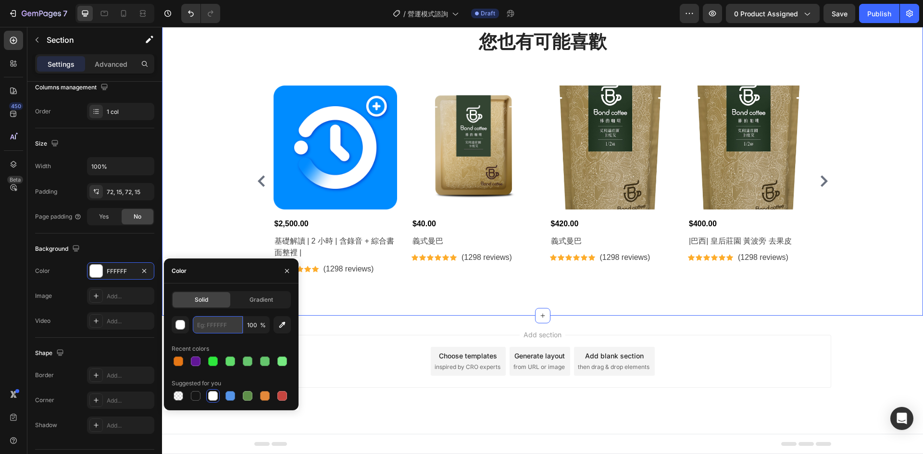
paste input "F5F6F8"
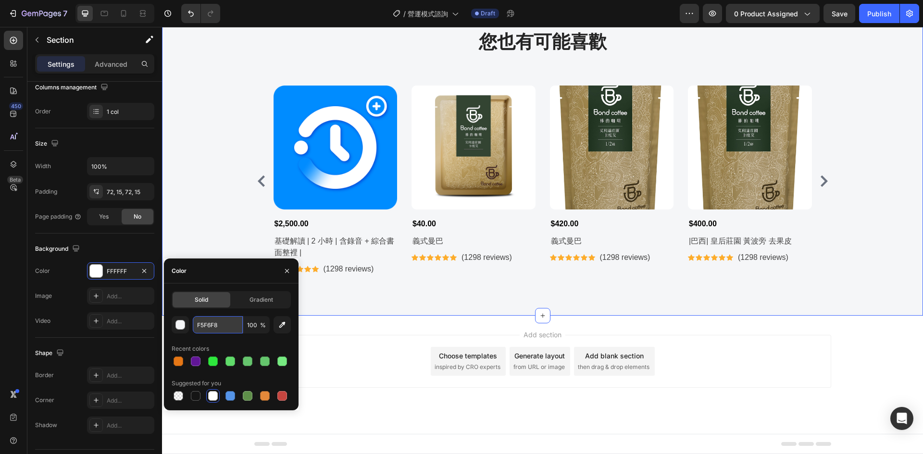
type input "F5F6F8"
click at [327, 288] on div "您也有可能喜歡 Heading Row Product Images $2,500.00 Product Price Product Price 基礎解讀 |…" at bounding box center [542, 155] width 761 height 321
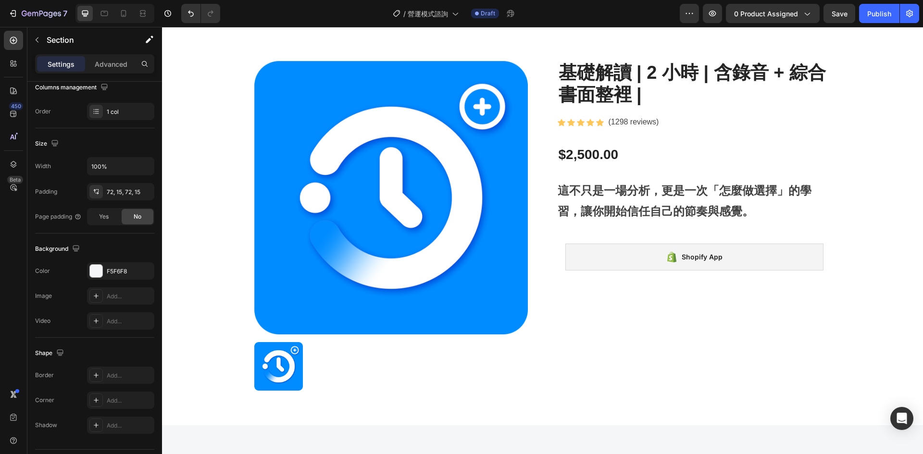
scroll to position [0, 0]
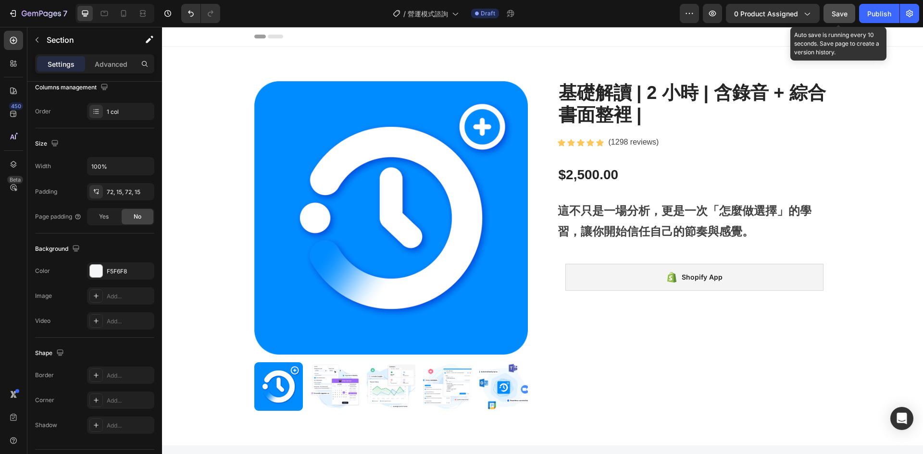
click at [854, 20] on button "Save" at bounding box center [840, 13] width 32 height 19
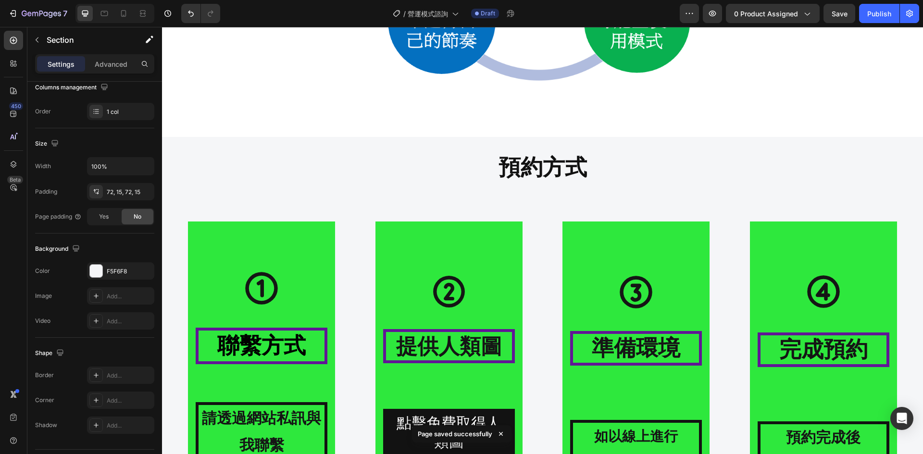
scroll to position [961, 0]
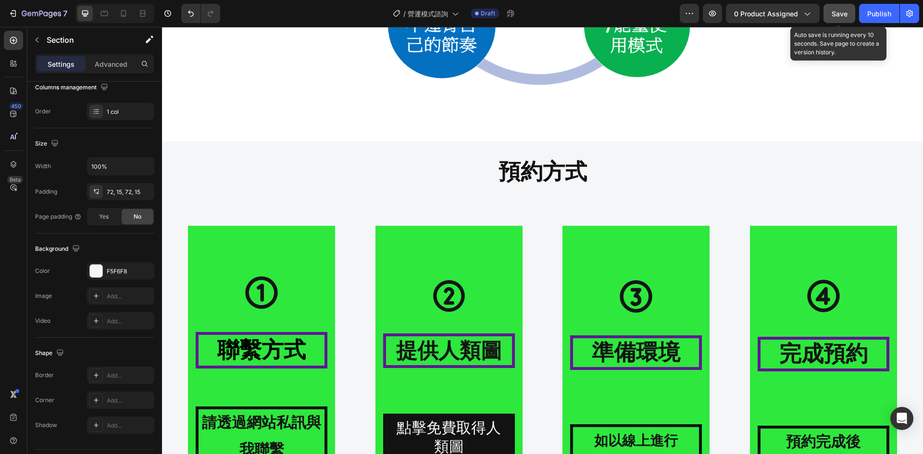
click at [847, 17] on span "Save" at bounding box center [840, 14] width 16 height 8
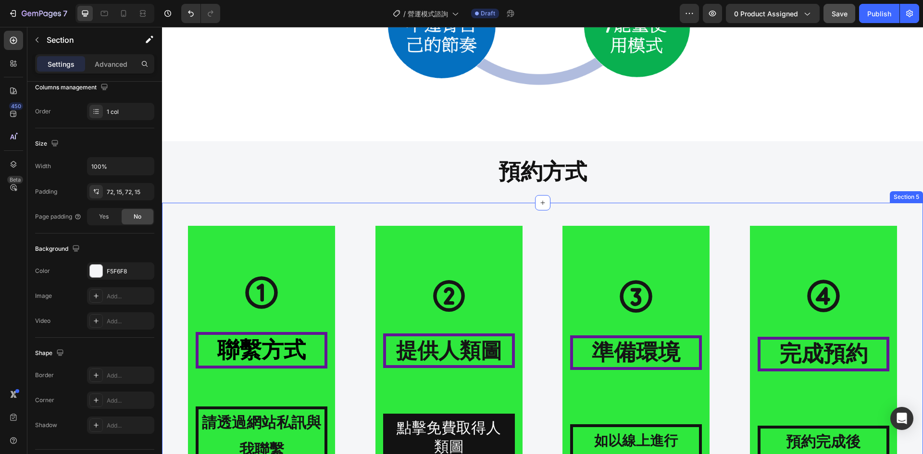
click at [338, 213] on div "Icon 聯繫方式 Heading 請透過網站私訊與我聯繫 Text Block Hero Banner Icon 提供人類圖 Heading 點擊免費取得人…" at bounding box center [542, 370] width 761 height 335
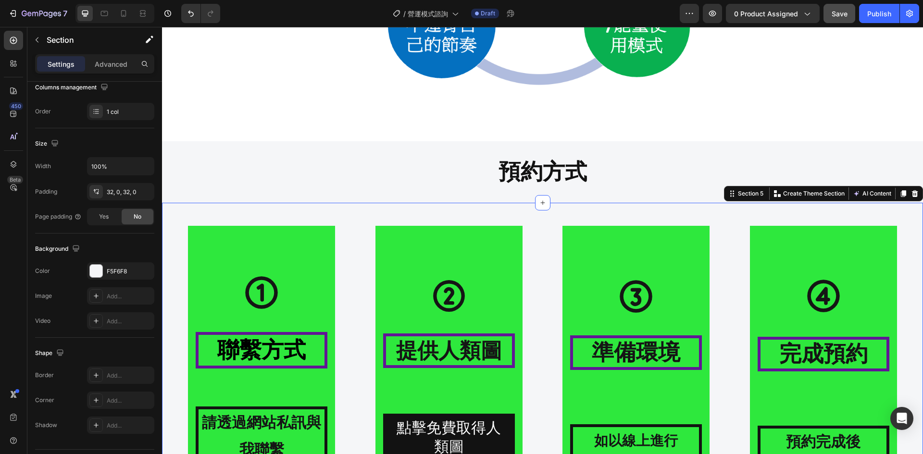
click at [332, 219] on div "Icon 聯繫方式 Heading 請透過網站私訊與我聯繫 Text Block Hero Banner Icon 提供人類圖 Heading 點擊免費取得人…" at bounding box center [542, 370] width 761 height 304
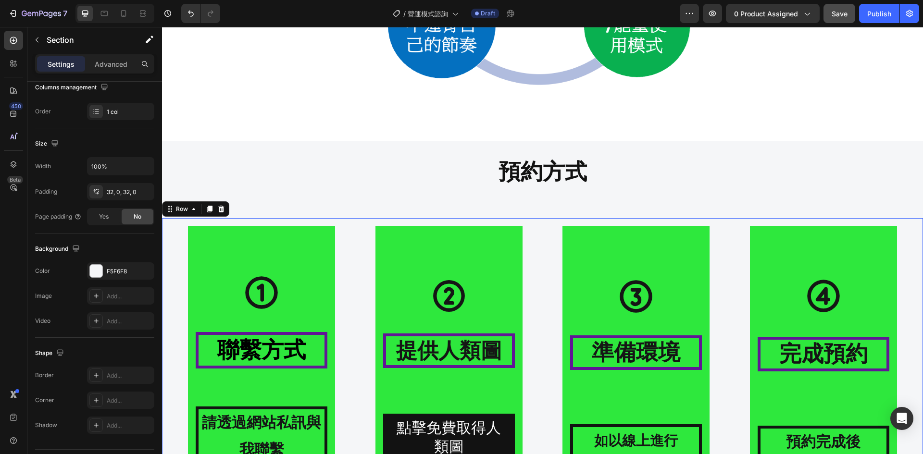
scroll to position [0, 0]
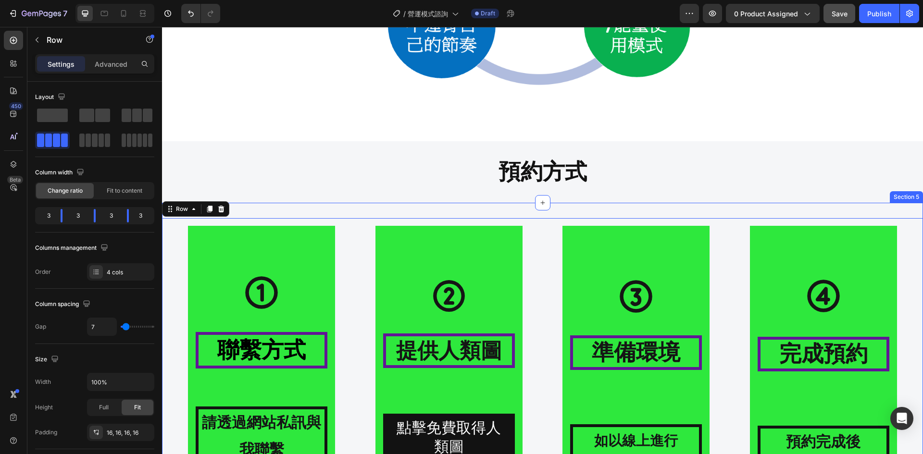
click at [360, 210] on div "Icon 聯繫方式 Heading 請透過網站私訊與我聯繫 Text Block Hero Banner Icon 提供人類圖 Heading 點擊免費取得人…" at bounding box center [542, 370] width 761 height 335
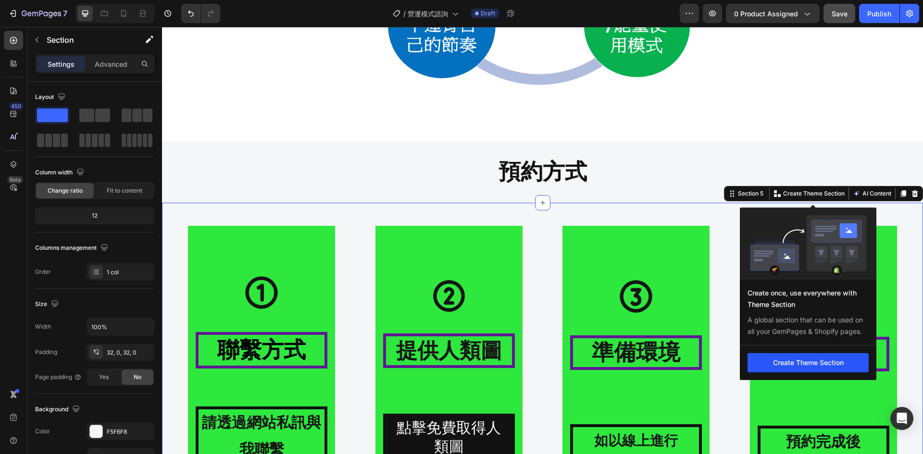
click at [810, 358] on button "Create Theme Section" at bounding box center [808, 362] width 121 height 19
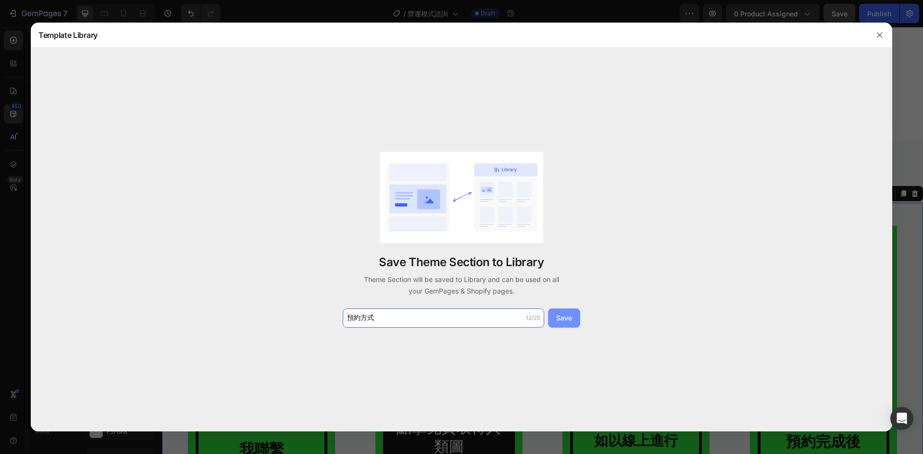
type input "預約方式"
click at [559, 324] on button "Save" at bounding box center [564, 318] width 32 height 19
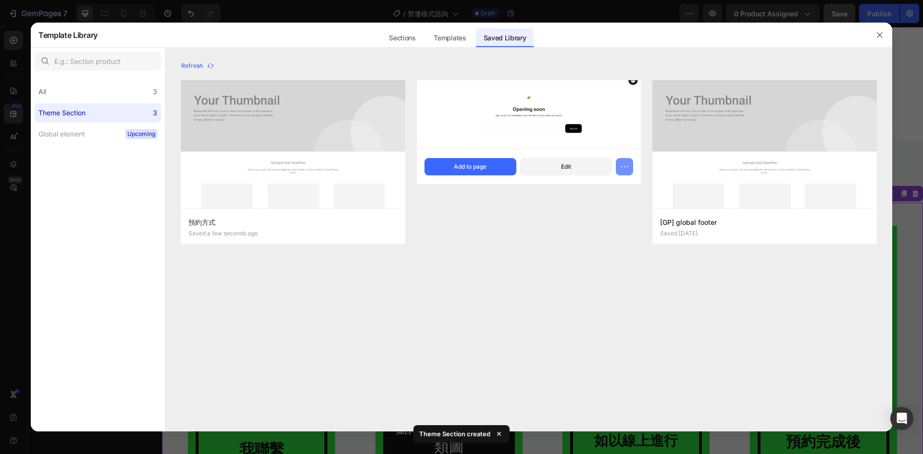
click at [623, 166] on icon "button" at bounding box center [625, 167] width 10 height 10
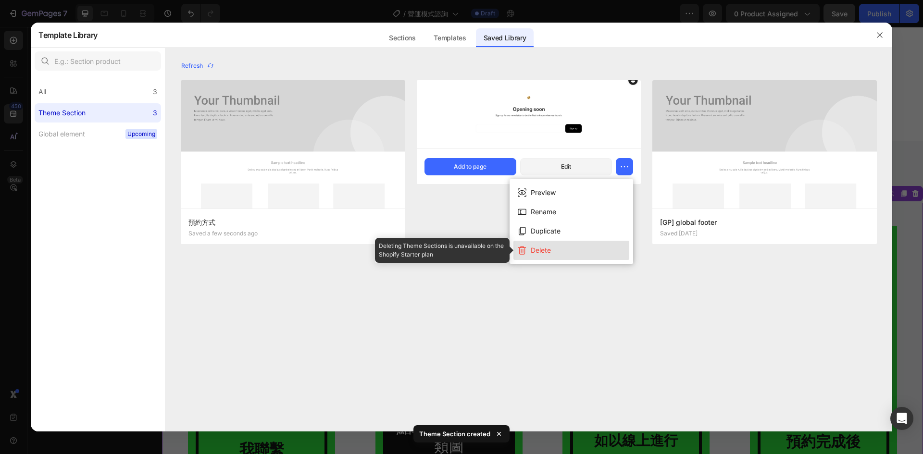
click at [553, 260] on button "Delete" at bounding box center [571, 250] width 116 height 19
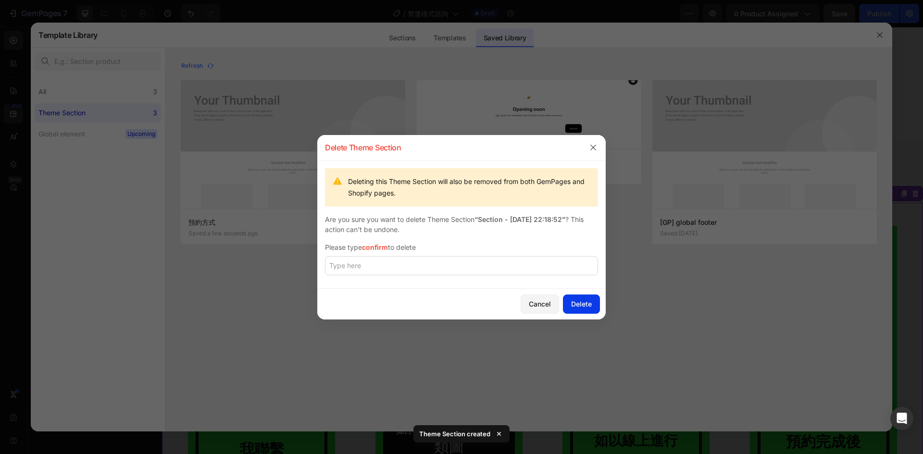
click at [583, 302] on div "Delete" at bounding box center [581, 304] width 21 height 10
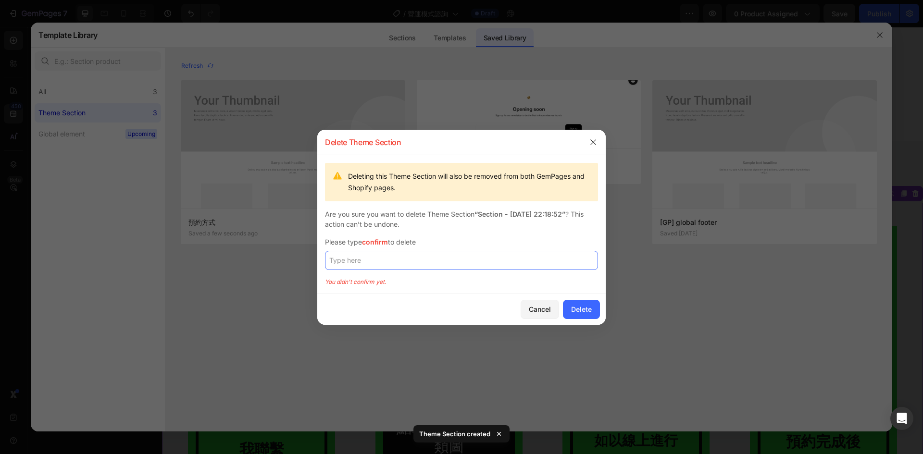
click at [524, 253] on input "text" at bounding box center [461, 260] width 273 height 19
type input "ㄐ"
type input "v"
type input "confirm"
click at [604, 315] on div "Cancel Delete" at bounding box center [461, 309] width 288 height 31
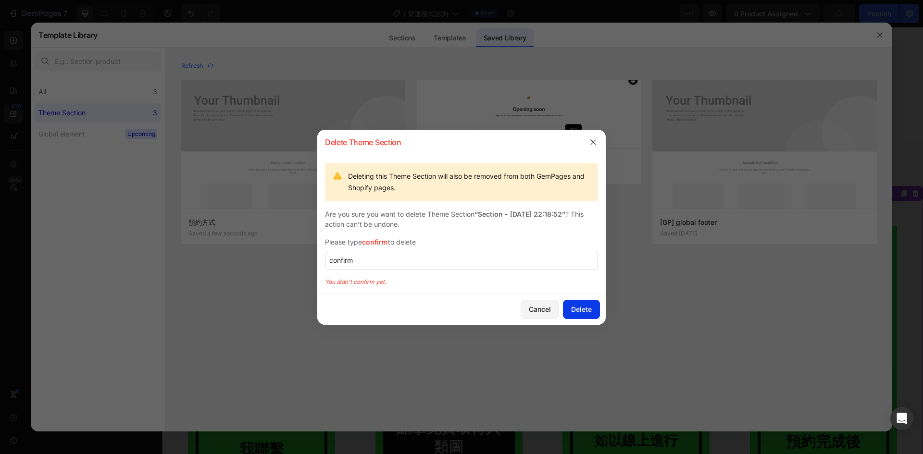
click at [587, 312] on div "Delete" at bounding box center [581, 309] width 21 height 10
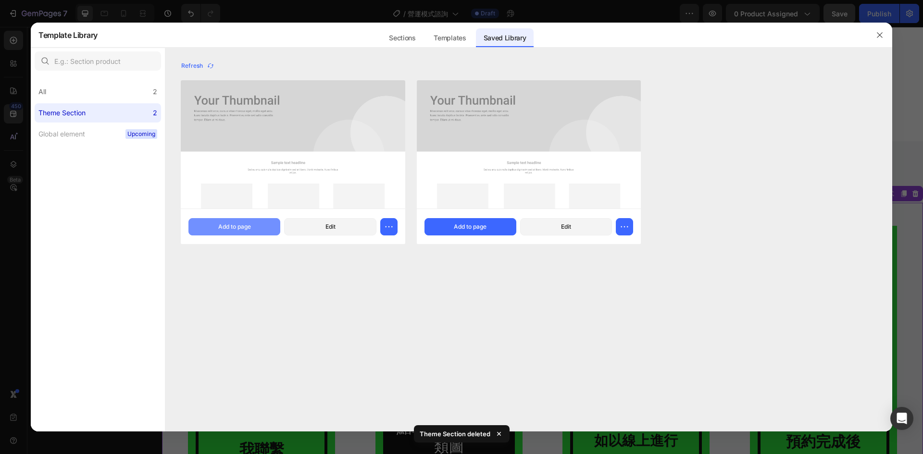
click at [250, 233] on button "Add to page" at bounding box center [234, 226] width 92 height 17
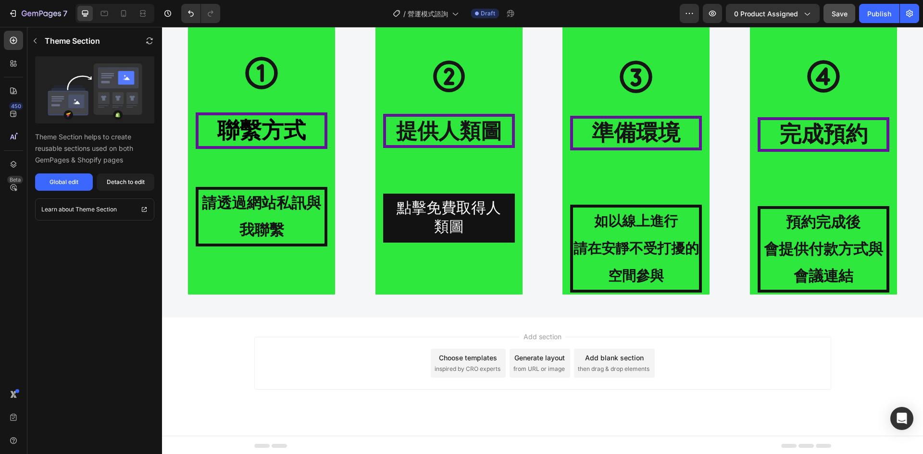
scroll to position [2199, 0]
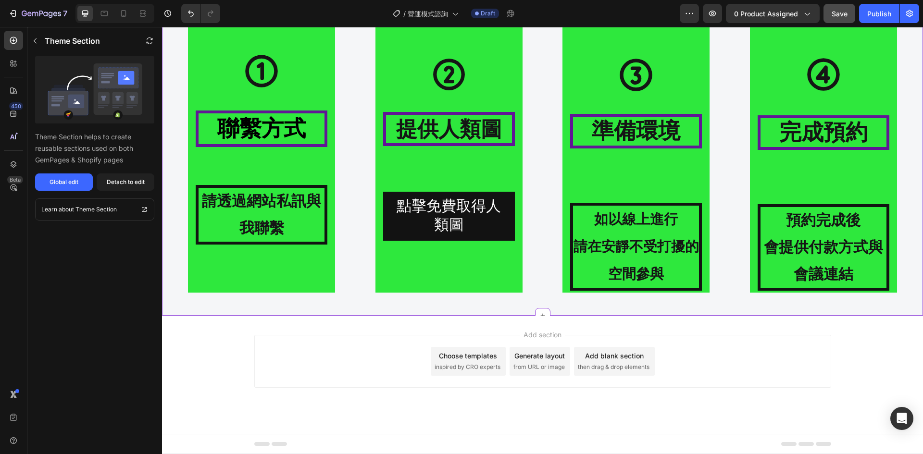
click at [569, 302] on div "Icon 聯繫方式 Heading 請透過網站私訊與我聯繫 Text Block Hero Banner Icon 提供人類圖 Heading 點擊免費取得人…" at bounding box center [542, 148] width 761 height 335
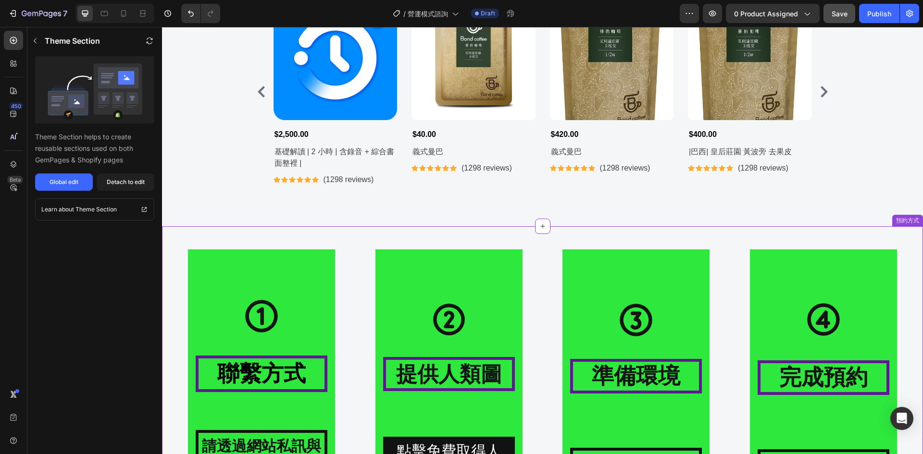
click at [900, 235] on div "Icon 聯繫方式 Heading 請透過網站私訊與我聯繫 Text Block Hero Banner Icon 提供人類圖 Heading 點擊免費取得人…" at bounding box center [542, 393] width 761 height 335
click at [764, 229] on div "Icon 聯繫方式 Heading 請透過網站私訊與我聯繫 Text Block Hero Banner Icon 提供人類圖 Heading 點擊免費取得人…" at bounding box center [542, 393] width 761 height 335
click at [905, 223] on div "預約方式" at bounding box center [907, 220] width 27 height 9
click at [905, 220] on div "預約方式" at bounding box center [907, 220] width 27 height 9
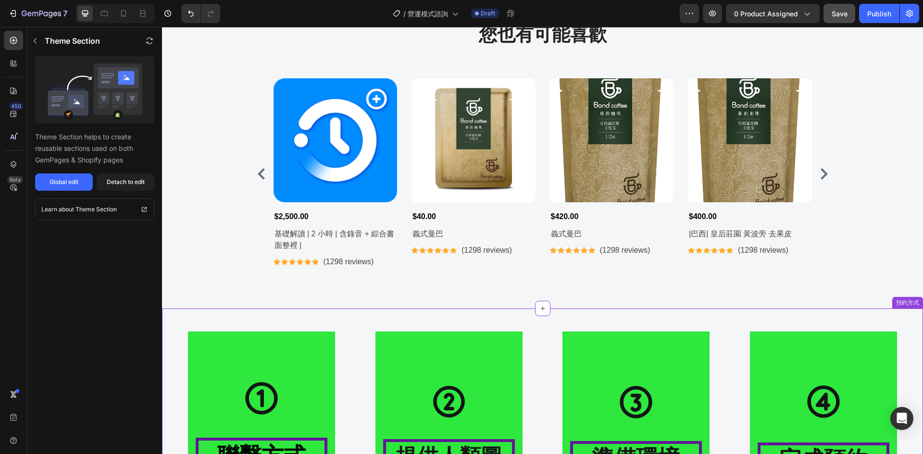
scroll to position [1874, 0]
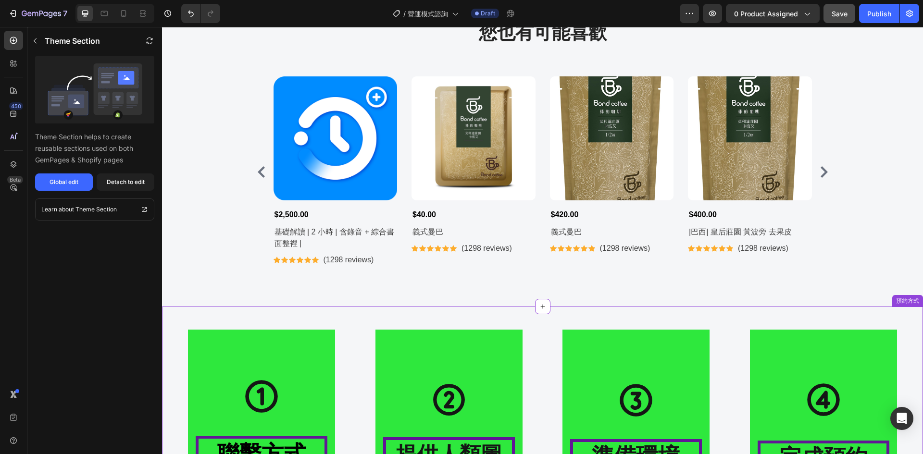
click at [137, 181] on div "Detach to edit" at bounding box center [126, 182] width 38 height 9
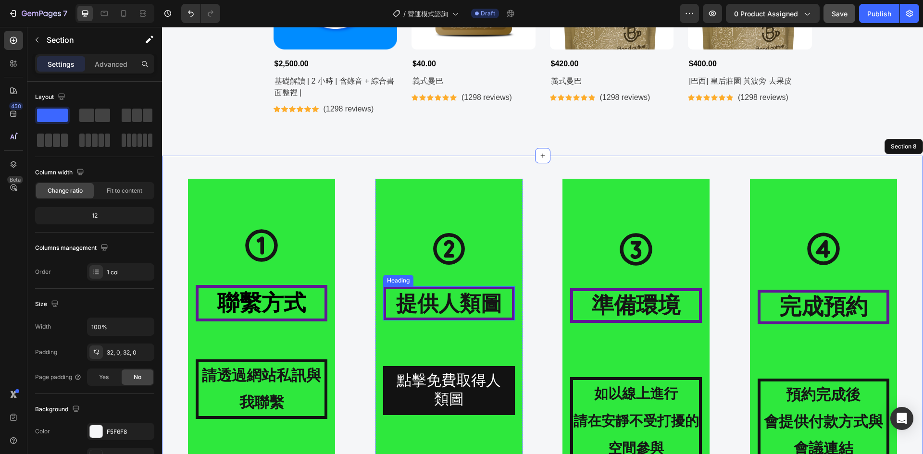
scroll to position [2035, 0]
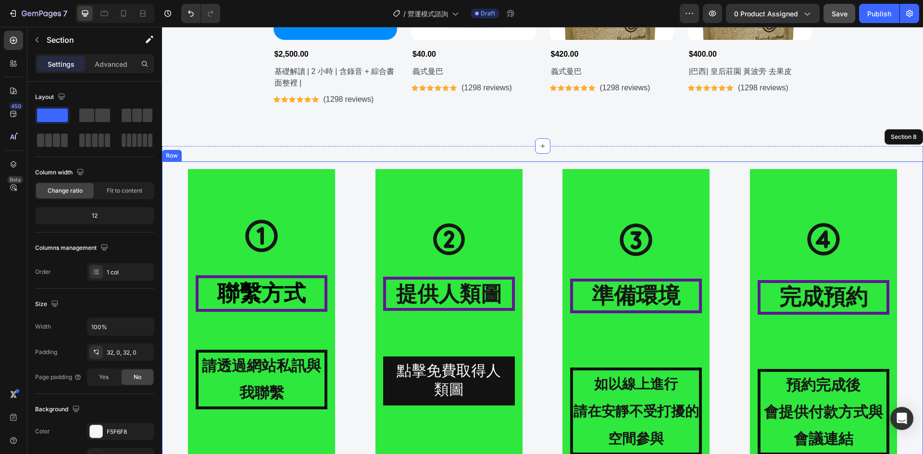
click at [909, 159] on div "Icon 聯繫方式 Heading 請透過網站私訊與我聯繫 Text Block Hero Banner Icon 提供人類圖 Heading 點擊免費取得人…" at bounding box center [542, 313] width 761 height 335
click at [907, 155] on div "Icon 聯繫方式 Heading 請透過網站私訊與我聯繫 Text Block Hero Banner Icon 提供人類圖 Heading 點擊免費取得人…" at bounding box center [542, 313] width 761 height 335
click at [907, 138] on div "Section 8" at bounding box center [904, 137] width 30 height 9
click at [280, 153] on div "Icon 聯繫方式 Heading 請透過網站私訊與我聯繫 Text Block Hero Banner Icon 提供人類圖 Heading 點擊免費取得人…" at bounding box center [542, 313] width 761 height 335
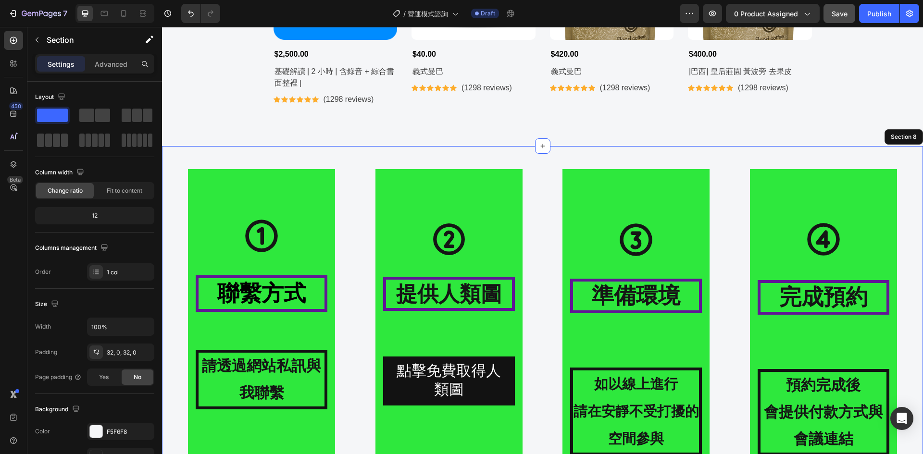
click at [280, 153] on div "Icon 聯繫方式 Heading 請透過網站私訊與我聯繫 Text Block Hero Banner Icon 提供人類圖 Heading 點擊免費取得人…" at bounding box center [542, 313] width 761 height 335
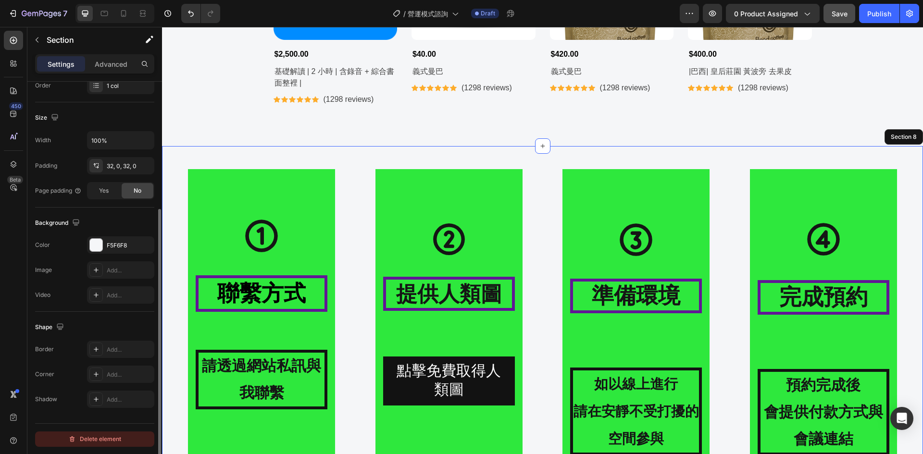
click at [94, 443] on div "Delete element" at bounding box center [94, 440] width 53 height 12
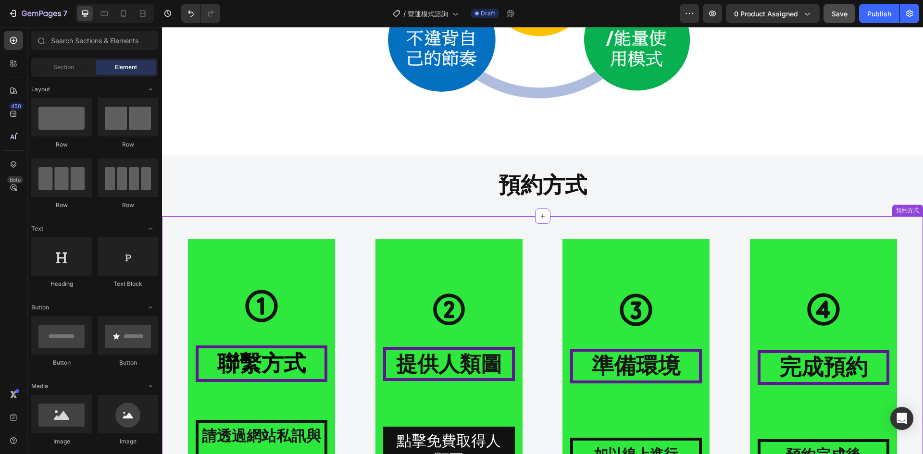
scroll to position [947, 0]
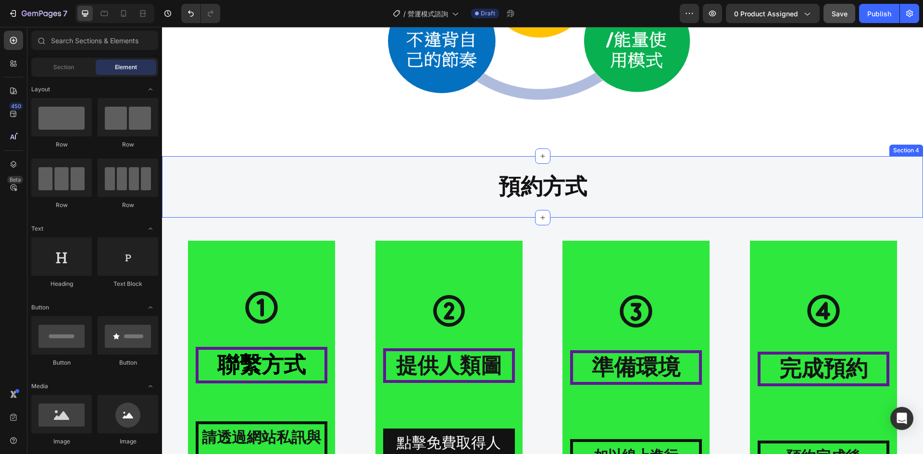
click at [516, 179] on strong "預約方式" at bounding box center [543, 186] width 88 height 25
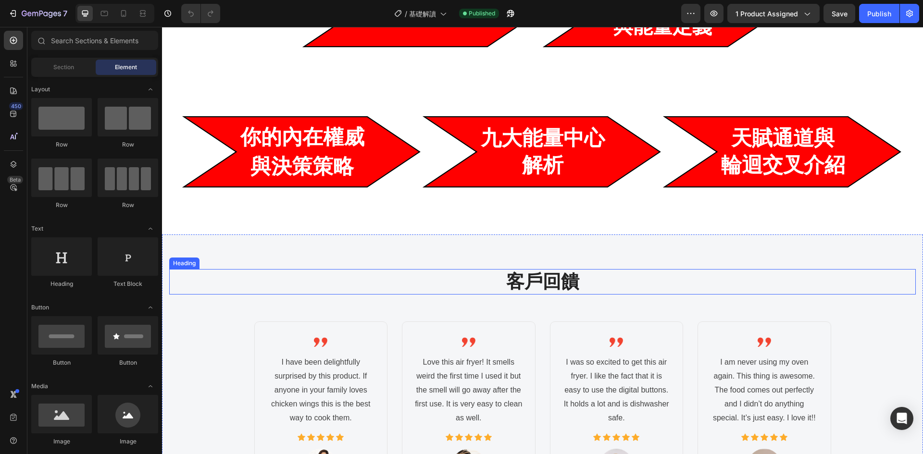
scroll to position [801, 0]
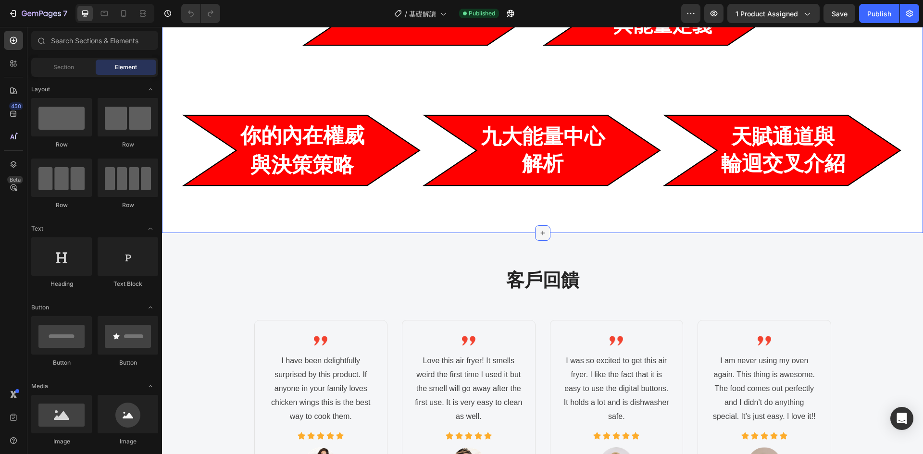
click at [535, 233] on div at bounding box center [542, 232] width 15 height 15
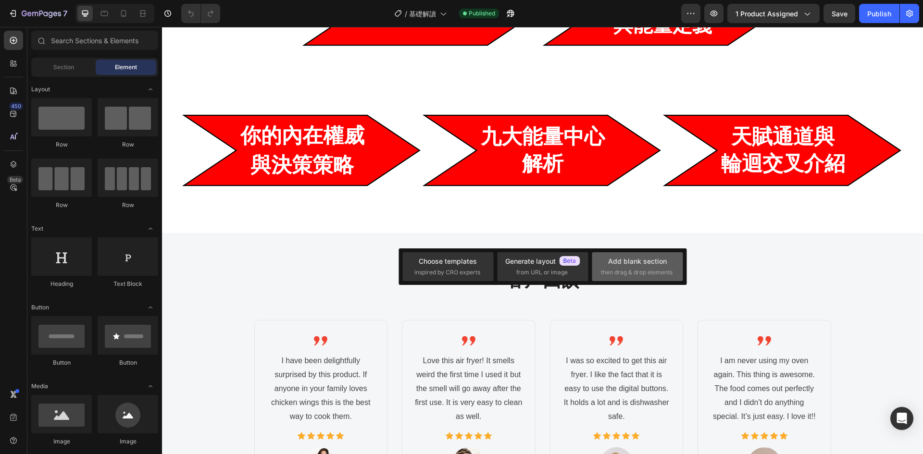
click at [621, 275] on span "then drag & drop elements" at bounding box center [637, 272] width 72 height 9
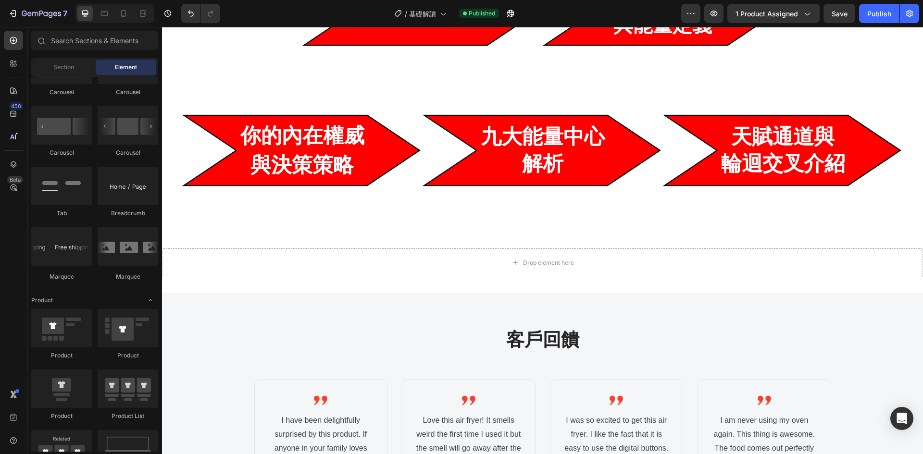
scroll to position [0, 0]
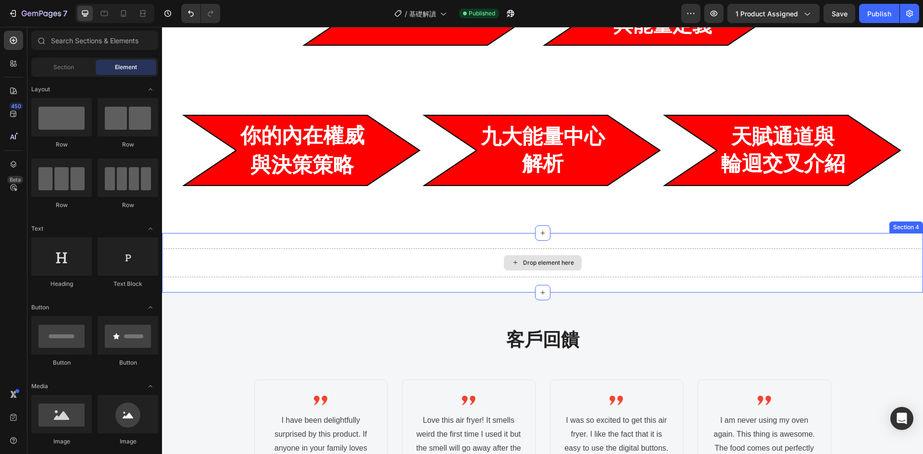
click at [862, 250] on div "Drop element here" at bounding box center [542, 263] width 761 height 29
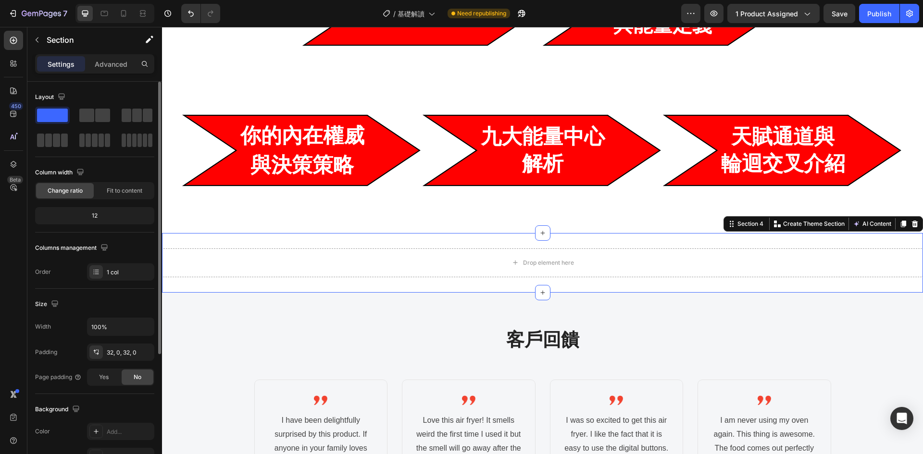
scroll to position [161, 0]
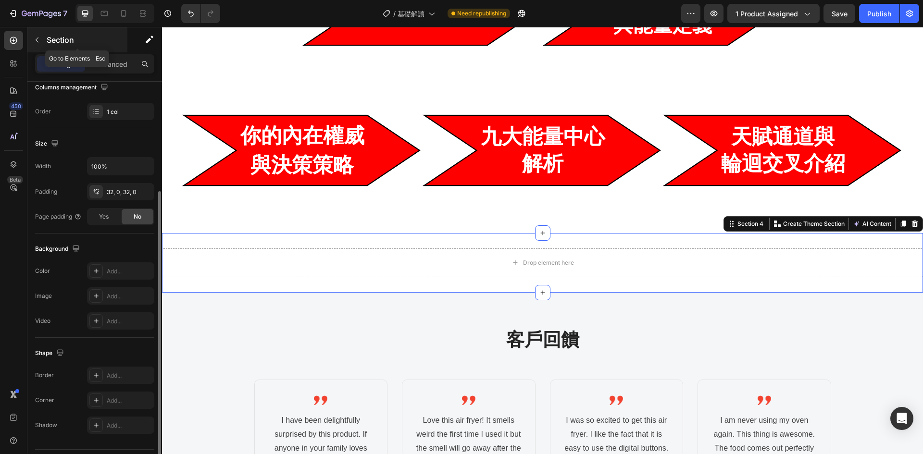
click at [32, 42] on button "button" at bounding box center [36, 39] width 15 height 15
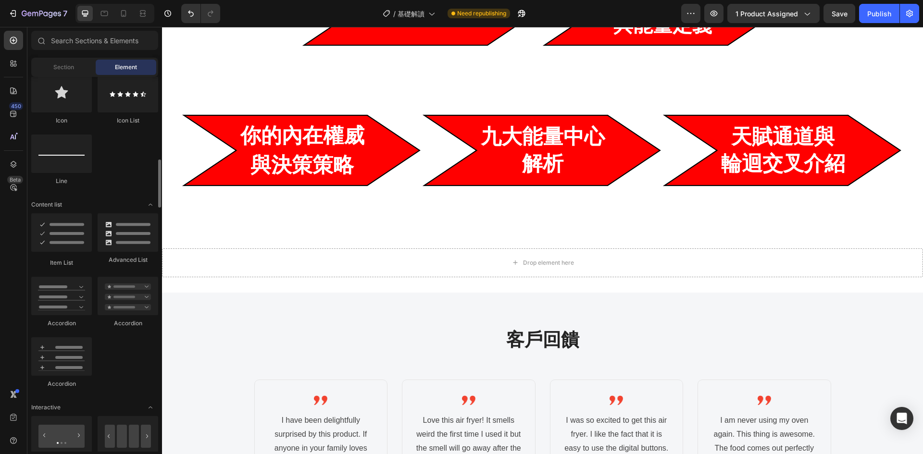
scroll to position [803, 0]
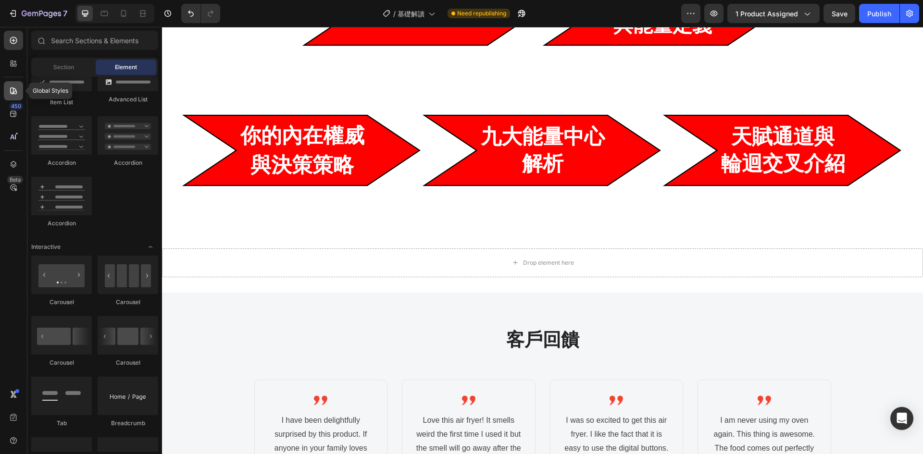
click at [12, 93] on icon at bounding box center [14, 91] width 10 height 10
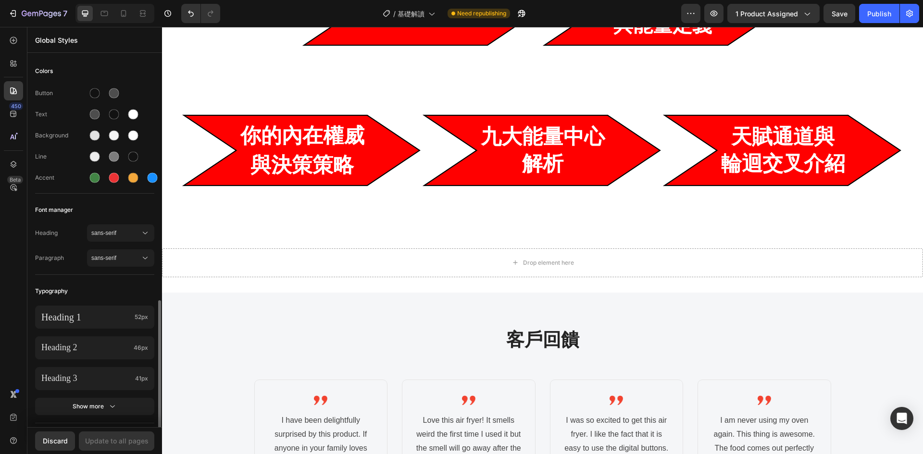
scroll to position [332, 0]
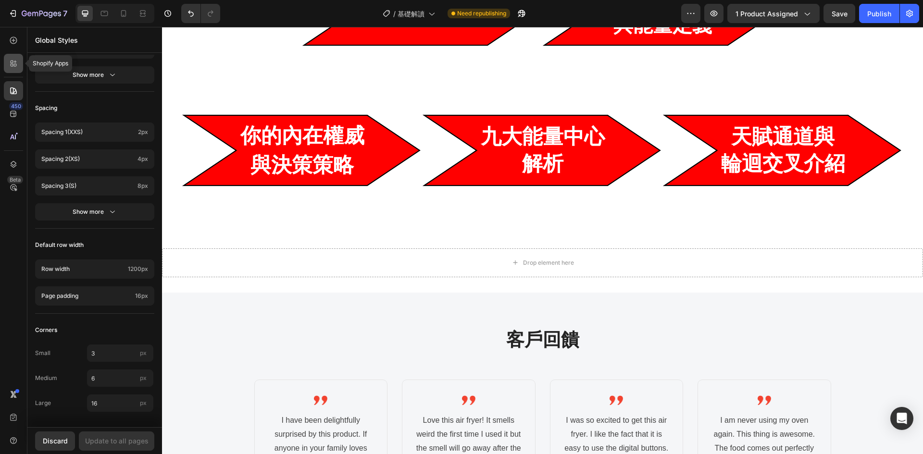
click at [17, 66] on icon at bounding box center [14, 64] width 10 height 10
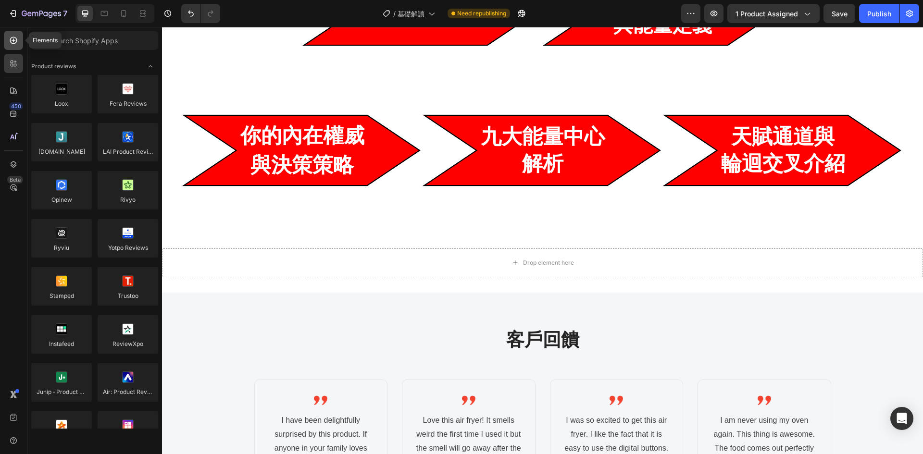
scroll to position [803, 0]
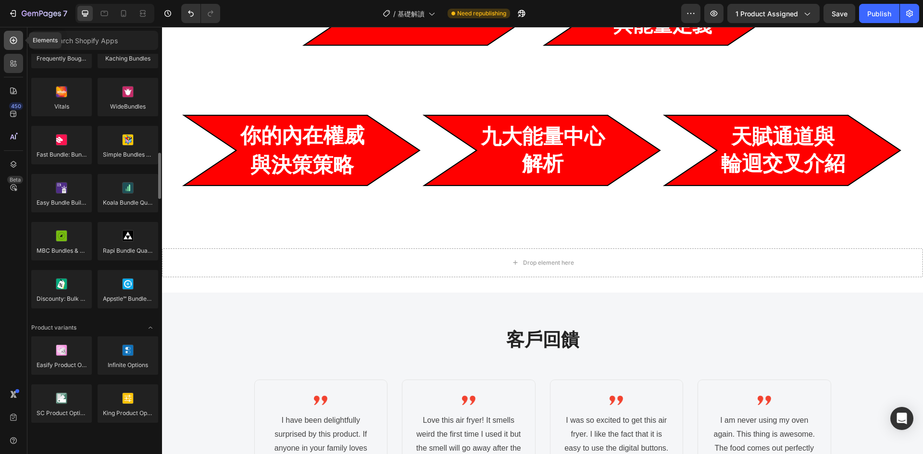
click at [14, 43] on icon at bounding box center [14, 41] width 10 height 10
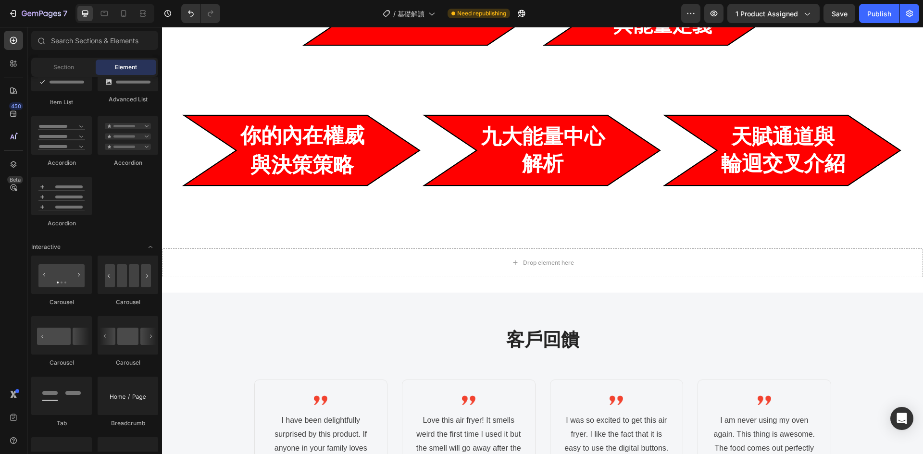
click at [70, 75] on div "Section Element" at bounding box center [94, 67] width 127 height 19
click at [70, 71] on span "Section" at bounding box center [63, 67] width 21 height 9
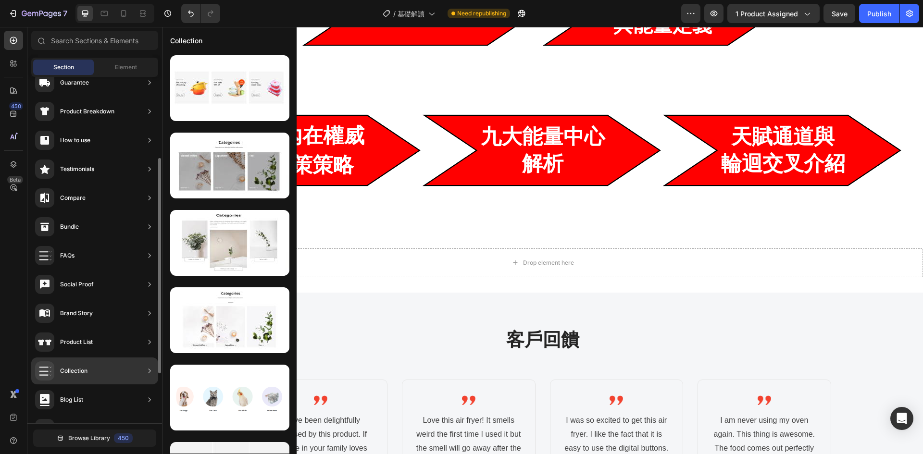
scroll to position [211, 0]
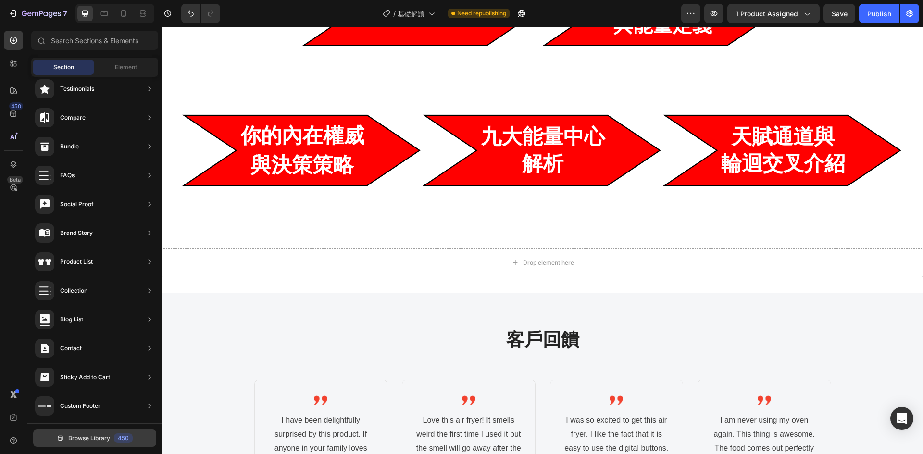
click at [87, 437] on span "Browse Library" at bounding box center [89, 438] width 42 height 9
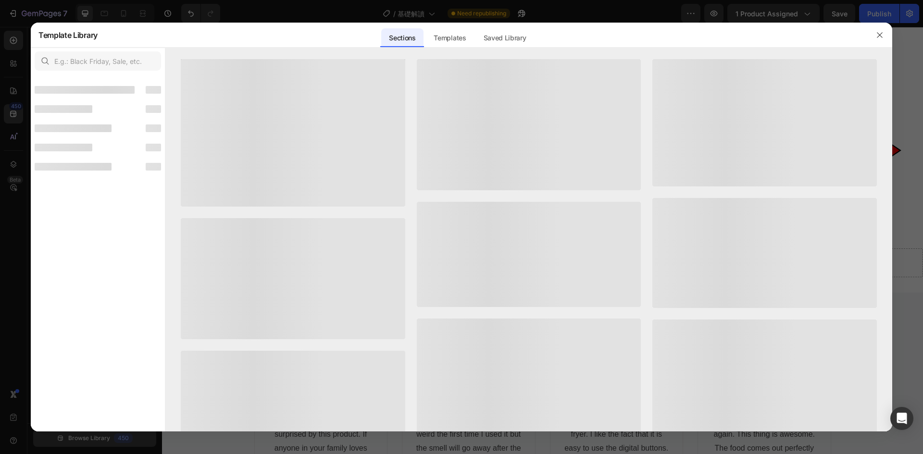
scroll to position [200, 0]
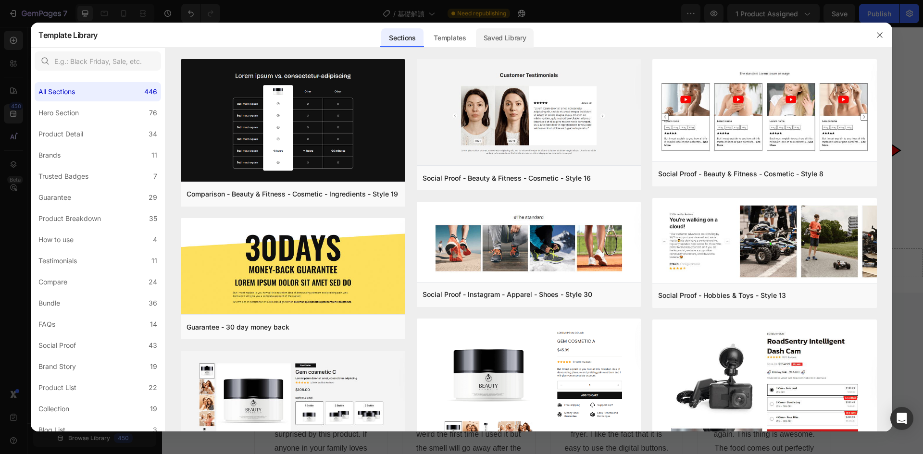
click at [521, 36] on div "Saved Library" at bounding box center [505, 37] width 58 height 19
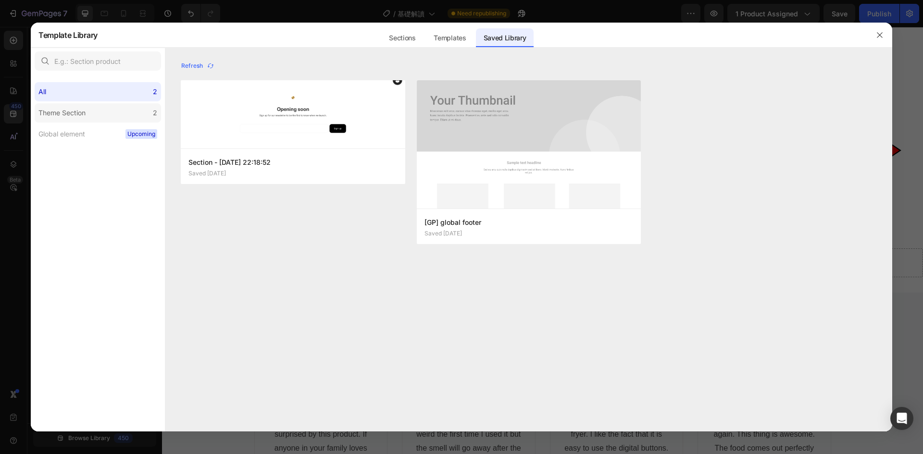
click at [111, 114] on label "Theme Section 2" at bounding box center [98, 112] width 126 height 19
click at [130, 114] on label "Theme Section 2" at bounding box center [98, 112] width 126 height 19
click at [123, 94] on div "All 2" at bounding box center [98, 91] width 126 height 19
click at [127, 118] on label "Theme Section 2" at bounding box center [98, 112] width 126 height 19
click at [123, 139] on label "Global element Upcoming" at bounding box center [98, 134] width 126 height 19
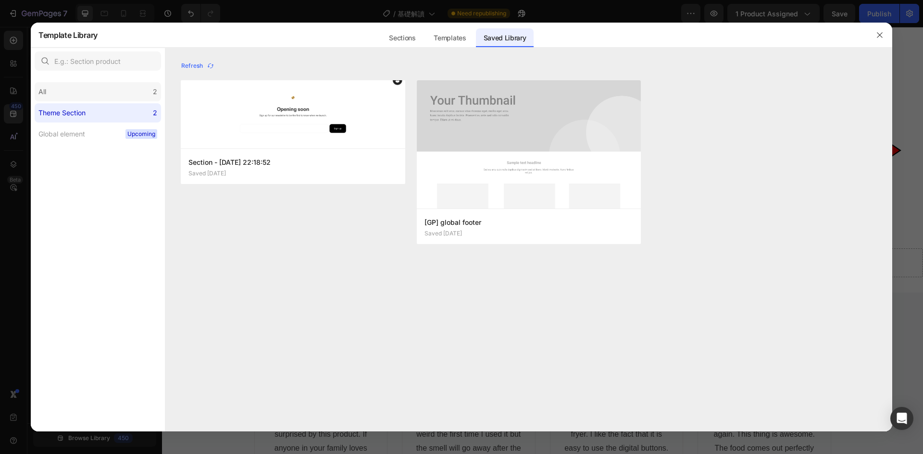
click at [108, 91] on div "All 2" at bounding box center [98, 91] width 126 height 19
click at [106, 107] on label "Theme Section 2" at bounding box center [98, 112] width 126 height 19
click at [192, 66] on div "Refresh" at bounding box center [197, 66] width 33 height 9
click at [221, 161] on button "Add to page" at bounding box center [234, 166] width 92 height 17
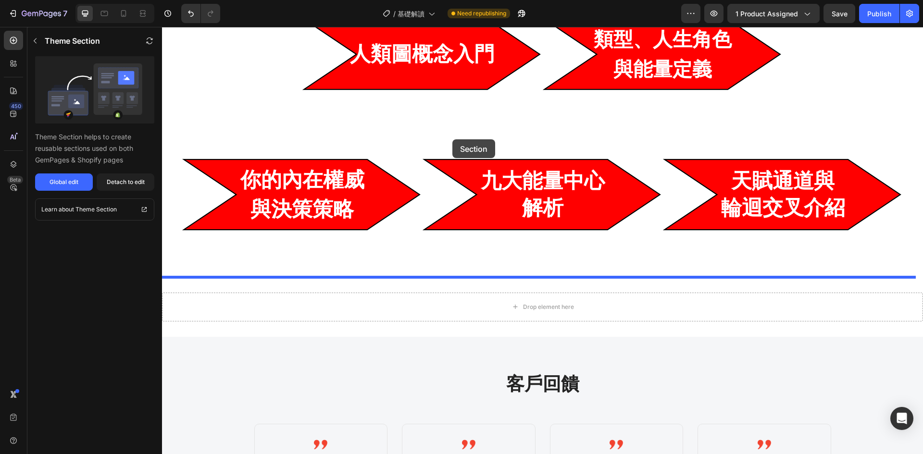
scroll to position [736, 0]
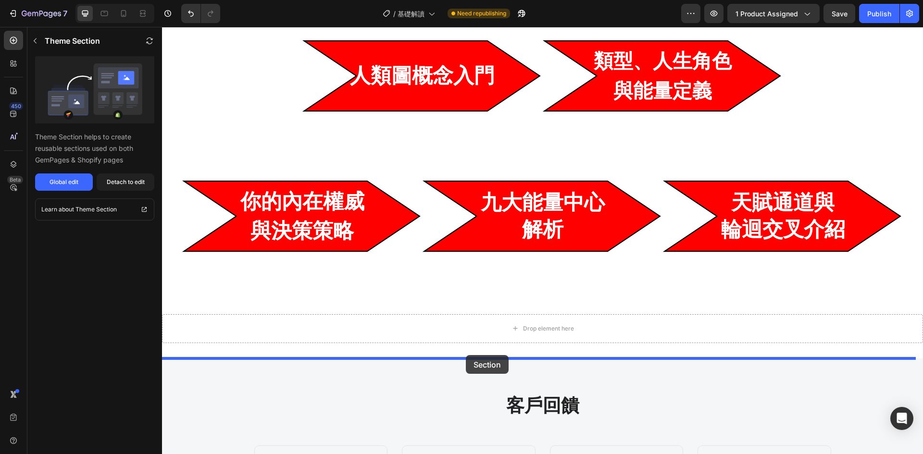
drag, startPoint x: 518, startPoint y: 227, endPoint x: 466, endPoint y: 355, distance: 138.0
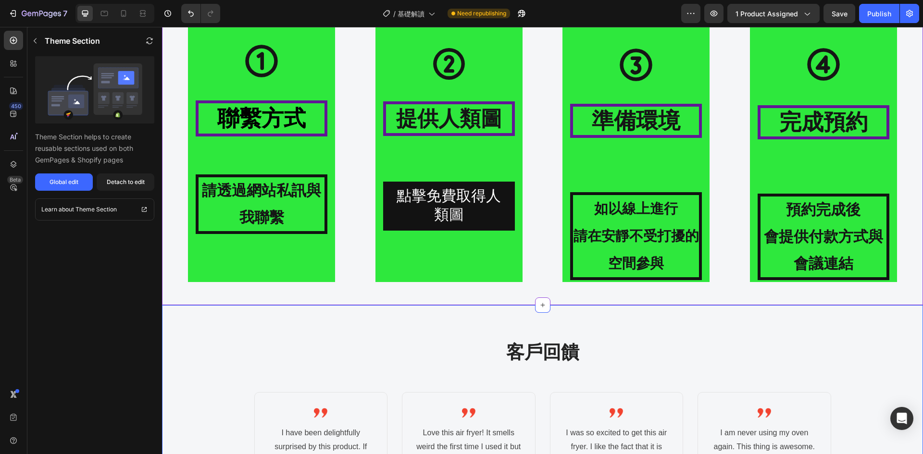
scroll to position [896, 0]
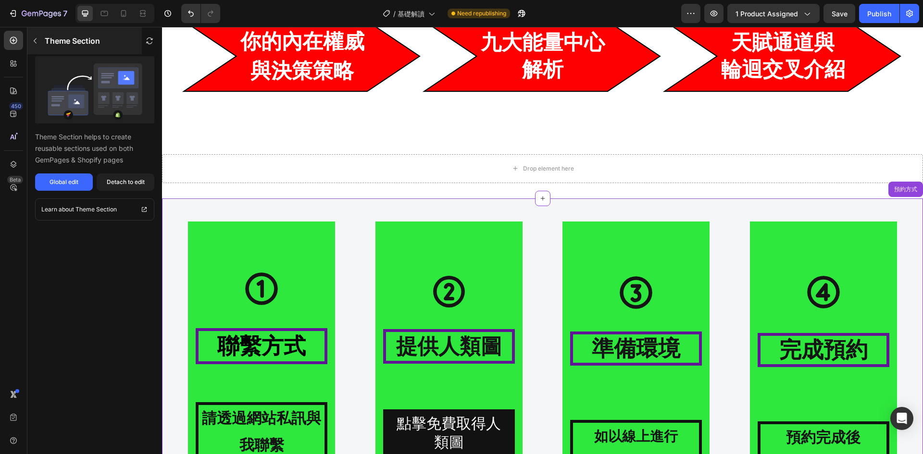
click at [44, 38] on div "Theme Section" at bounding box center [84, 40] width 114 height 27
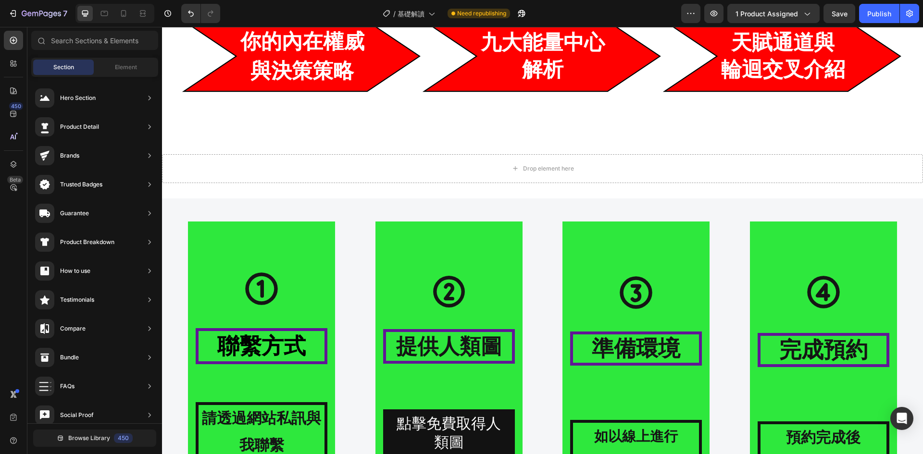
click at [58, 66] on span "Section" at bounding box center [63, 67] width 21 height 9
click at [114, 61] on div "Element" at bounding box center [126, 67] width 61 height 15
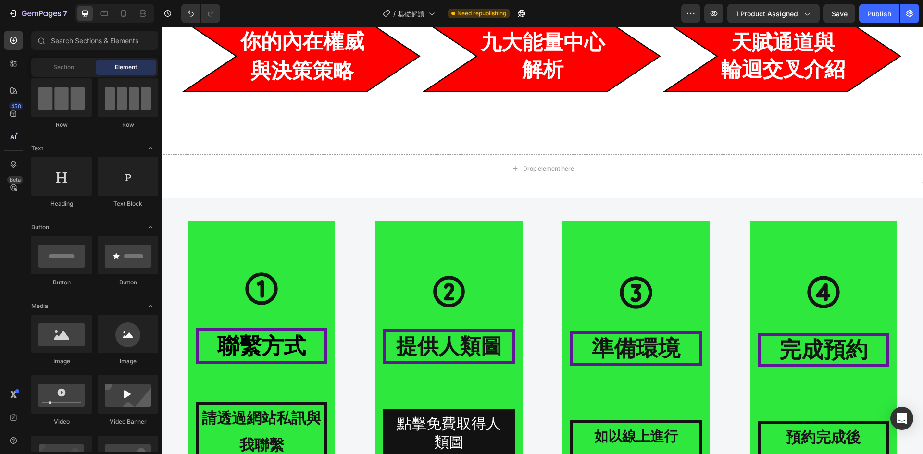
scroll to position [0, 0]
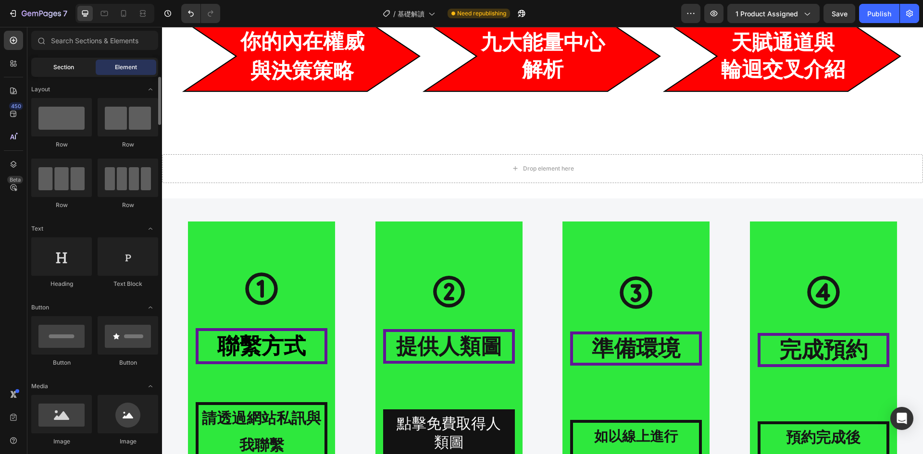
click at [62, 72] on div "Section" at bounding box center [63, 67] width 61 height 15
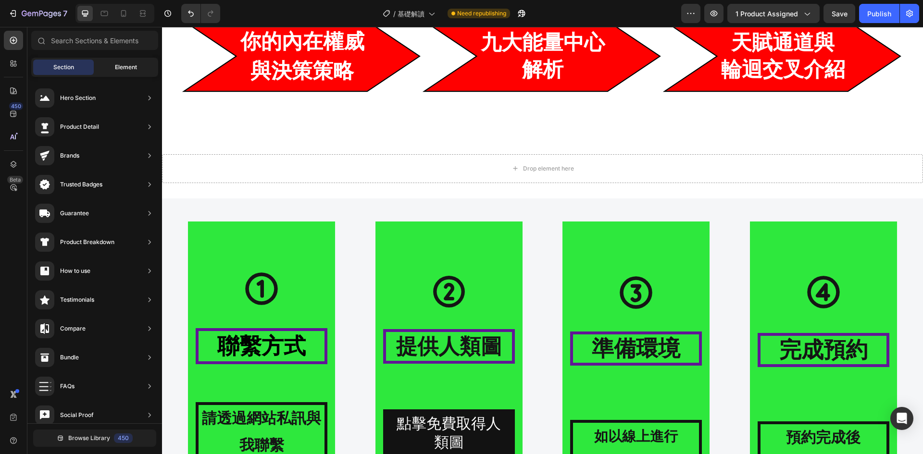
click at [113, 68] on div "Element" at bounding box center [126, 67] width 61 height 15
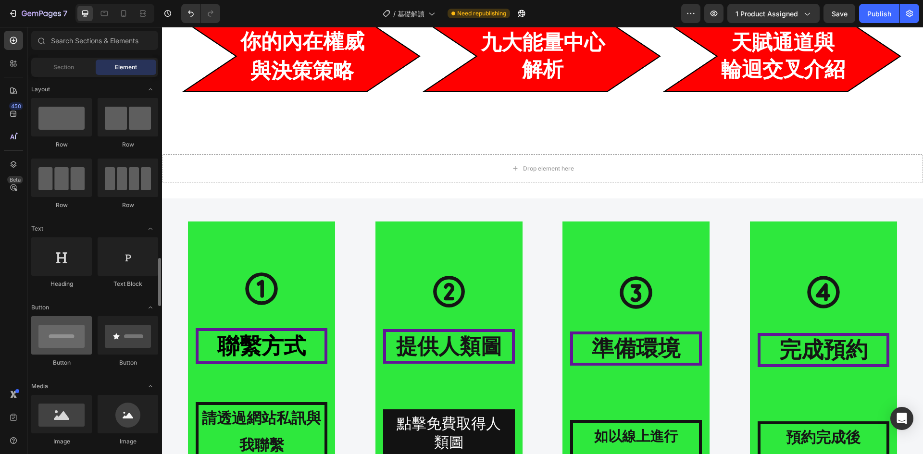
scroll to position [161, 0]
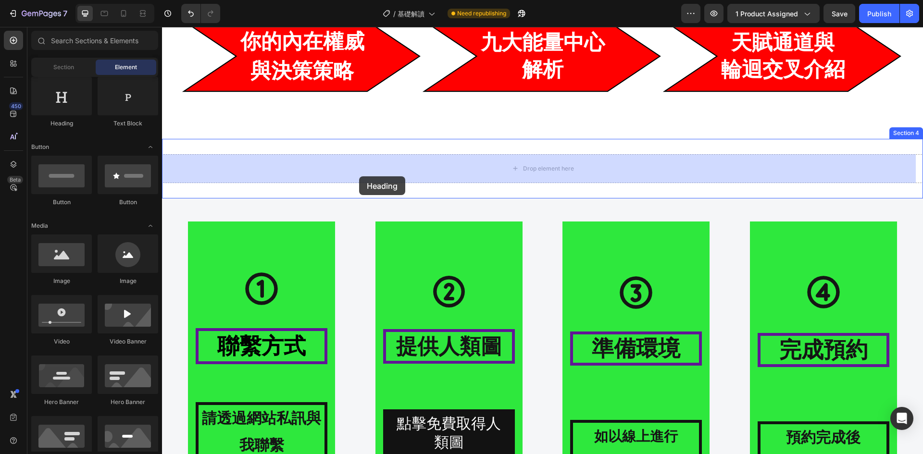
drag, startPoint x: 219, startPoint y: 133, endPoint x: 229, endPoint y: 146, distance: 16.4
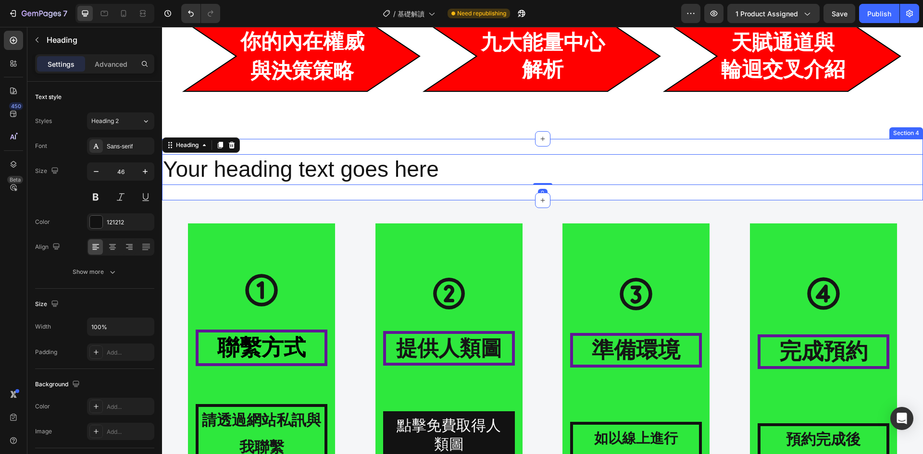
click at [331, 141] on div "Your heading text goes here Heading 0 Section 4" at bounding box center [542, 170] width 761 height 62
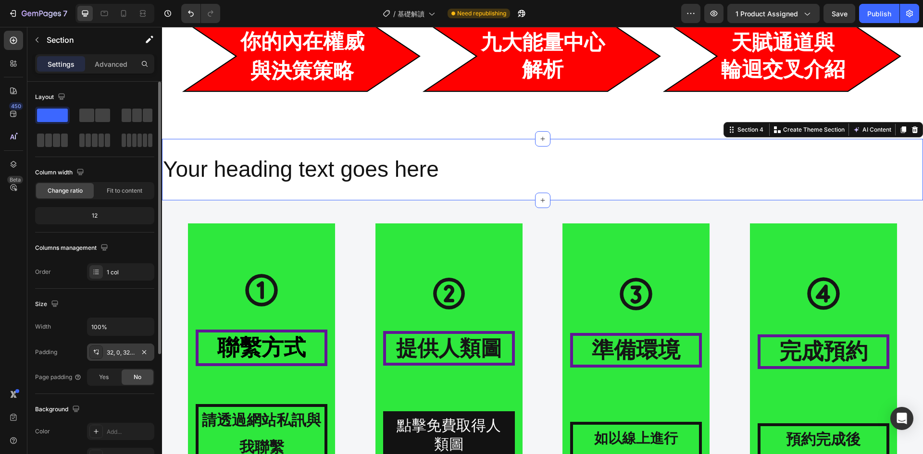
scroll to position [80, 0]
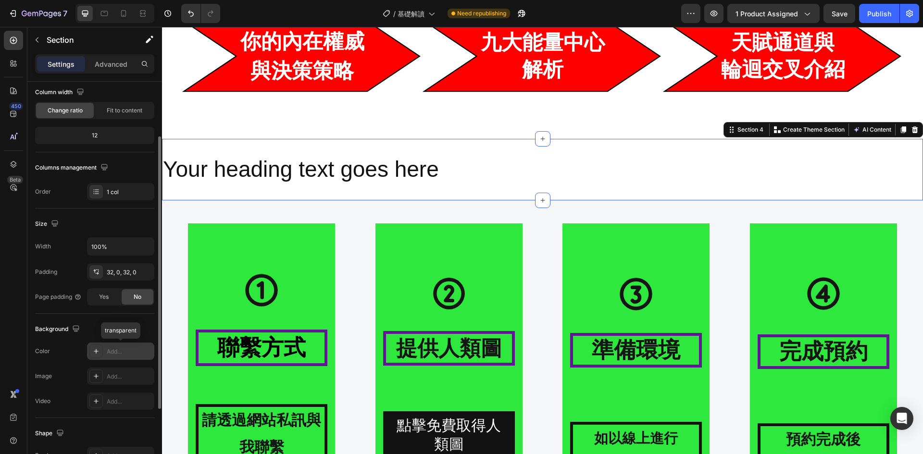
click at [116, 353] on div "Add..." at bounding box center [129, 352] width 45 height 9
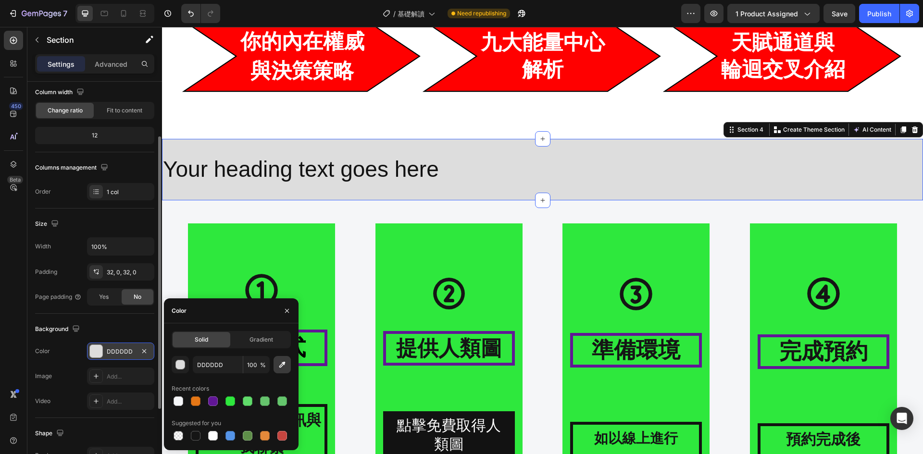
click at [286, 365] on icon "button" at bounding box center [282, 365] width 10 height 10
type input "F5F6F8"
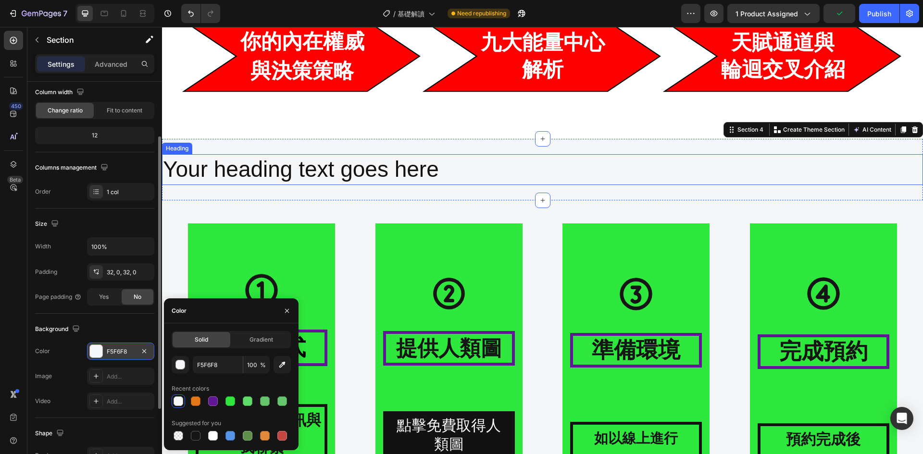
click at [469, 170] on h2 "Your heading text goes here" at bounding box center [542, 169] width 761 height 31
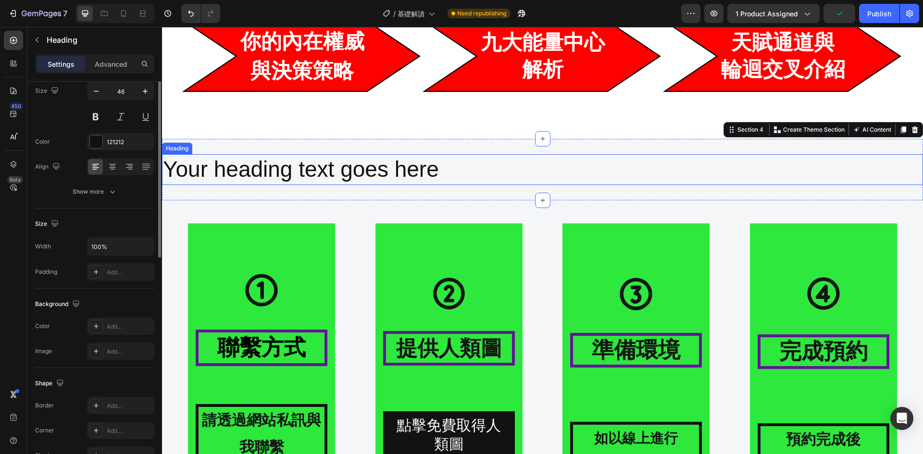
scroll to position [0, 0]
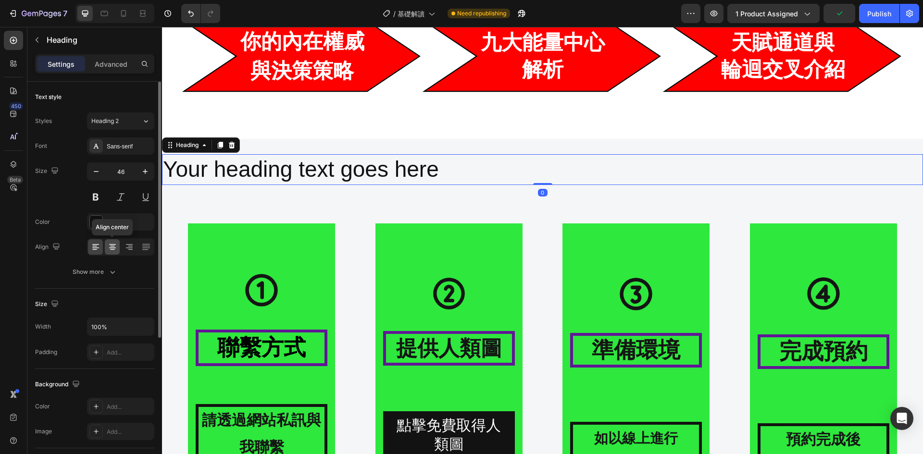
click at [112, 242] on div at bounding box center [112, 246] width 15 height 15
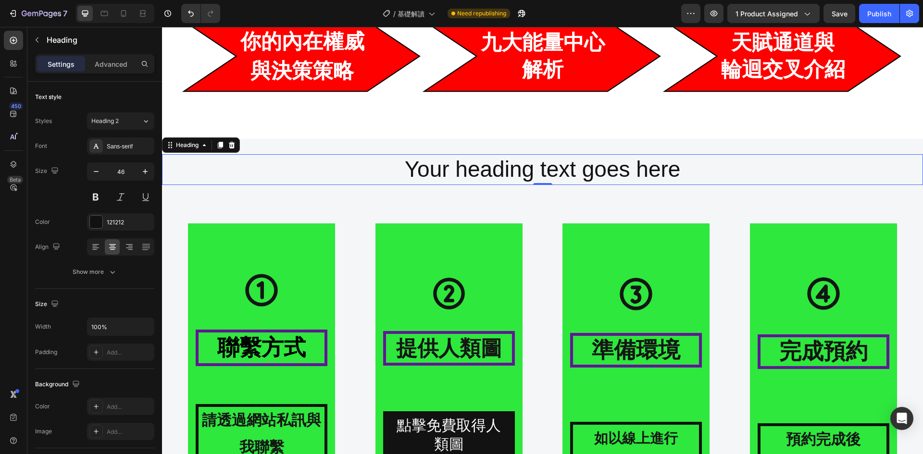
click at [682, 168] on h2 "Your heading text goes here" at bounding box center [542, 169] width 761 height 31
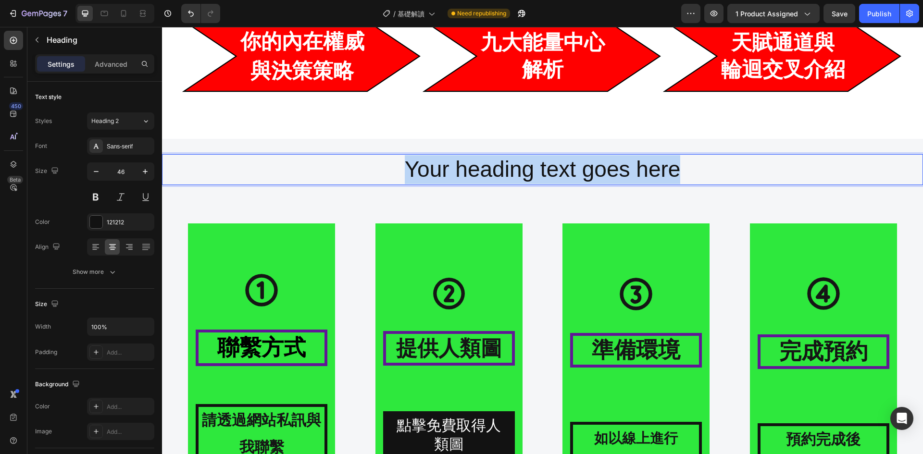
drag, startPoint x: 682, startPoint y: 168, endPoint x: 402, endPoint y: 170, distance: 279.8
click at [402, 170] on p "Your heading text goes here" at bounding box center [542, 169] width 759 height 29
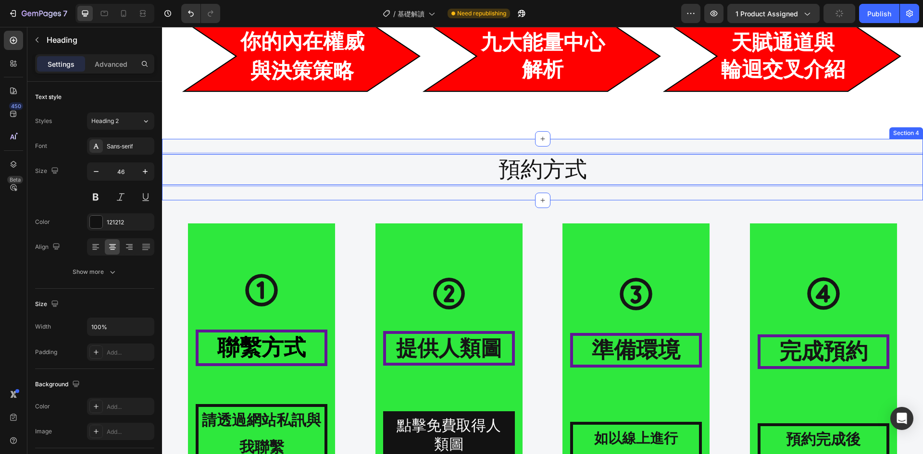
click at [631, 170] on p "預約方式" at bounding box center [542, 169] width 759 height 29
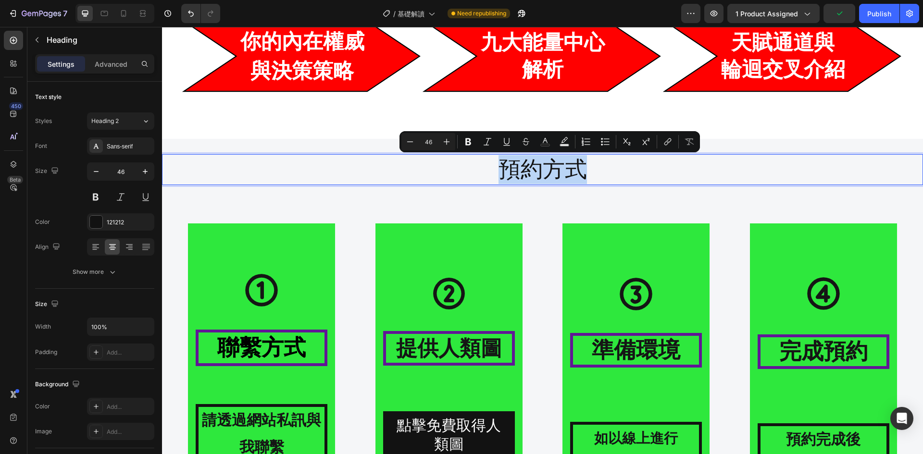
drag, startPoint x: 579, startPoint y: 165, endPoint x: 499, endPoint y: 169, distance: 79.9
click at [499, 169] on p "預約方式" at bounding box center [542, 169] width 759 height 29
click at [453, 141] on icon "Editor contextual toolbar" at bounding box center [457, 142] width 10 height 10
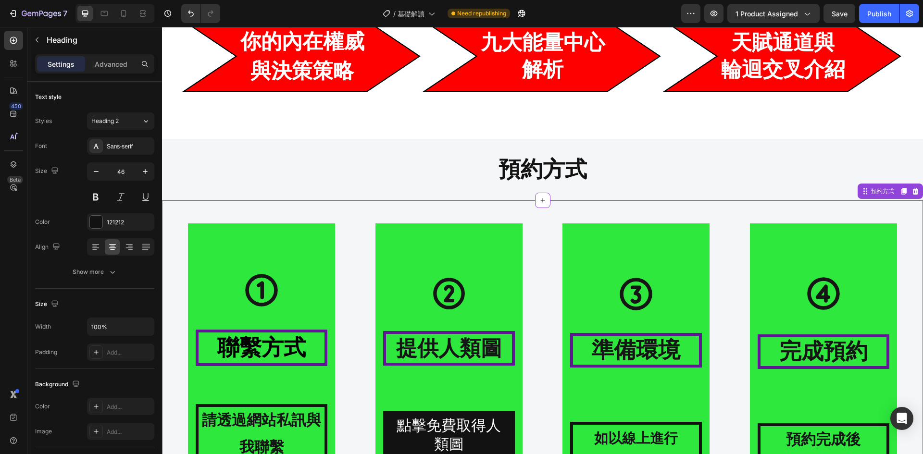
click at [550, 216] on div "Icon 聯繫方式 Heading 請透過網站私訊與我聯繫 Text Block Hero Banner Icon 提供人類圖 Heading 點擊免費取得人…" at bounding box center [542, 368] width 761 height 304
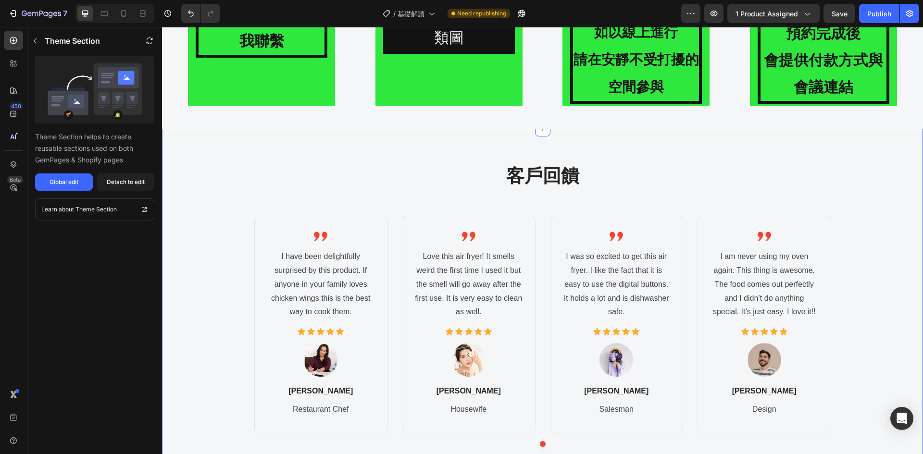
scroll to position [1296, 0]
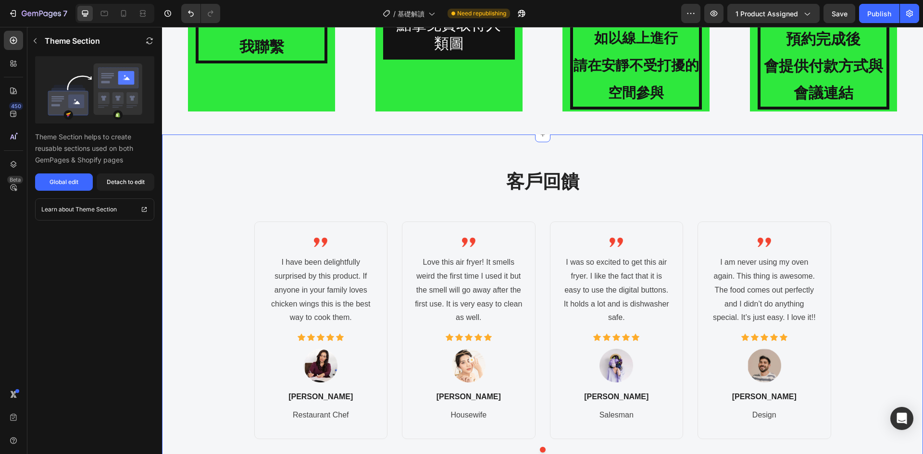
click at [375, 168] on div "客戶回饋 Heading Image I have been delightfully surprised by this product. If anyon…" at bounding box center [542, 315] width 761 height 361
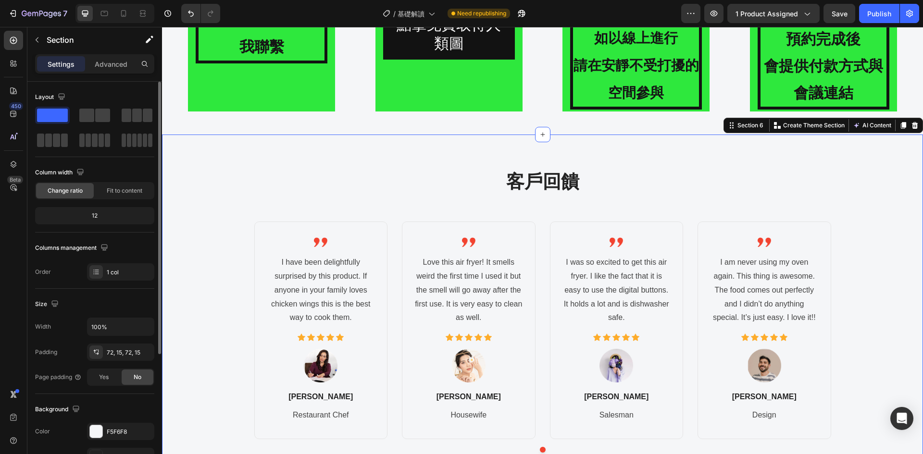
scroll to position [161, 0]
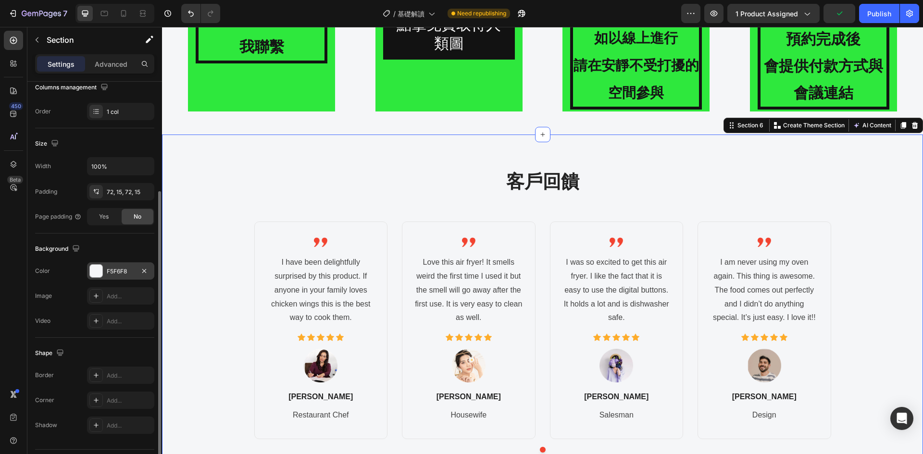
click at [123, 265] on div "F5F6F8" at bounding box center [120, 270] width 67 height 17
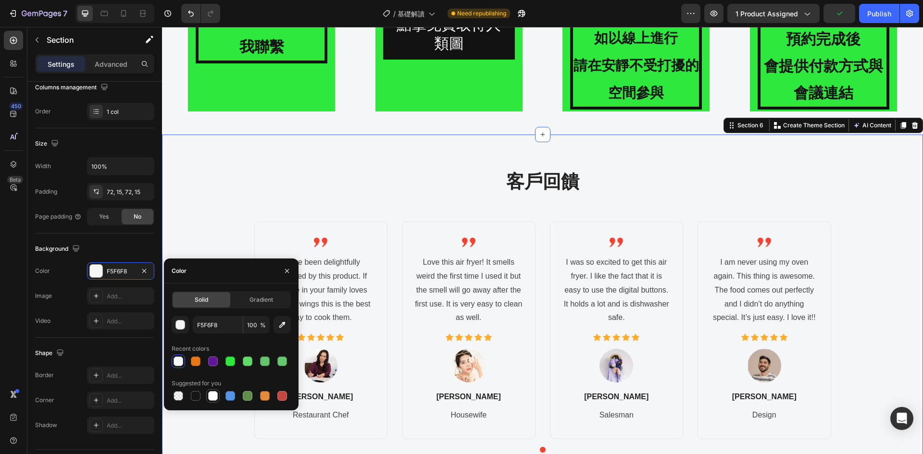
click at [213, 394] on div at bounding box center [213, 396] width 10 height 10
type input "FFFFFF"
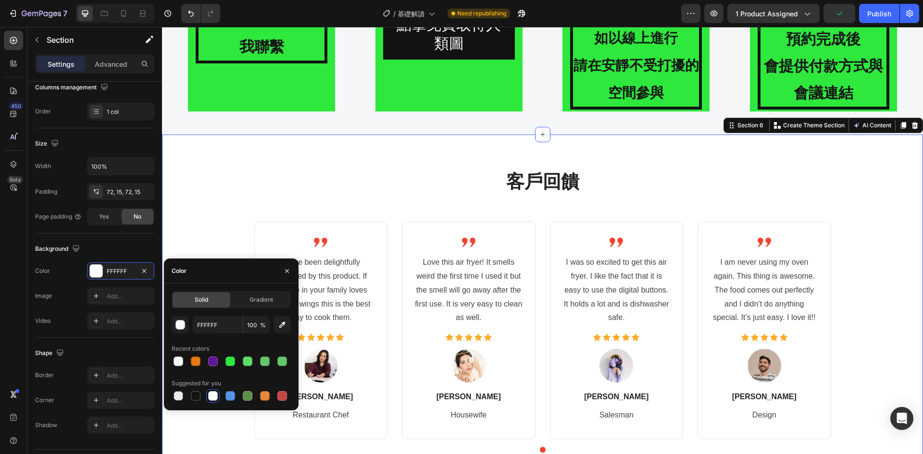
click at [364, 192] on h2 "客戶回饋" at bounding box center [542, 181] width 747 height 25
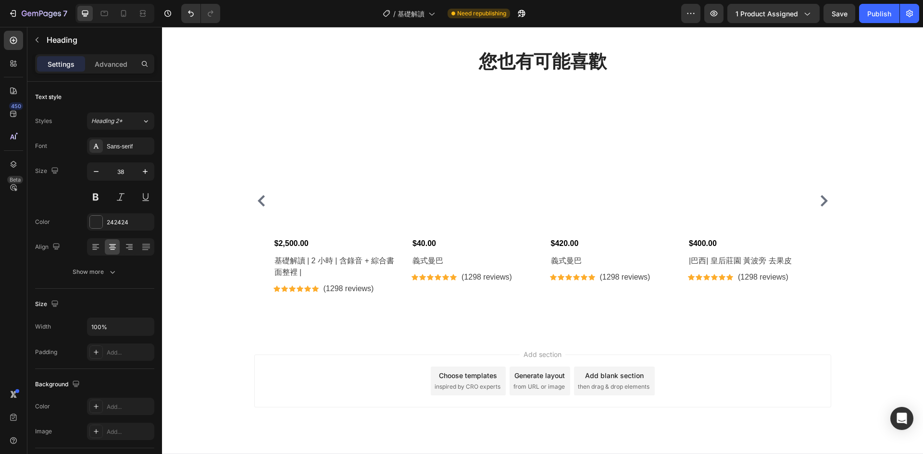
scroll to position [1697, 0]
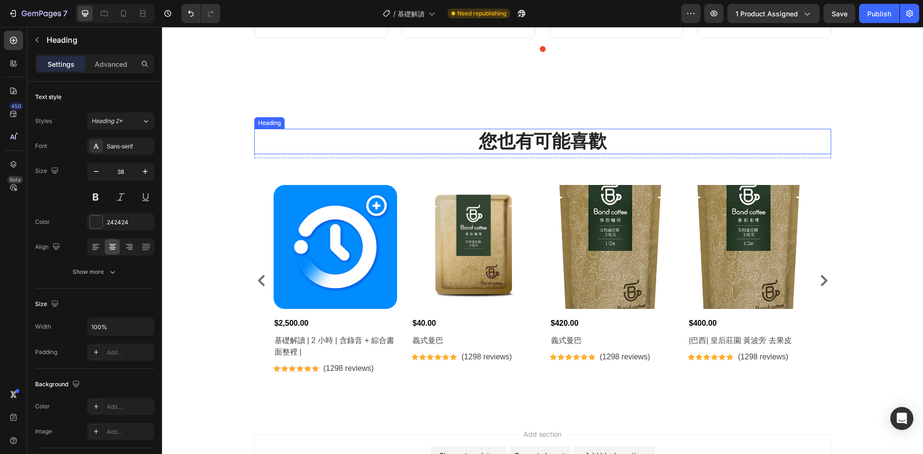
click at [322, 124] on div "您也有可能喜歡 Heading Row Product Images $2,500.00 Product Price Product Price 基礎解讀 |…" at bounding box center [542, 254] width 761 height 321
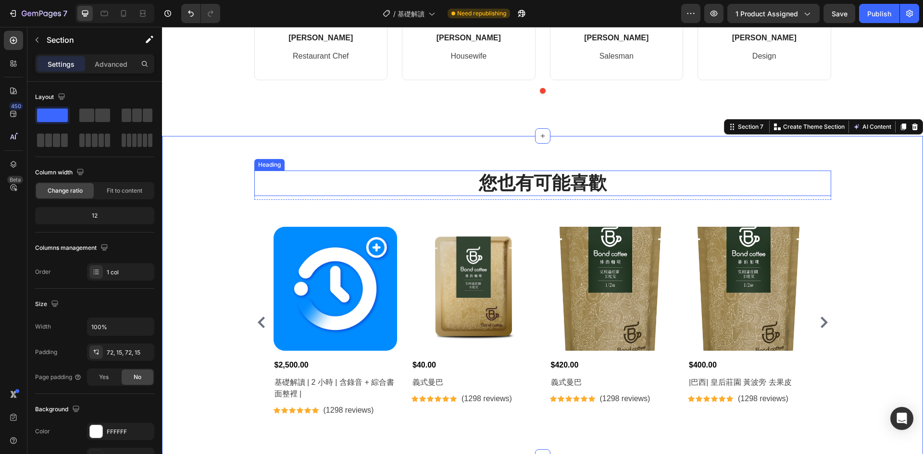
scroll to position [1536, 0]
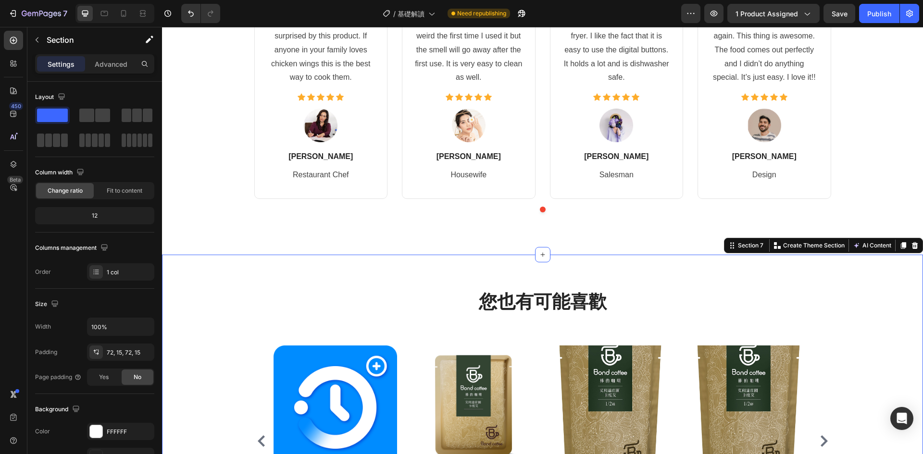
click at [230, 265] on div "您也有可能喜歡 Heading Row Product Images $2,500.00 Product Price Product Price 基礎解讀 |…" at bounding box center [542, 415] width 761 height 321
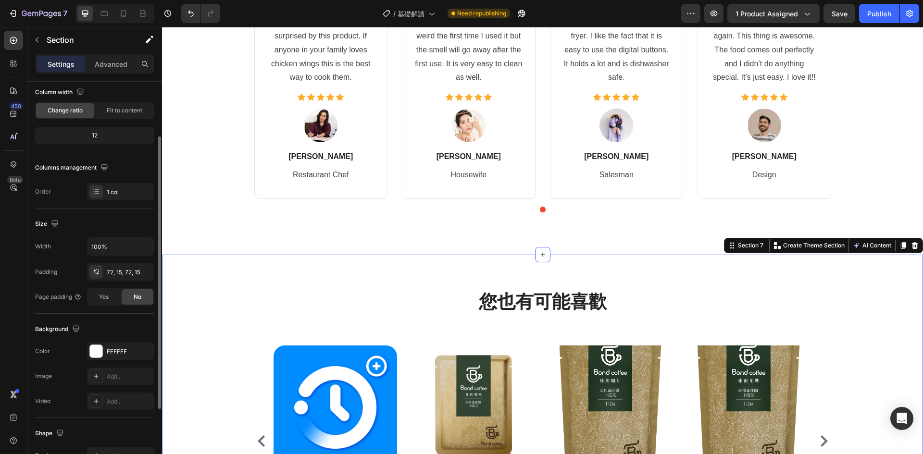
click at [228, 301] on div "您也有可能喜歡 Heading Row Product Images $2,500.00 Product Price Product Price 基礎解讀 |…" at bounding box center [542, 415] width 747 height 252
click at [116, 350] on div "FFFFFF" at bounding box center [121, 352] width 28 height 9
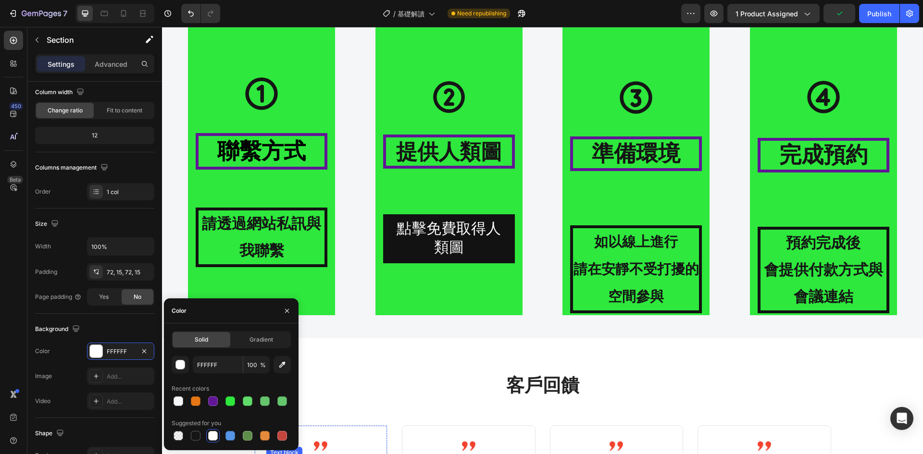
scroll to position [1056, 0]
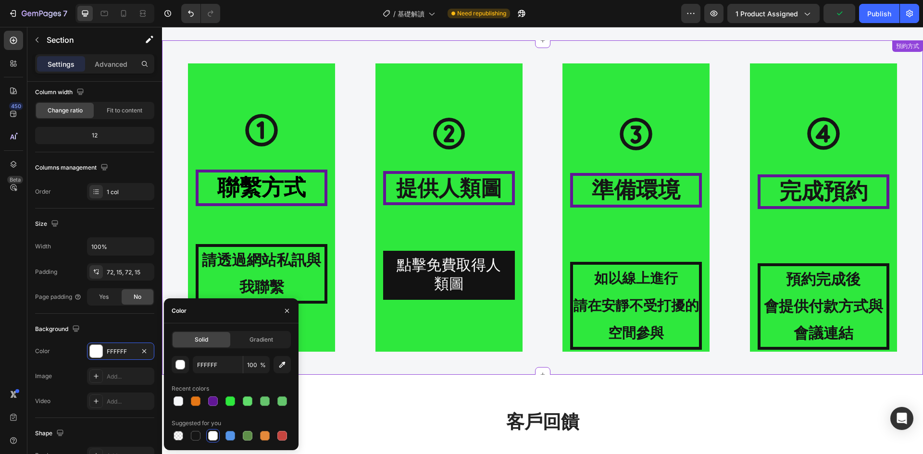
click at [339, 206] on div "Icon 聯繫方式 Heading 請透過網站私訊與我聯繫 Text Block Hero Banner" at bounding box center [262, 207] width 184 height 288
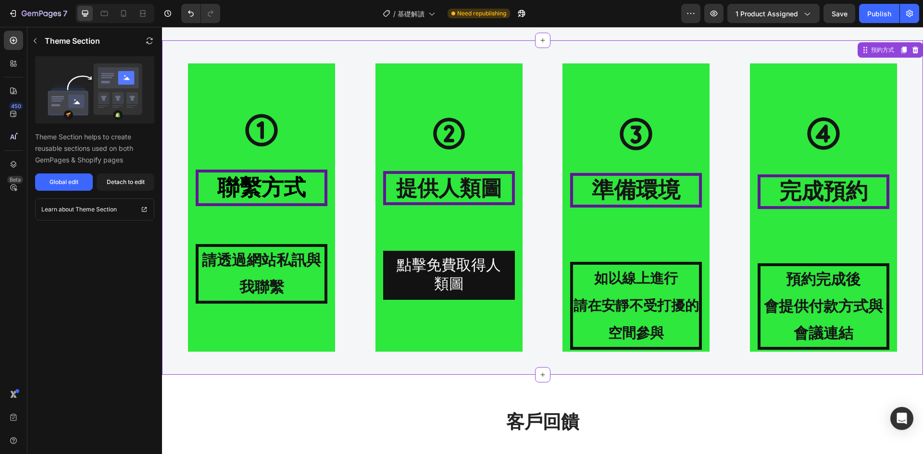
click at [288, 49] on div "Icon 聯繫方式 Heading 請透過網站私訊與我聯繫 Text Block Hero Banner Icon 提供人類圖 Heading 點擊免費取得人…" at bounding box center [542, 207] width 761 height 335
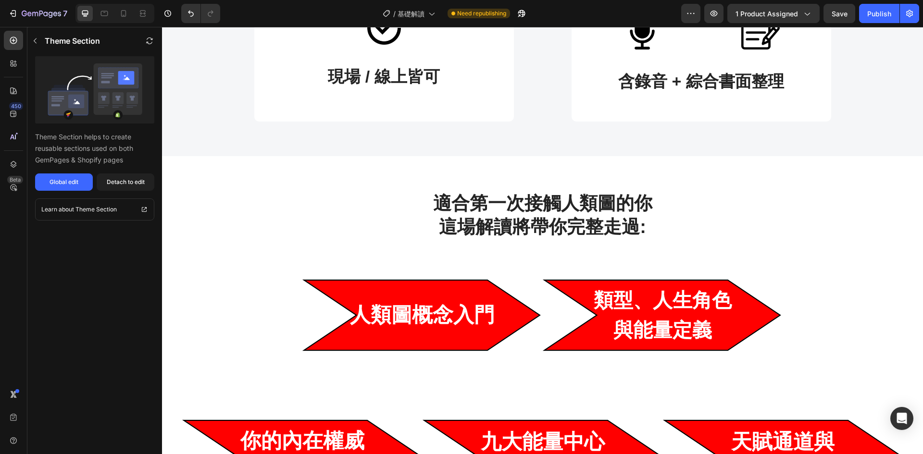
scroll to position [255, 0]
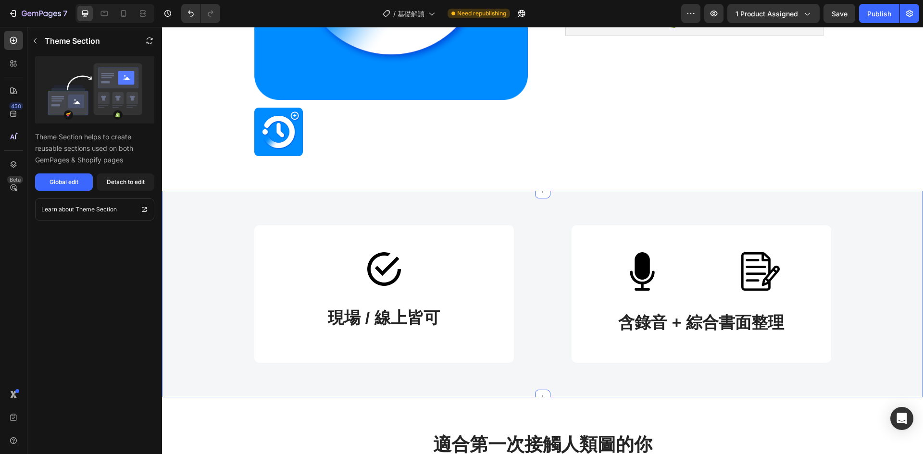
click at [193, 250] on div "Image 現場 / 線上皆可 Text block Row Image Image Row 含錄音 + 綜合書面整理 Text block Row Row" at bounding box center [542, 293] width 747 height 137
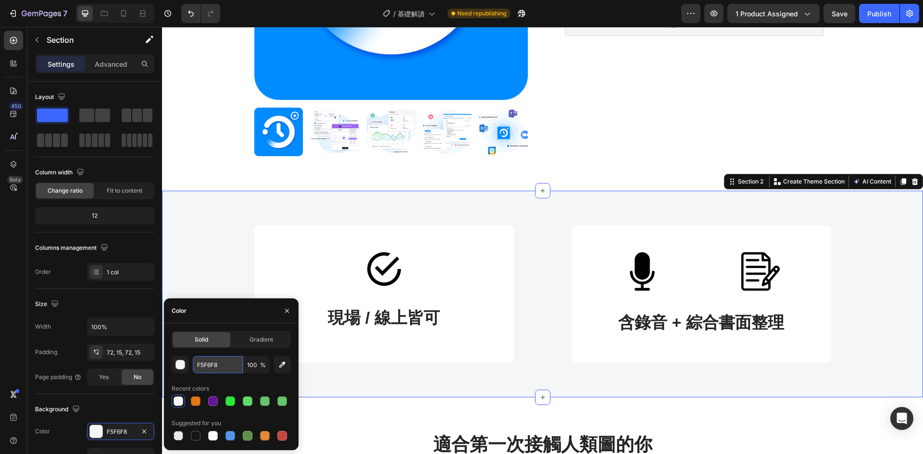
click at [236, 370] on input "F5F6F8" at bounding box center [218, 364] width 50 height 17
click at [287, 312] on icon "button" at bounding box center [287, 311] width 8 height 8
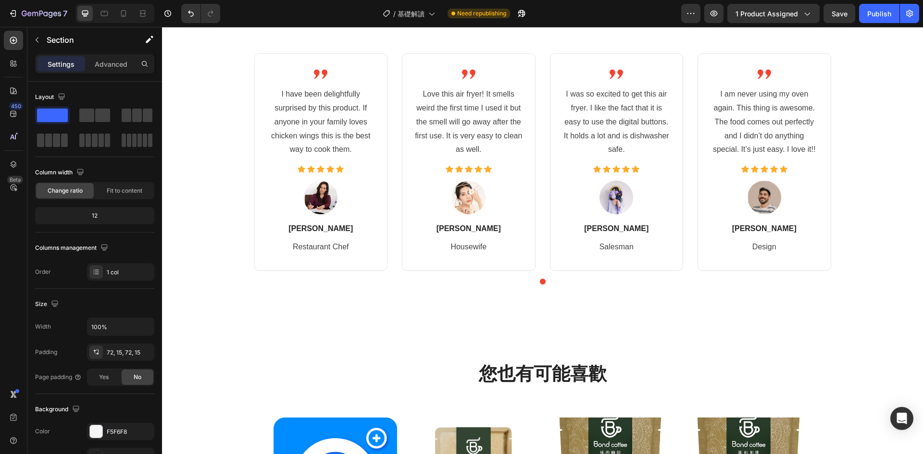
scroll to position [1617, 0]
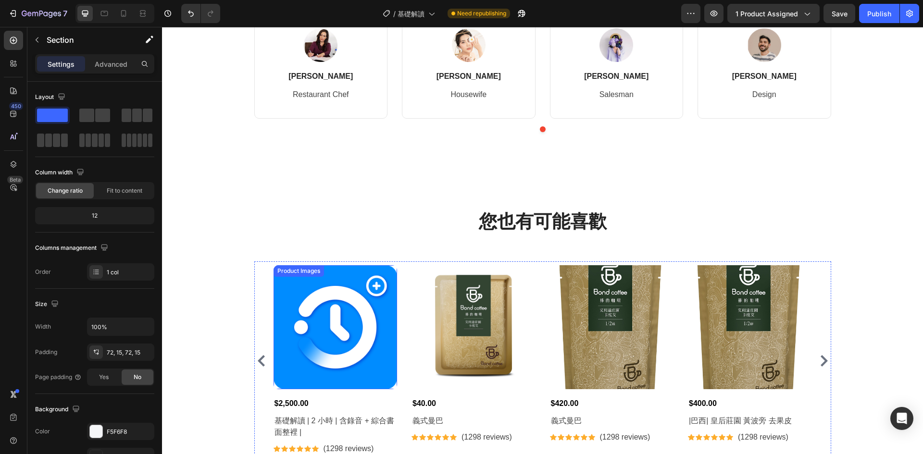
click at [293, 243] on div "您也有可能喜歡 Heading Row Product Images $2,500.00 Product Price Product Price 基礎解讀 |…" at bounding box center [542, 335] width 747 height 252
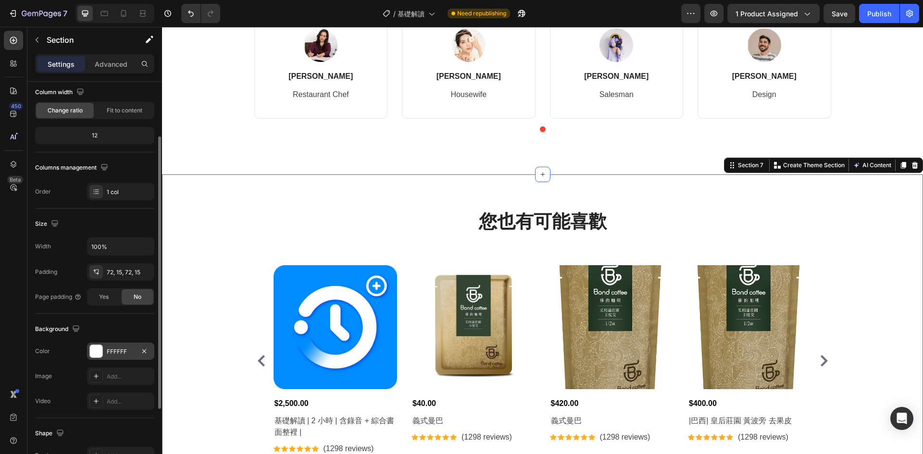
click at [125, 349] on div "FFFFFF" at bounding box center [121, 352] width 28 height 9
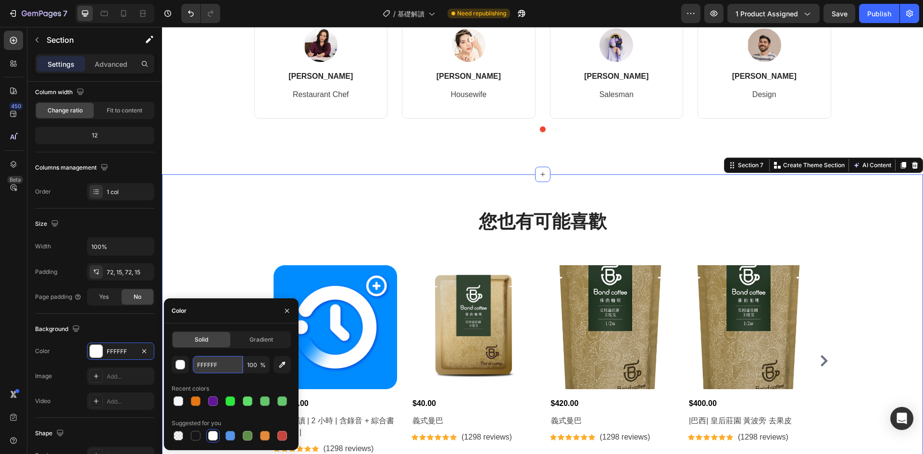
click at [229, 364] on input "FFFFFF" at bounding box center [218, 364] width 50 height 17
paste input "F5F6F8"
type input "F5F6F8"
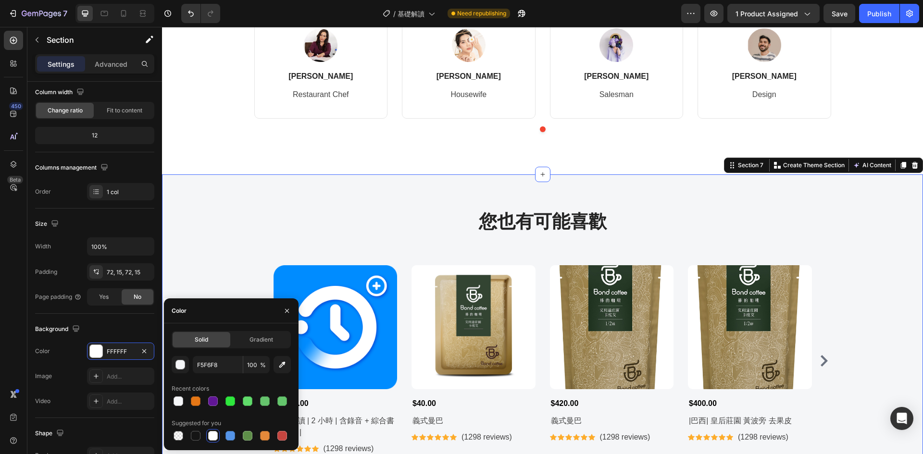
click at [259, 272] on div "Product Images $2,500.00 Product Price Product Price 基礎解讀 | 2 小時 | 含錄音 + 綜合書面整裡…" at bounding box center [542, 360] width 577 height 191
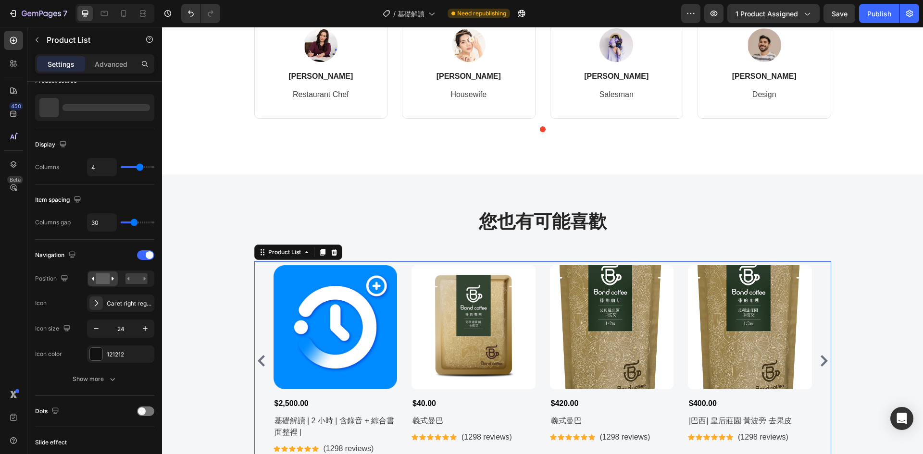
scroll to position [0, 0]
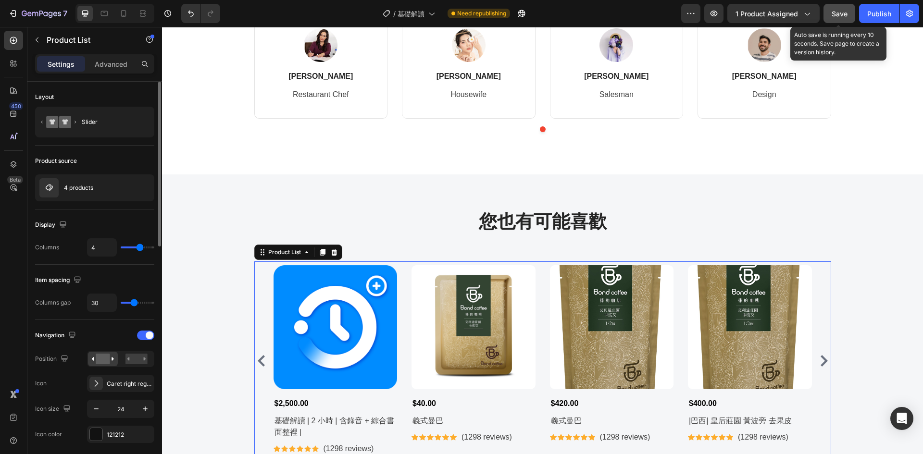
click at [840, 15] on span "Save" at bounding box center [840, 14] width 16 height 8
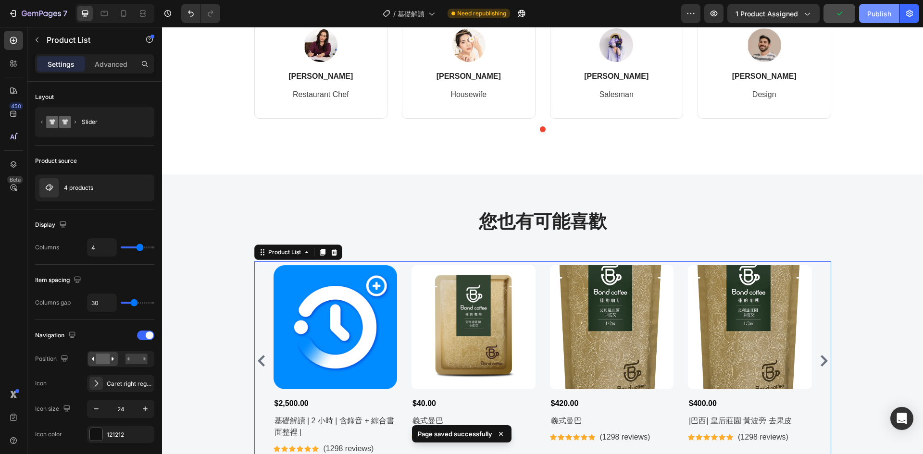
click at [869, 12] on div "Publish" at bounding box center [879, 14] width 24 height 10
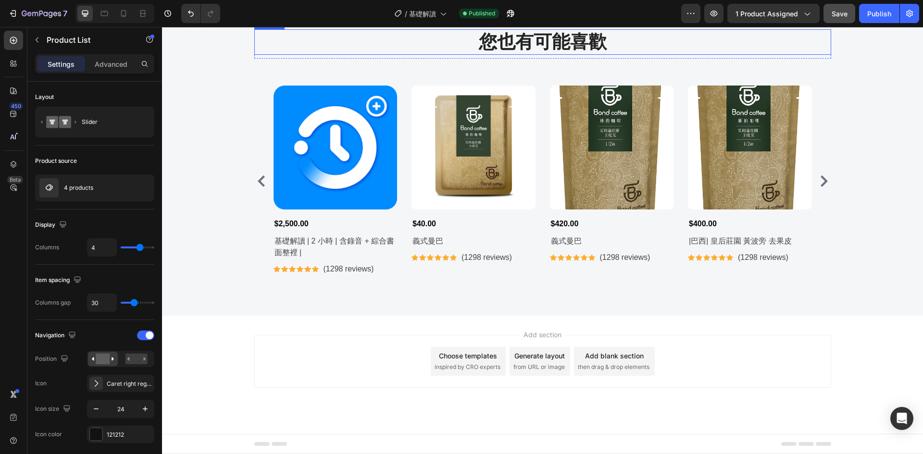
scroll to position [1556, 0]
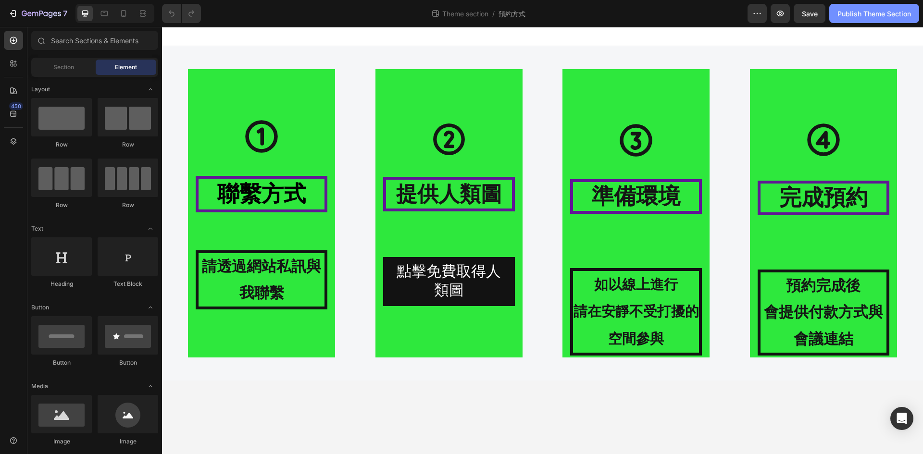
click at [847, 12] on div "Publish Theme Section" at bounding box center [874, 14] width 74 height 10
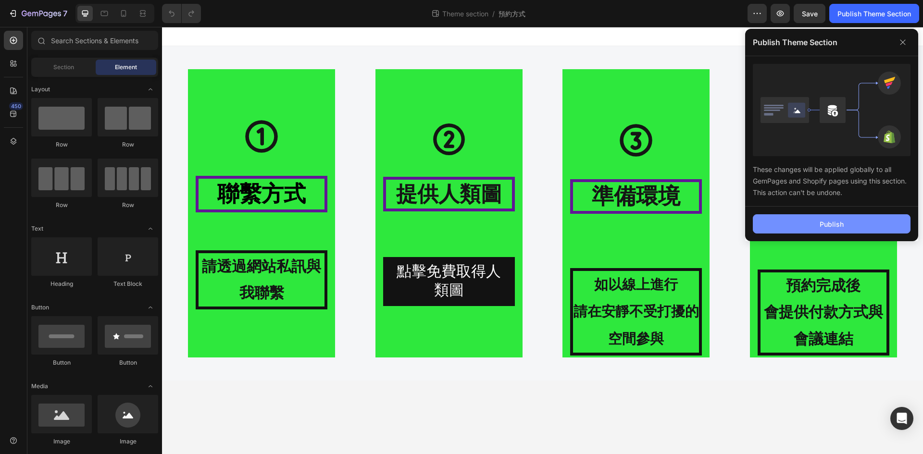
click at [839, 225] on div "Publish" at bounding box center [832, 224] width 24 height 10
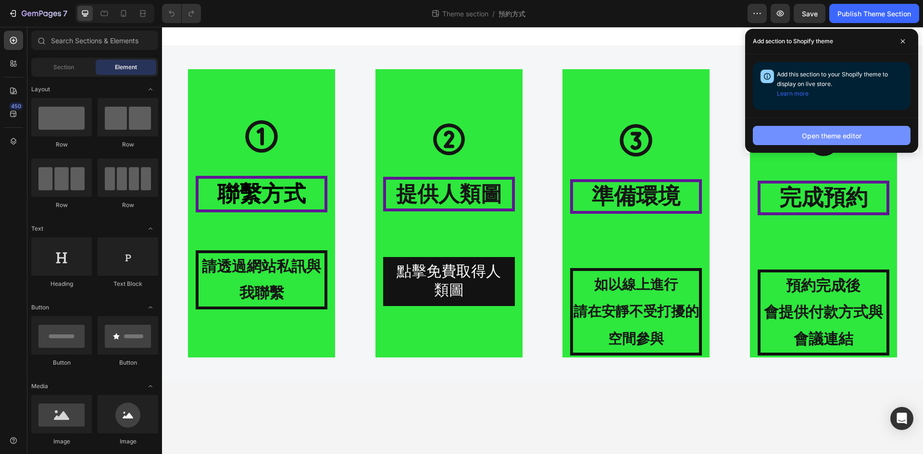
click at [807, 131] on div "Open theme editor" at bounding box center [832, 136] width 60 height 10
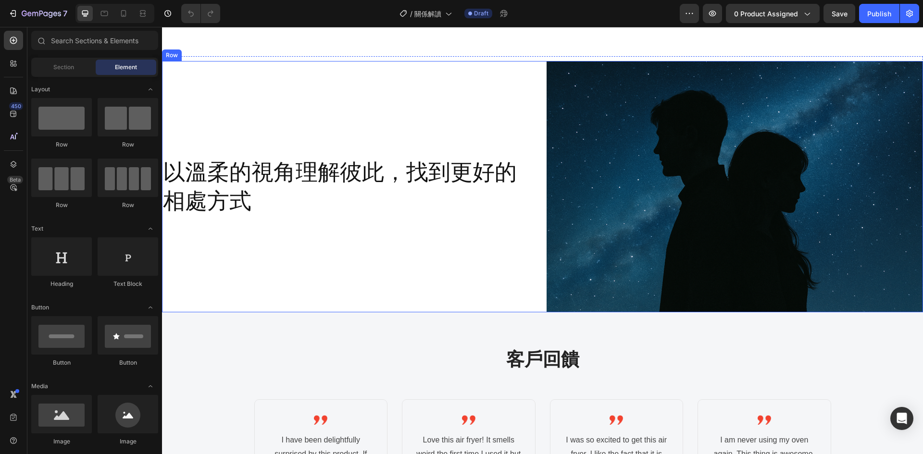
scroll to position [1042, 0]
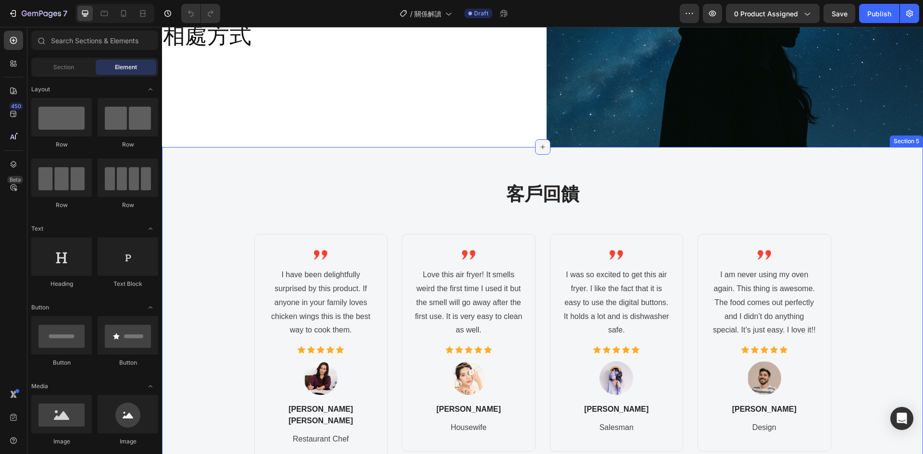
click at [541, 147] on icon at bounding box center [543, 147] width 8 height 8
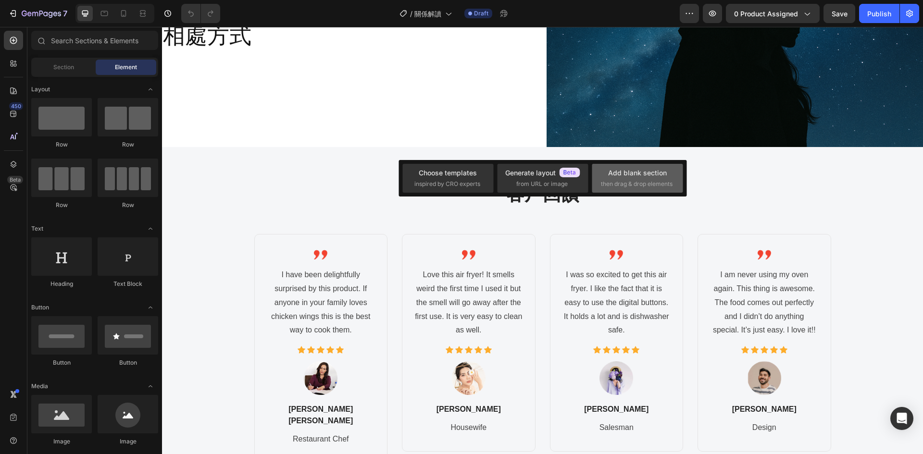
click at [610, 181] on span "then drag & drop elements" at bounding box center [637, 184] width 72 height 9
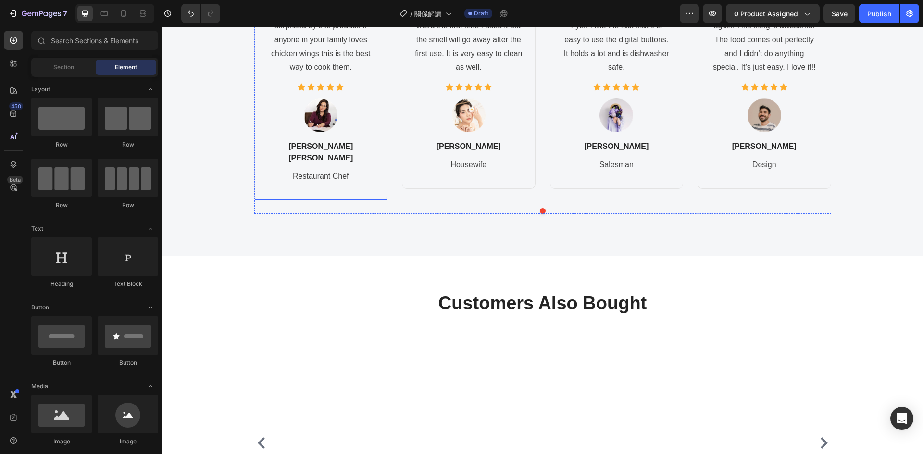
scroll to position [1122, 0]
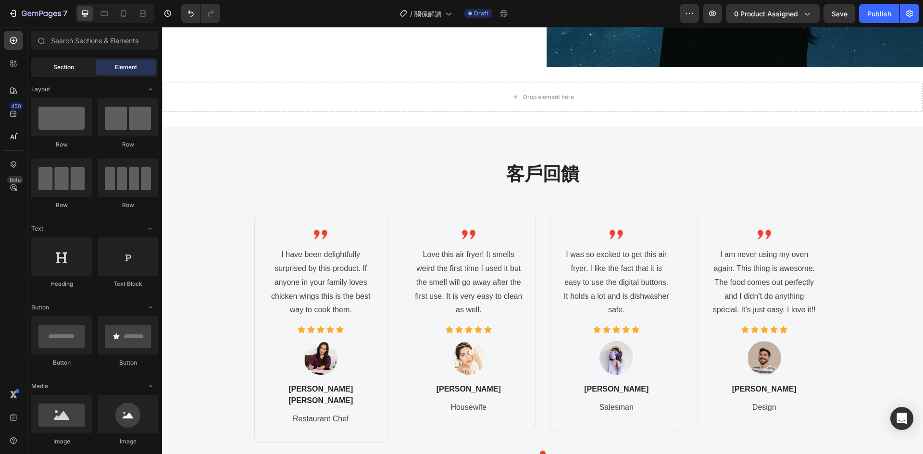
click at [48, 62] on div "Section" at bounding box center [63, 67] width 61 height 15
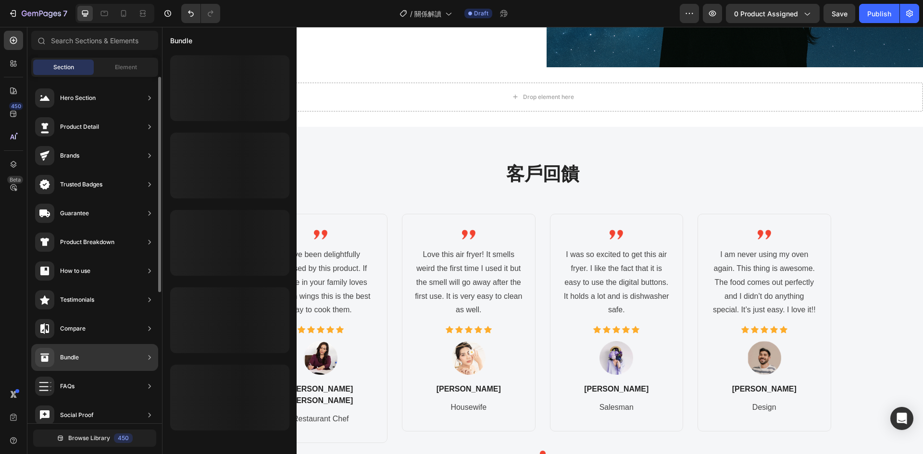
scroll to position [211, 0]
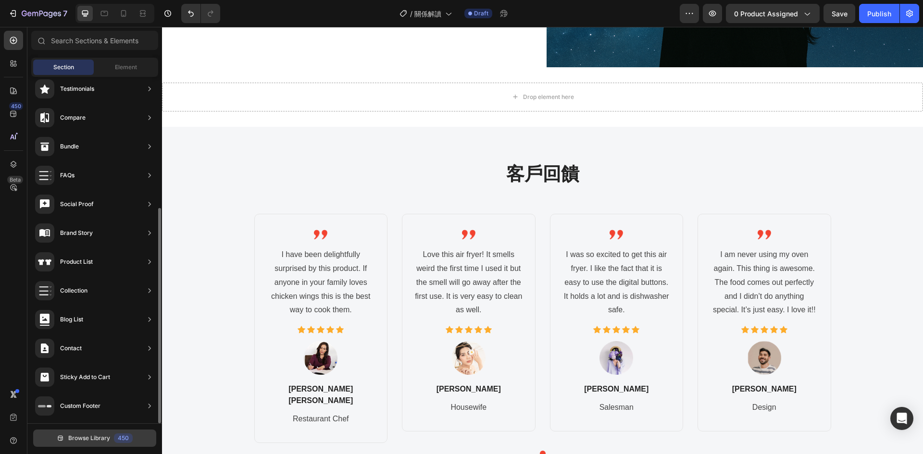
click at [84, 438] on span "Browse Library" at bounding box center [89, 438] width 42 height 9
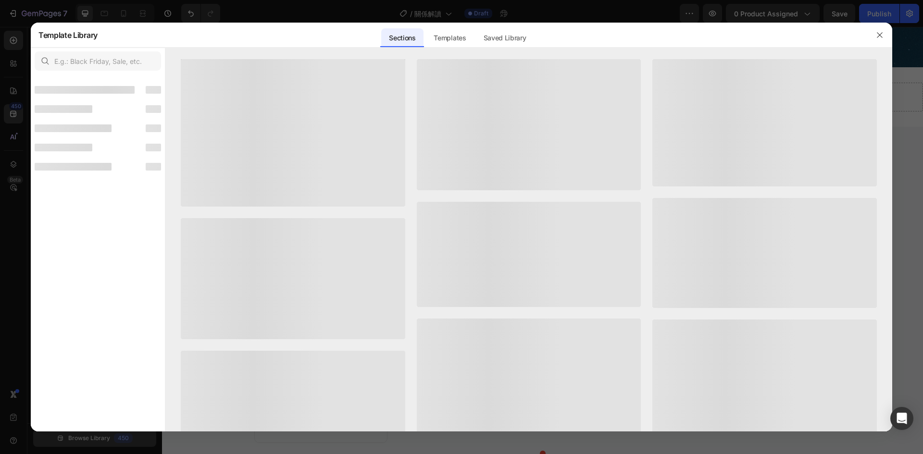
scroll to position [200, 0]
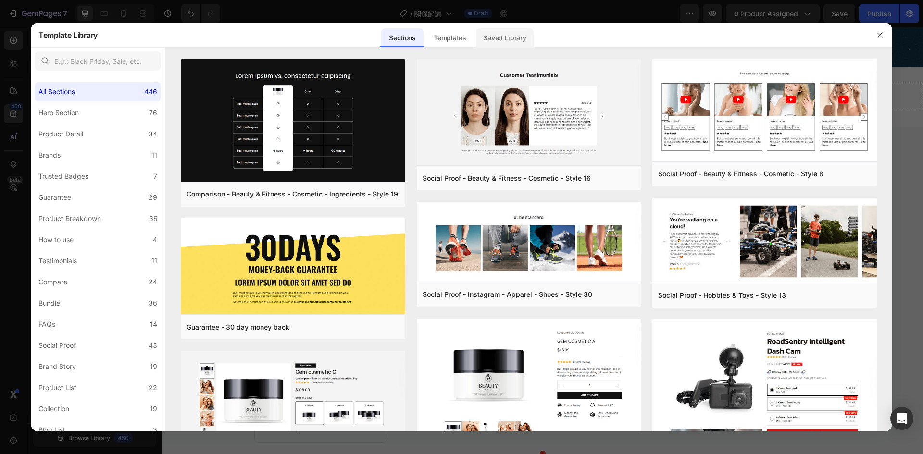
click at [512, 37] on div "Saved Library" at bounding box center [505, 37] width 58 height 19
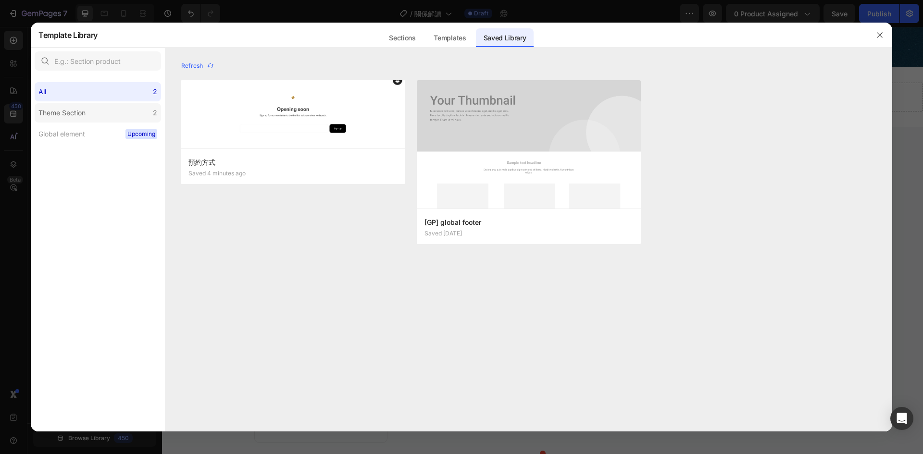
click at [104, 115] on label "Theme Section 2" at bounding box center [98, 112] width 126 height 19
click at [185, 68] on div "Refresh" at bounding box center [197, 66] width 33 height 9
click at [85, 114] on div "Theme Section" at bounding box center [61, 113] width 47 height 12
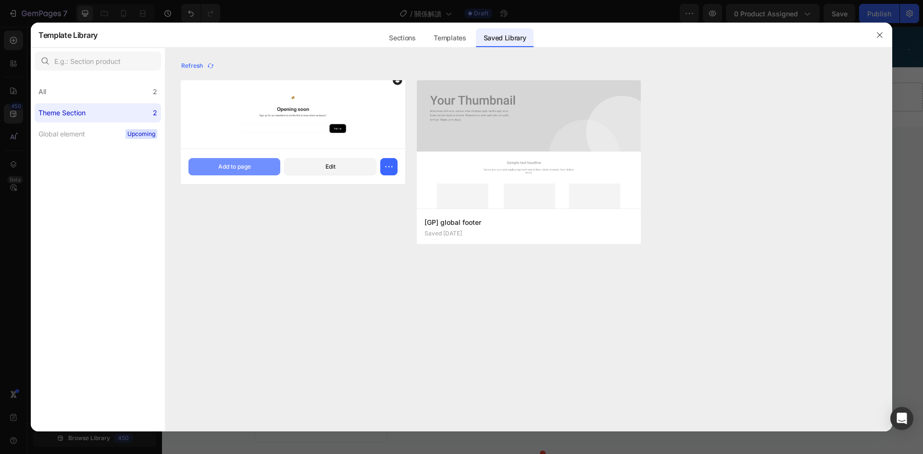
click at [243, 165] on div "Add to page" at bounding box center [234, 166] width 33 height 9
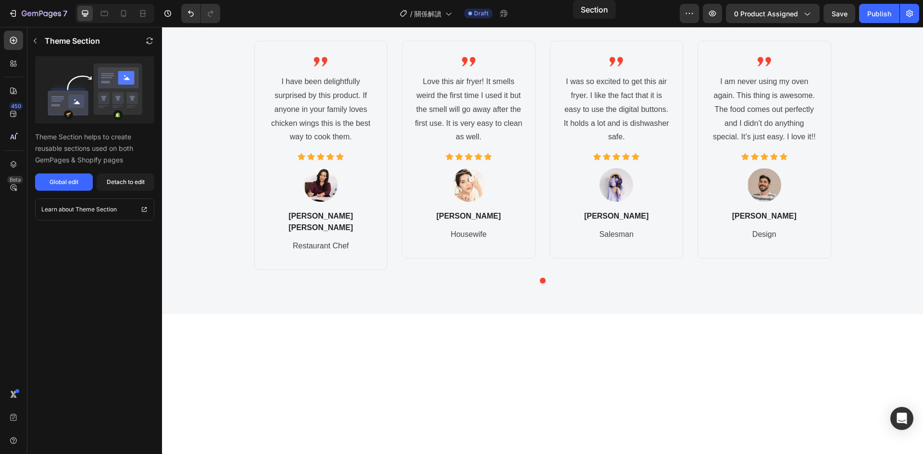
scroll to position [998, 0]
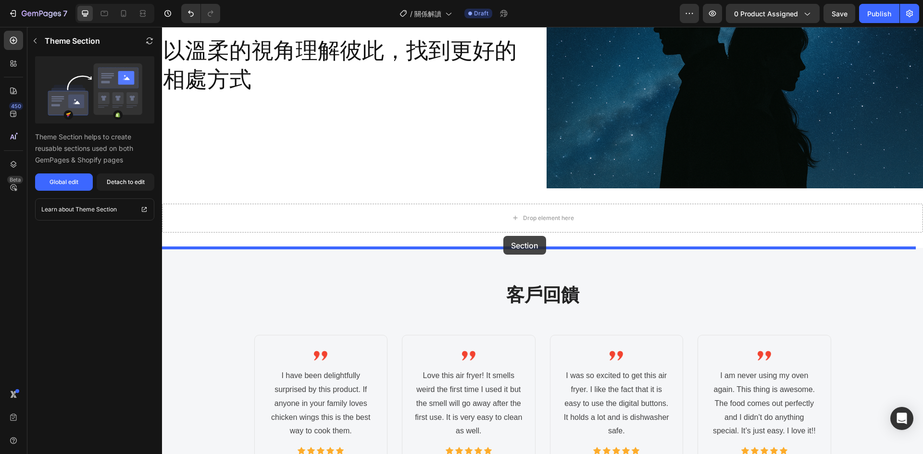
drag, startPoint x: 563, startPoint y: 197, endPoint x: 503, endPoint y: 236, distance: 71.5
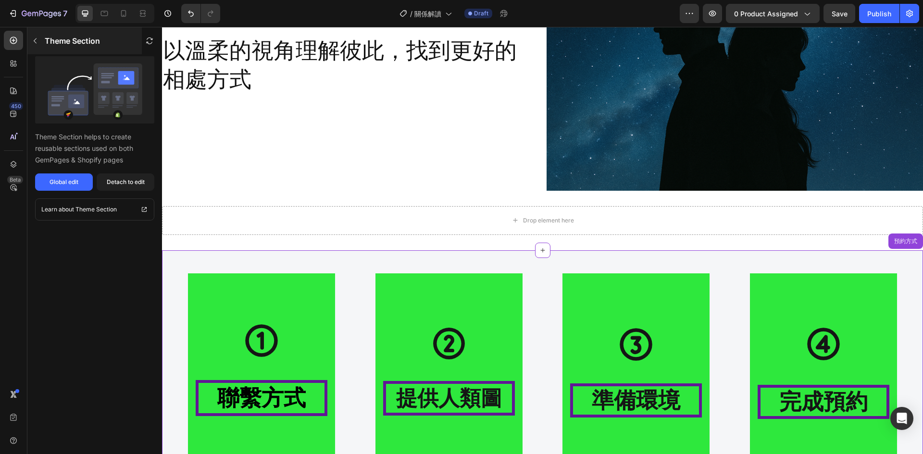
click at [46, 43] on p "Theme Section" at bounding box center [72, 41] width 55 height 12
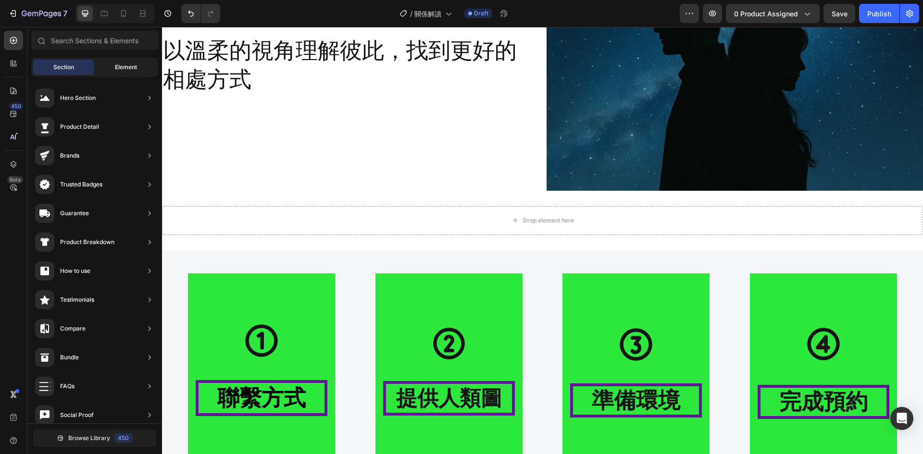
click at [123, 67] on span "Element" at bounding box center [126, 67] width 22 height 9
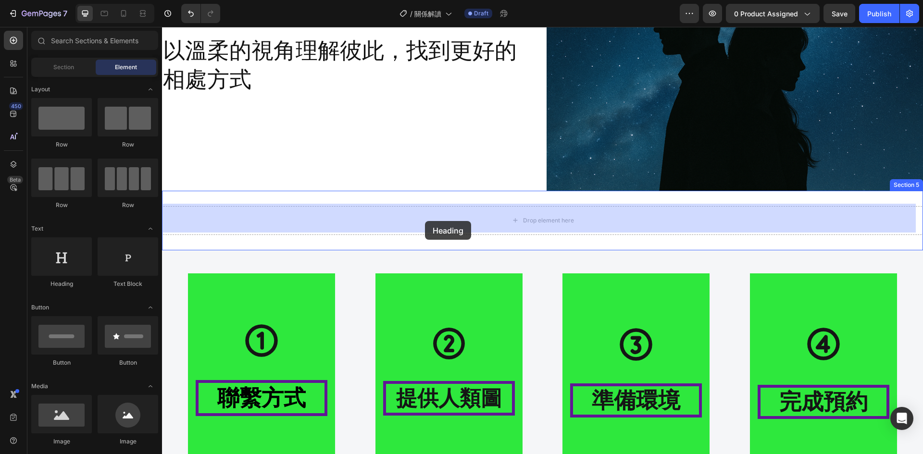
drag, startPoint x: 227, startPoint y: 297, endPoint x: 425, endPoint y: 221, distance: 211.5
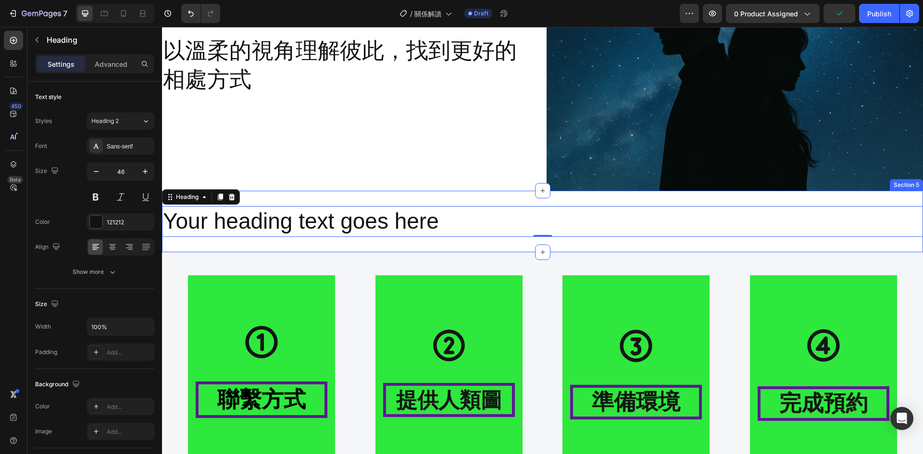
click at [208, 242] on div "Your heading text goes here Heading 0 Section 5" at bounding box center [542, 222] width 761 height 62
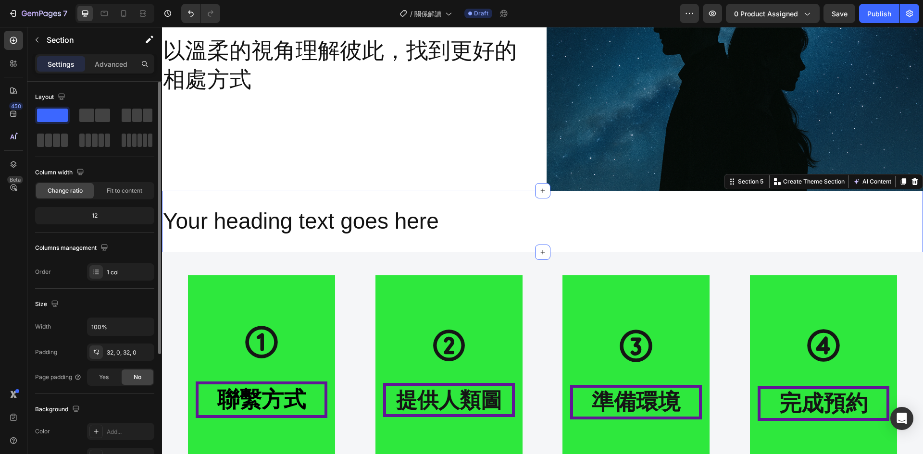
scroll to position [80, 0]
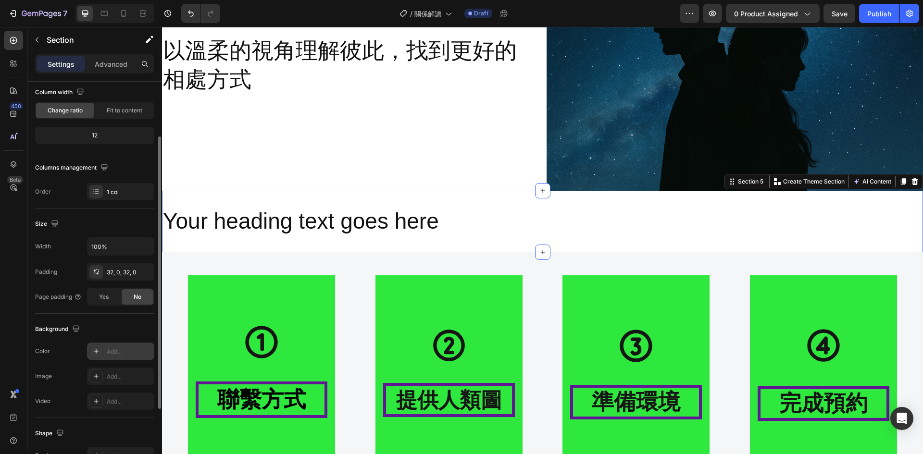
click at [112, 348] on div "Add..." at bounding box center [129, 352] width 45 height 9
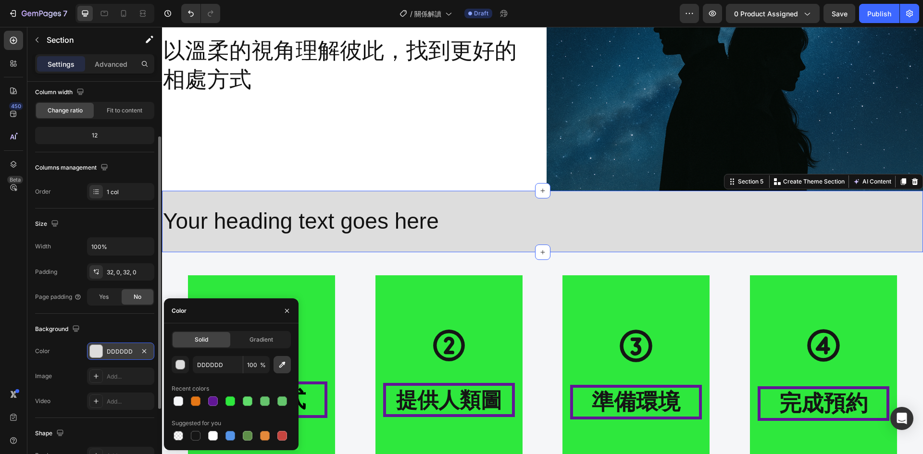
click at [285, 364] on icon "button" at bounding box center [282, 365] width 10 height 10
type input "F5F6F8"
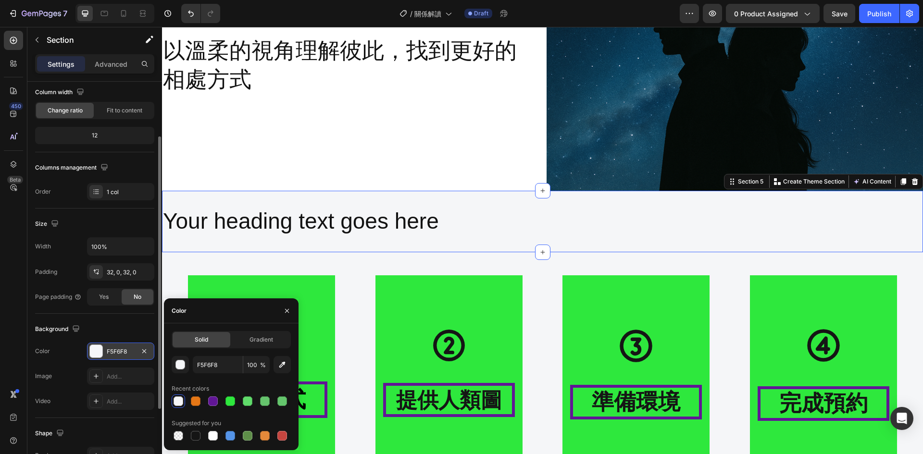
click at [472, 223] on h2 "Your heading text goes here" at bounding box center [542, 221] width 761 height 31
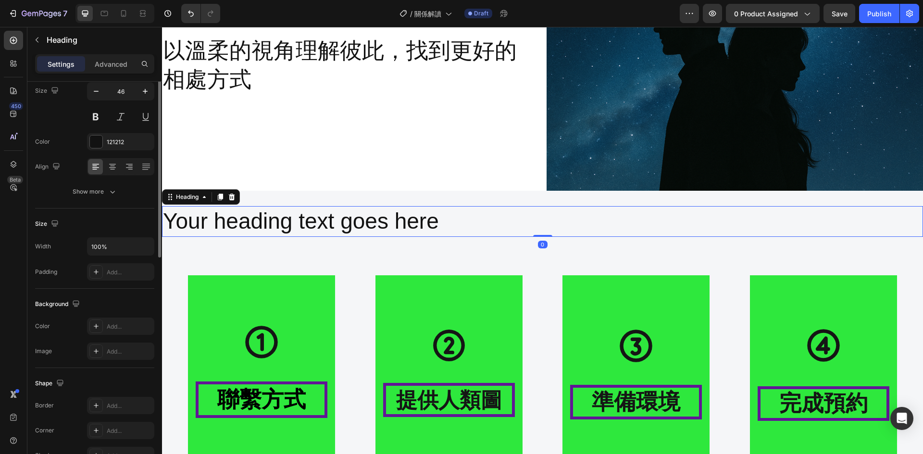
scroll to position [0, 0]
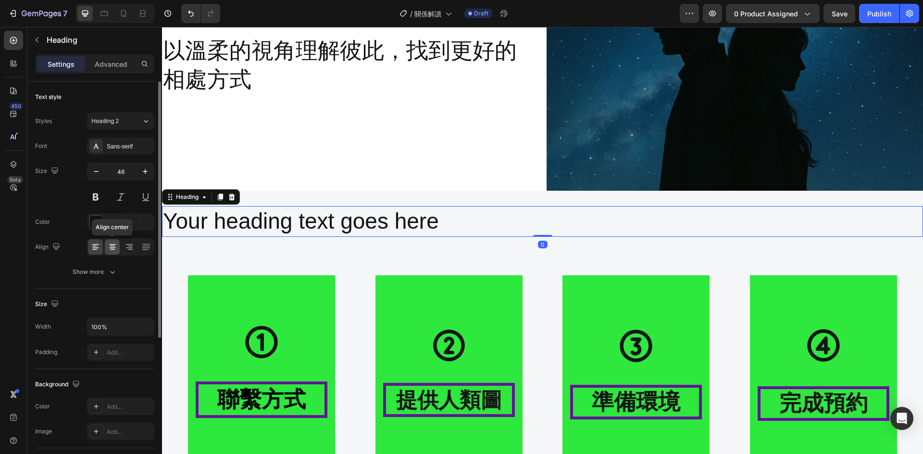
click at [111, 248] on icon at bounding box center [112, 248] width 7 height 1
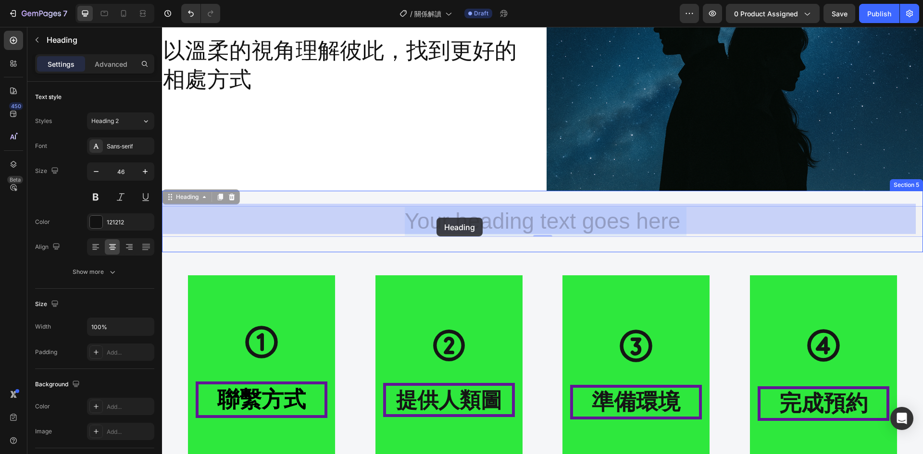
drag, startPoint x: 666, startPoint y: 221, endPoint x: 507, endPoint y: 218, distance: 159.6
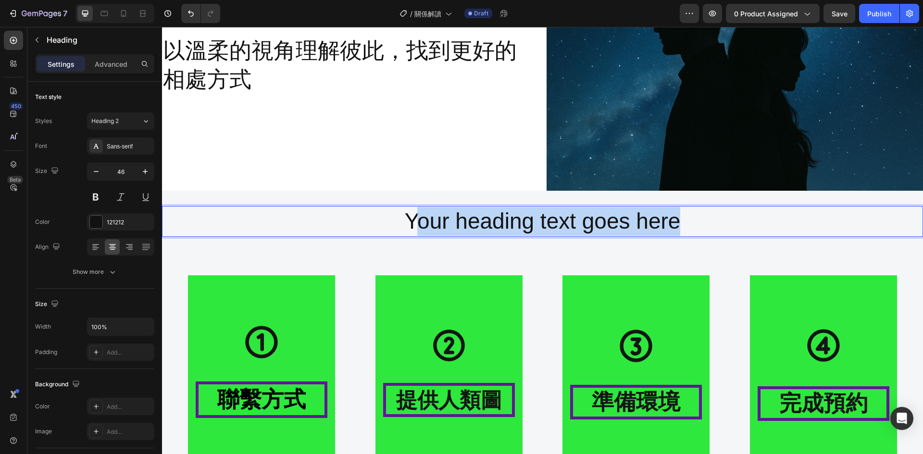
drag, startPoint x: 683, startPoint y: 218, endPoint x: 411, endPoint y: 215, distance: 272.6
click at [411, 215] on p "Your heading text goes here" at bounding box center [542, 221] width 759 height 29
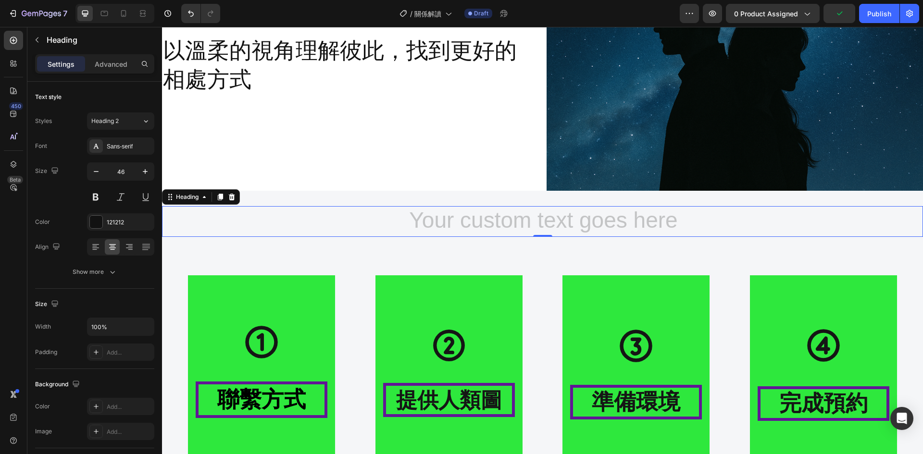
click at [644, 209] on p "Rich Text Editor. Editing area: main" at bounding box center [542, 221] width 759 height 29
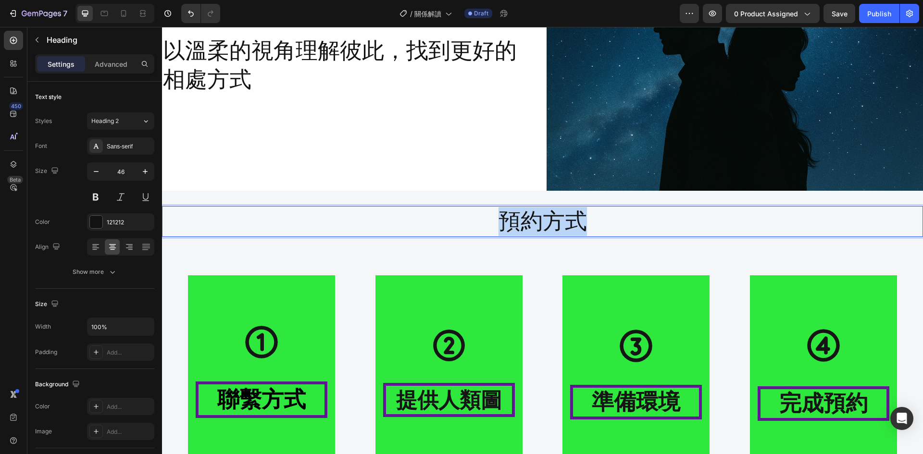
drag, startPoint x: 582, startPoint y: 224, endPoint x: 498, endPoint y: 212, distance: 85.3
click at [498, 212] on p "預約方式" at bounding box center [542, 221] width 759 height 29
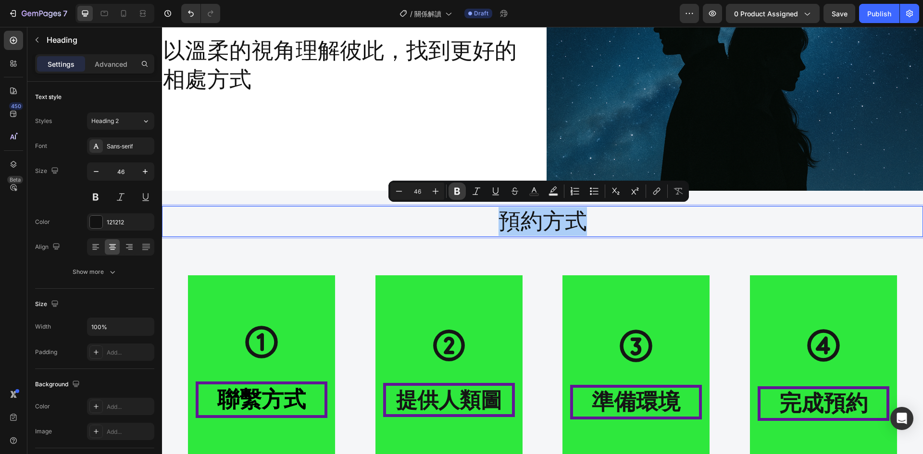
click at [465, 194] on button "Bold" at bounding box center [457, 191] width 17 height 17
click at [486, 261] on div "Icon 聯繫方式 Heading 請透過網站私訊與我聯繫 Text Block Hero Banner Icon 提供人類圖 Heading 點擊免費取得人…" at bounding box center [542, 419] width 761 height 335
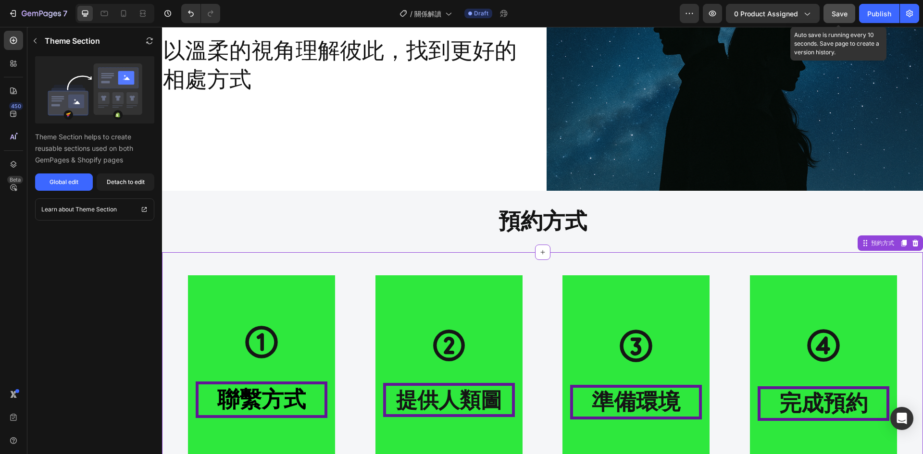
click at [837, 9] on div "Save" at bounding box center [840, 14] width 16 height 10
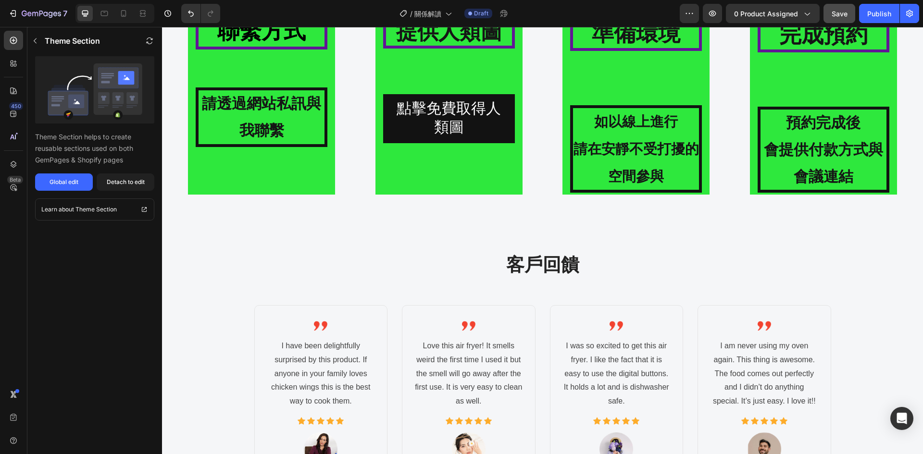
scroll to position [1362, 0]
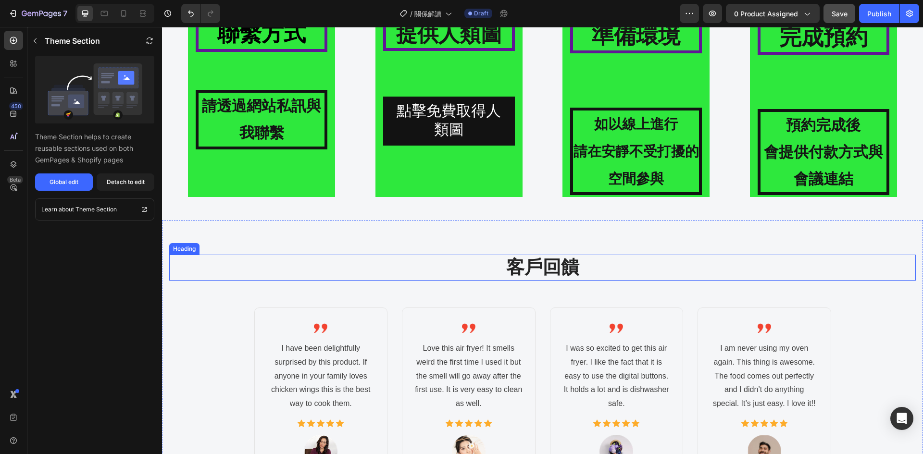
click at [425, 256] on h2 "客戶回饋" at bounding box center [542, 267] width 747 height 25
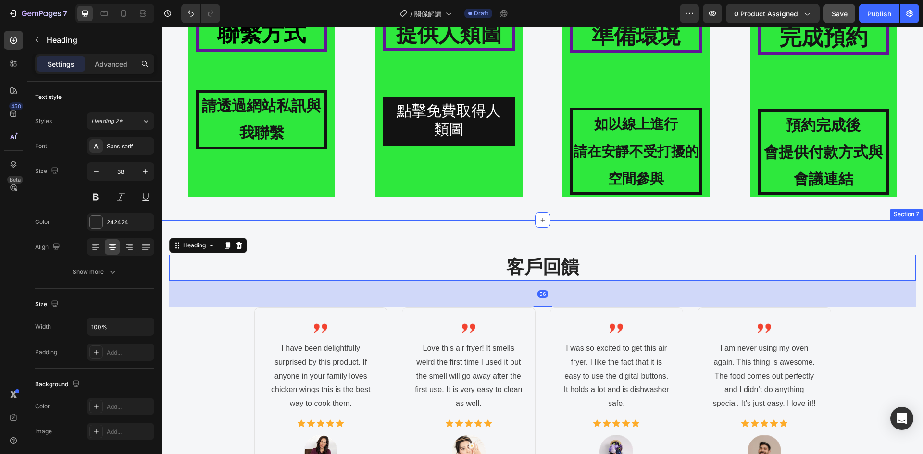
click at [248, 345] on div "客戶回饋 Heading 56 Image I have been delightfully surprised by this product. If an…" at bounding box center [542, 406] width 747 height 303
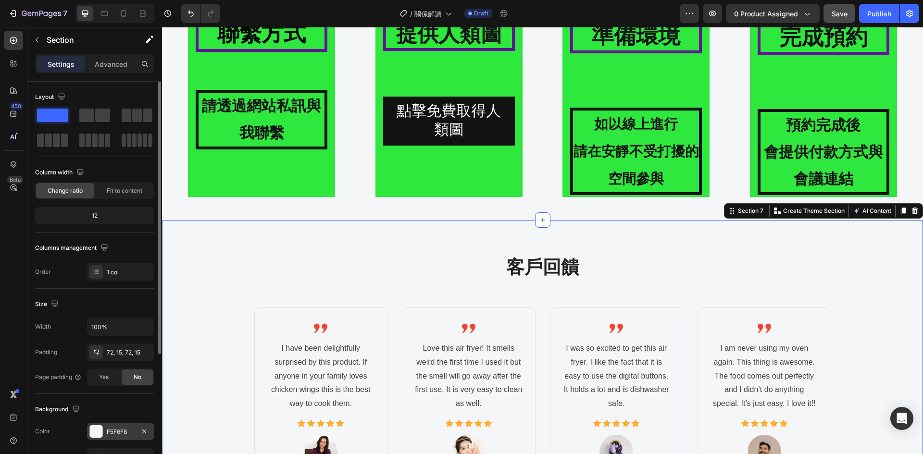
click at [119, 433] on div "F5F6F8" at bounding box center [121, 432] width 28 height 9
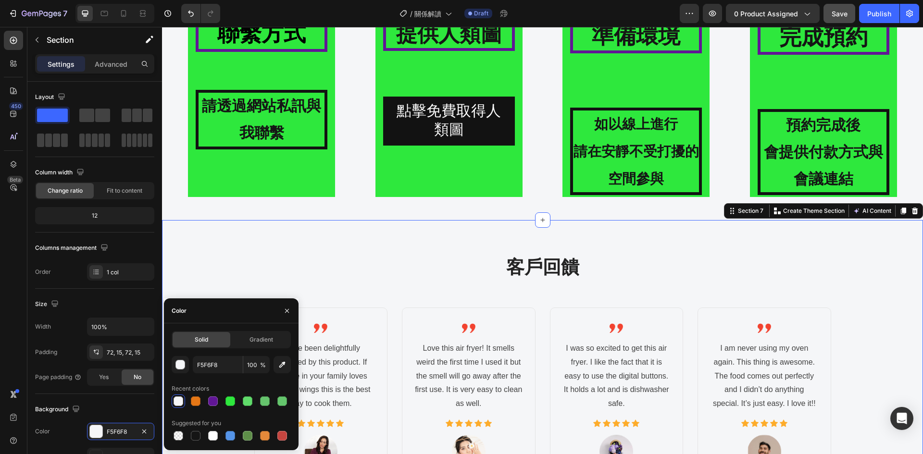
drag, startPoint x: 211, startPoint y: 437, endPoint x: 248, endPoint y: 387, distance: 62.2
click at [211, 437] on div at bounding box center [213, 436] width 10 height 10
type input "FFFFFF"
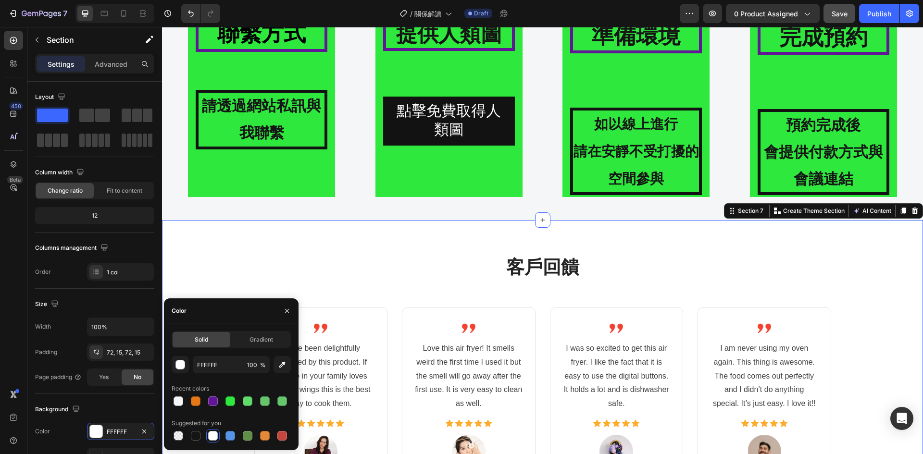
click at [384, 249] on div "客戶回饋 Heading Image I have been delightfully surprised by this product. If anyon…" at bounding box center [542, 406] width 761 height 372
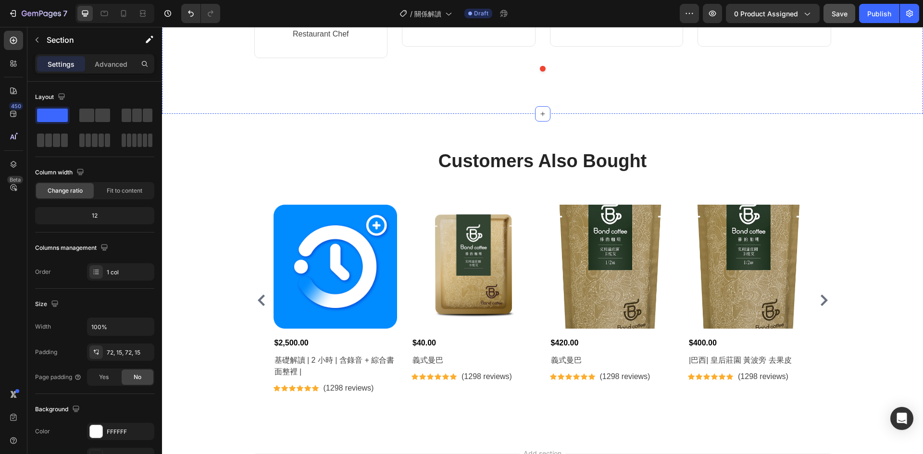
scroll to position [1843, 0]
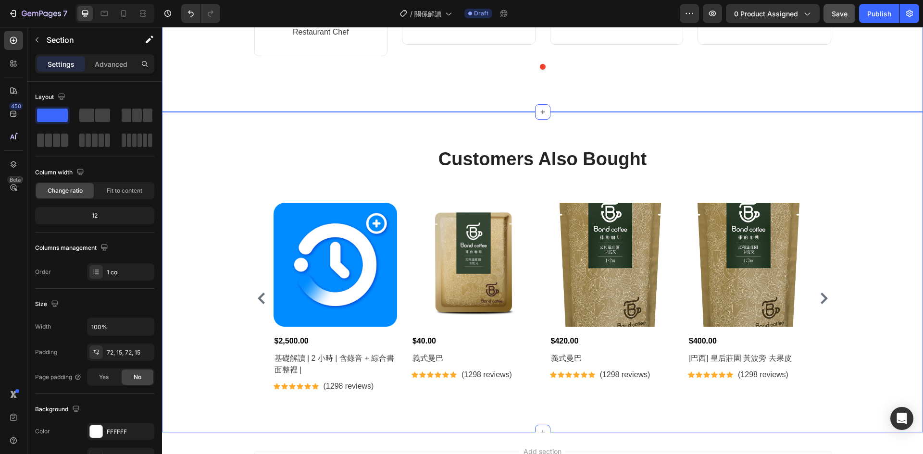
click at [218, 175] on div "Customers Also Bought Heading Row Product Images $2,500.00 Product Price Produc…" at bounding box center [542, 273] width 747 height 252
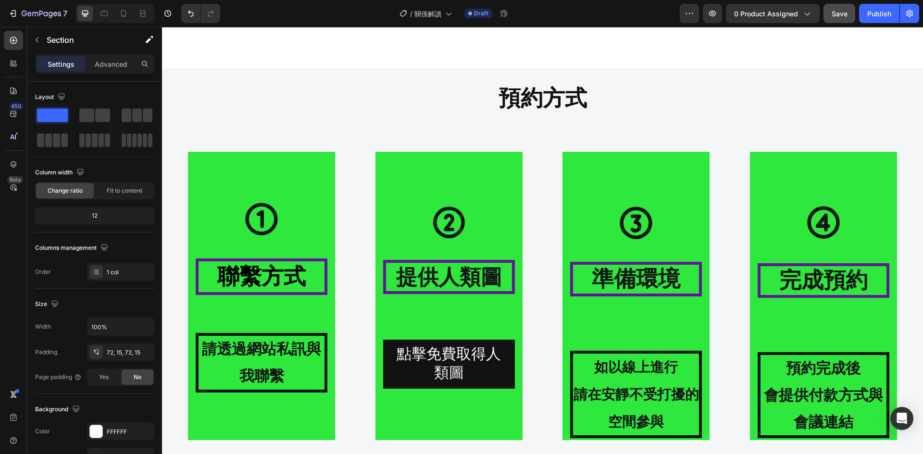
scroll to position [961, 0]
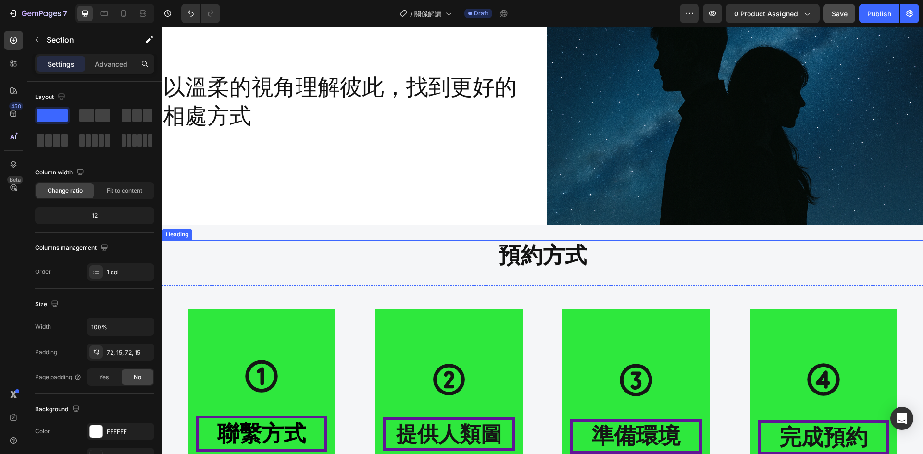
click at [249, 266] on h2 "預約方式" at bounding box center [542, 255] width 761 height 31
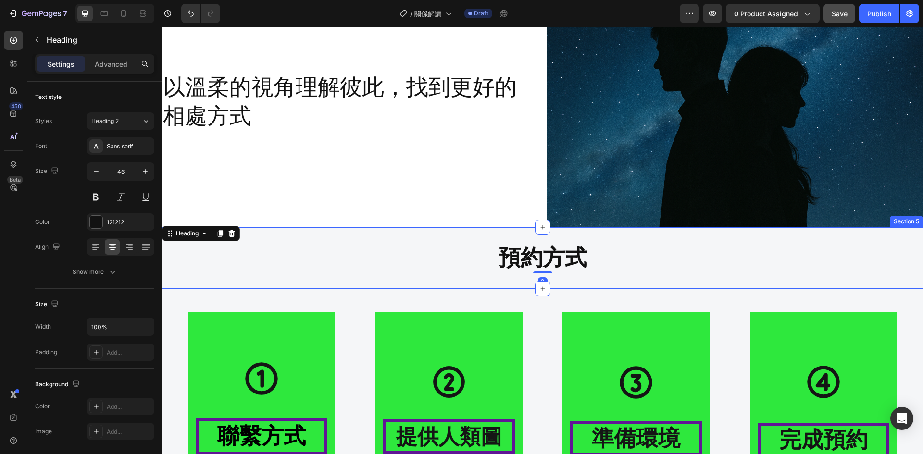
click at [226, 278] on div "預約方式 Heading 0 Section 5" at bounding box center [542, 258] width 761 height 62
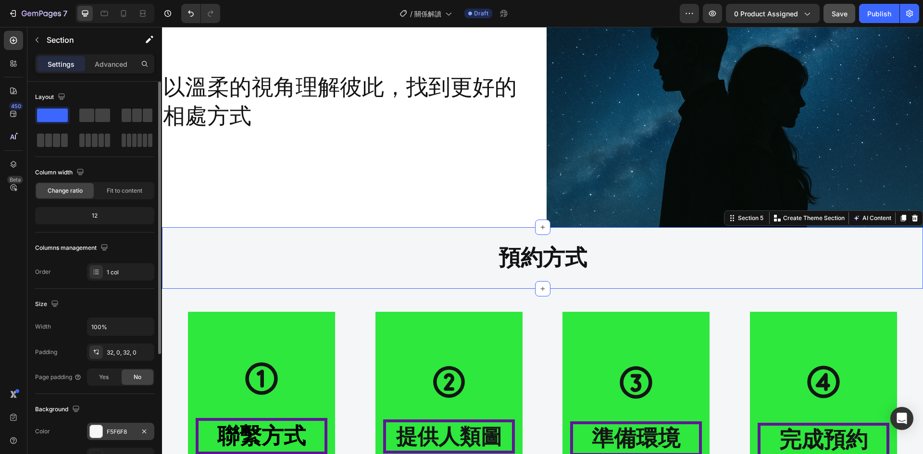
click at [122, 437] on div "F5F6F8" at bounding box center [120, 431] width 67 height 17
click at [405, 271] on div "預約方式 Heading Section 5 Create Theme Section AI Content Write with GemAI What wo…" at bounding box center [542, 258] width 761 height 62
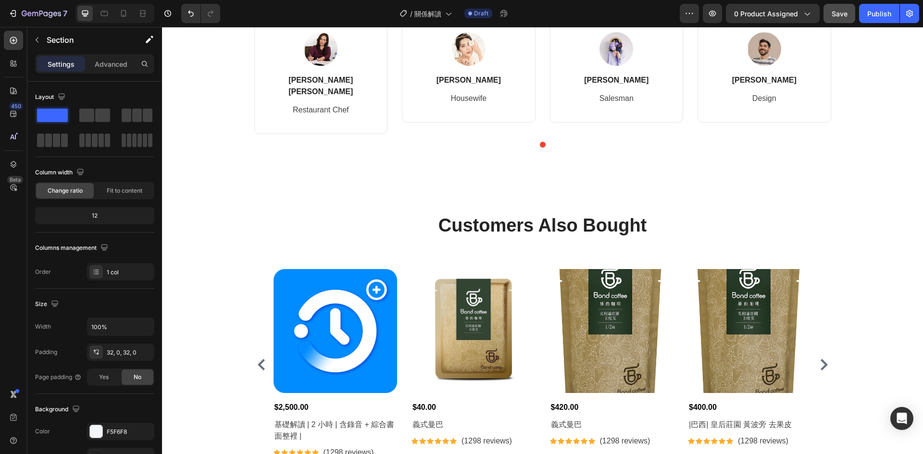
scroll to position [1948, 0]
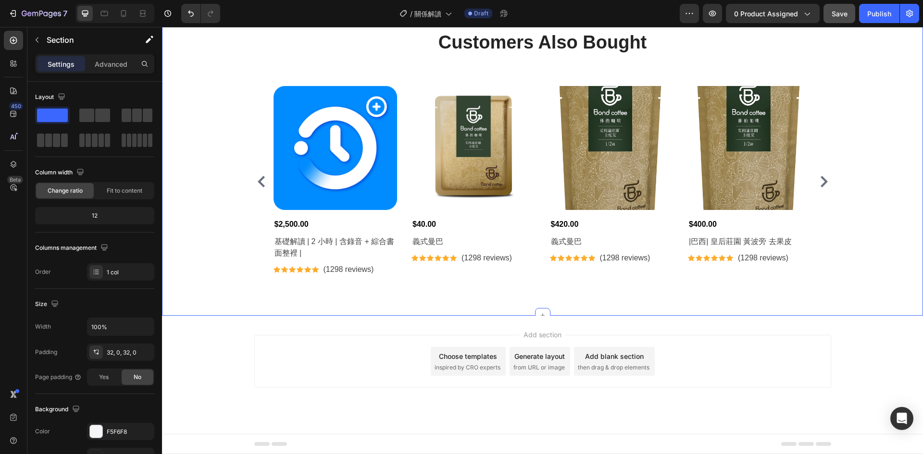
click at [215, 214] on div "Customers Also Bought Heading Row Product Images $2,500.00 Product Price Produc…" at bounding box center [542, 156] width 747 height 252
click at [113, 433] on div "FFFFFF" at bounding box center [121, 432] width 28 height 9
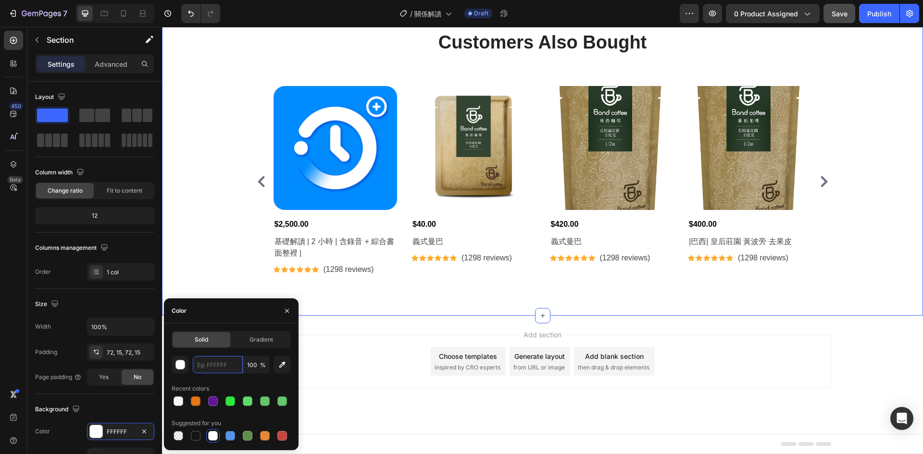
paste input "F5F6F8"
type input "F5F6F8"
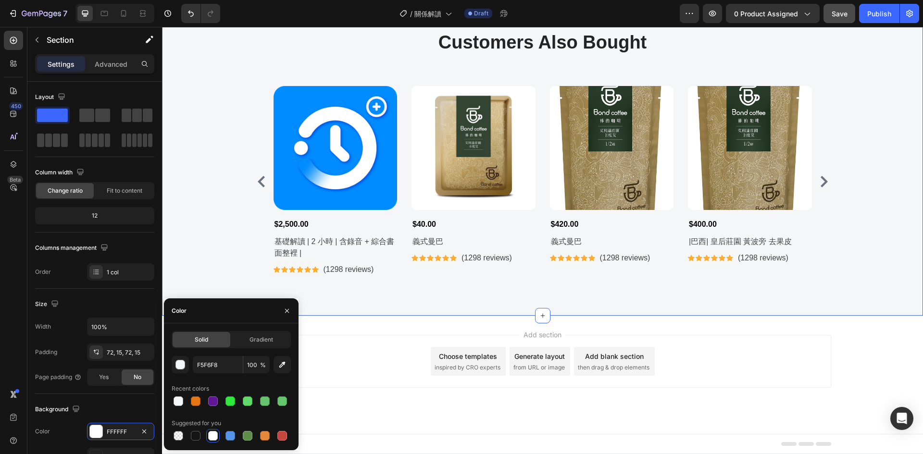
click at [362, 328] on div "Add section Choose templates inspired by CRO experts Generate layout from URL o…" at bounding box center [542, 375] width 761 height 118
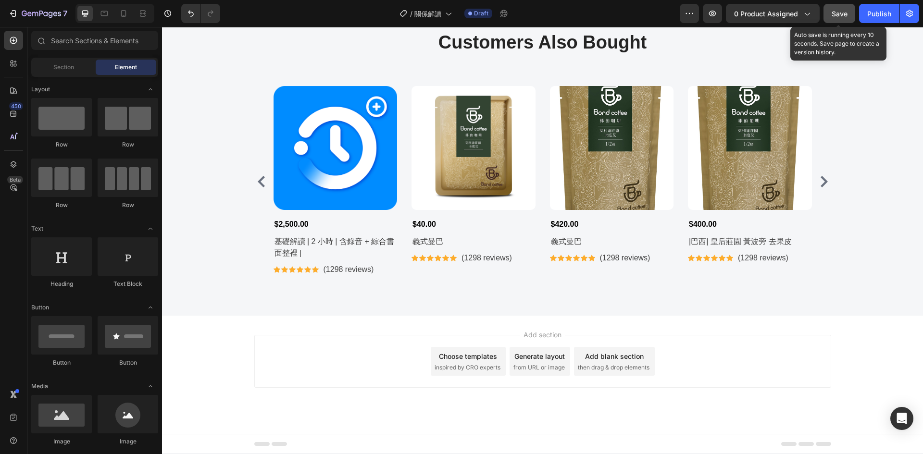
click at [837, 16] on span "Save" at bounding box center [840, 14] width 16 height 8
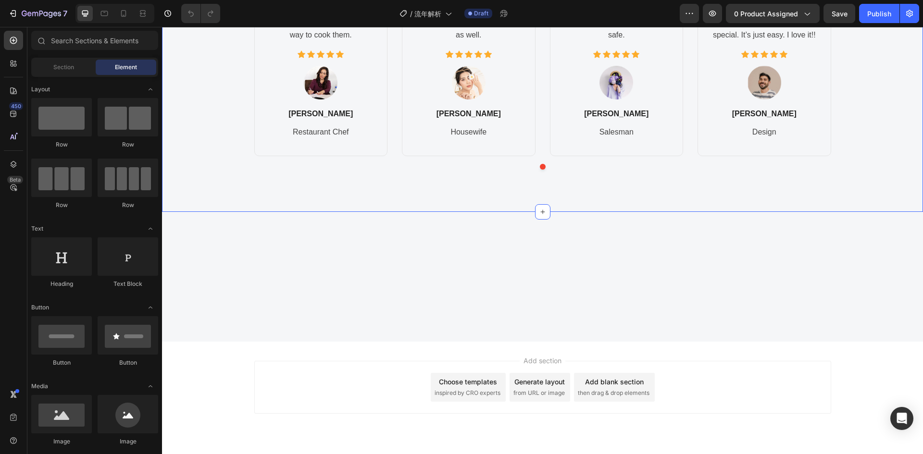
scroll to position [961, 0]
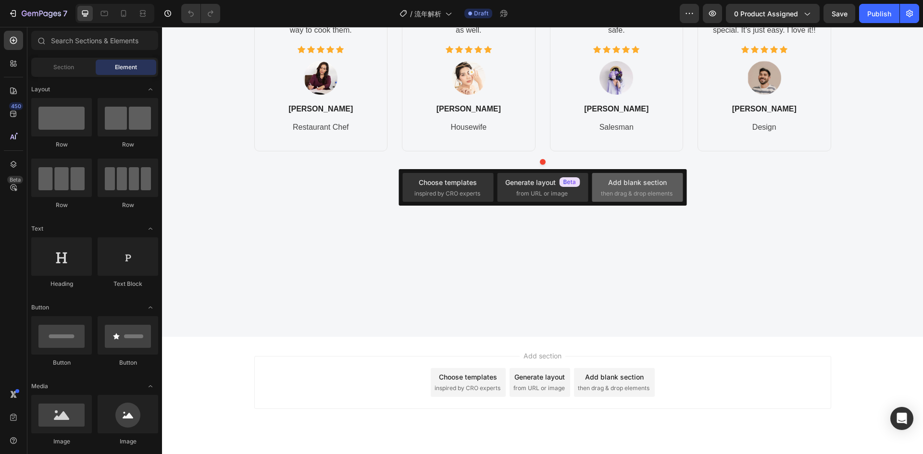
click at [631, 186] on div "Add blank section" at bounding box center [637, 182] width 59 height 10
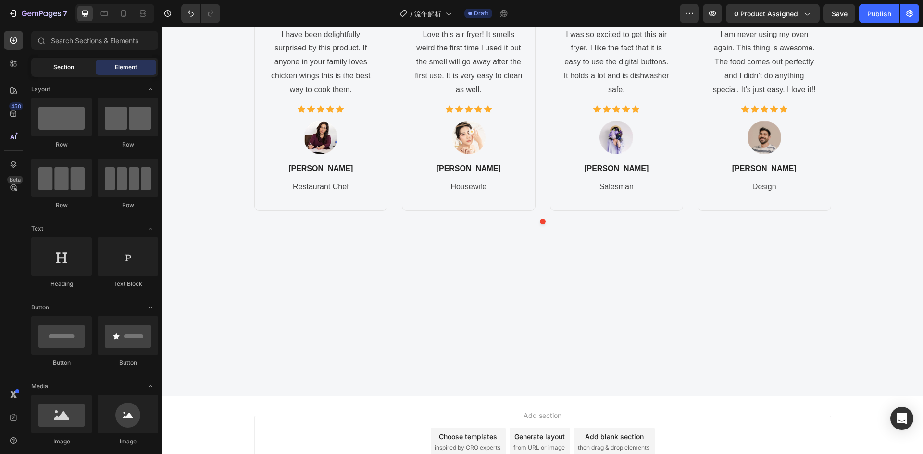
click at [58, 68] on span "Section" at bounding box center [63, 67] width 21 height 9
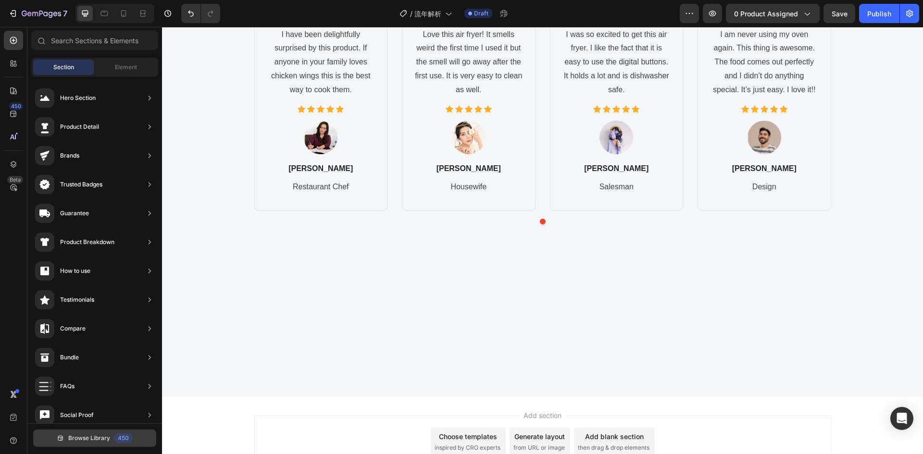
click at [100, 440] on span "Browse Library" at bounding box center [89, 438] width 42 height 9
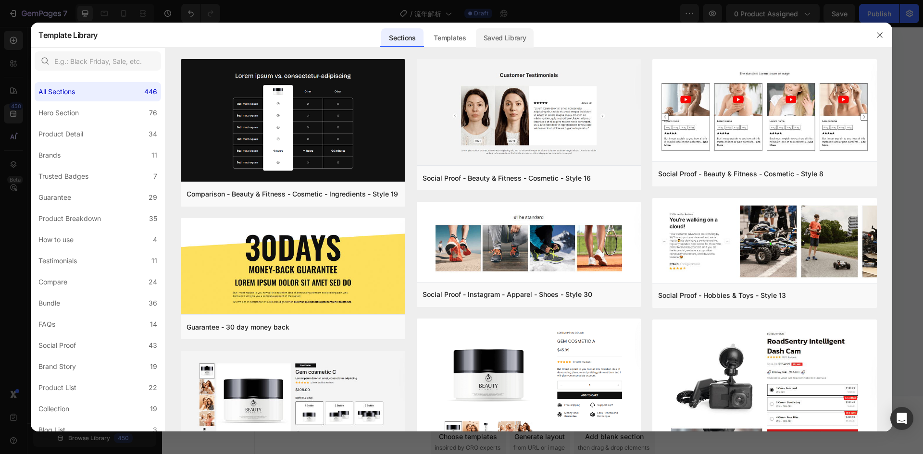
click at [508, 31] on div "Saved Library" at bounding box center [505, 37] width 58 height 19
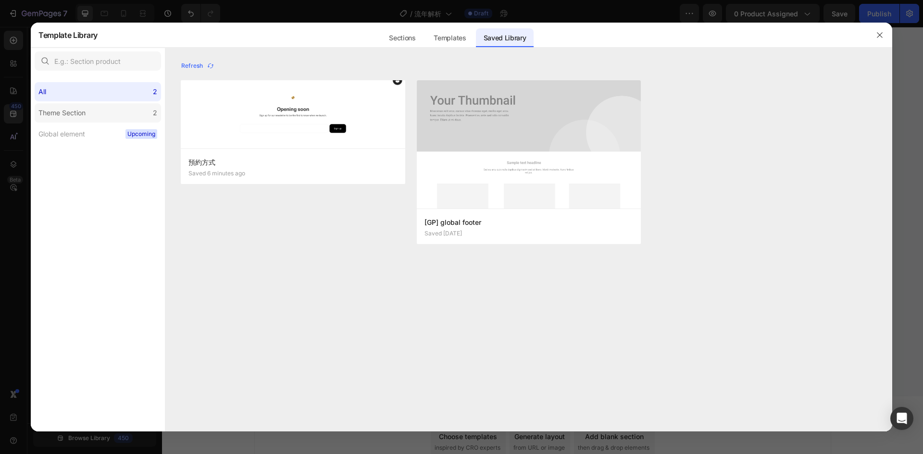
click at [118, 112] on label "Theme Section 2" at bounding box center [98, 112] width 126 height 19
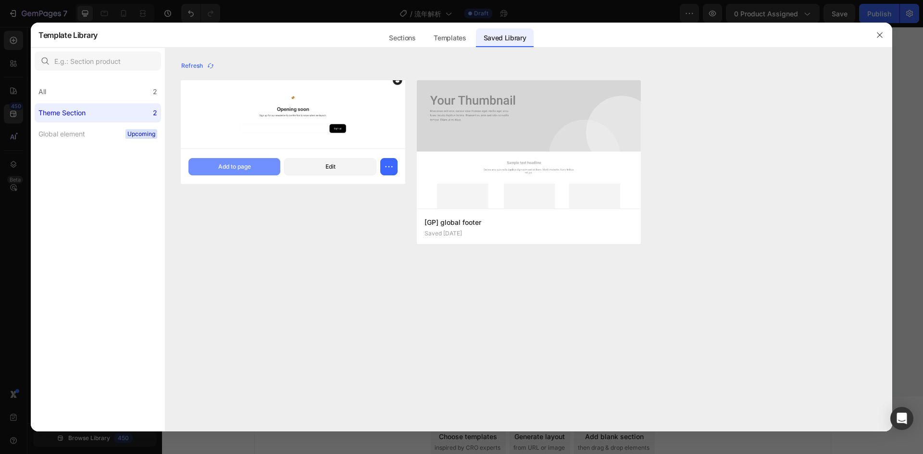
click at [237, 168] on div "Add to page" at bounding box center [234, 166] width 33 height 9
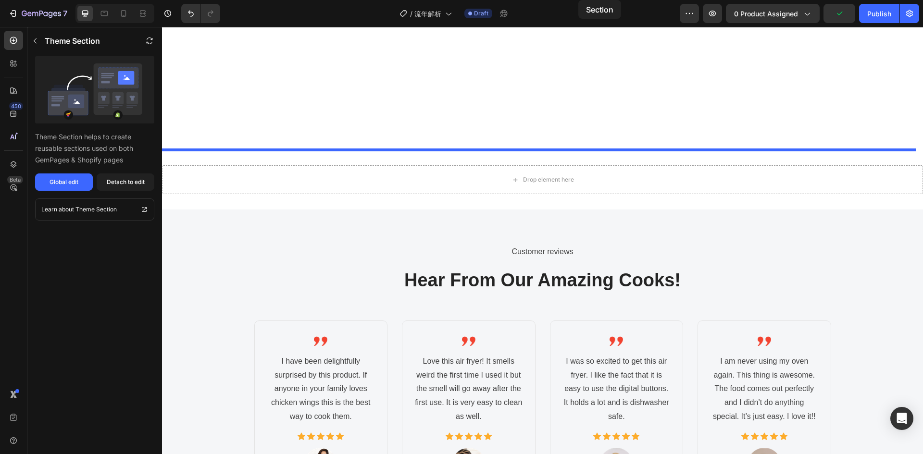
scroll to position [908, 0]
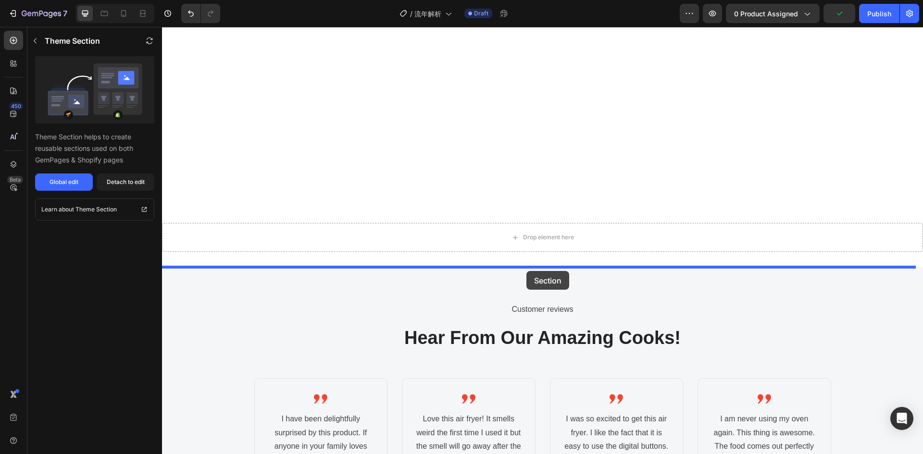
drag, startPoint x: 592, startPoint y: 193, endPoint x: 526, endPoint y: 271, distance: 102.0
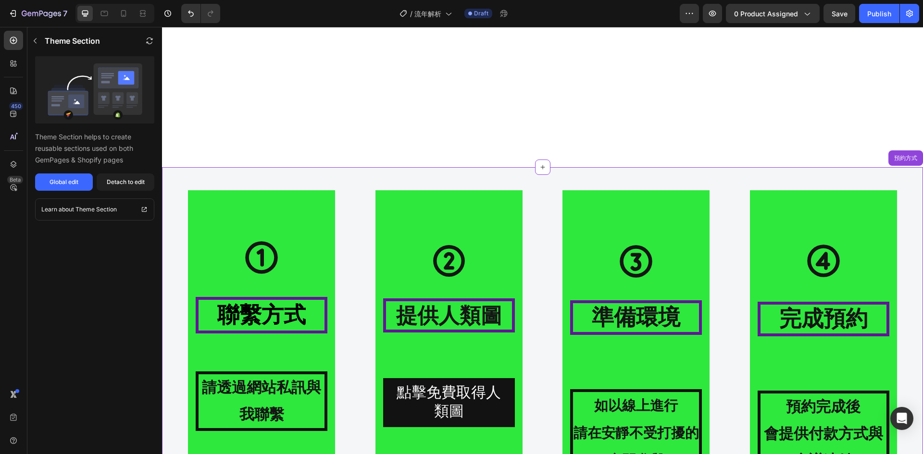
scroll to position [987, 0]
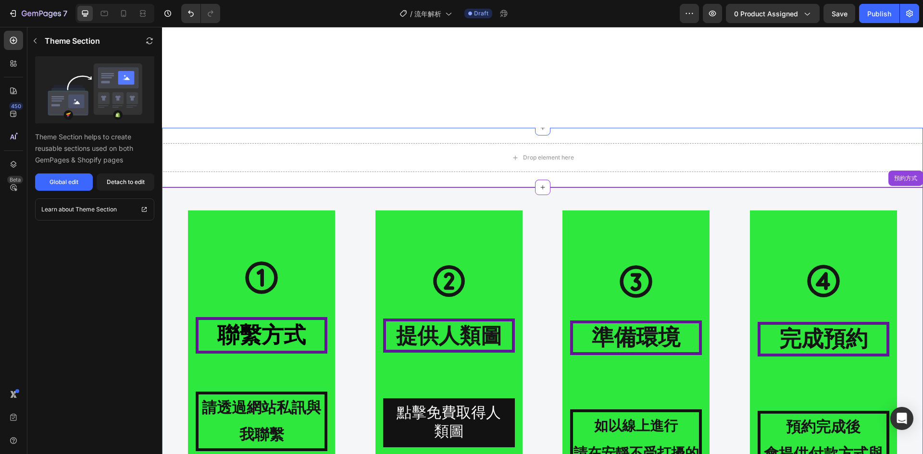
click at [242, 136] on div "Drop element here Section 5" at bounding box center [542, 158] width 761 height 60
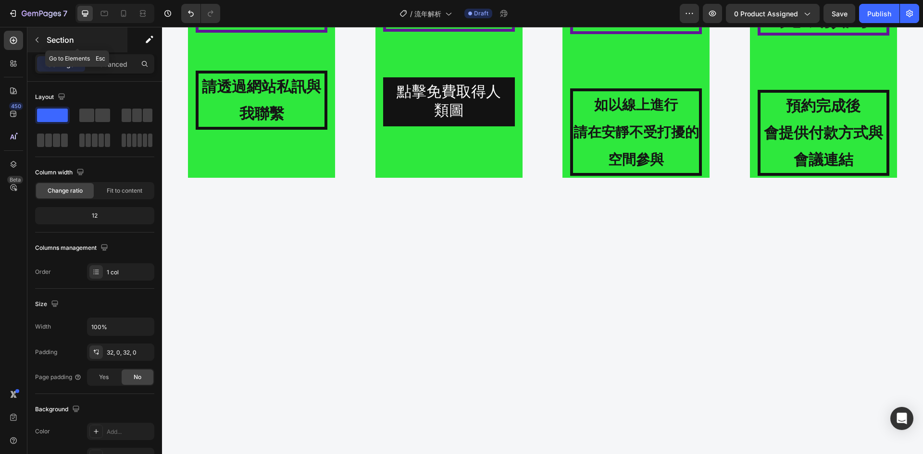
click at [41, 36] on button "button" at bounding box center [36, 39] width 15 height 15
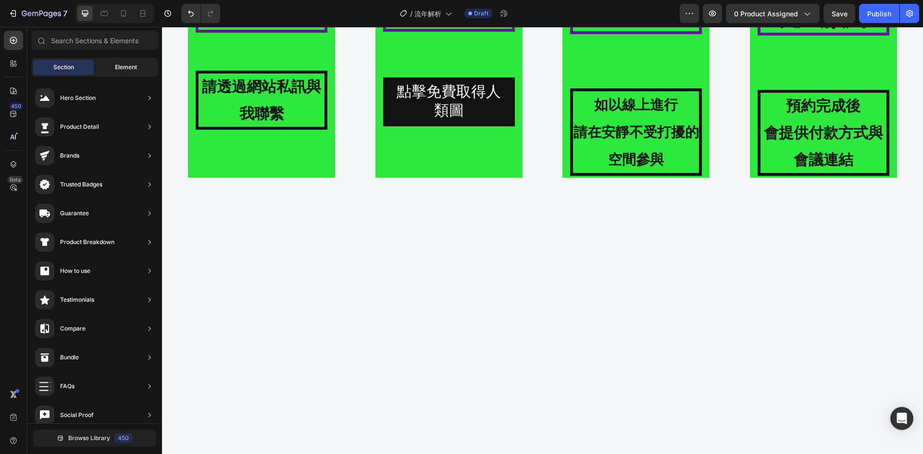
click at [143, 61] on div "Element" at bounding box center [126, 67] width 61 height 15
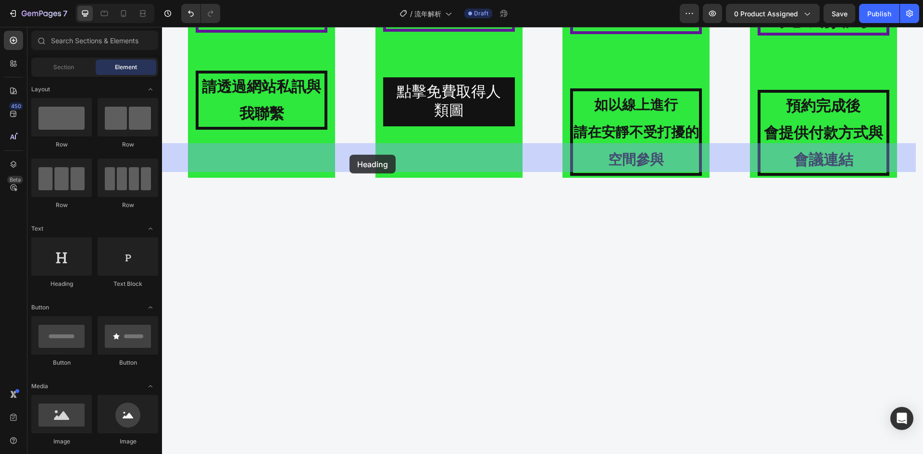
drag, startPoint x: 235, startPoint y: 283, endPoint x: 350, endPoint y: 155, distance: 172.3
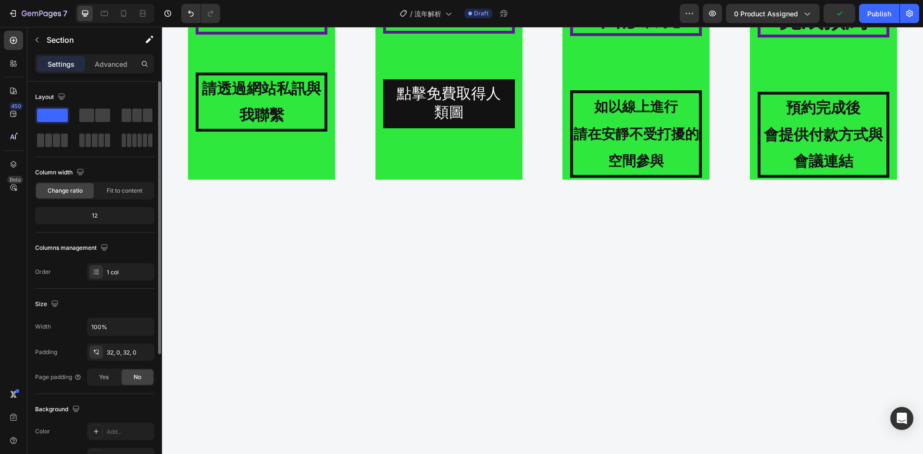
scroll to position [80, 0]
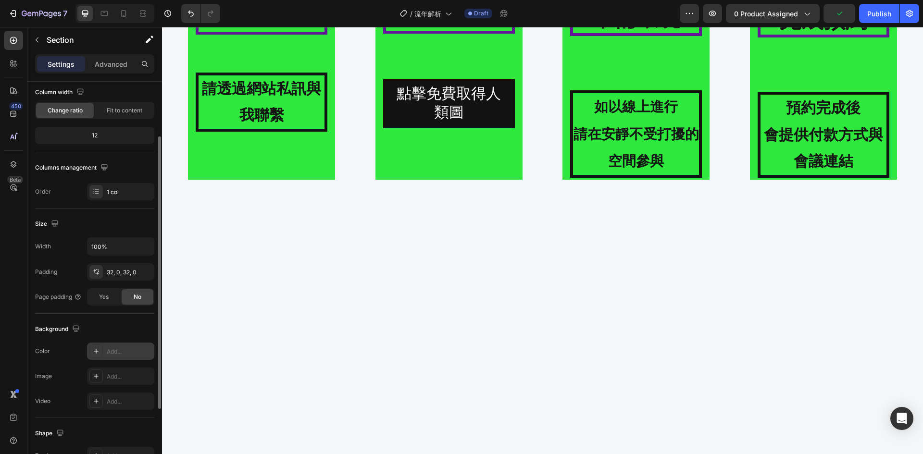
click at [116, 347] on div "Add..." at bounding box center [120, 351] width 67 height 17
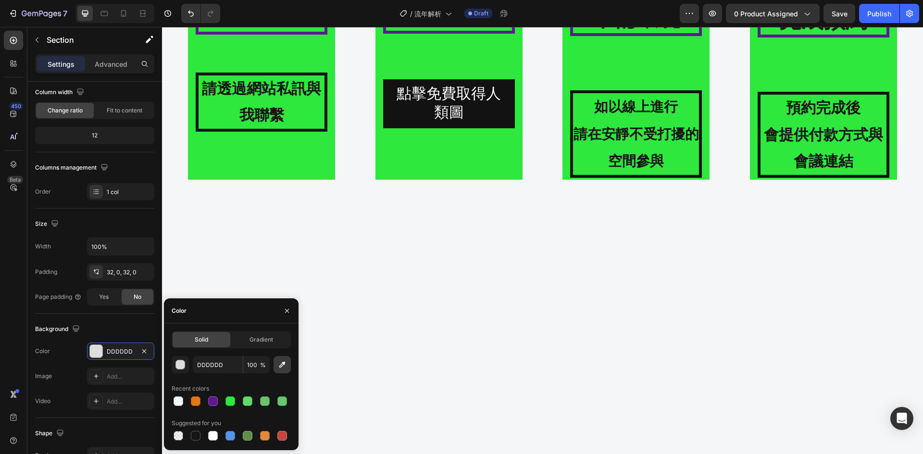
click at [287, 365] on icon "button" at bounding box center [282, 365] width 10 height 10
type input "F5F6F8"
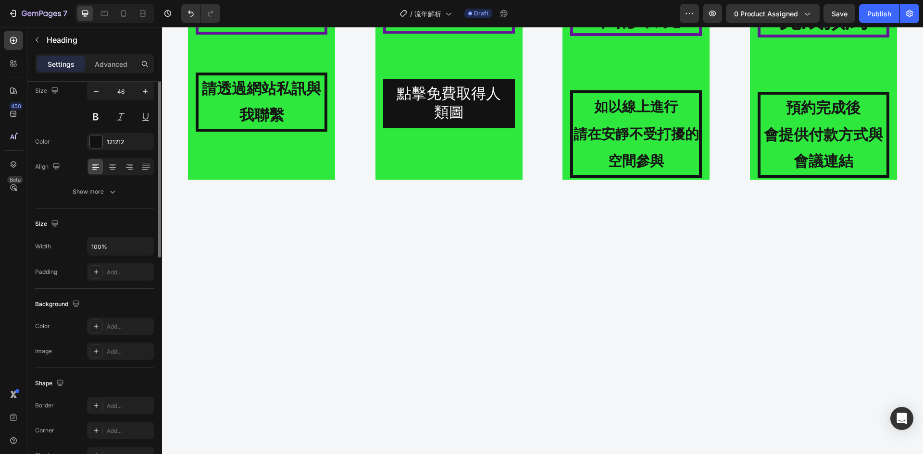
scroll to position [0, 0]
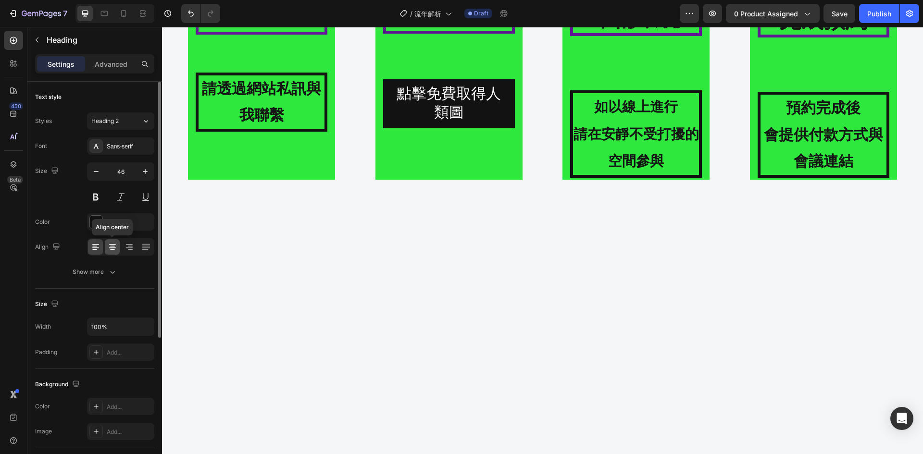
click at [118, 247] on div at bounding box center [112, 246] width 15 height 15
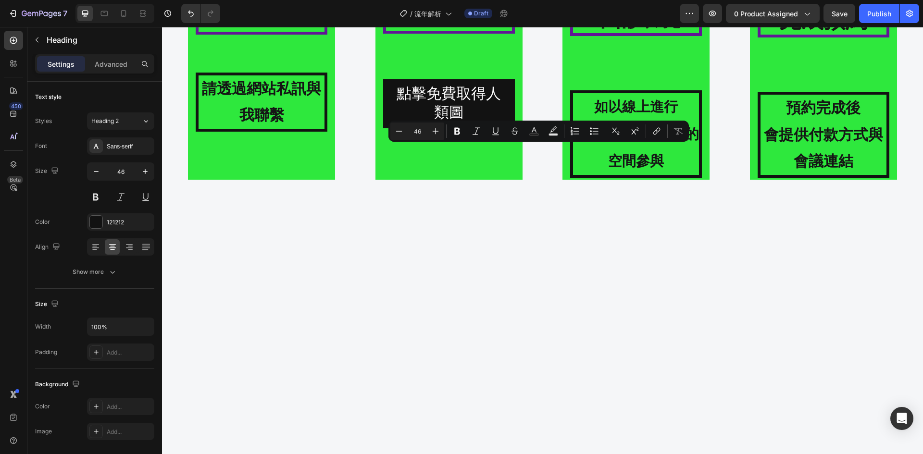
drag, startPoint x: 609, startPoint y: 157, endPoint x: 387, endPoint y: 164, distance: 221.7
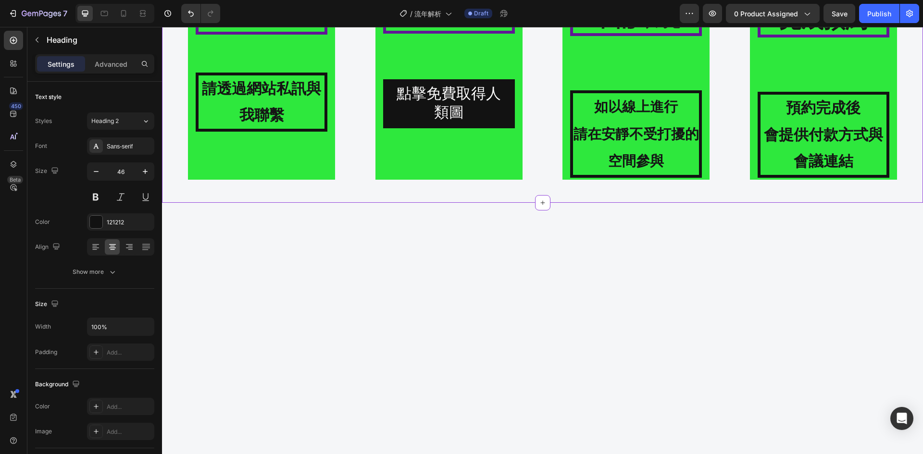
click at [524, 180] on div "Icon 提供人類圖 Heading 點擊免費取得人類圖 Button Hero Banner" at bounding box center [449, 35] width 184 height 288
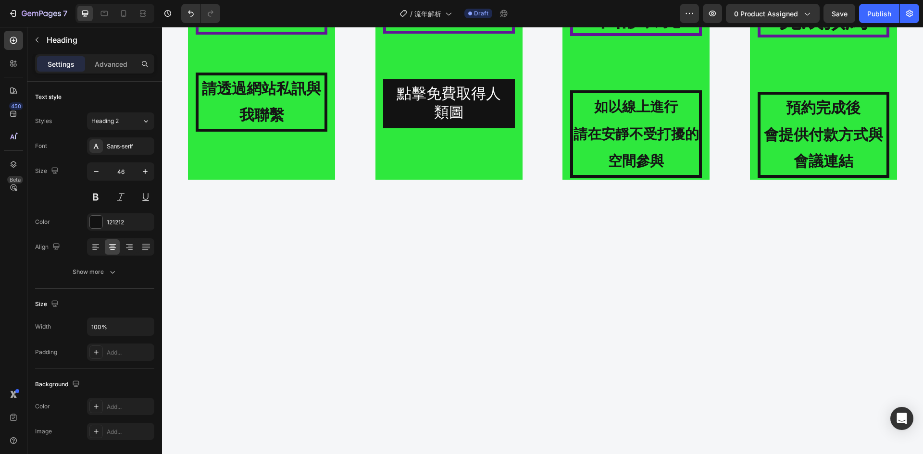
drag, startPoint x: 582, startPoint y: 154, endPoint x: 500, endPoint y: 158, distance: 82.3
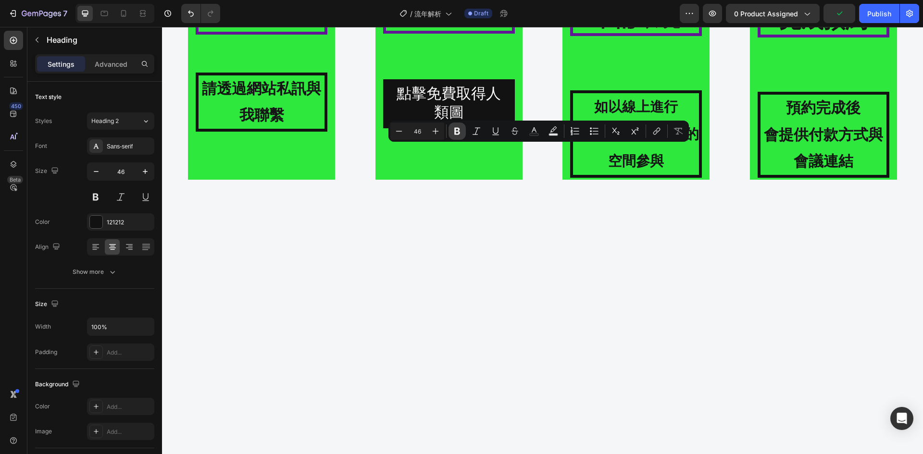
drag, startPoint x: 456, startPoint y: 131, endPoint x: 338, endPoint y: 115, distance: 118.3
click at [456, 131] on icon "Editor contextual toolbar" at bounding box center [457, 131] width 6 height 7
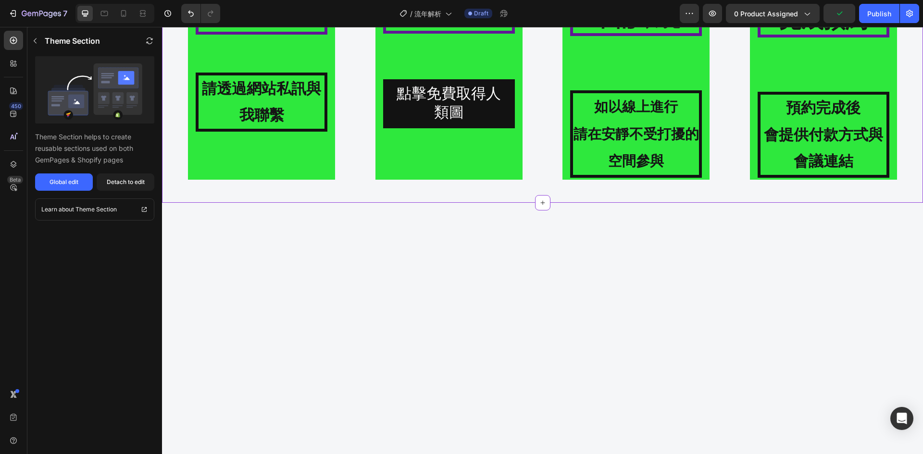
click at [554, 199] on div "Icon 聯繫方式 Heading 請透過網站私訊與我聯繫 Text Block Hero Banner Icon 提供人類圖 Heading 點擊免費取得人…" at bounding box center [542, 35] width 761 height 335
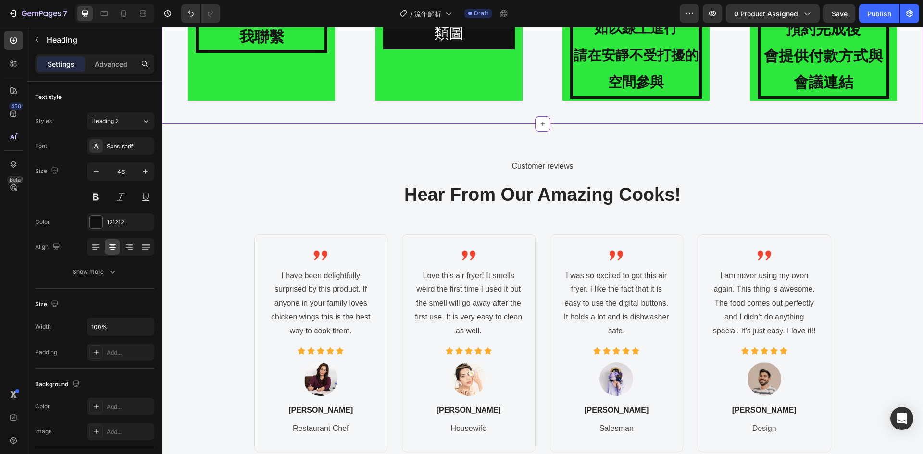
scroll to position [1388, 0]
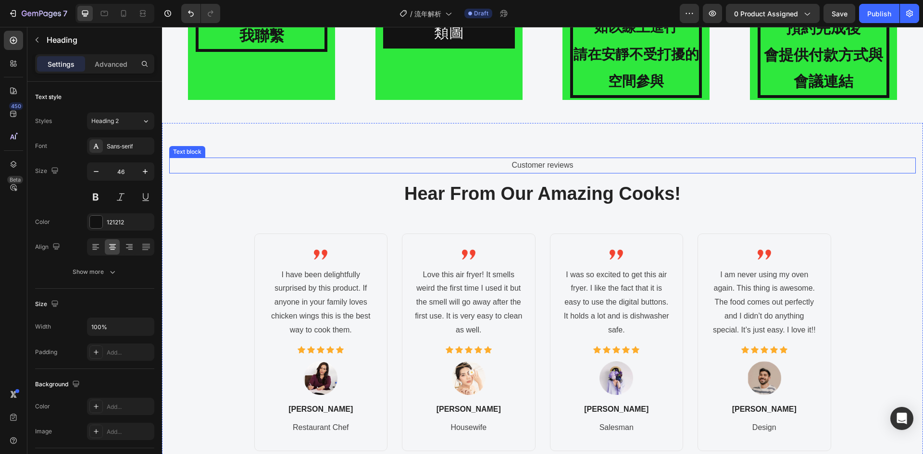
click at [296, 158] on div "Customer reviews" at bounding box center [542, 166] width 747 height 16
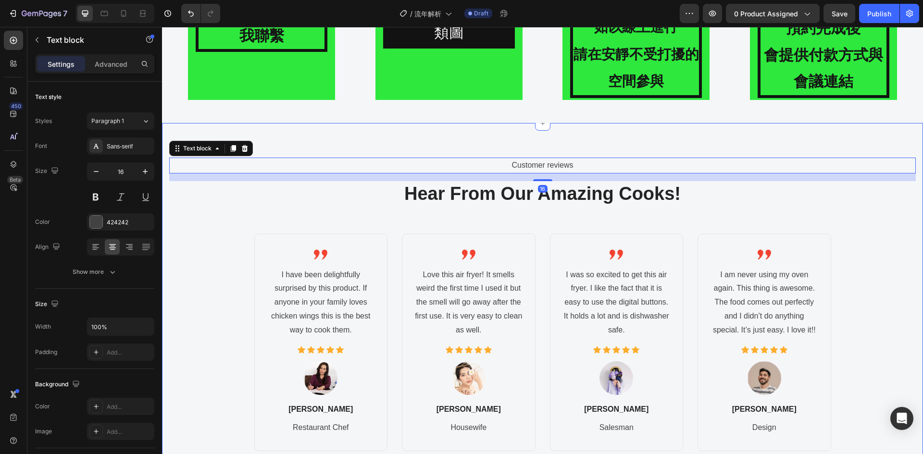
click at [304, 134] on div "Customer reviews Text block 16 Hear From Our Amazing Cooks! Heading Image I hav…" at bounding box center [542, 315] width 761 height 384
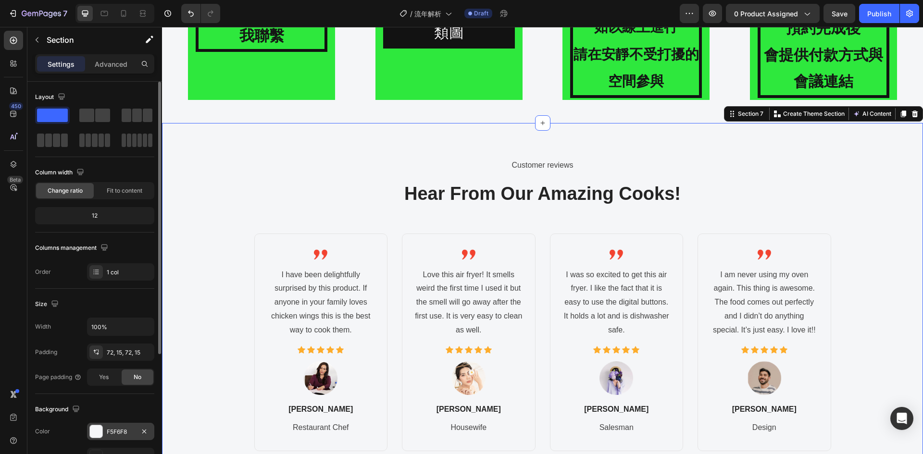
click at [119, 427] on div "F5F6F8" at bounding box center [120, 431] width 67 height 17
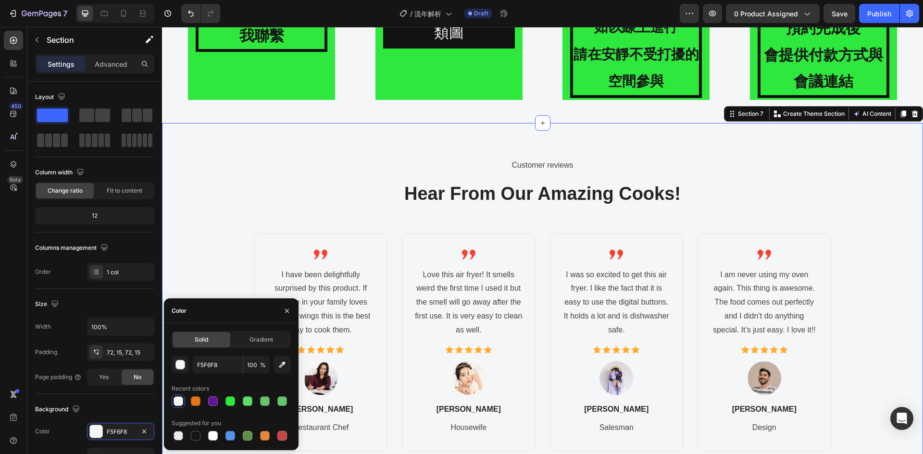
click at [213, 435] on div at bounding box center [213, 436] width 10 height 10
type input "FFFFFF"
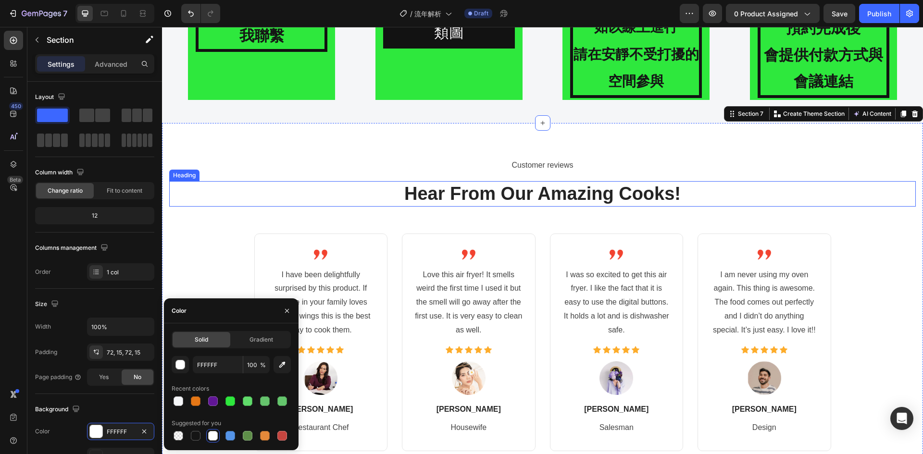
click at [342, 182] on p "Hear From Our Amazing Cooks!" at bounding box center [542, 194] width 745 height 24
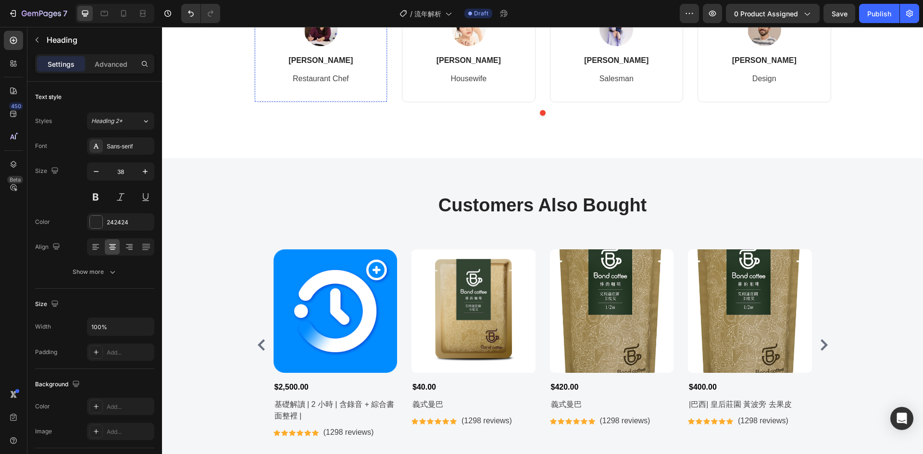
scroll to position [1789, 0]
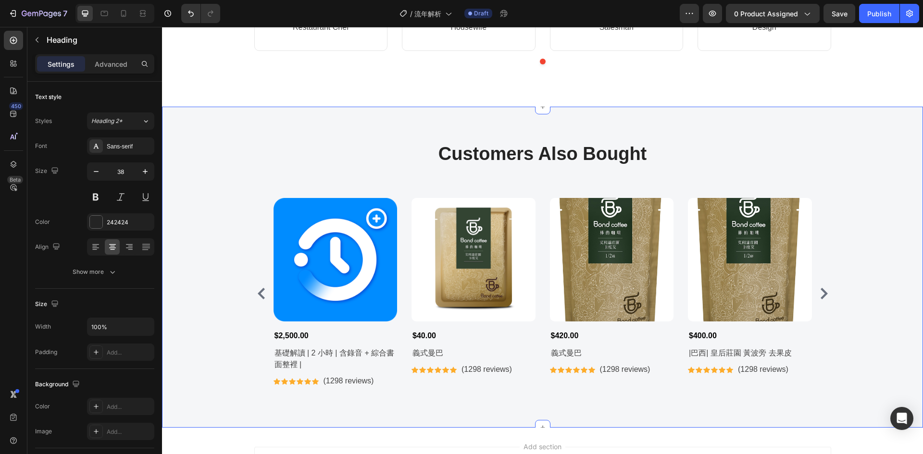
click at [247, 171] on div "Customers Also Bought Heading Row Product Images $2,500.00 Product Price Produc…" at bounding box center [542, 267] width 747 height 252
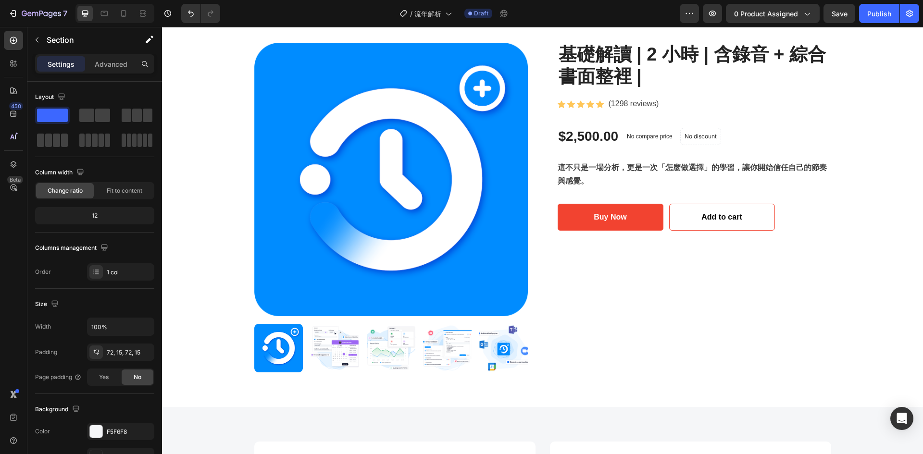
scroll to position [0, 0]
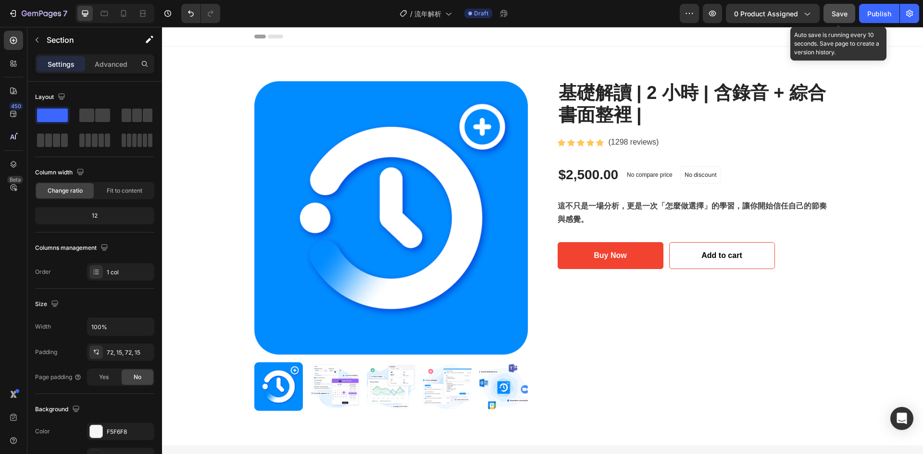
click at [831, 18] on button "Save" at bounding box center [840, 13] width 32 height 19
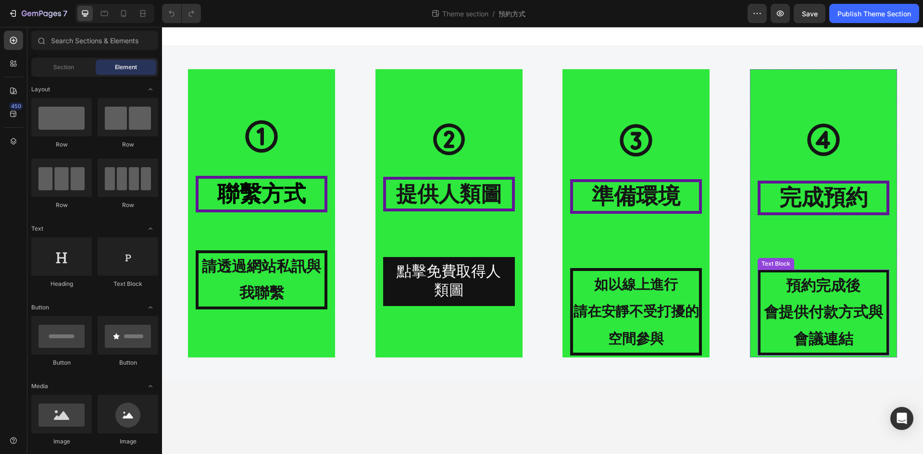
click at [856, 337] on p "會提供付款方式與會議連結" at bounding box center [824, 326] width 126 height 54
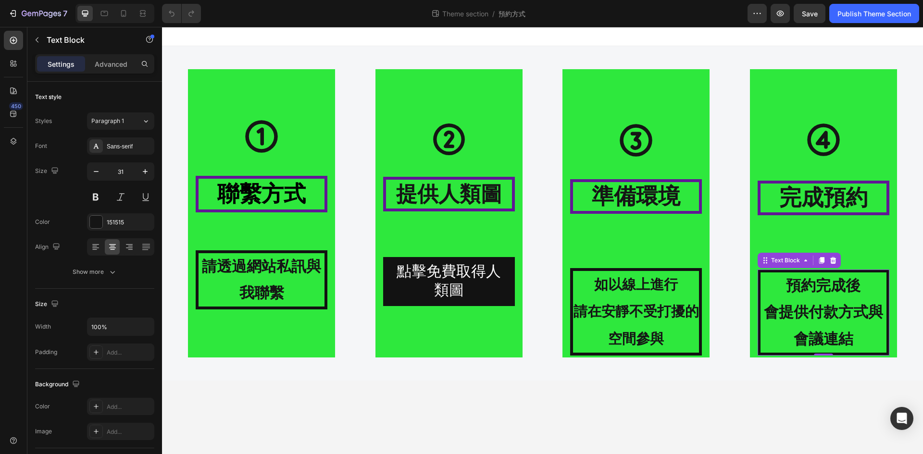
click at [854, 337] on p "會提供付款方式與會議連結" at bounding box center [824, 326] width 126 height 54
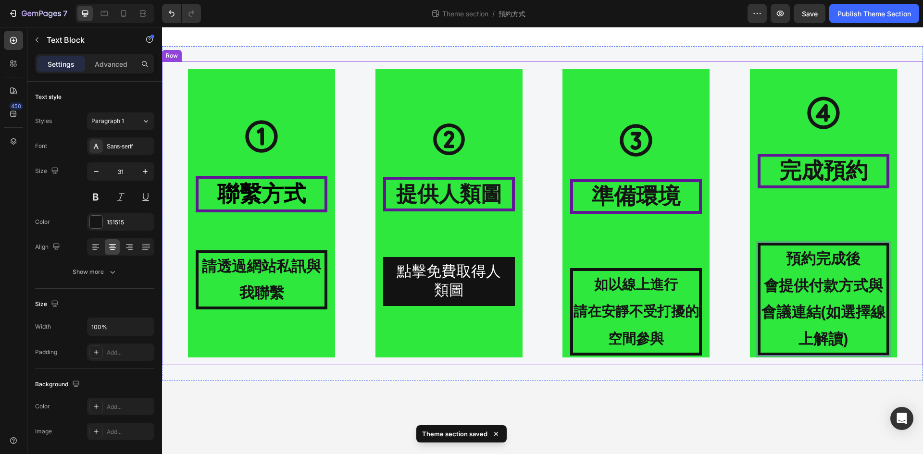
click at [843, 367] on div "Icon 聯繫方式 Heading 請透過網站私訊與我聯繫 Text Block Hero Banner Icon 提供人類圖 Heading 點擊免費取得人…" at bounding box center [542, 213] width 761 height 335
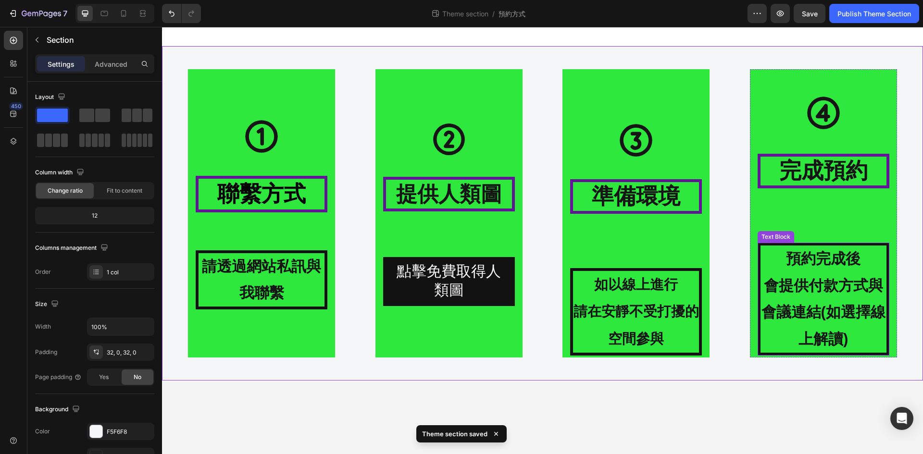
click at [819, 311] on strong "會提供付款方式與會議連結(如選擇線上解讀)" at bounding box center [824, 312] width 124 height 71
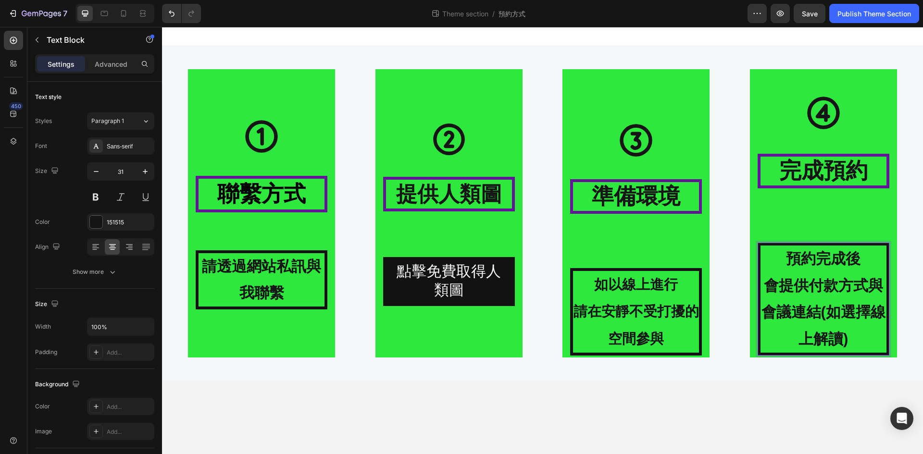
click at [822, 312] on strong "會提供付款方式與會議連結(如選擇線上解讀)" at bounding box center [824, 312] width 124 height 71
click at [867, 319] on p "會提供付款方式與會議連結" at bounding box center [824, 300] width 126 height 54
click at [835, 180] on strong "完成預約" at bounding box center [823, 170] width 88 height 25
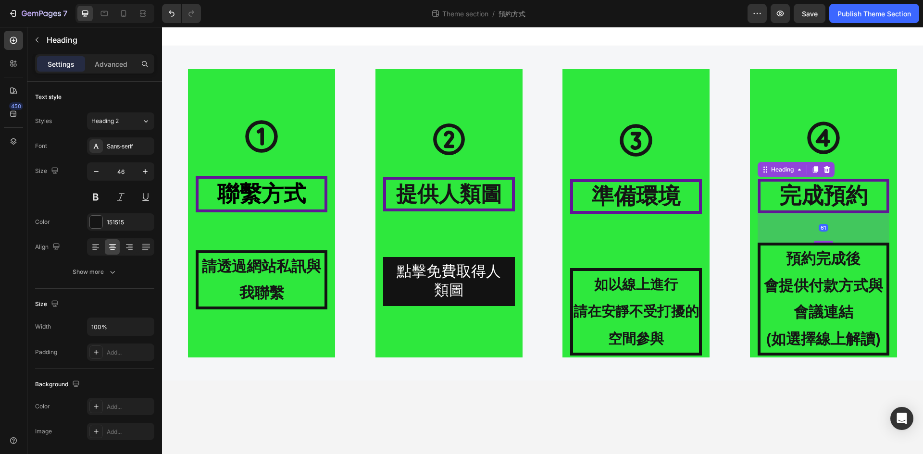
drag, startPoint x: 823, startPoint y: 242, endPoint x: 824, endPoint y: 217, distance: 25.0
click at [824, 213] on div "61" at bounding box center [824, 213] width 132 height 0
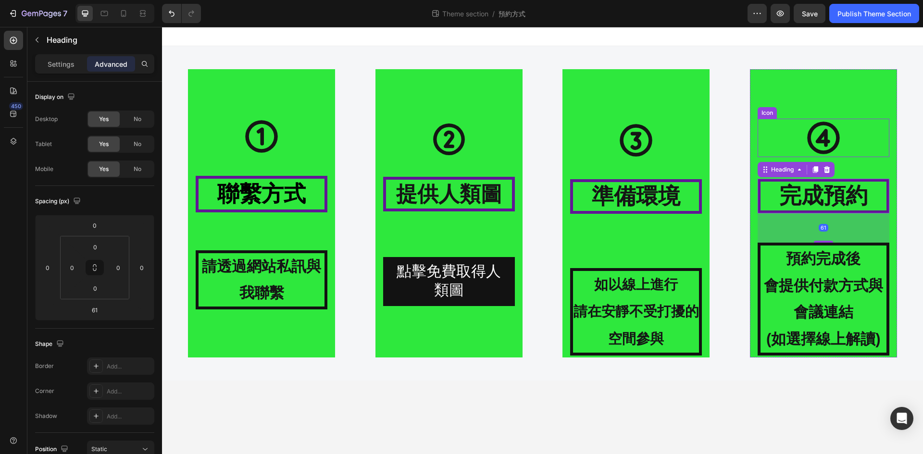
click at [868, 137] on div "Icon" at bounding box center [824, 138] width 132 height 38
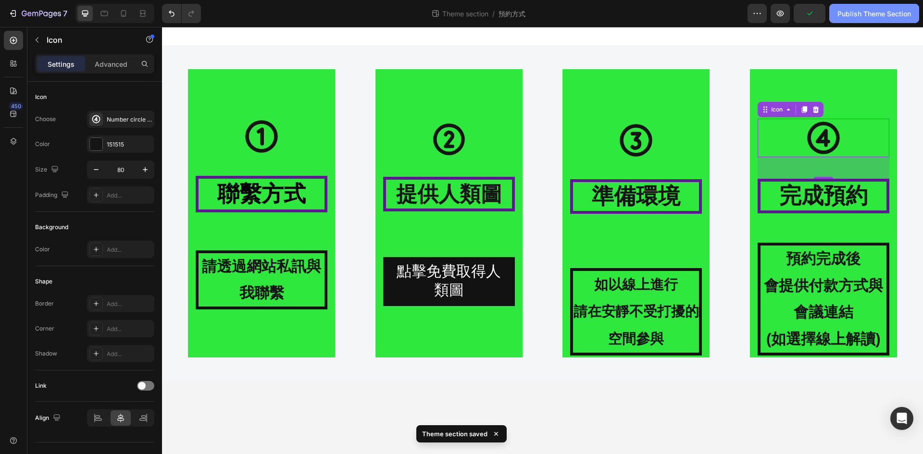
click at [858, 15] on div "Publish Theme Section" at bounding box center [874, 14] width 74 height 10
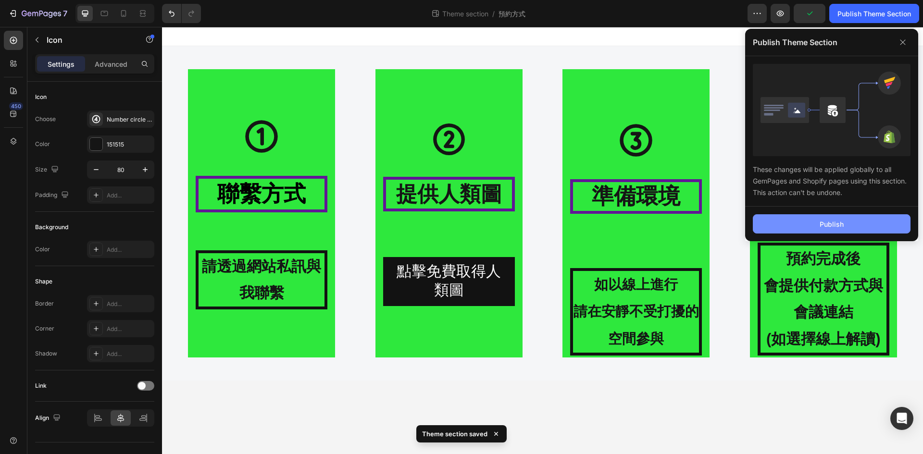
click at [844, 225] on button "Publish" at bounding box center [832, 223] width 158 height 19
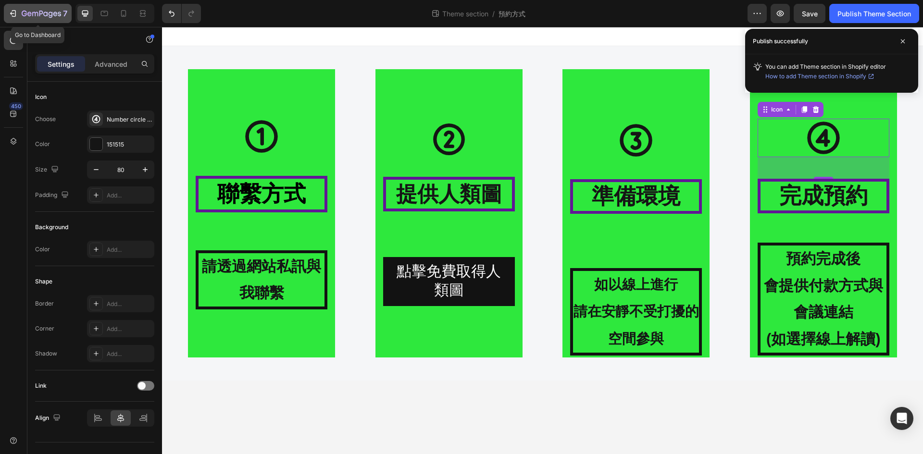
click at [17, 13] on icon "button" at bounding box center [13, 14] width 10 height 10
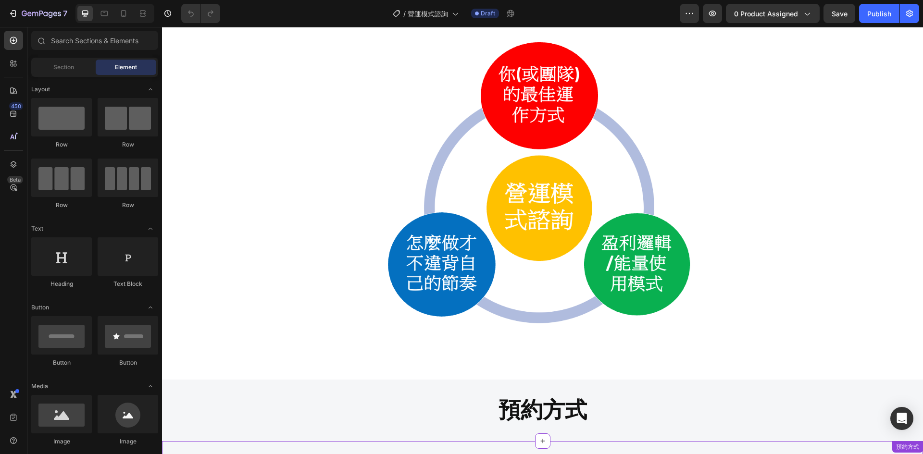
scroll to position [721, 0]
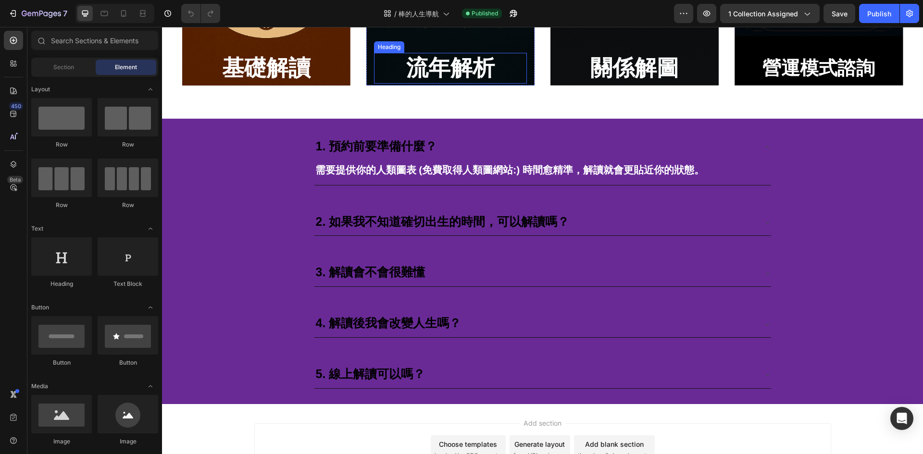
scroll to position [972, 0]
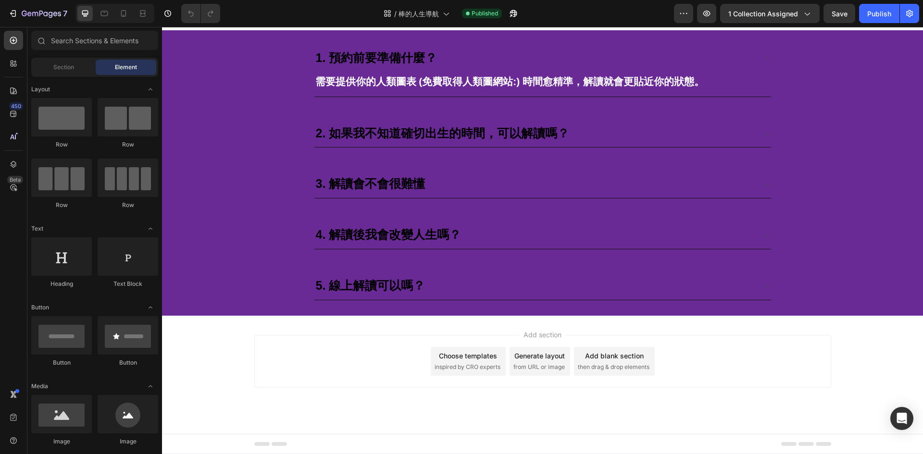
click at [602, 359] on div "Add blank section" at bounding box center [614, 356] width 59 height 10
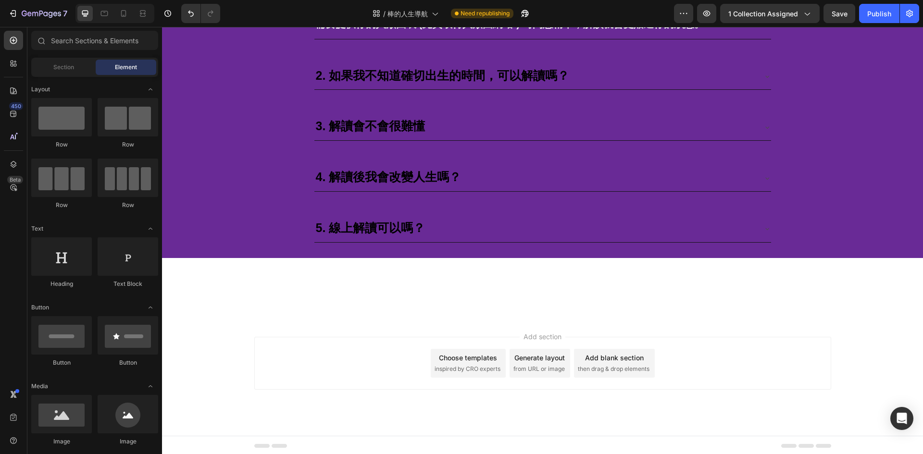
scroll to position [1031, 0]
